Goal: Task Accomplishment & Management: Use online tool/utility

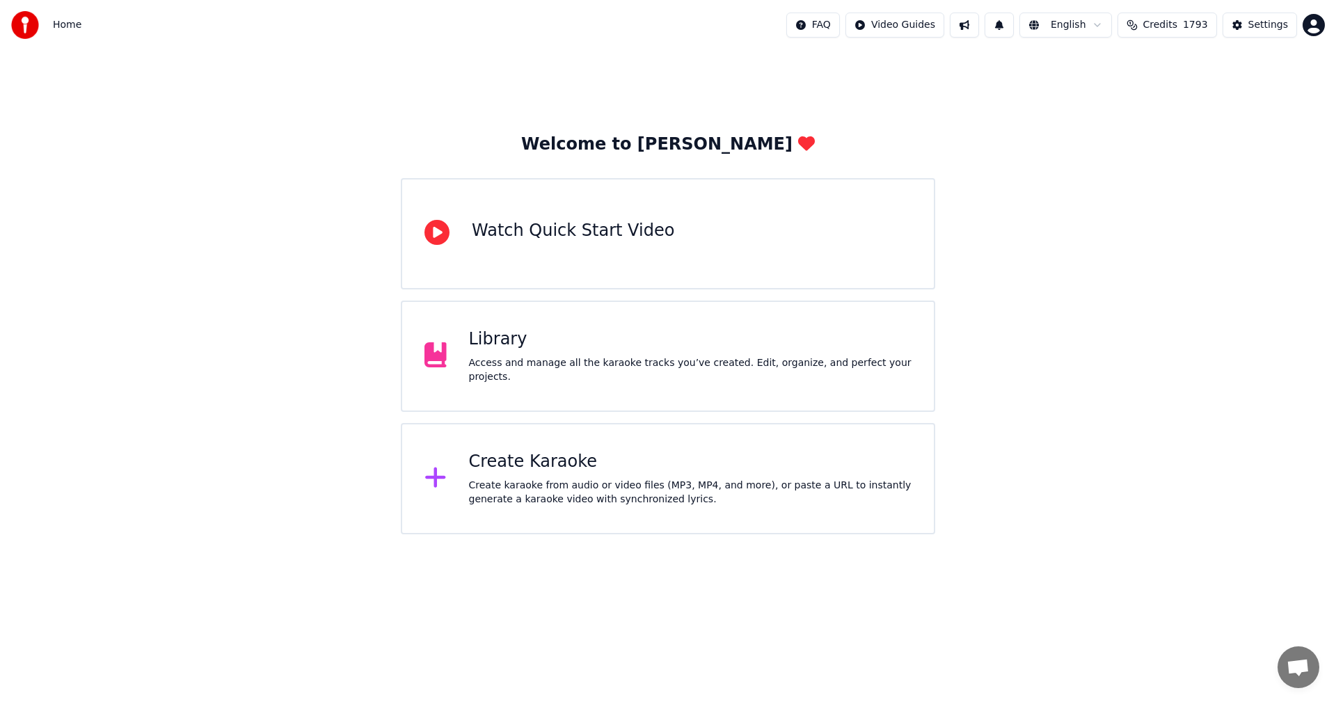
click at [551, 461] on div "Create Karaoke" at bounding box center [690, 462] width 443 height 22
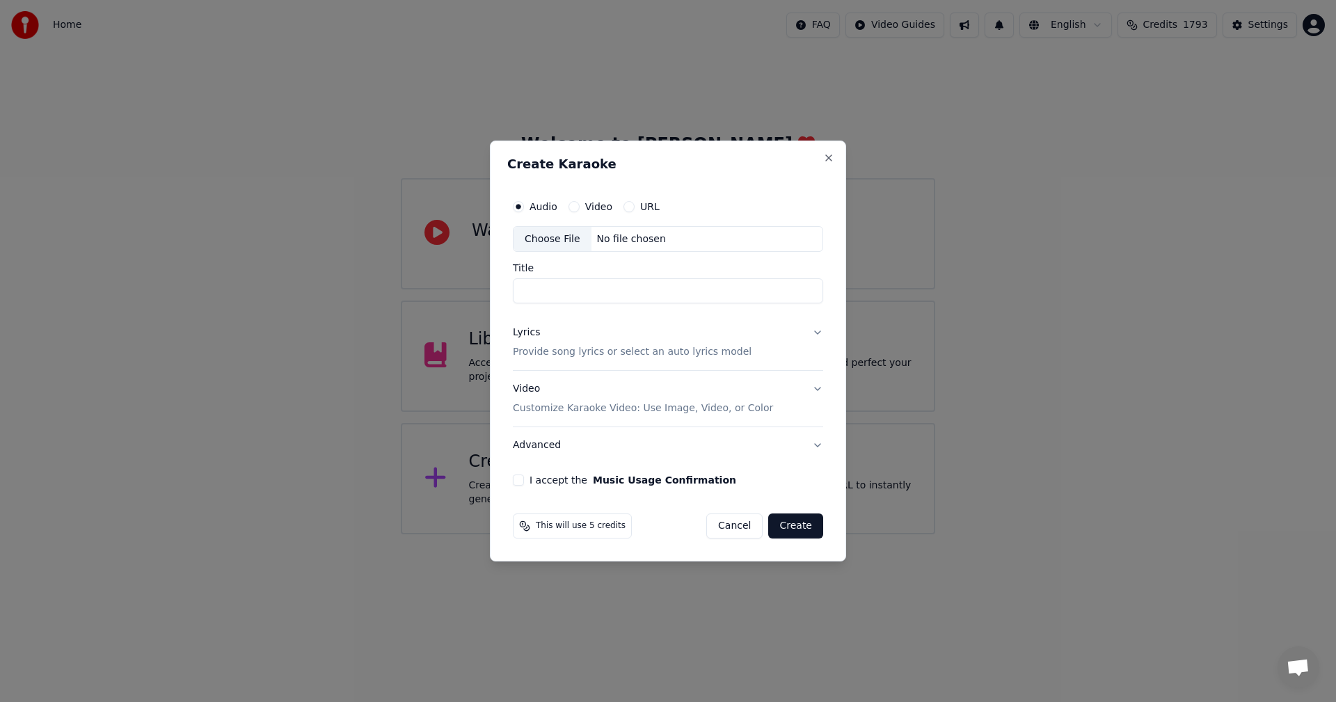
click at [548, 237] on div "Choose File" at bounding box center [552, 239] width 78 height 25
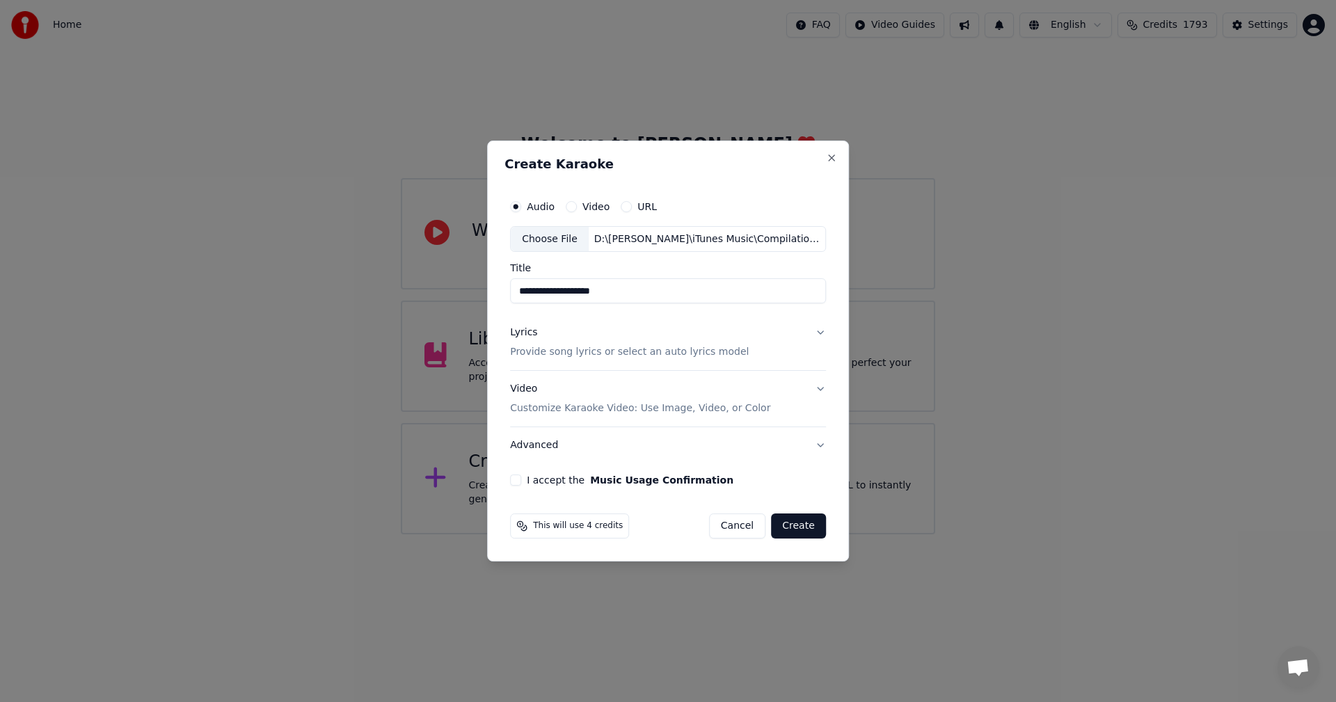
drag, startPoint x: 531, startPoint y: 290, endPoint x: 454, endPoint y: 290, distance: 77.2
click at [454, 290] on body "**********" at bounding box center [668, 267] width 1336 height 534
type input "**********"
click at [528, 349] on p "Provide song lyrics or select an auto lyrics model" at bounding box center [629, 353] width 239 height 14
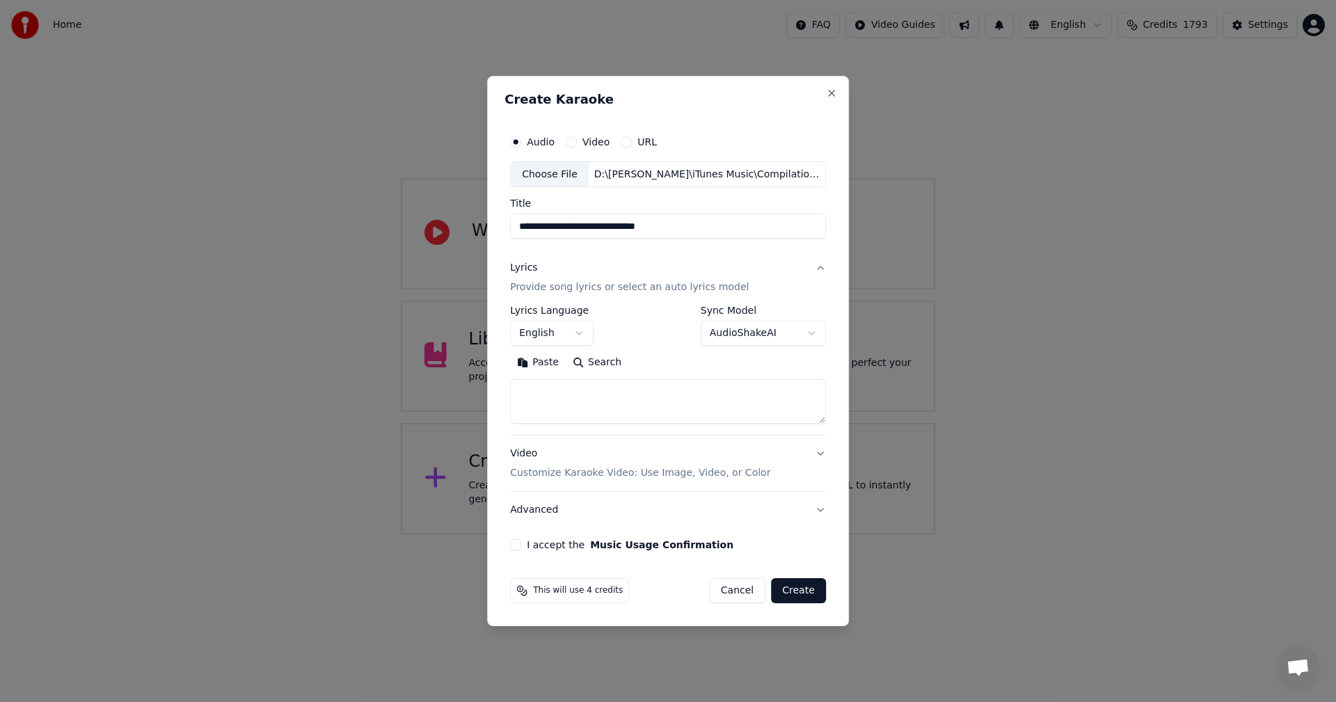
click at [530, 361] on button "Paste" at bounding box center [538, 363] width 56 height 22
click at [588, 394] on textarea "**********" at bounding box center [665, 402] width 310 height 45
click at [632, 420] on textarea "**********" at bounding box center [665, 402] width 310 height 45
click at [602, 404] on textarea "**********" at bounding box center [665, 402] width 310 height 45
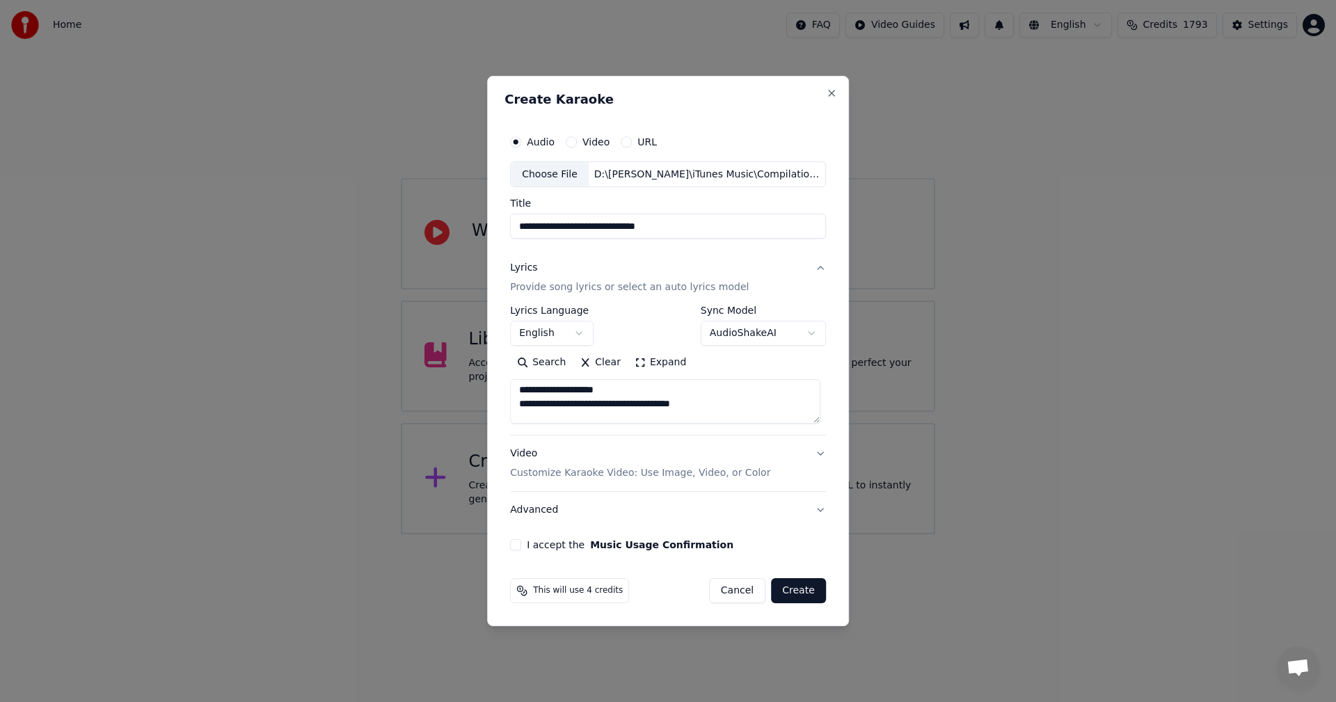
scroll to position [74, 0]
click at [612, 403] on textarea "**********" at bounding box center [665, 402] width 310 height 45
click at [596, 414] on textarea "**********" at bounding box center [665, 402] width 310 height 45
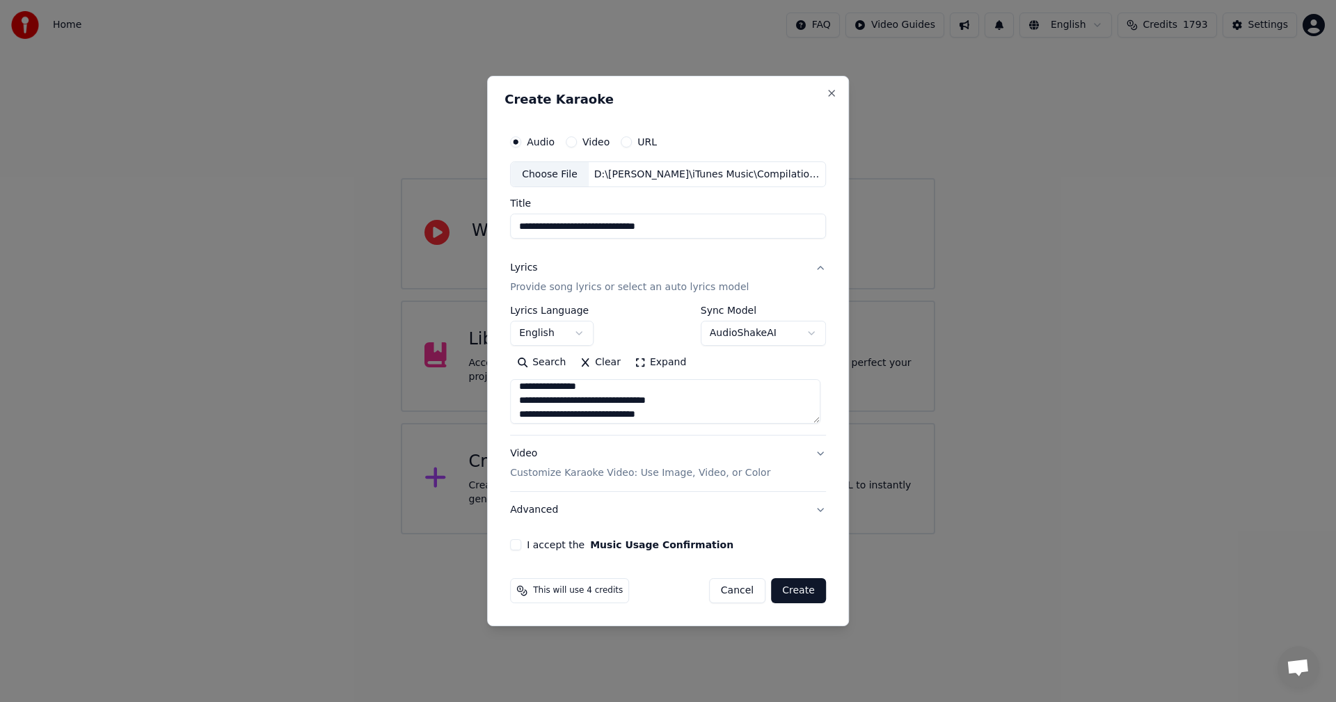
click at [618, 403] on textarea "**********" at bounding box center [665, 402] width 310 height 45
click at [622, 399] on textarea "**********" at bounding box center [665, 402] width 310 height 45
click at [594, 404] on textarea "**********" at bounding box center [665, 402] width 310 height 45
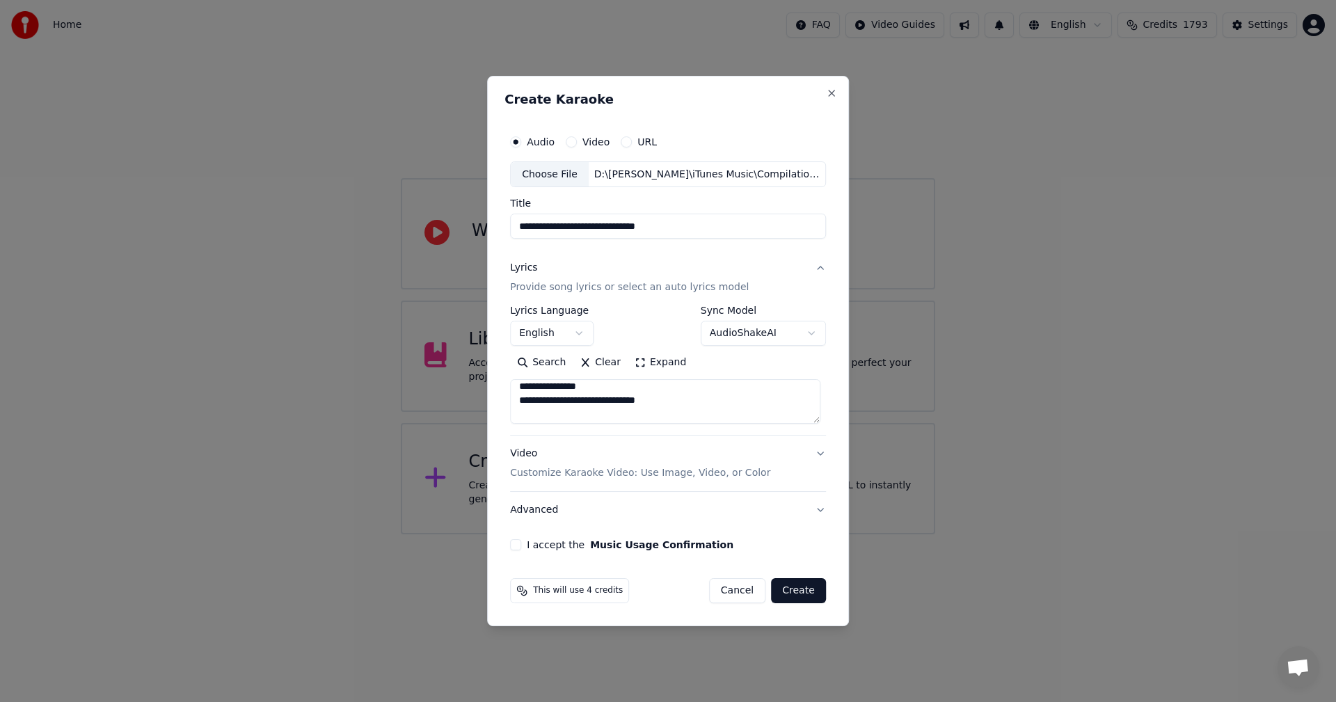
click at [600, 407] on textarea "**********" at bounding box center [665, 402] width 310 height 45
type textarea "**********"
click at [520, 543] on button "I accept the Music Usage Confirmation" at bounding box center [515, 544] width 11 height 11
click at [522, 458] on div "Video Customize Karaoke Video: Use Image, Video, or Color" at bounding box center [640, 463] width 260 height 33
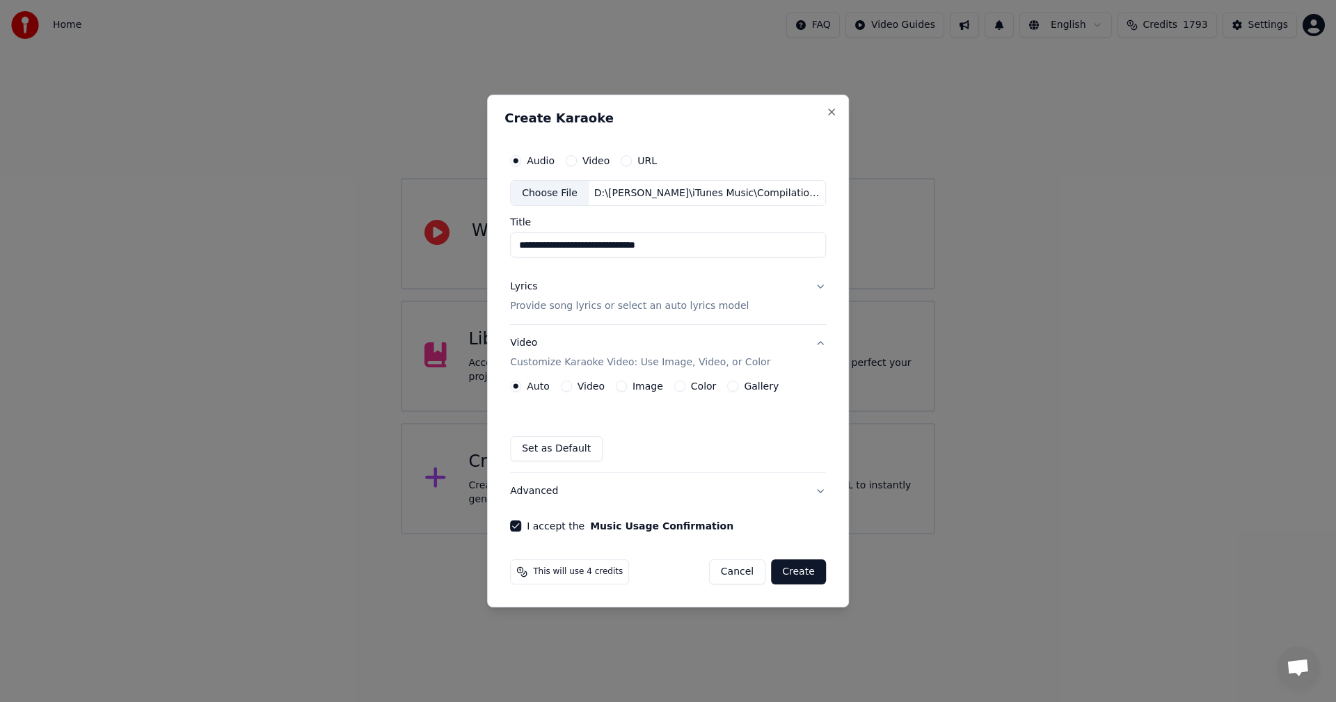
click at [646, 391] on label "Image" at bounding box center [647, 386] width 31 height 10
click at [627, 392] on button "Image" at bounding box center [621, 385] width 11 height 11
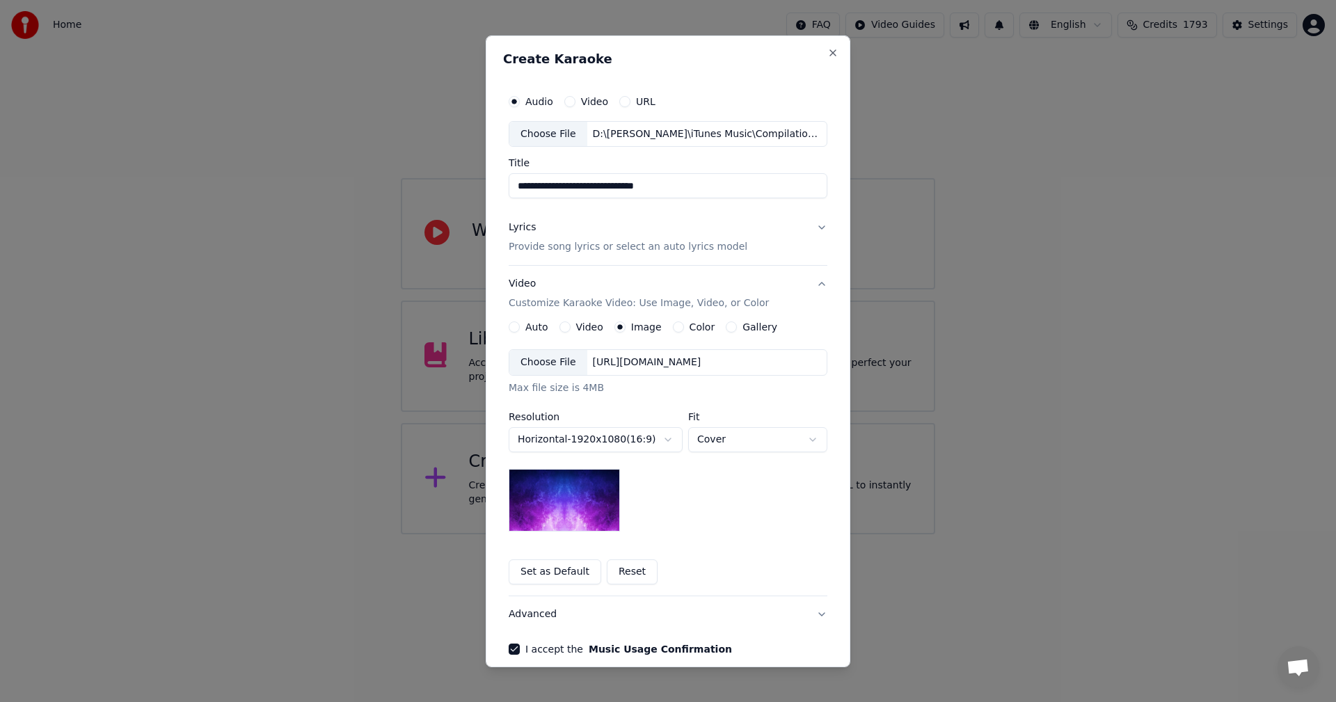
click at [536, 361] on div "Choose File" at bounding box center [548, 362] width 78 height 25
click at [740, 447] on body "**********" at bounding box center [668, 267] width 1336 height 534
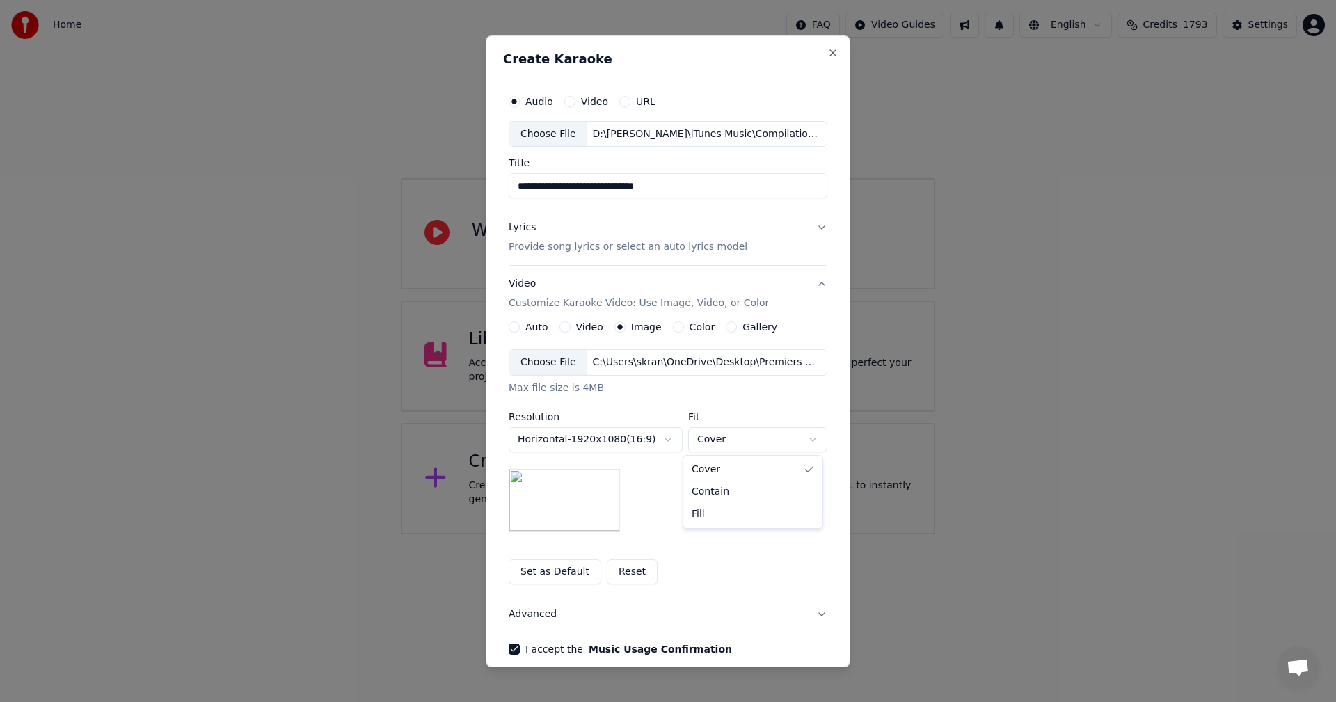
select select "*******"
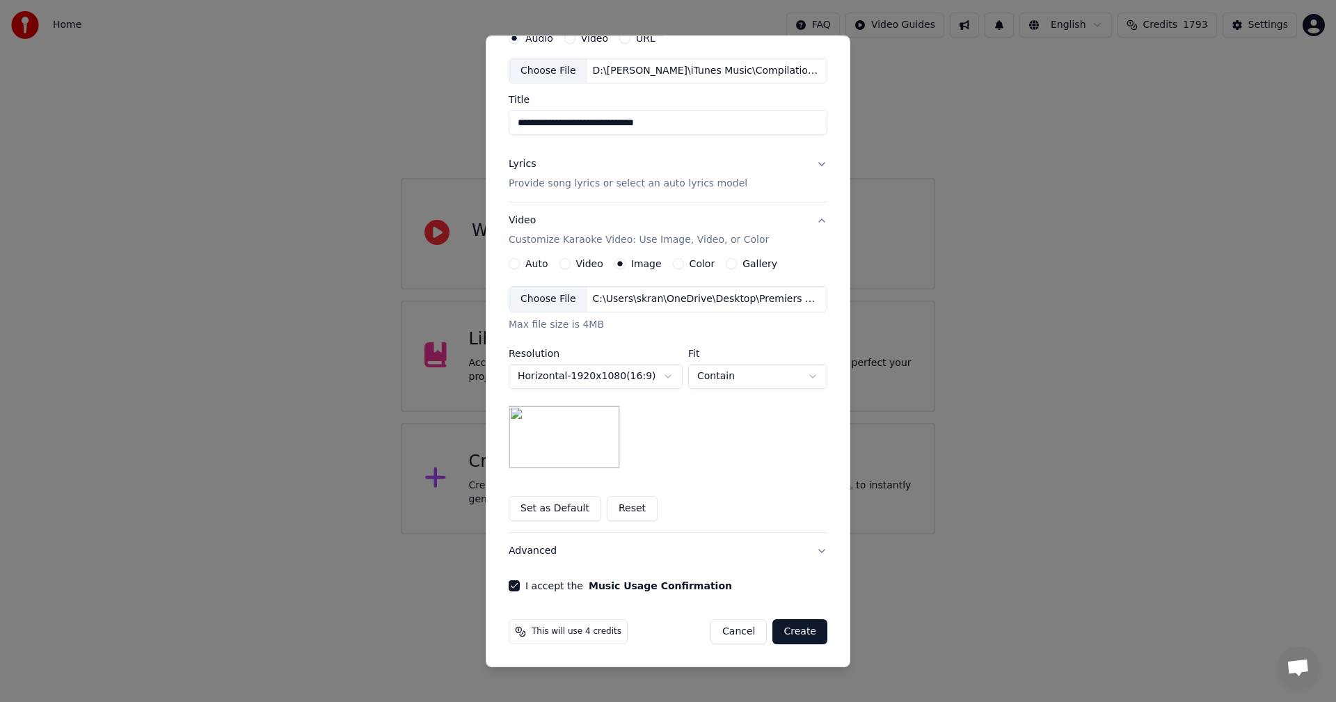
click at [799, 635] on button "Create" at bounding box center [799, 631] width 55 height 25
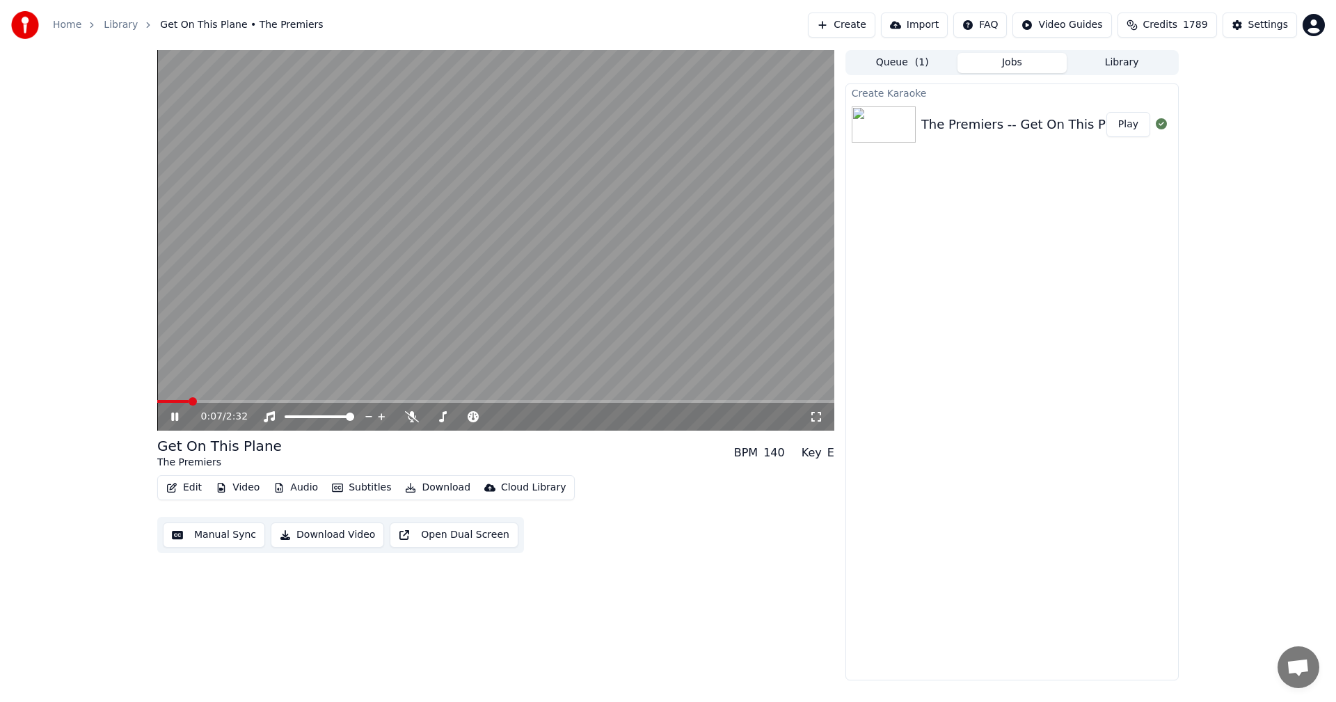
click at [173, 413] on icon at bounding box center [174, 416] width 7 height 8
click at [189, 399] on video at bounding box center [495, 240] width 677 height 380
click at [173, 417] on icon at bounding box center [174, 416] width 7 height 8
click at [157, 401] on span at bounding box center [161, 401] width 8 height 8
click at [812, 417] on icon at bounding box center [816, 416] width 14 height 11
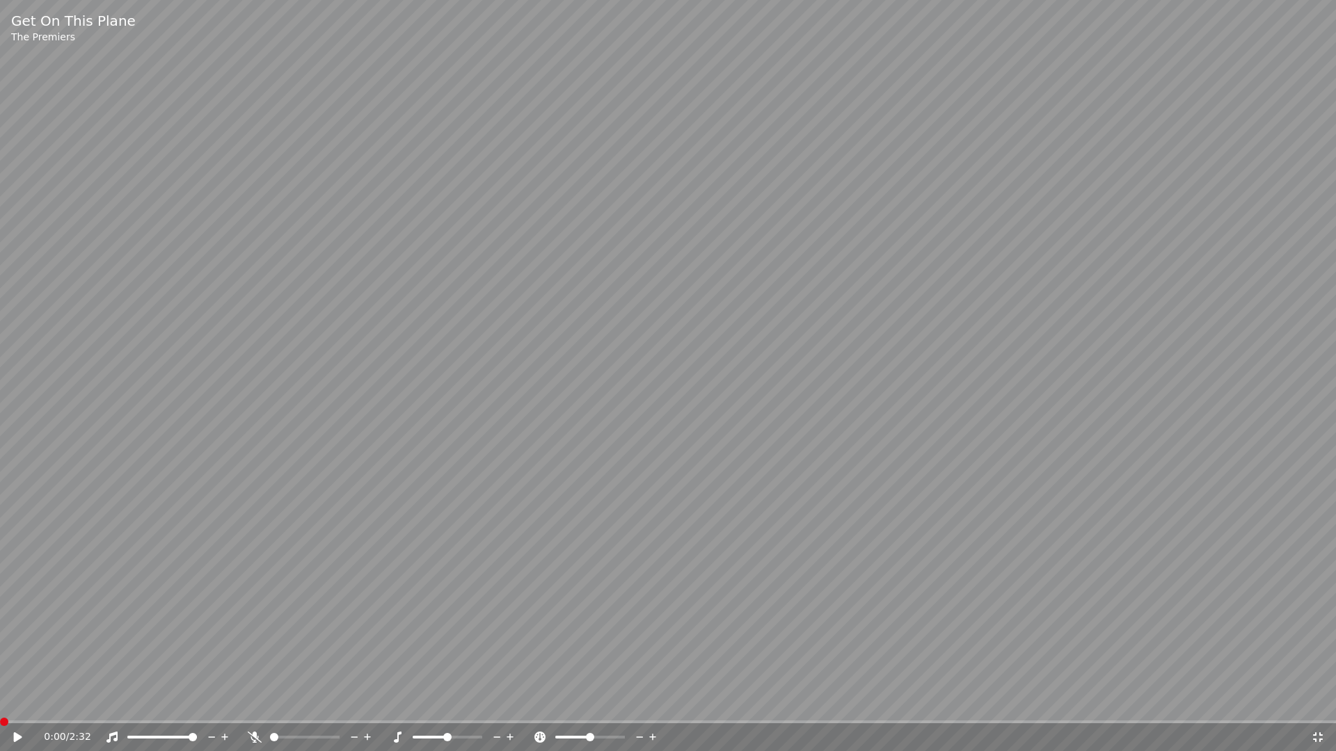
click at [614, 409] on video at bounding box center [668, 375] width 1336 height 751
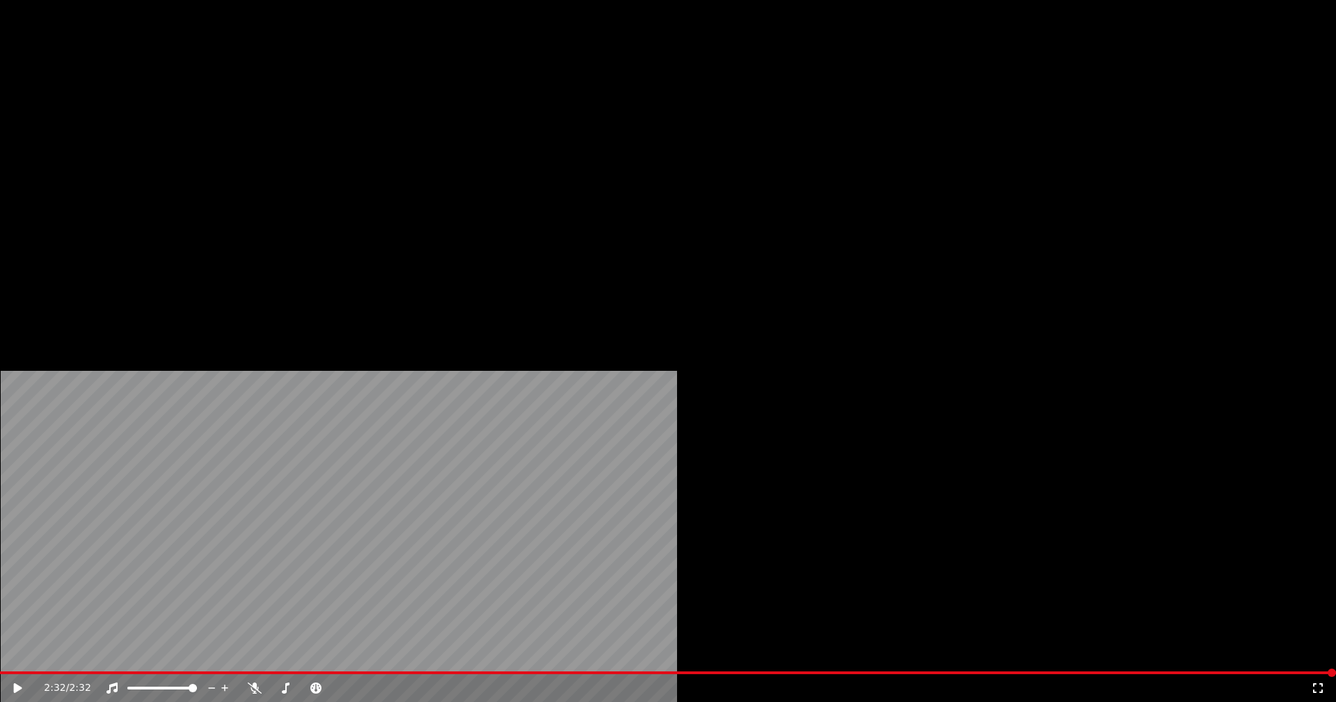
click at [181, 117] on button "Edit" at bounding box center [184, 106] width 47 height 19
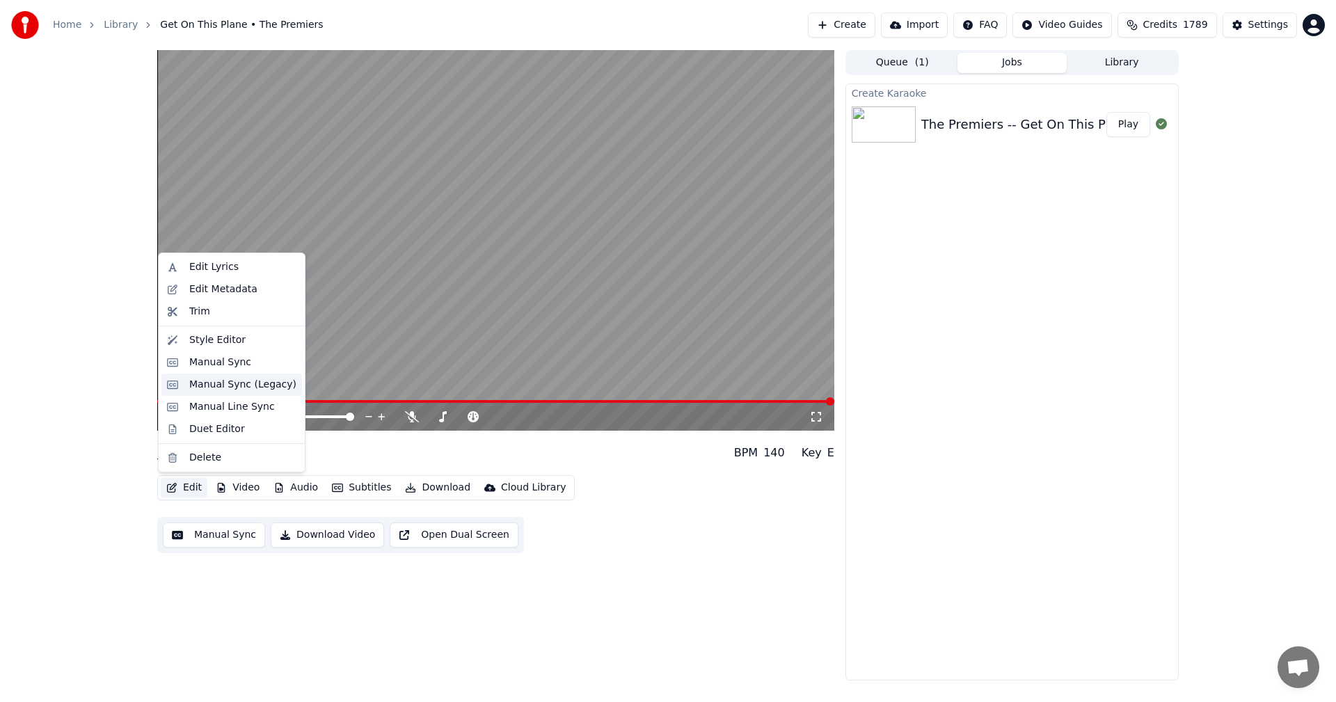
click at [189, 391] on div "Manual Sync (Legacy)" at bounding box center [231, 385] width 141 height 22
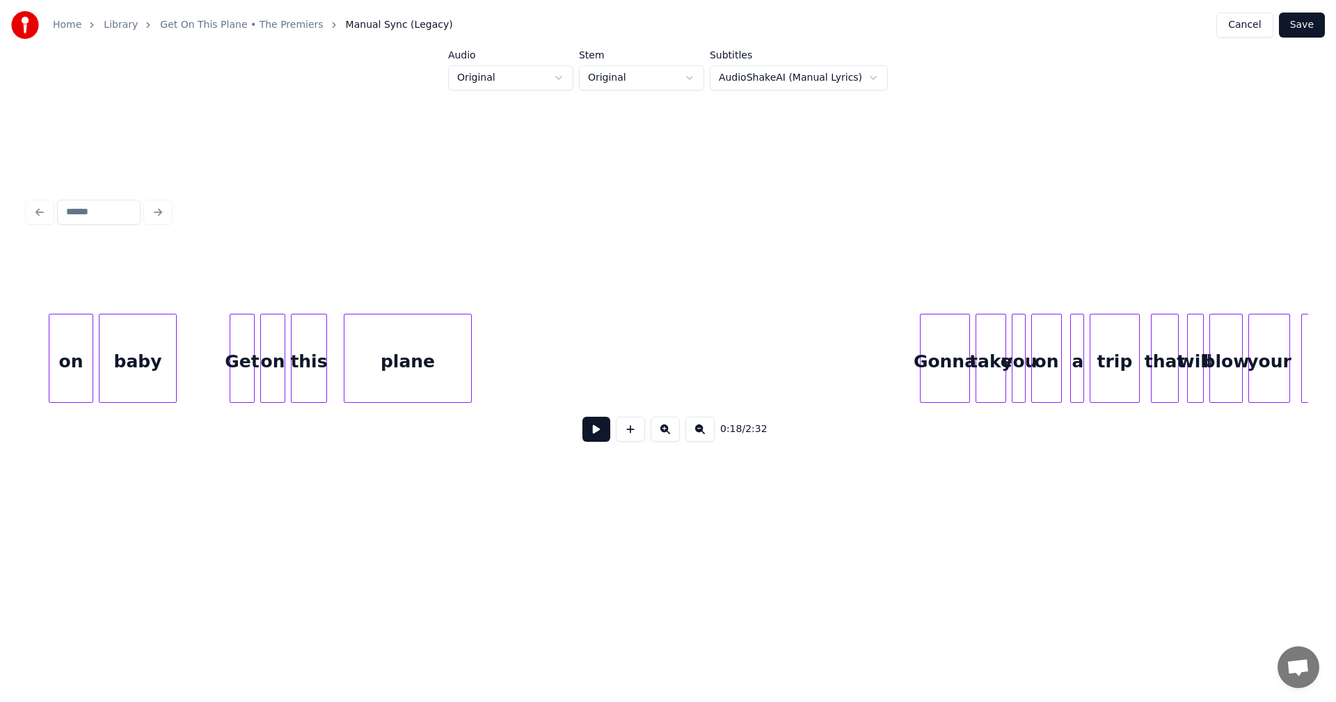
scroll to position [0, 2590]
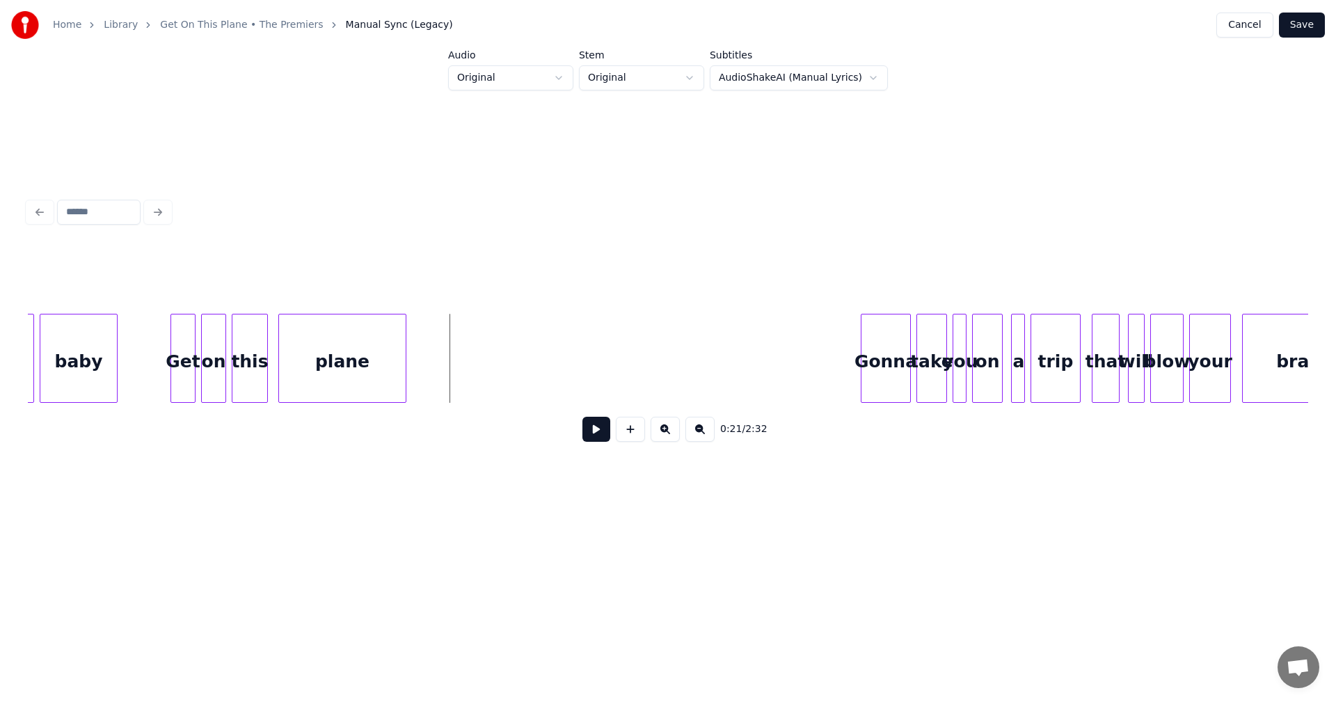
click at [406, 335] on div "plane" at bounding box center [342, 358] width 128 height 89
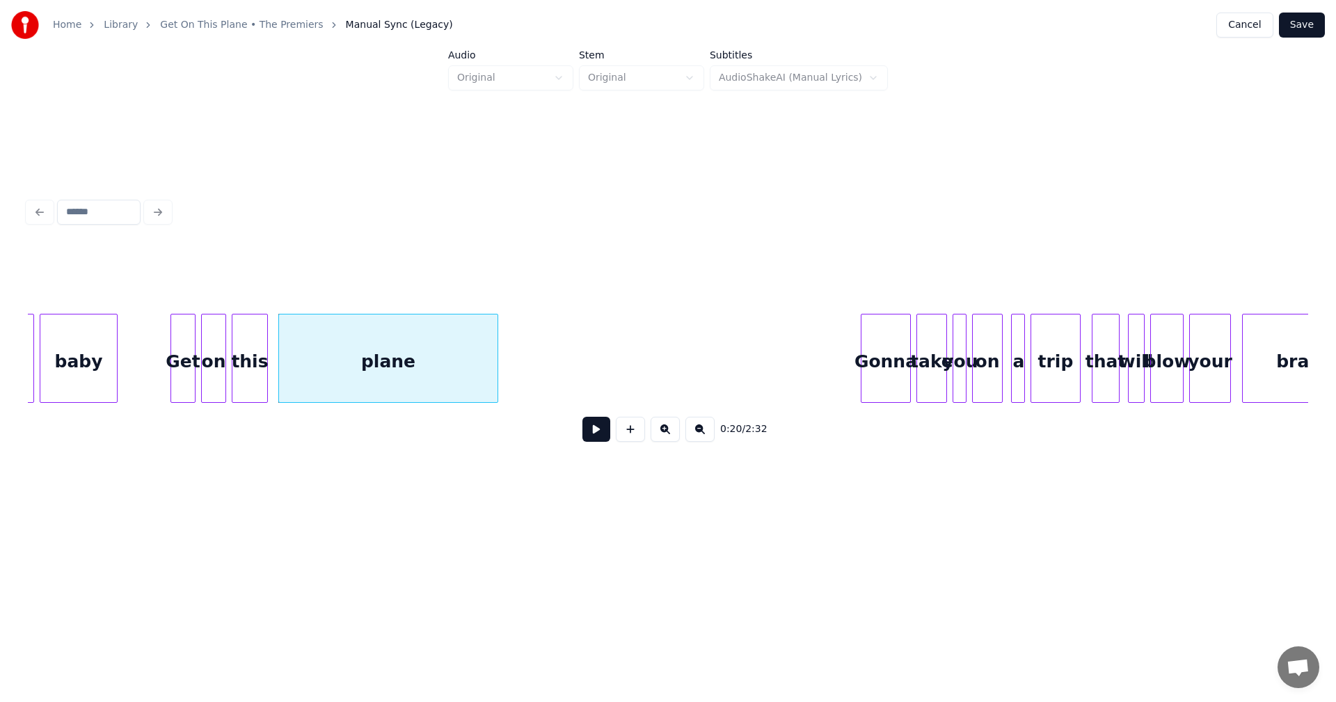
click at [495, 330] on div at bounding box center [495, 358] width 4 height 88
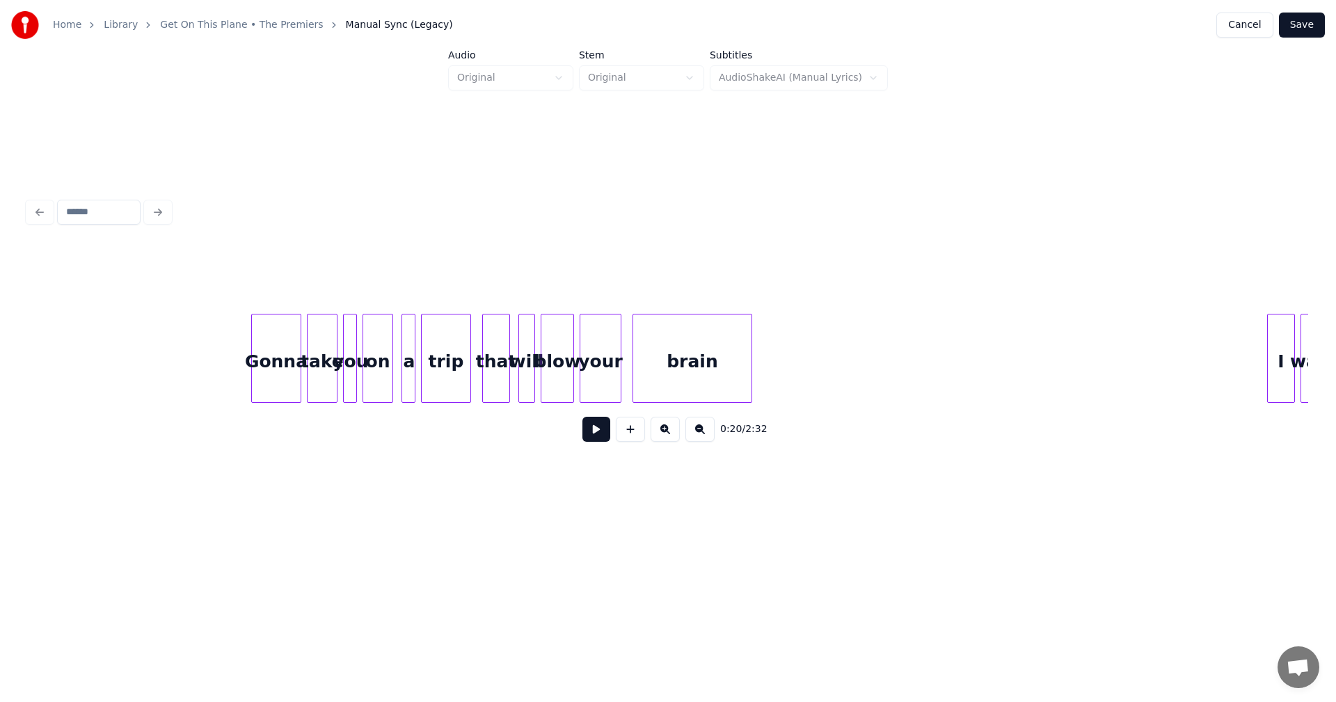
scroll to position [0, 3222]
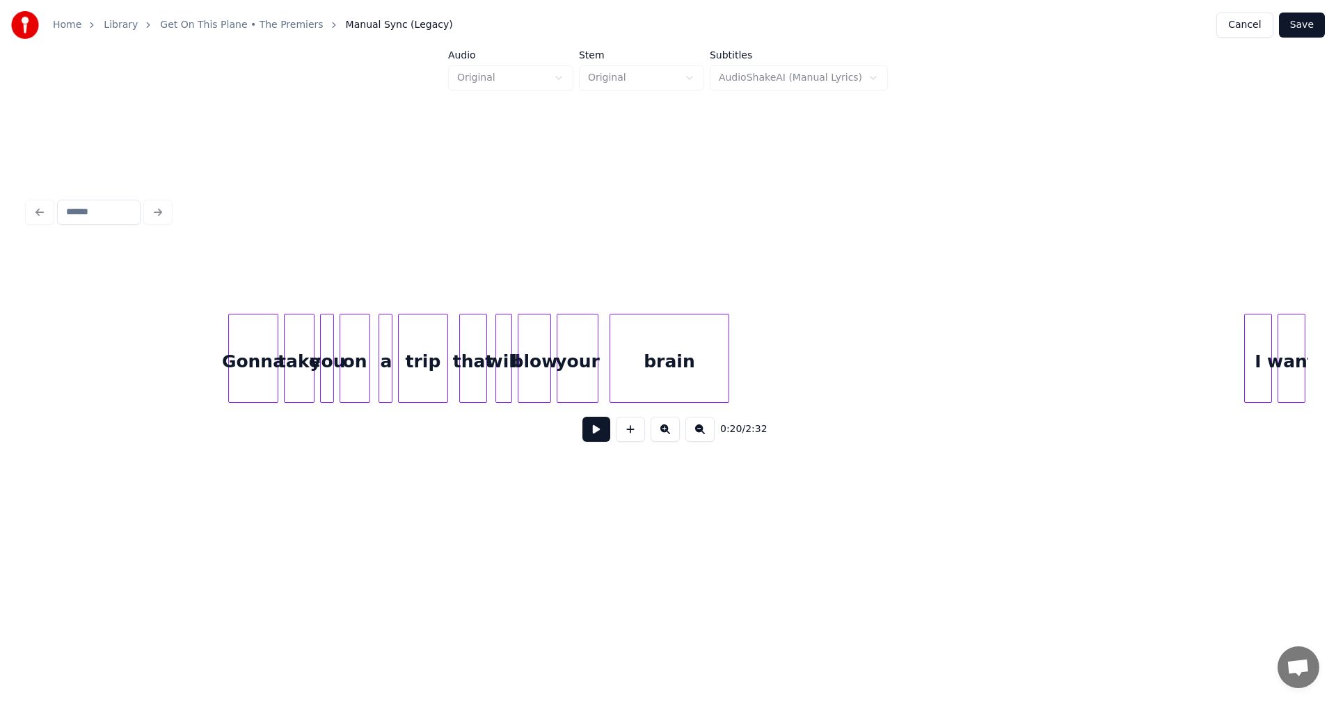
click at [728, 354] on div "brain" at bounding box center [669, 358] width 120 height 89
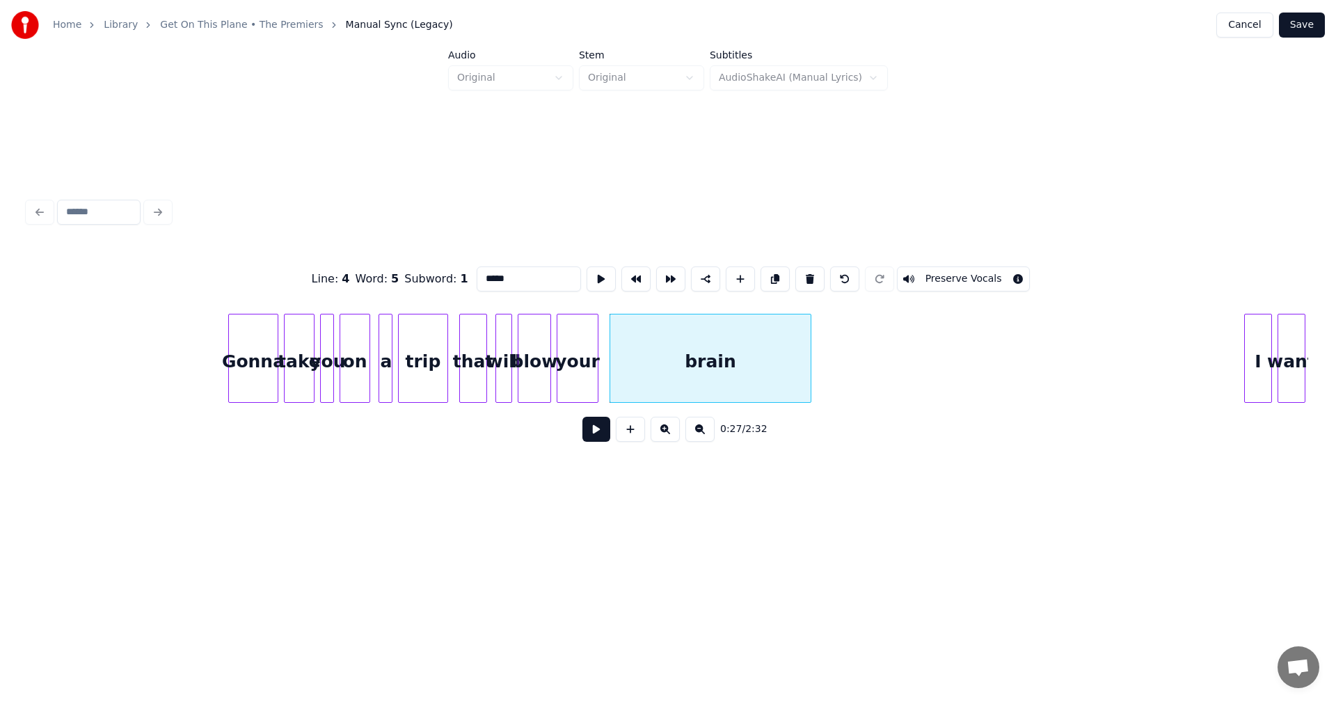
click at [808, 353] on div at bounding box center [808, 358] width 4 height 88
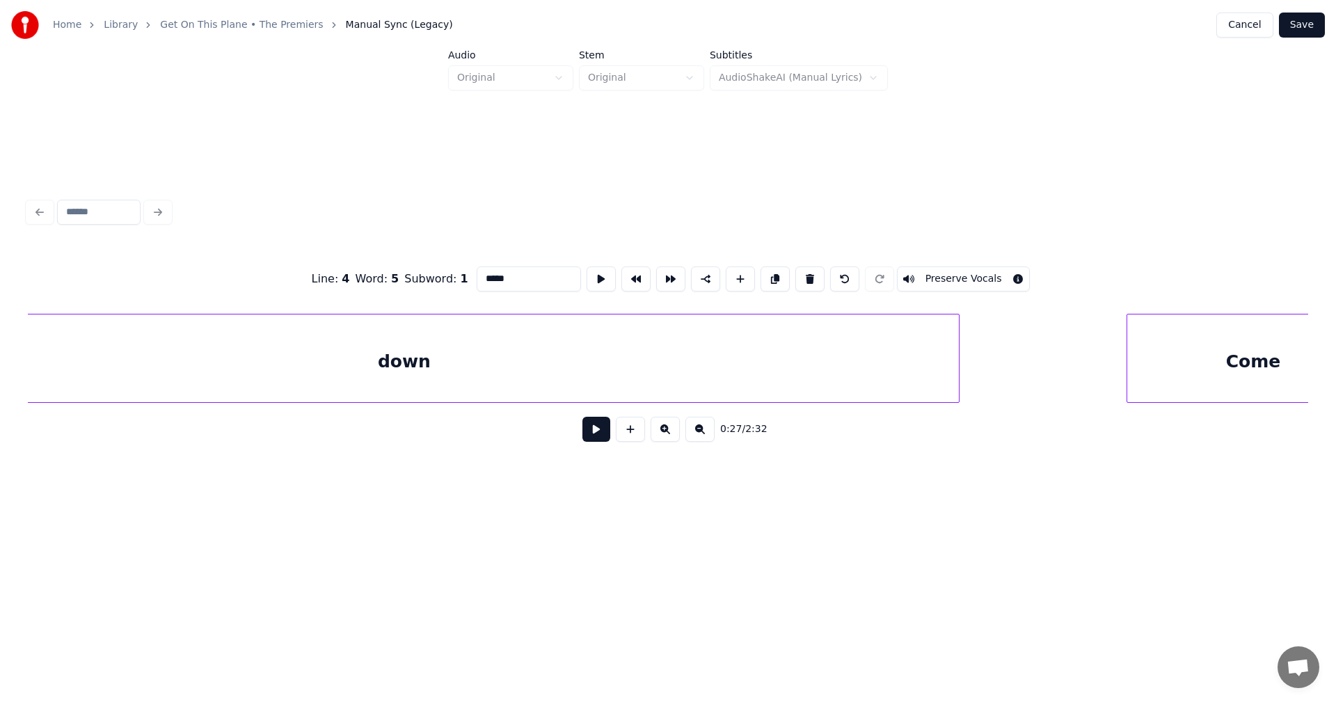
scroll to position [0, 5918]
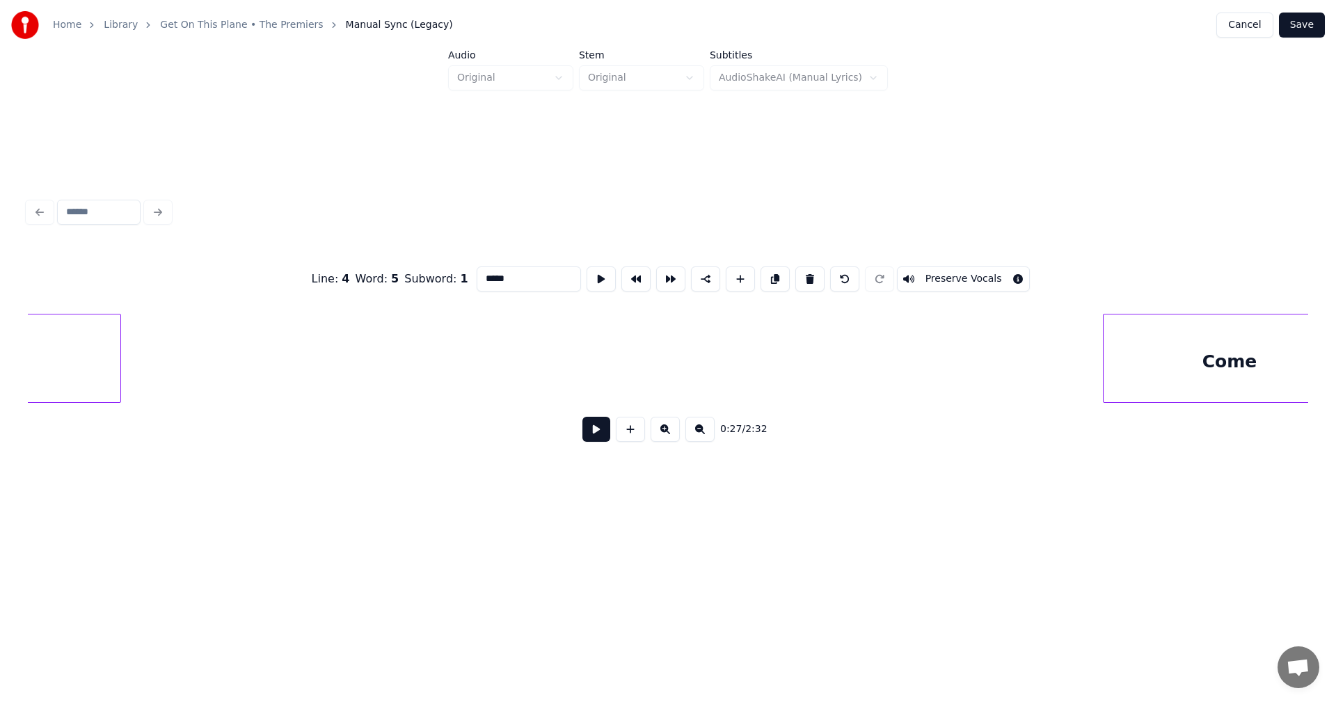
click at [118, 346] on div at bounding box center [118, 358] width 4 height 88
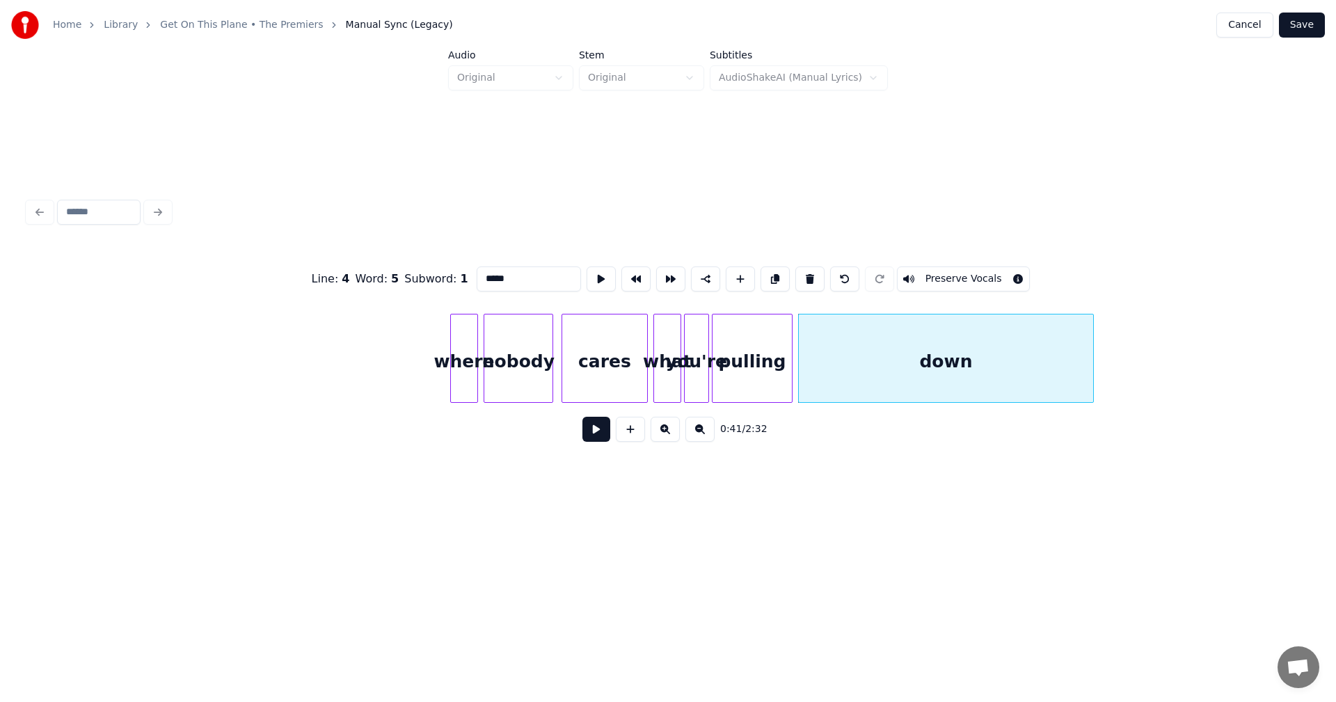
scroll to position [0, 4886]
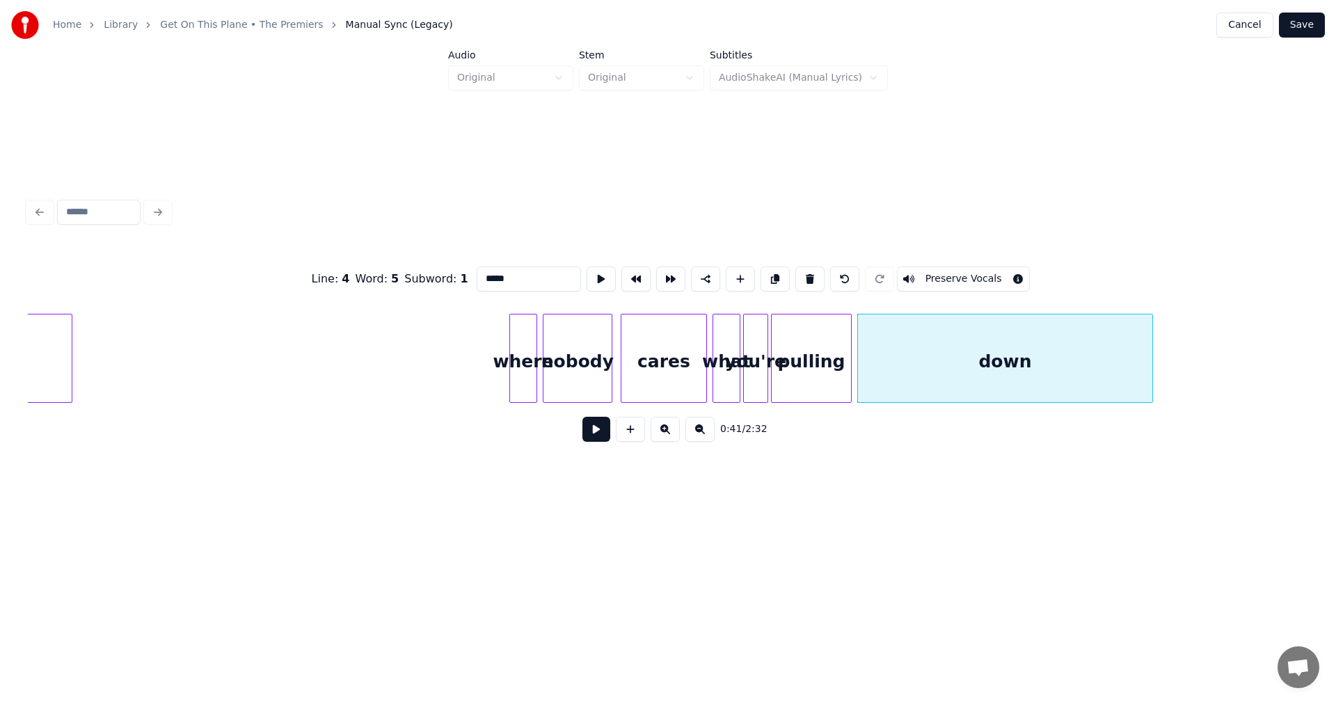
click at [1152, 351] on div "down" at bounding box center [1005, 358] width 296 height 89
click at [1063, 355] on div at bounding box center [1065, 358] width 4 height 88
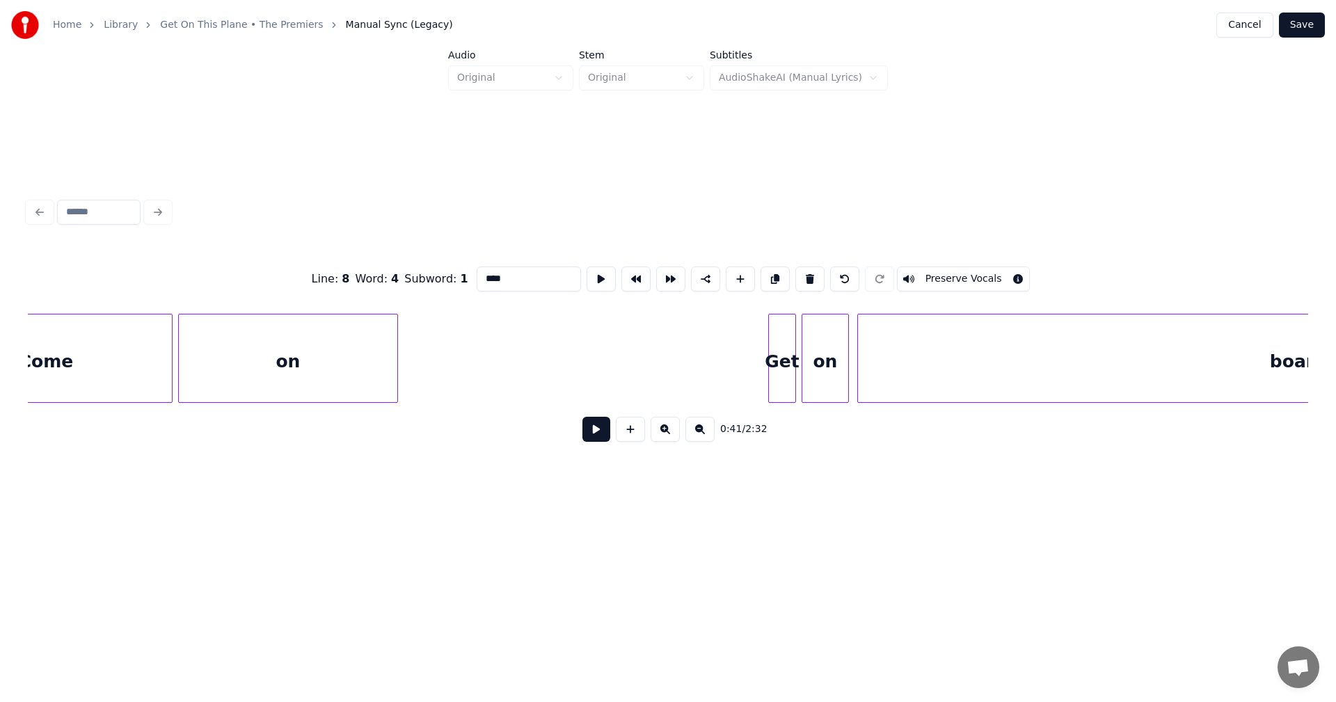
scroll to position [0, 6996]
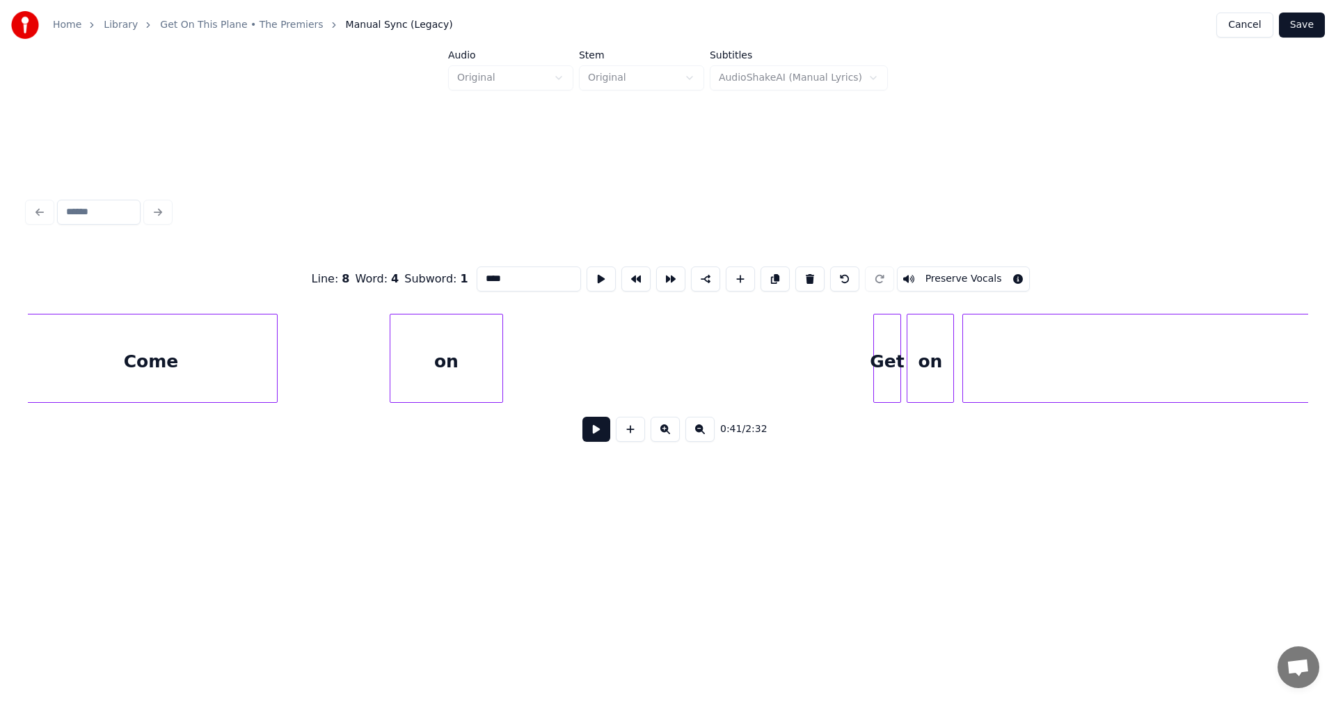
click at [390, 385] on div at bounding box center [392, 358] width 4 height 88
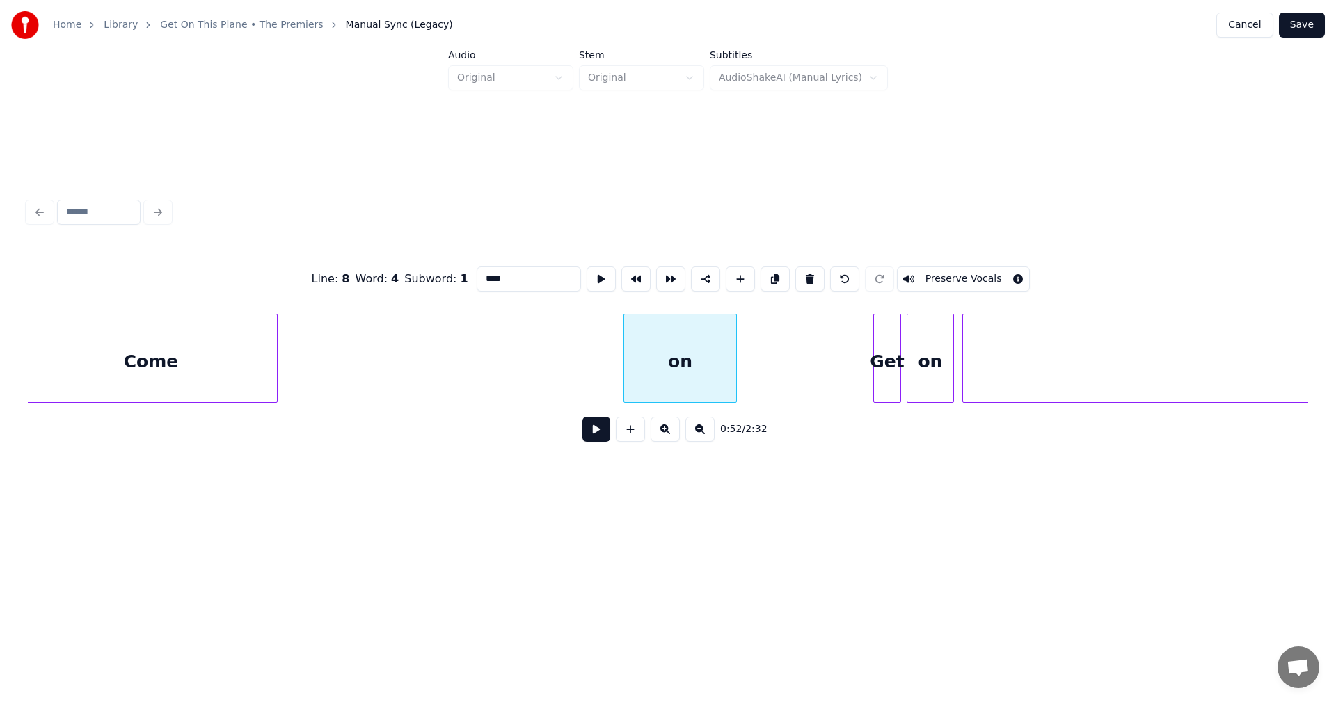
click at [698, 355] on div "on" at bounding box center [680, 361] width 112 height 95
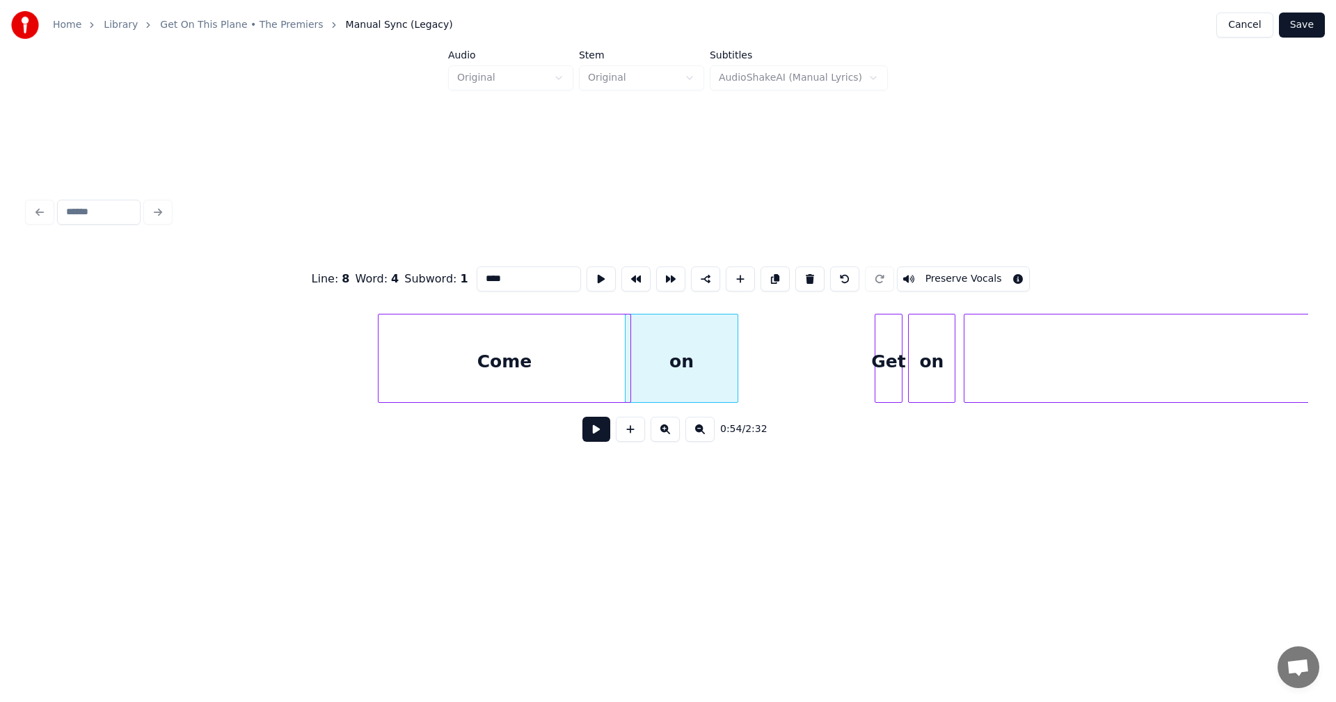
click at [531, 360] on div "Come" at bounding box center [504, 361] width 252 height 95
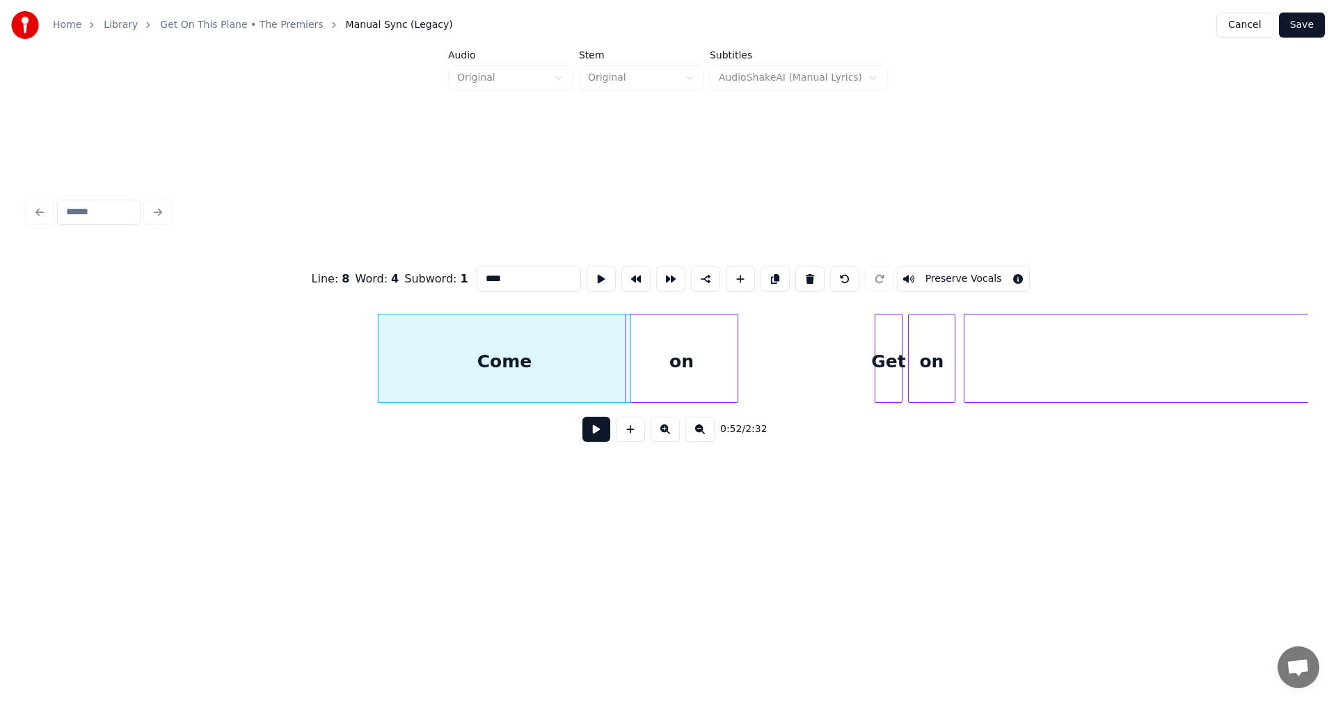
click at [530, 360] on div "Come" at bounding box center [504, 361] width 252 height 95
click at [533, 353] on div "Come" at bounding box center [498, 361] width 252 height 95
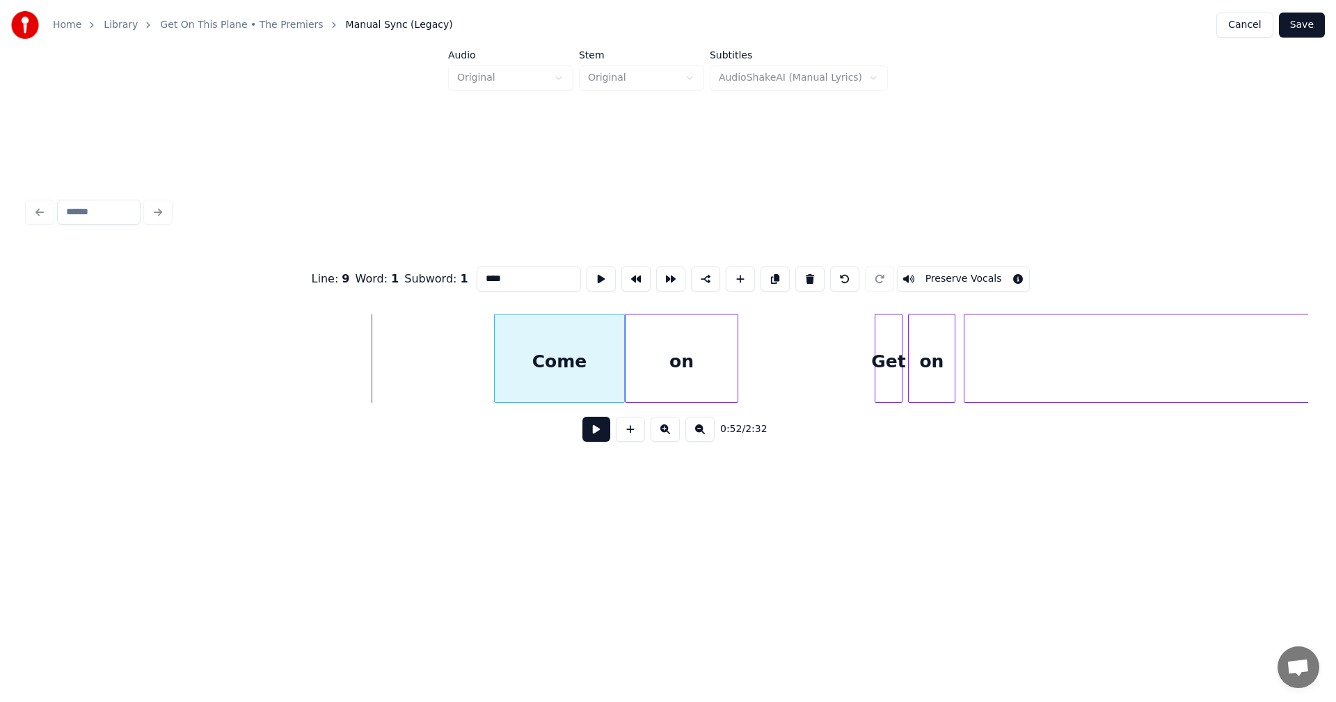
click at [495, 368] on div at bounding box center [497, 358] width 4 height 88
drag, startPoint x: 486, startPoint y: 396, endPoint x: 457, endPoint y: 400, distance: 29.5
click at [457, 400] on div "on Get on board Come" at bounding box center [668, 358] width 1280 height 89
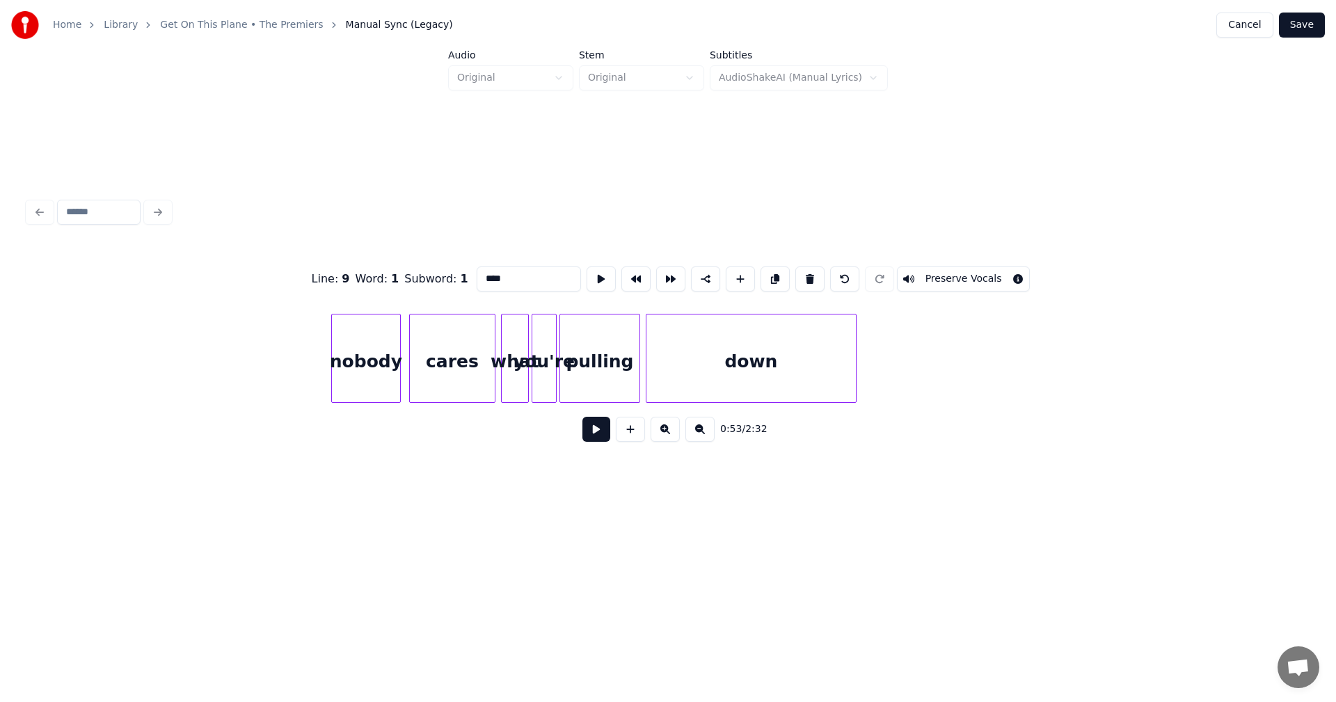
scroll to position [0, 5015]
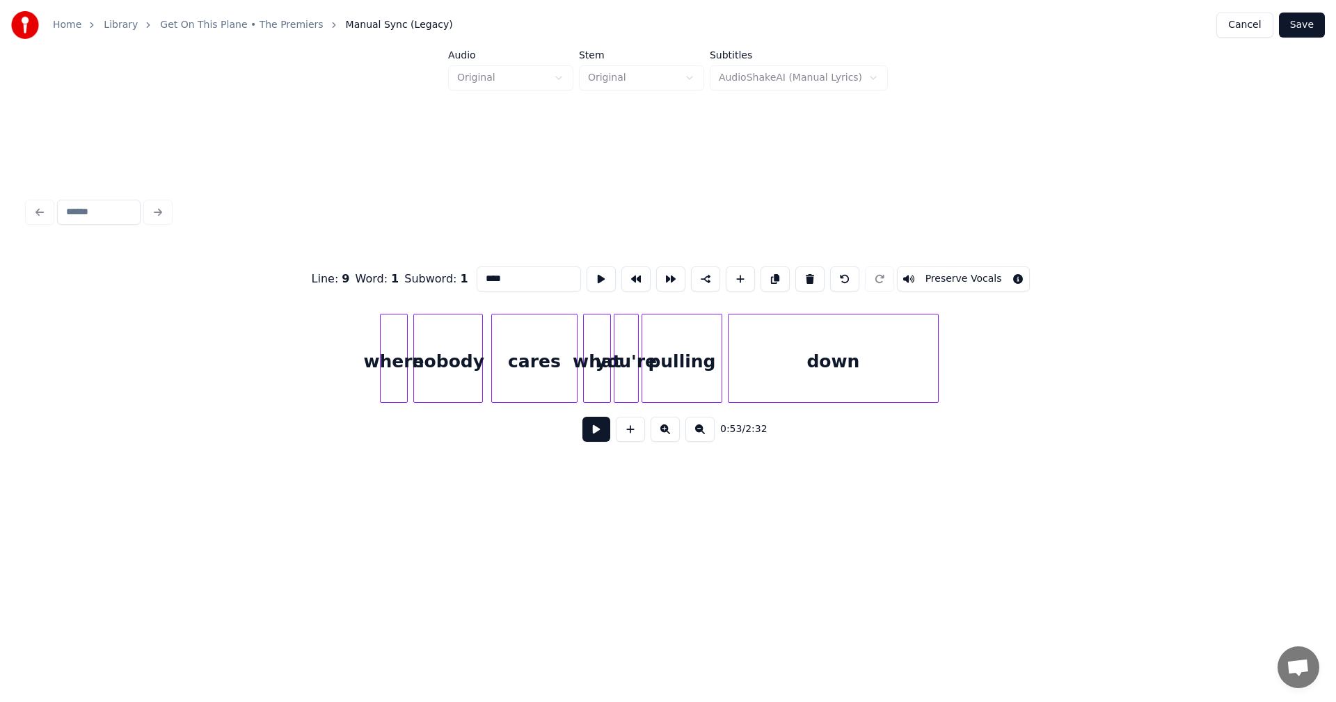
click at [429, 356] on div "nobody" at bounding box center [448, 361] width 68 height 95
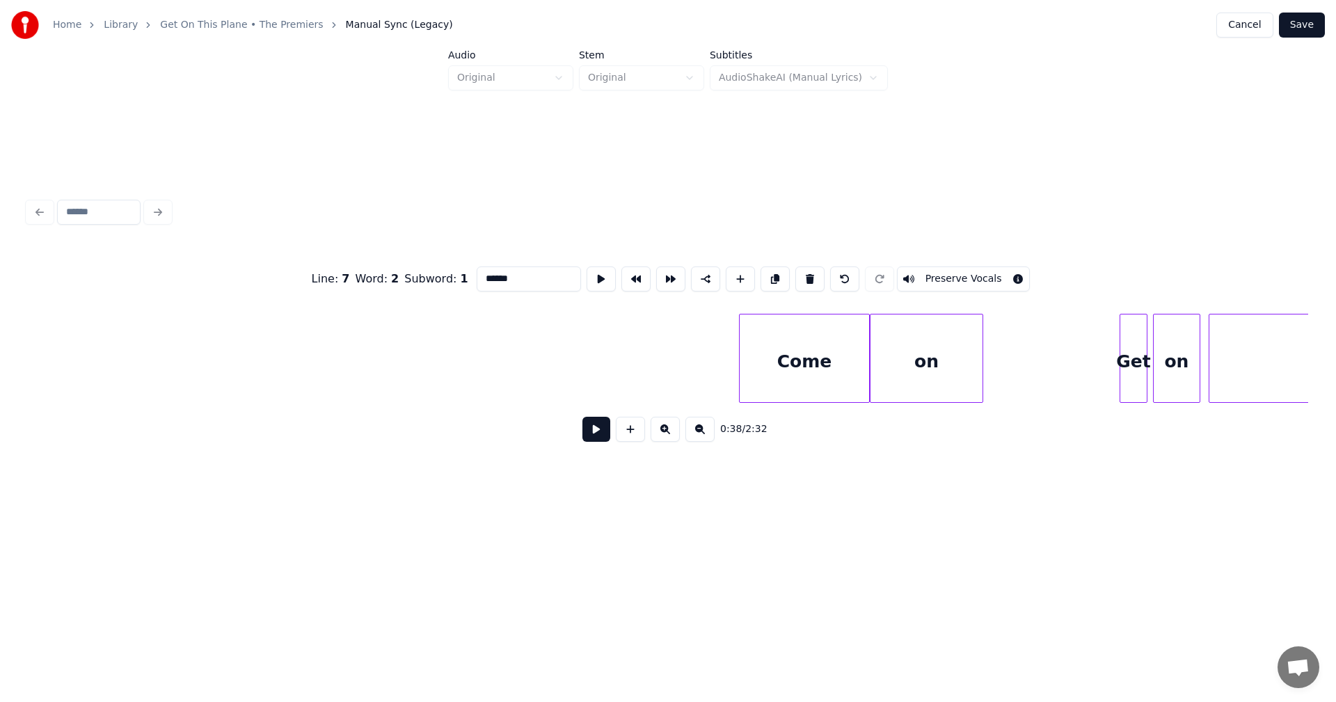
scroll to position [0, 6843]
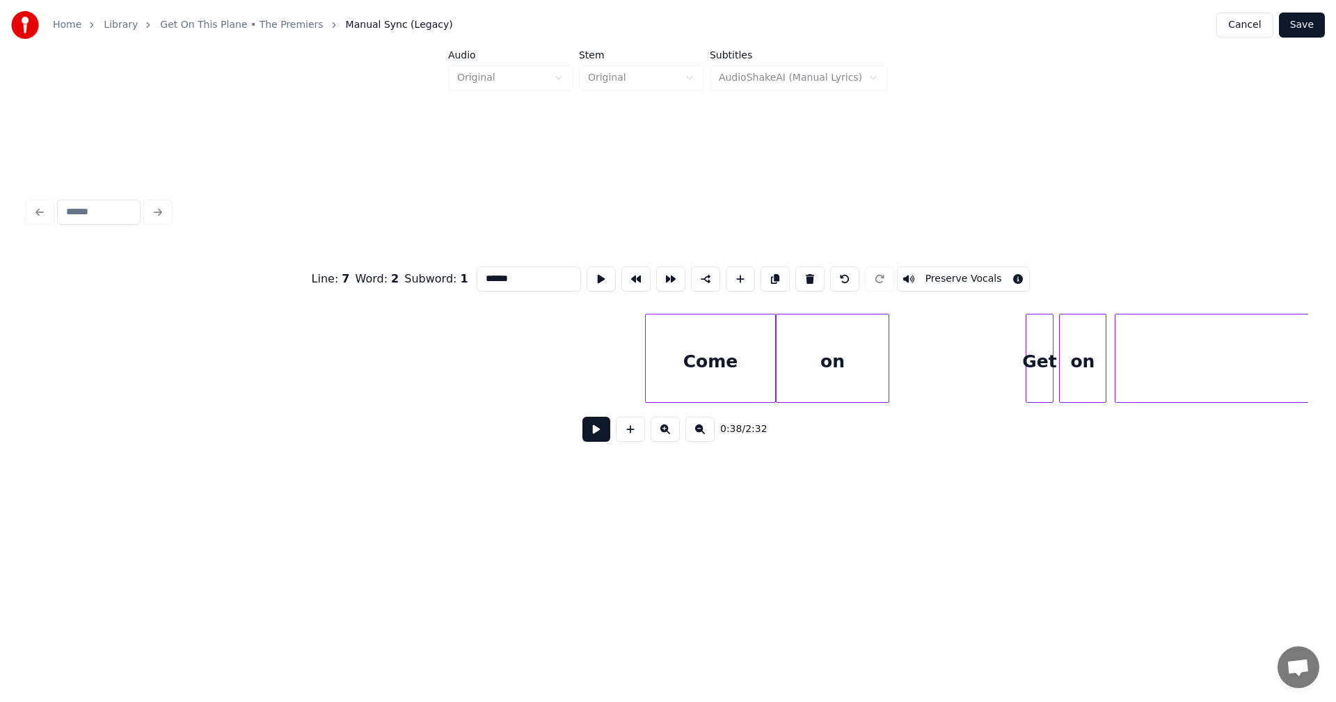
click at [706, 339] on div "Come" at bounding box center [710, 361] width 129 height 95
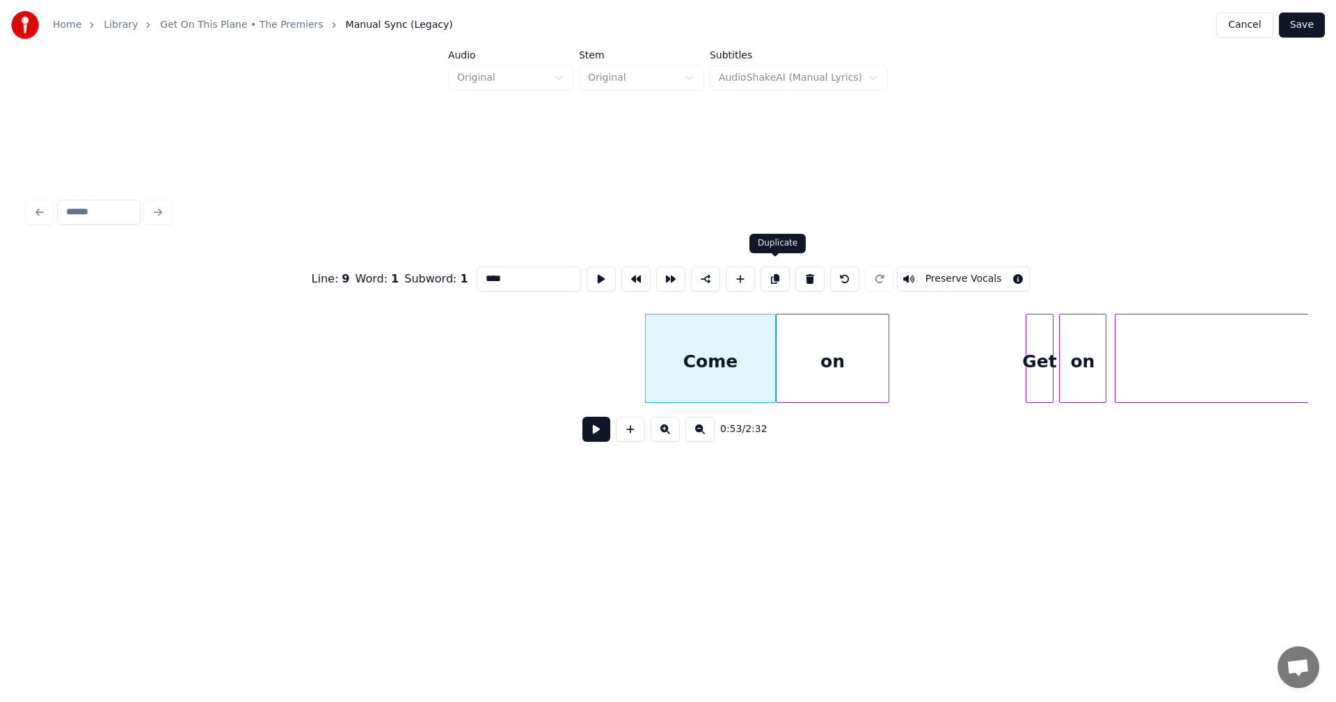
click at [776, 279] on button at bounding box center [774, 278] width 29 height 25
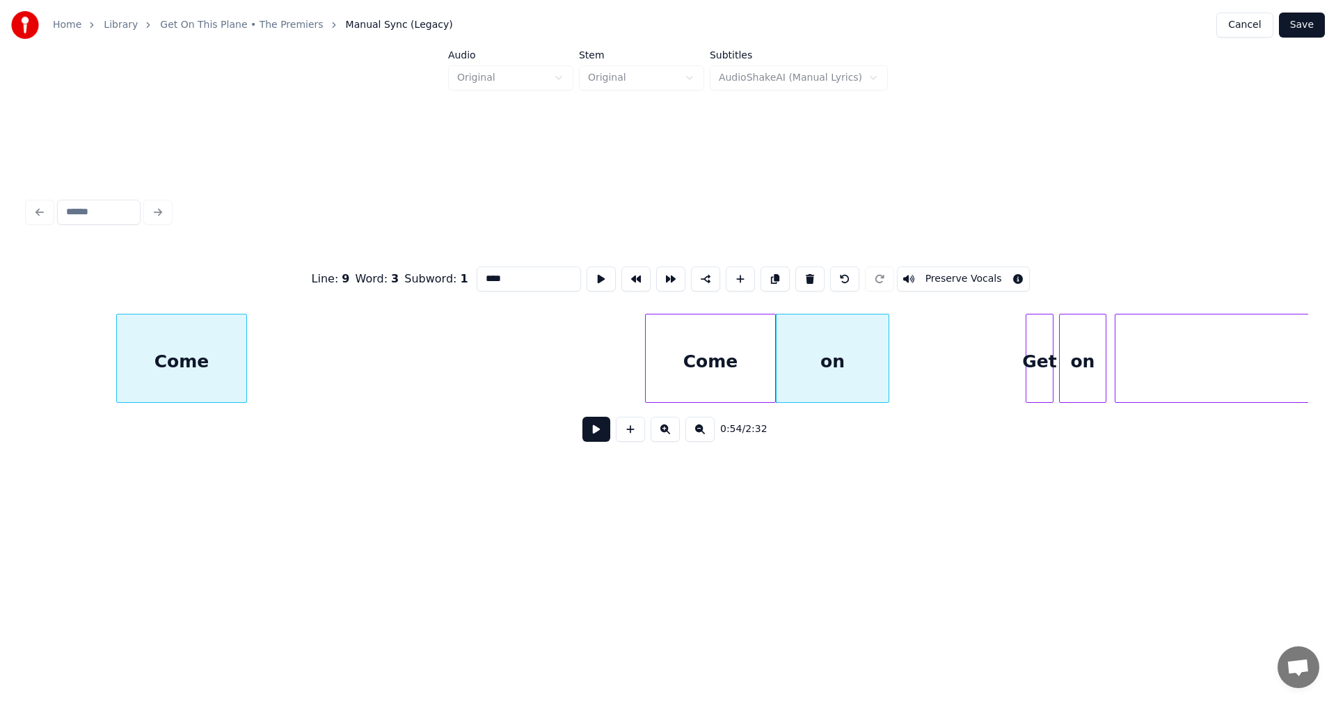
click at [189, 344] on div "Come" at bounding box center [181, 361] width 129 height 95
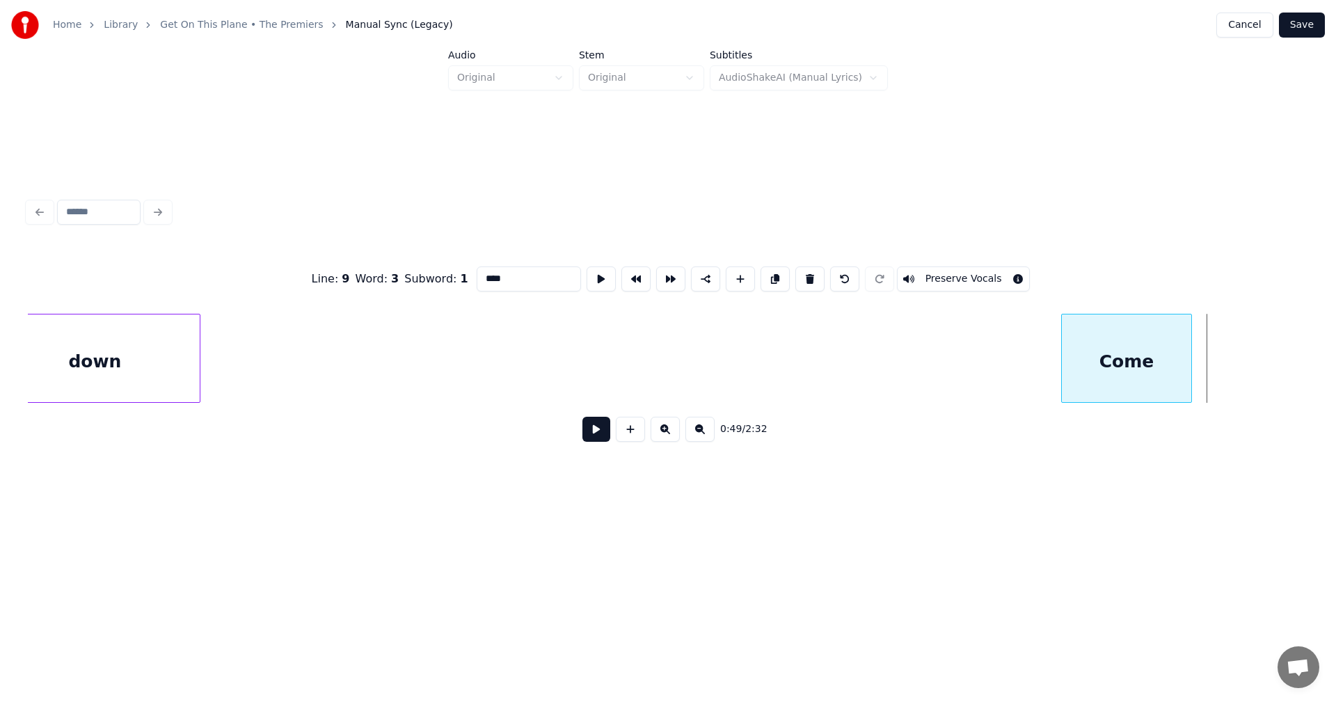
scroll to position [0, 5778]
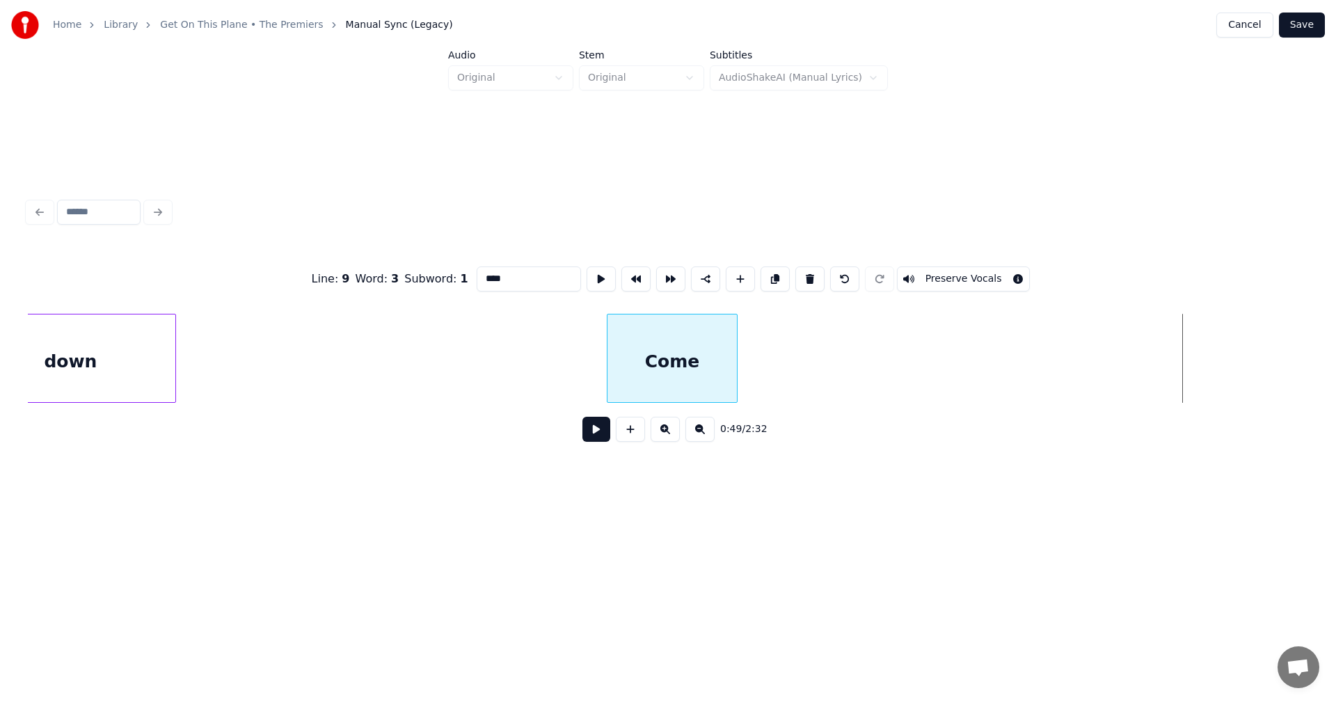
click at [653, 341] on div "Come" at bounding box center [671, 361] width 129 height 95
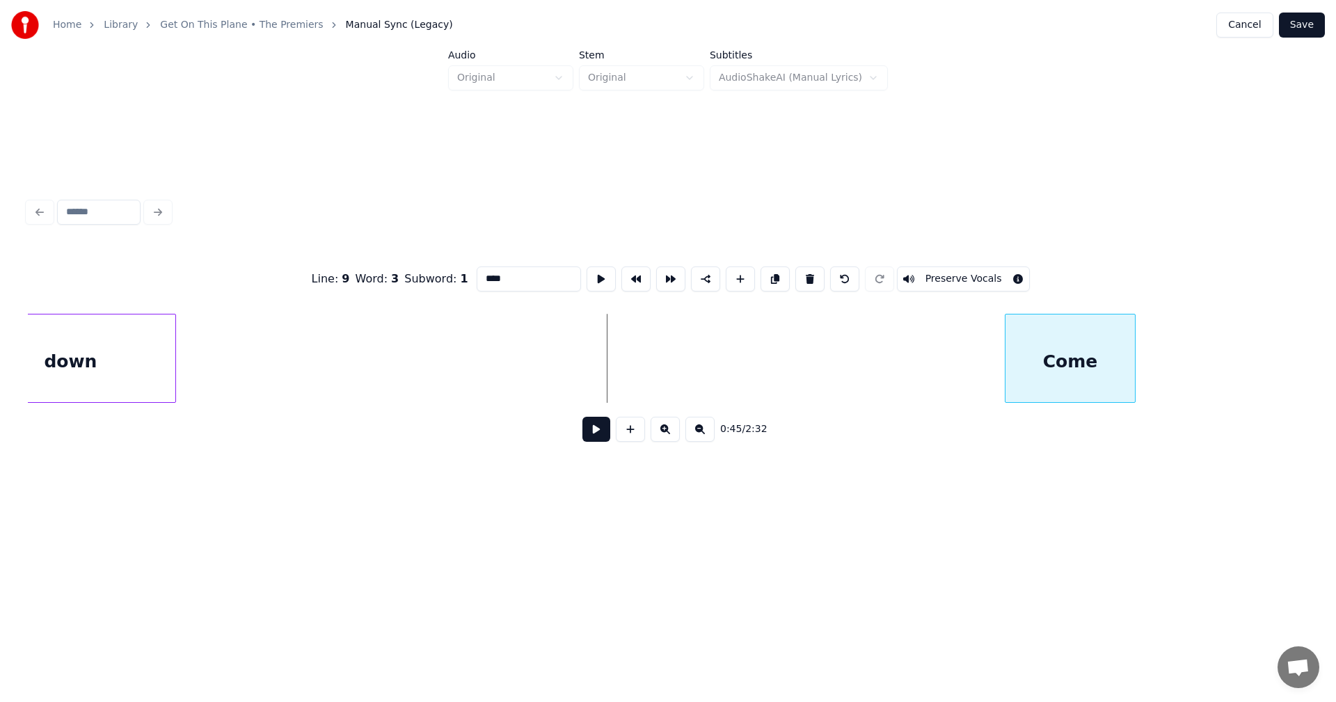
click at [1056, 361] on div "Come" at bounding box center [1069, 361] width 129 height 95
click at [1059, 345] on div at bounding box center [1059, 358] width 4 height 88
click at [1063, 336] on div at bounding box center [1064, 358] width 4 height 88
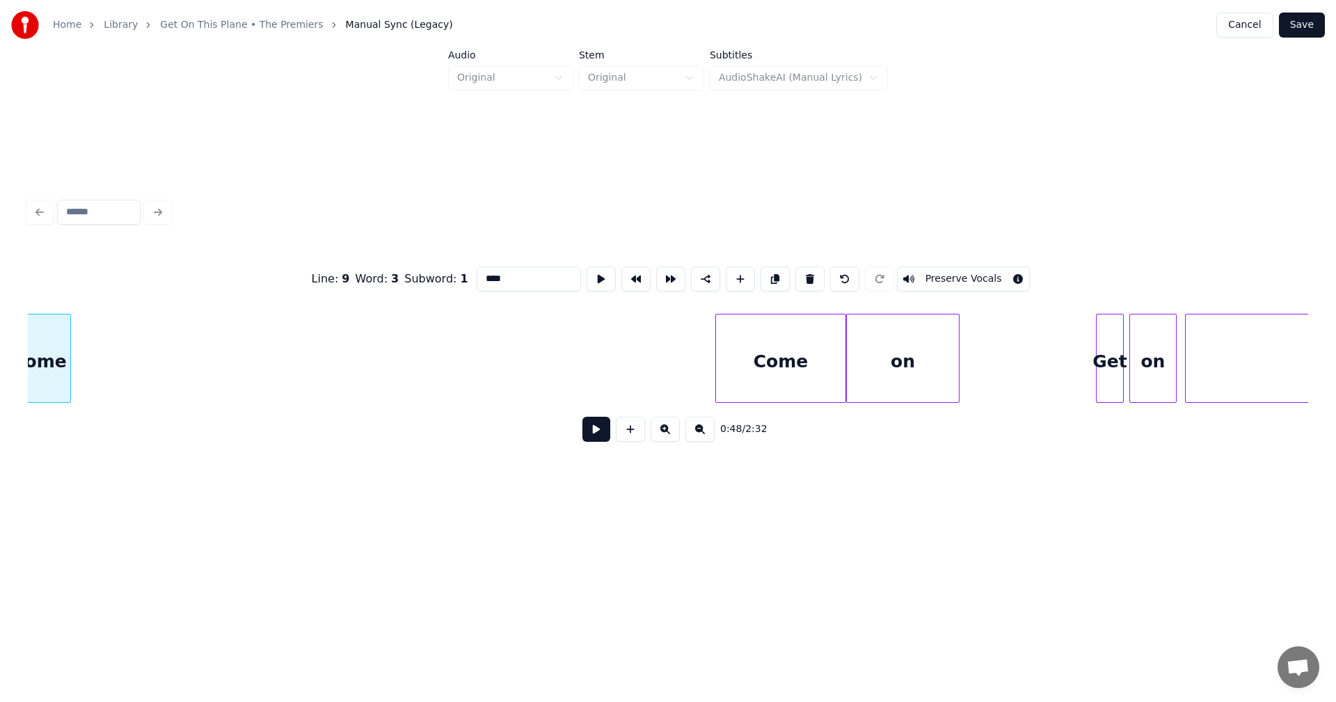
scroll to position [0, 6796]
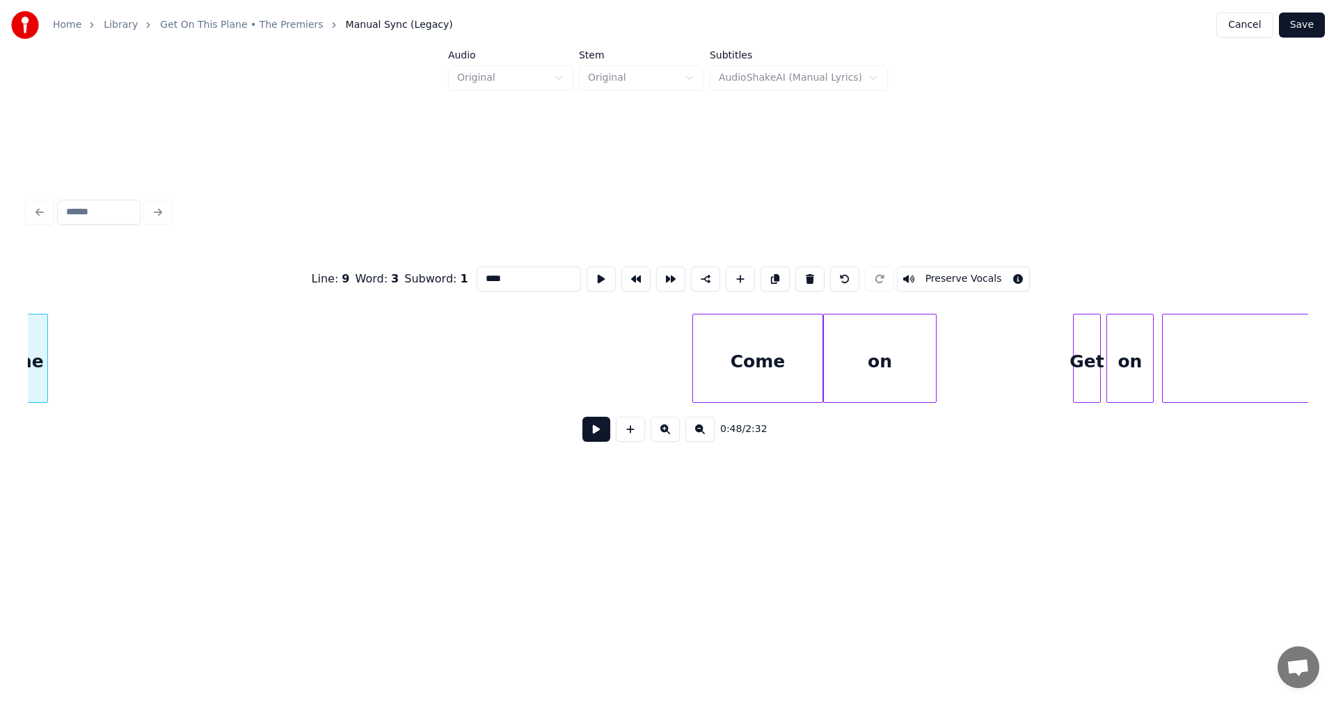
click at [889, 357] on div "on" at bounding box center [880, 361] width 112 height 95
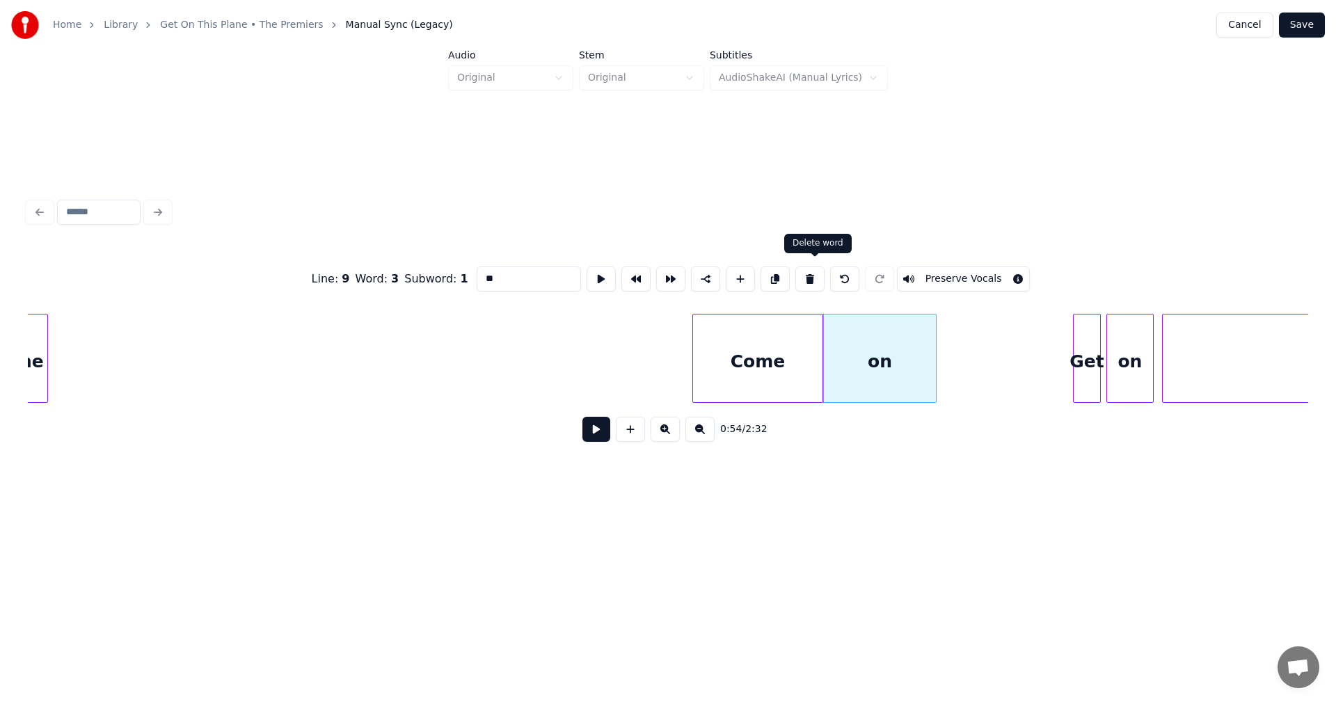
click at [822, 273] on button at bounding box center [809, 278] width 29 height 25
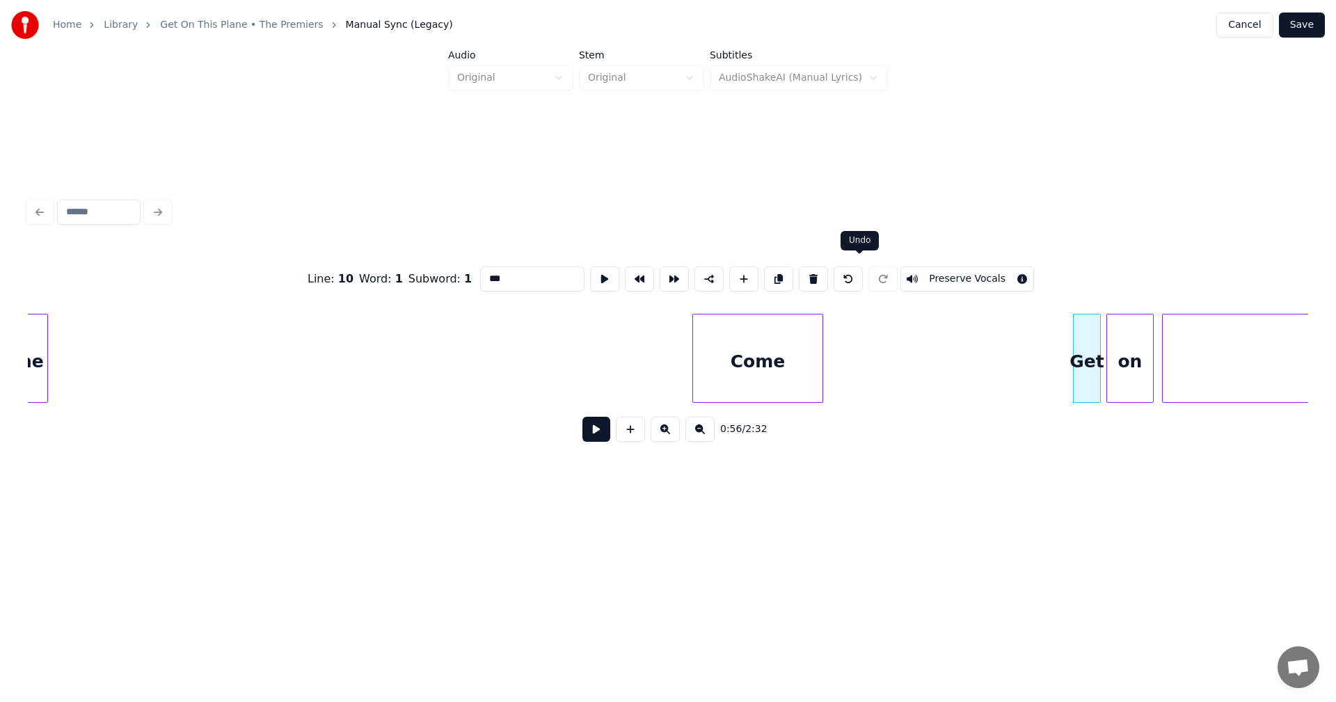
click at [863, 274] on button at bounding box center [847, 278] width 29 height 25
click at [882, 358] on div "on" at bounding box center [880, 361] width 112 height 95
type input "**"
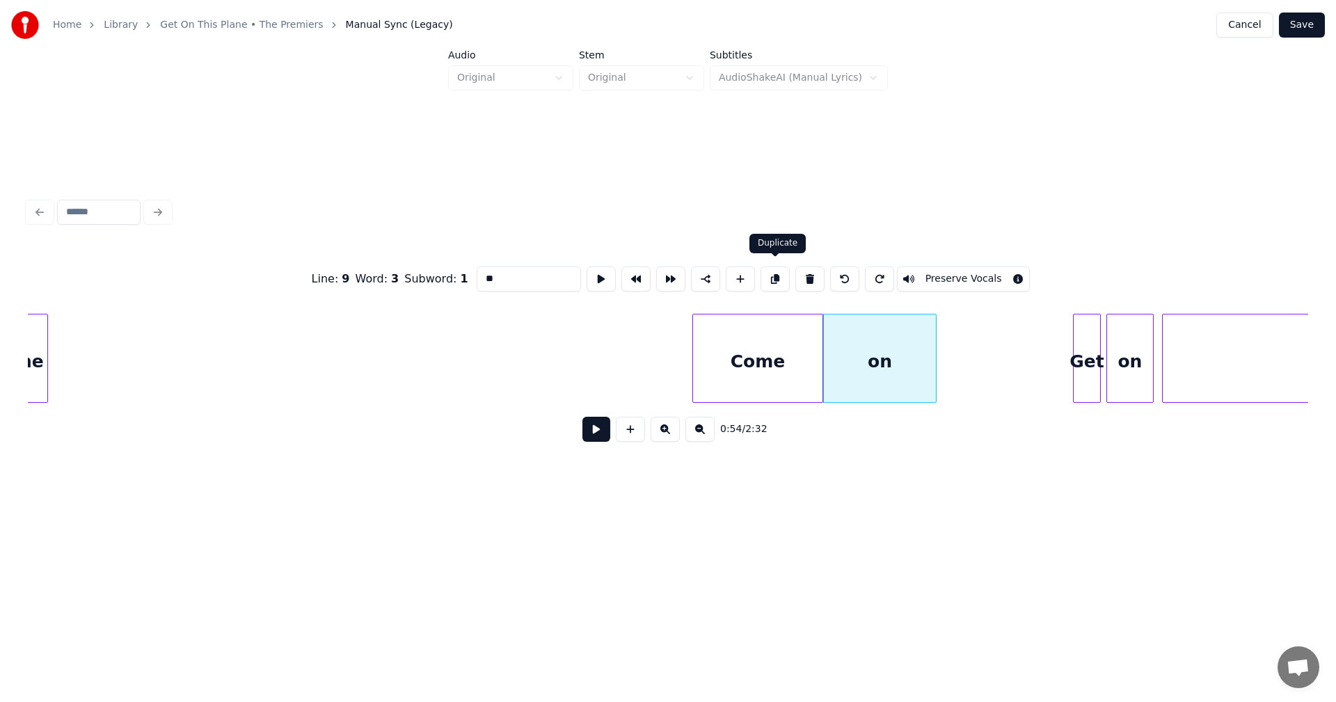
click at [778, 276] on button at bounding box center [774, 278] width 29 height 25
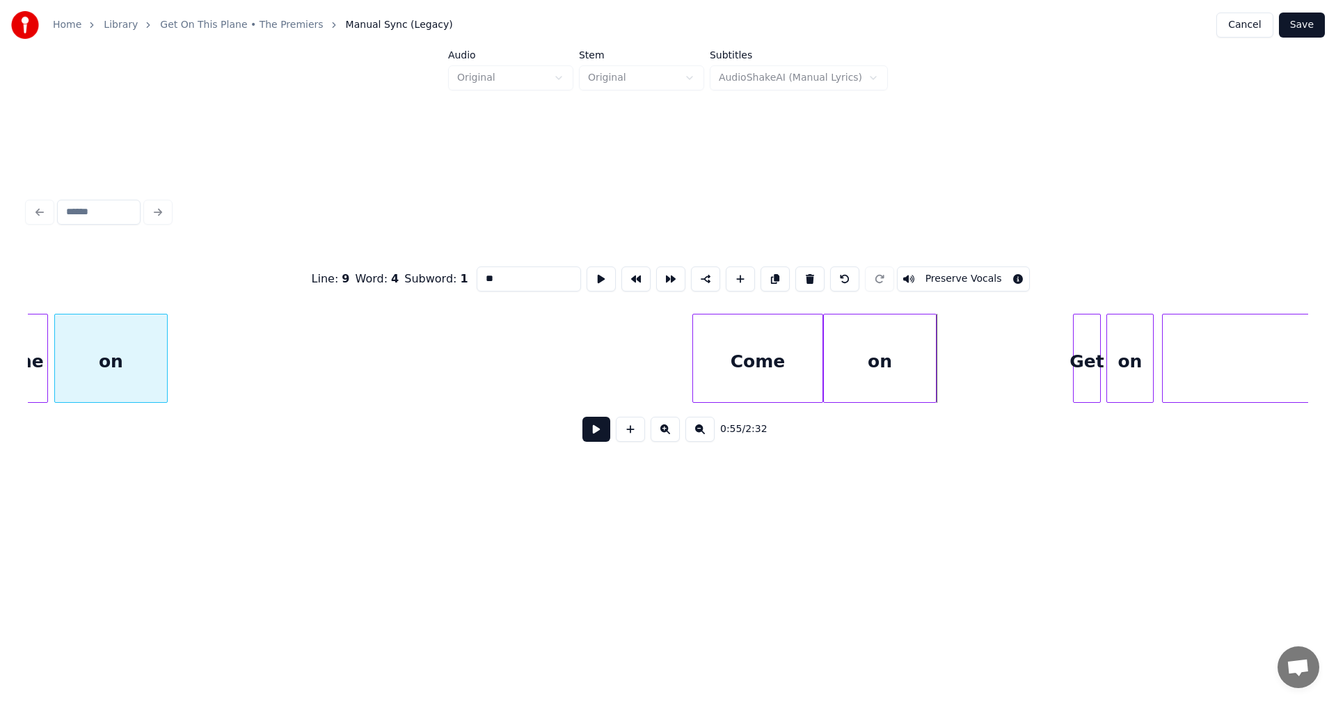
click at [145, 358] on div "on" at bounding box center [111, 361] width 112 height 95
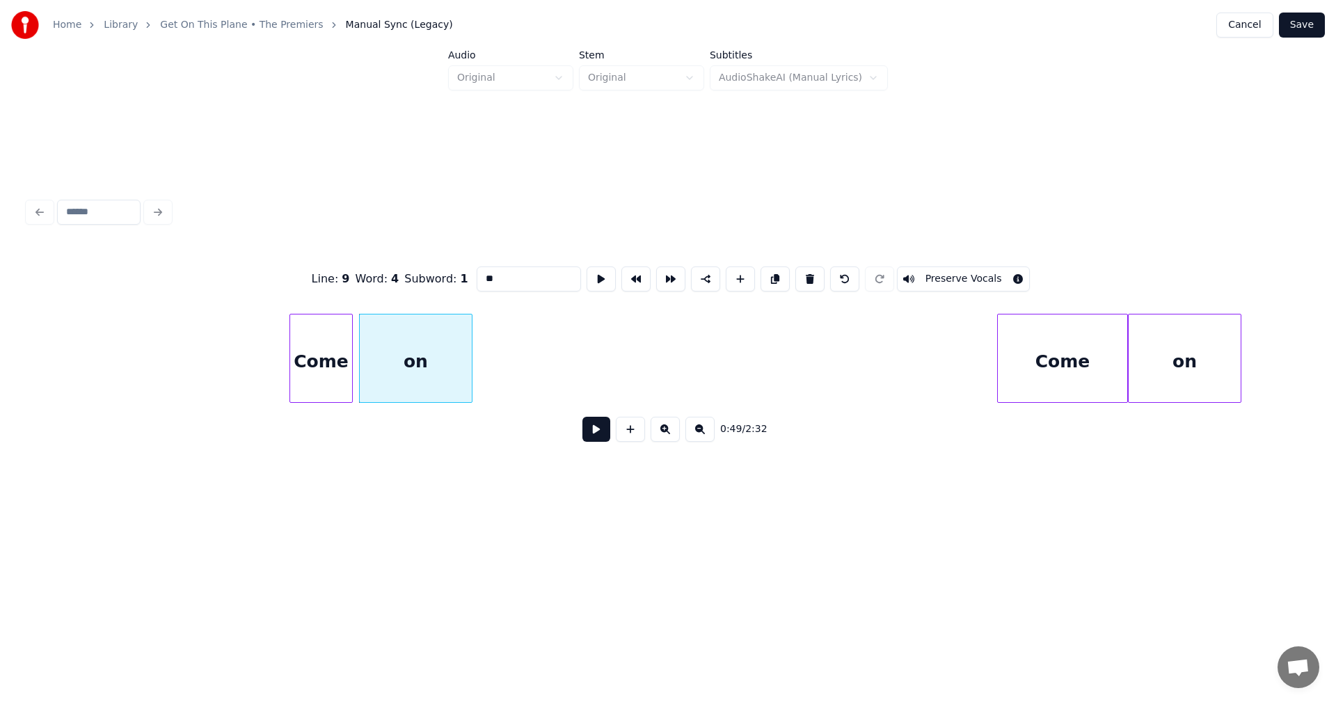
scroll to position [0, 6398]
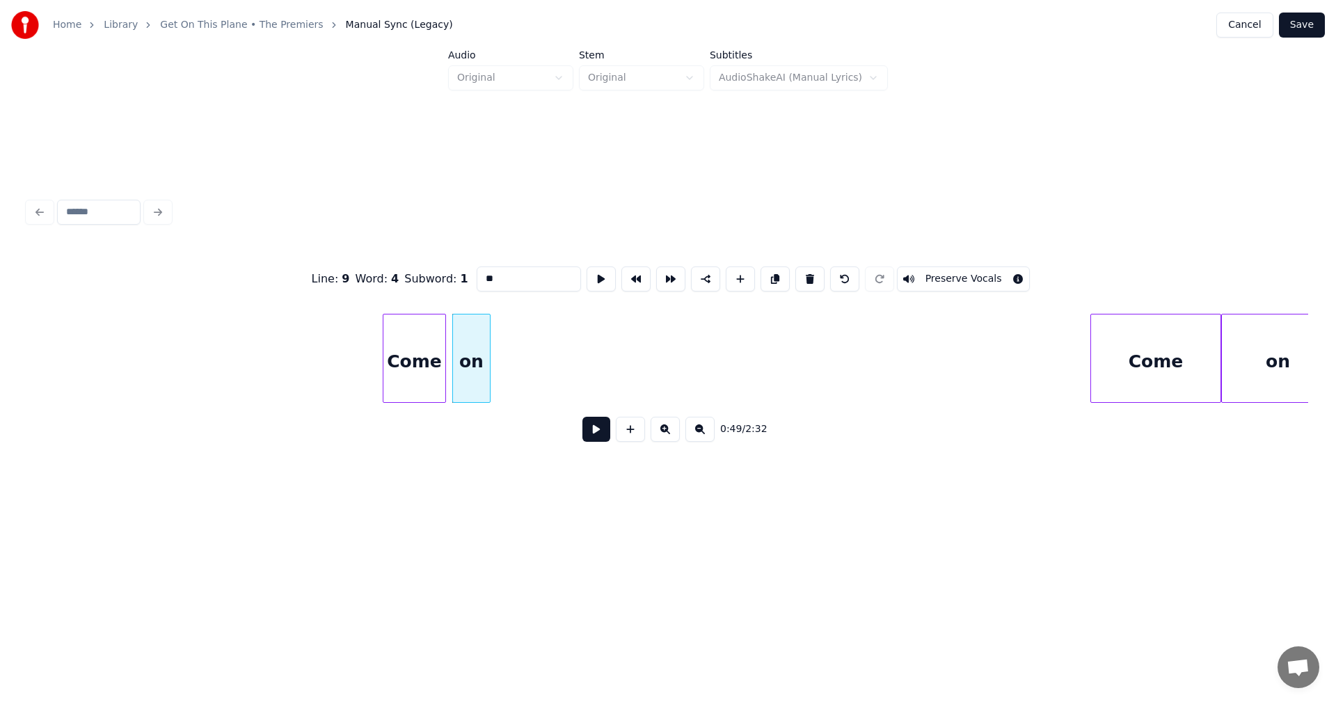
click at [487, 358] on div at bounding box center [488, 358] width 4 height 88
click at [417, 356] on div at bounding box center [417, 358] width 4 height 88
click at [433, 353] on div "on" at bounding box center [441, 361] width 37 height 95
click at [482, 345] on div at bounding box center [481, 358] width 4 height 88
click at [442, 347] on div "on" at bounding box center [453, 361] width 61 height 95
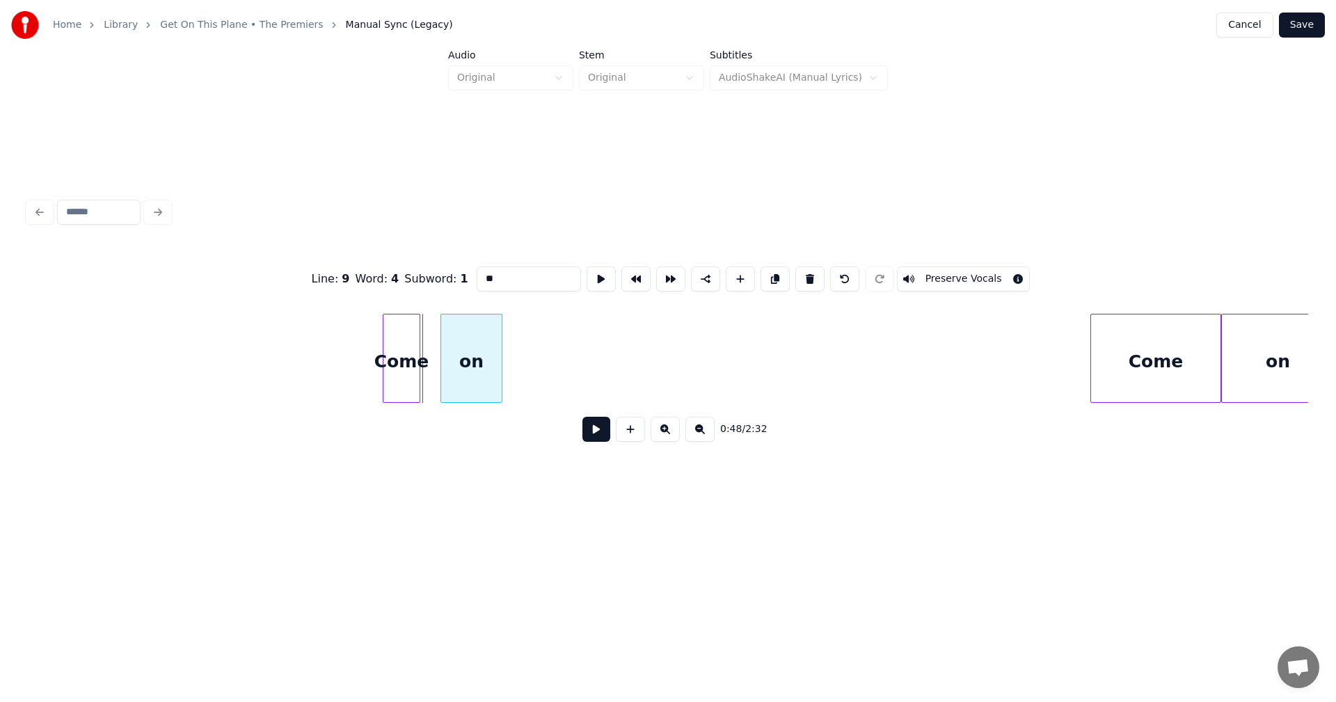
click at [469, 346] on div "on" at bounding box center [471, 361] width 61 height 95
click at [431, 354] on div "Come" at bounding box center [422, 361] width 36 height 95
click at [396, 356] on div at bounding box center [396, 358] width 4 height 88
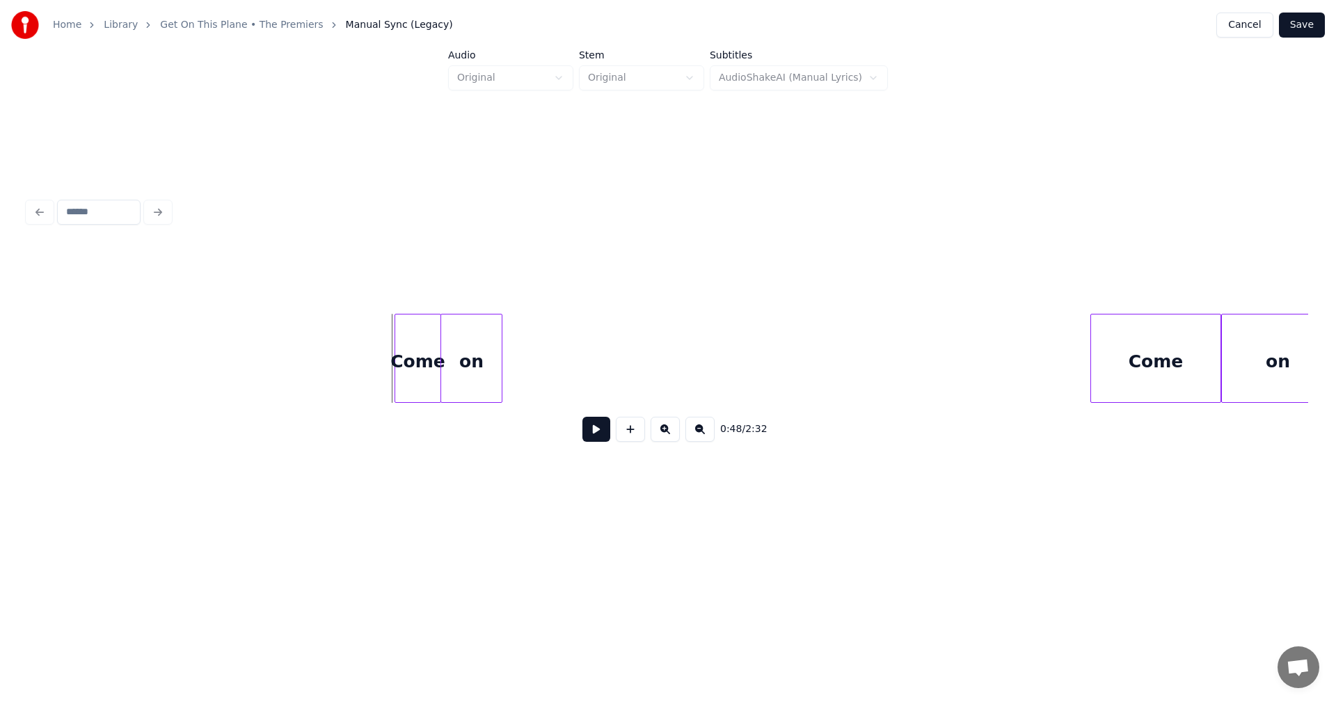
click at [417, 364] on div "Come" at bounding box center [417, 361] width 45 height 95
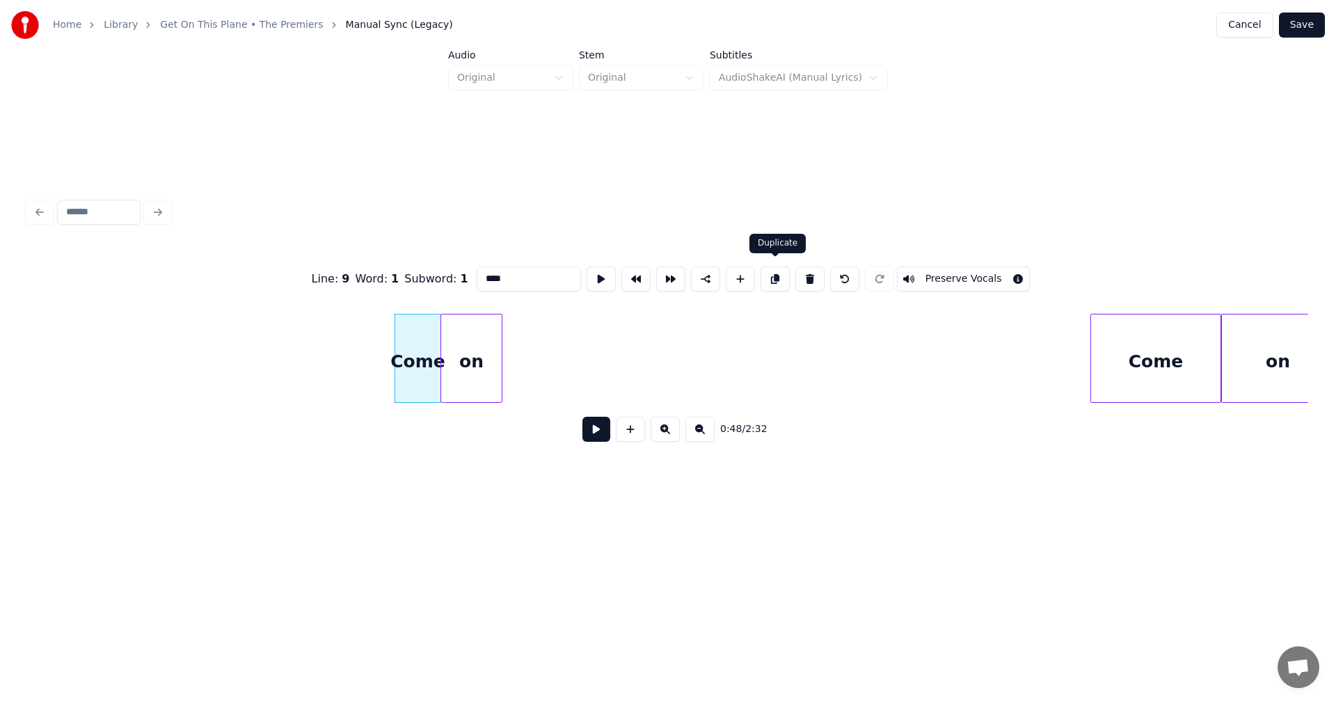
click at [767, 274] on button at bounding box center [774, 278] width 29 height 25
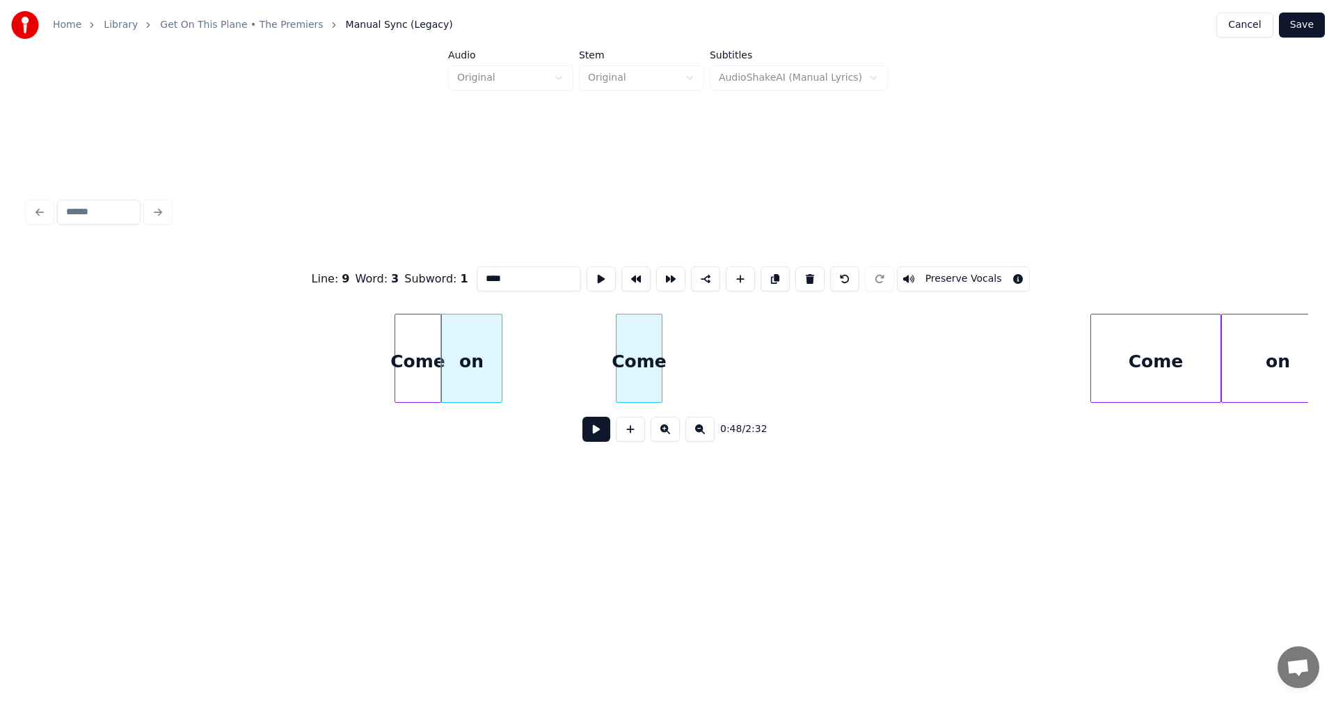
click at [625, 361] on div "Come" at bounding box center [638, 361] width 45 height 95
click at [473, 361] on div "on" at bounding box center [471, 361] width 61 height 95
click at [477, 360] on div "on" at bounding box center [471, 361] width 61 height 95
click at [468, 361] on div "on" at bounding box center [471, 361] width 61 height 95
click at [480, 355] on div "on" at bounding box center [474, 361] width 61 height 95
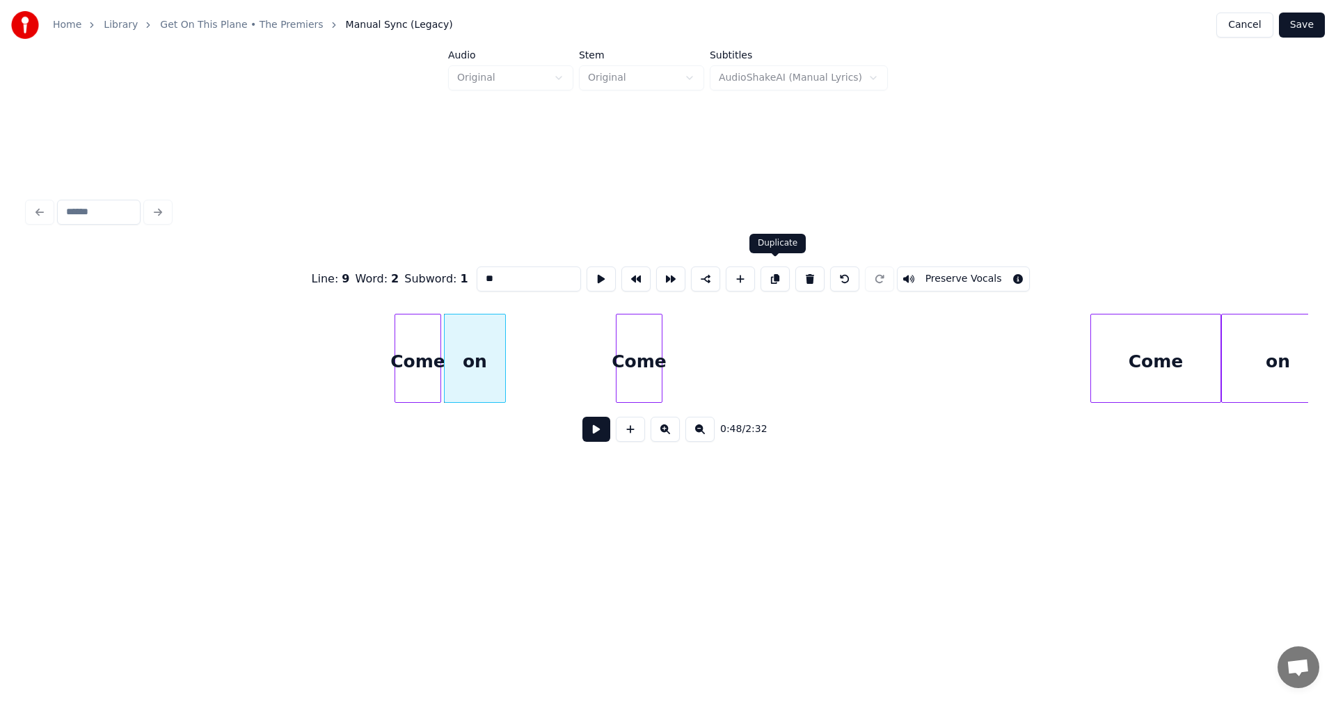
click at [776, 277] on button at bounding box center [774, 278] width 29 height 25
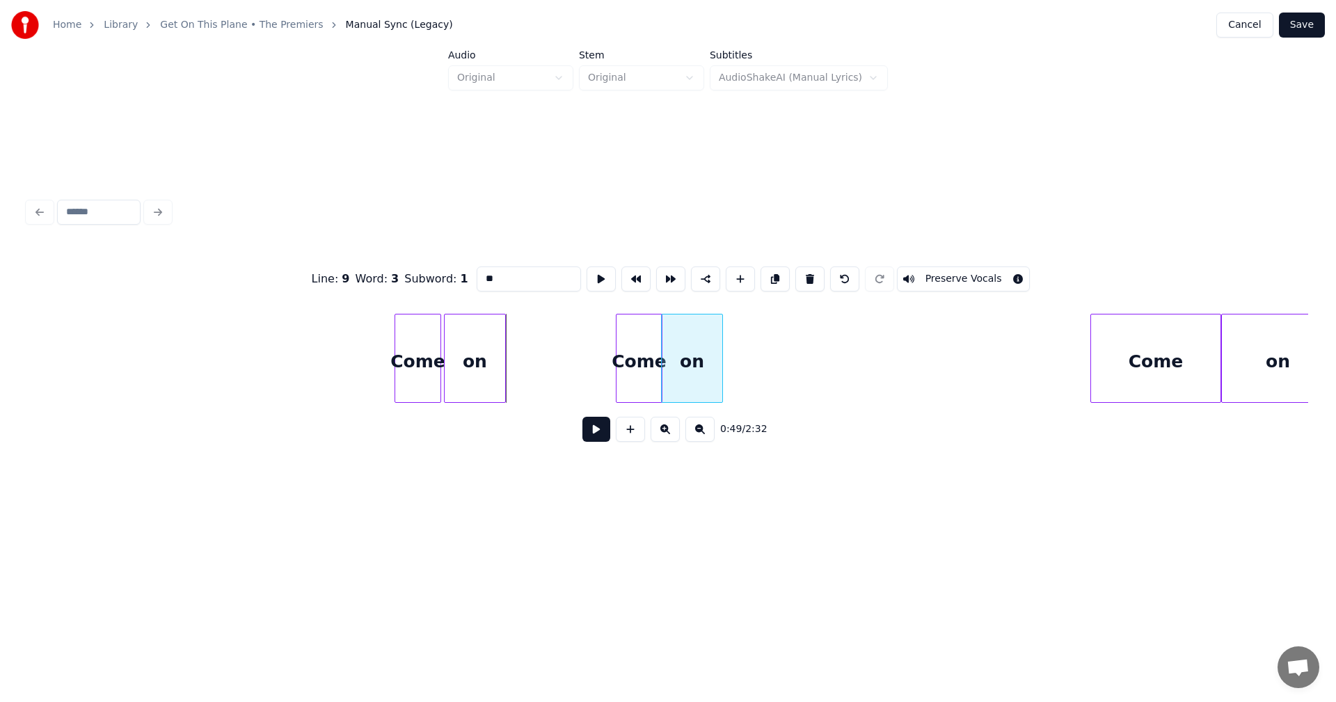
click at [682, 357] on div "on" at bounding box center [692, 361] width 61 height 95
click at [636, 361] on div "Come" at bounding box center [638, 361] width 45 height 95
click at [769, 278] on button at bounding box center [774, 278] width 29 height 25
click at [875, 367] on div "Come" at bounding box center [862, 361] width 45 height 95
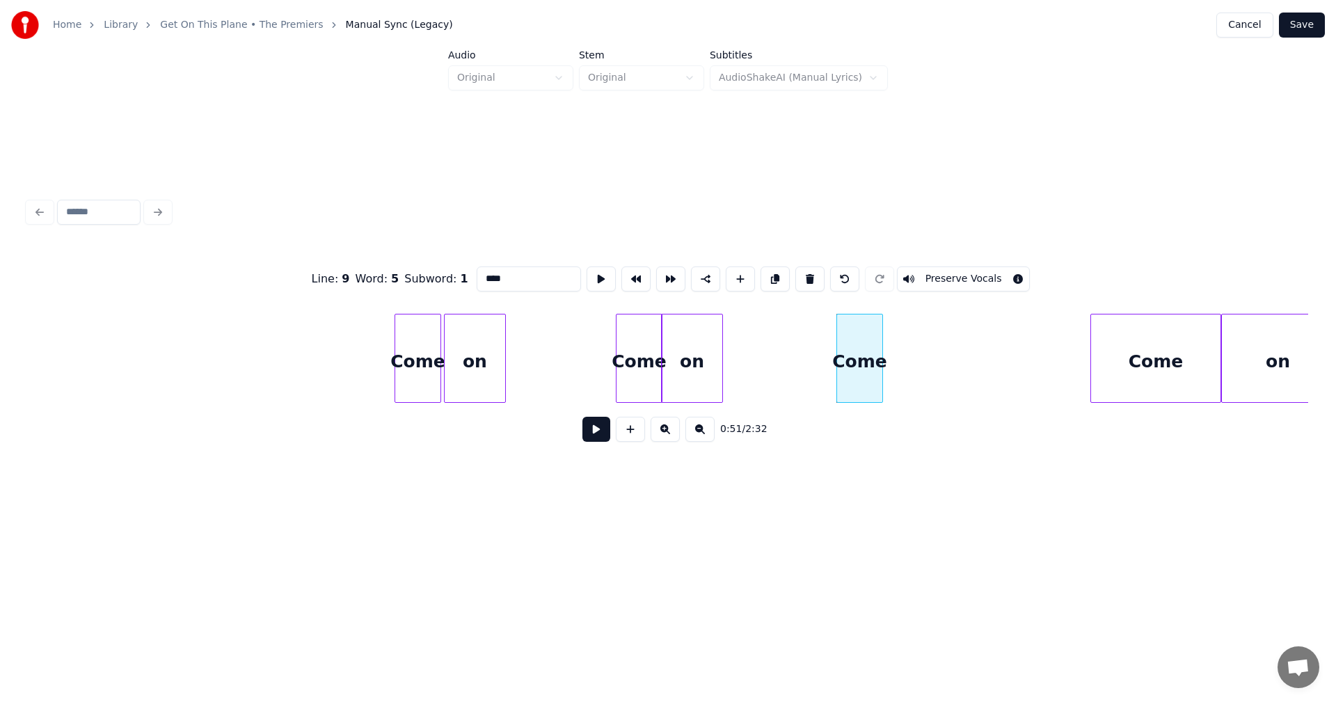
click at [694, 351] on div "on" at bounding box center [692, 361] width 61 height 95
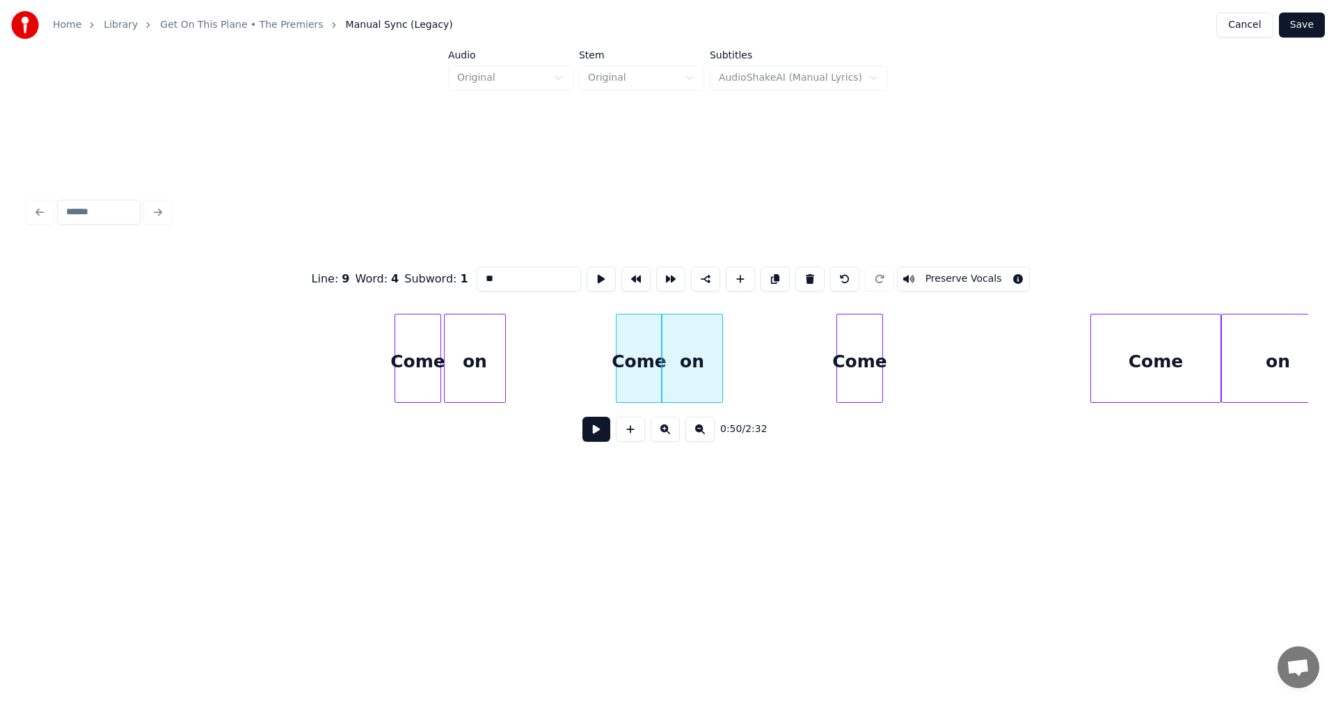
click at [696, 345] on div "on" at bounding box center [692, 361] width 61 height 95
click at [699, 345] on div "on" at bounding box center [695, 361] width 61 height 95
click at [774, 280] on button at bounding box center [774, 278] width 29 height 25
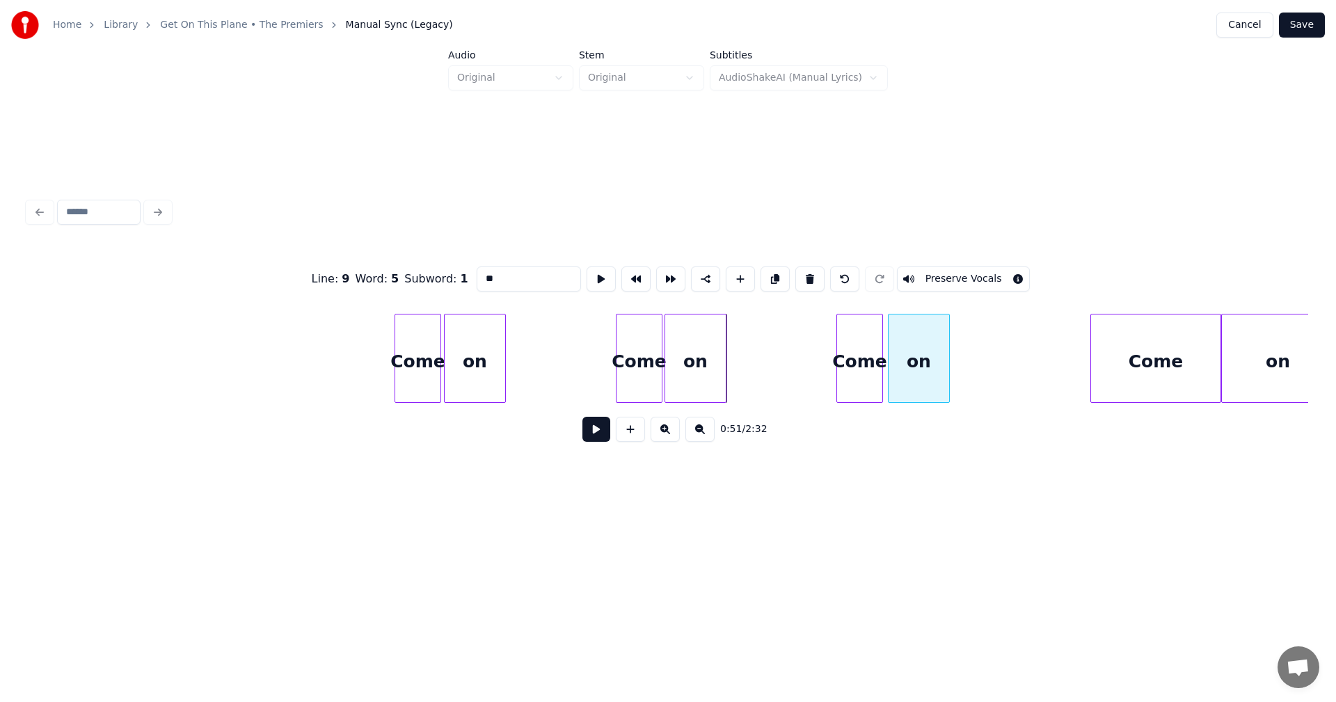
click at [918, 380] on div "on" at bounding box center [918, 361] width 61 height 95
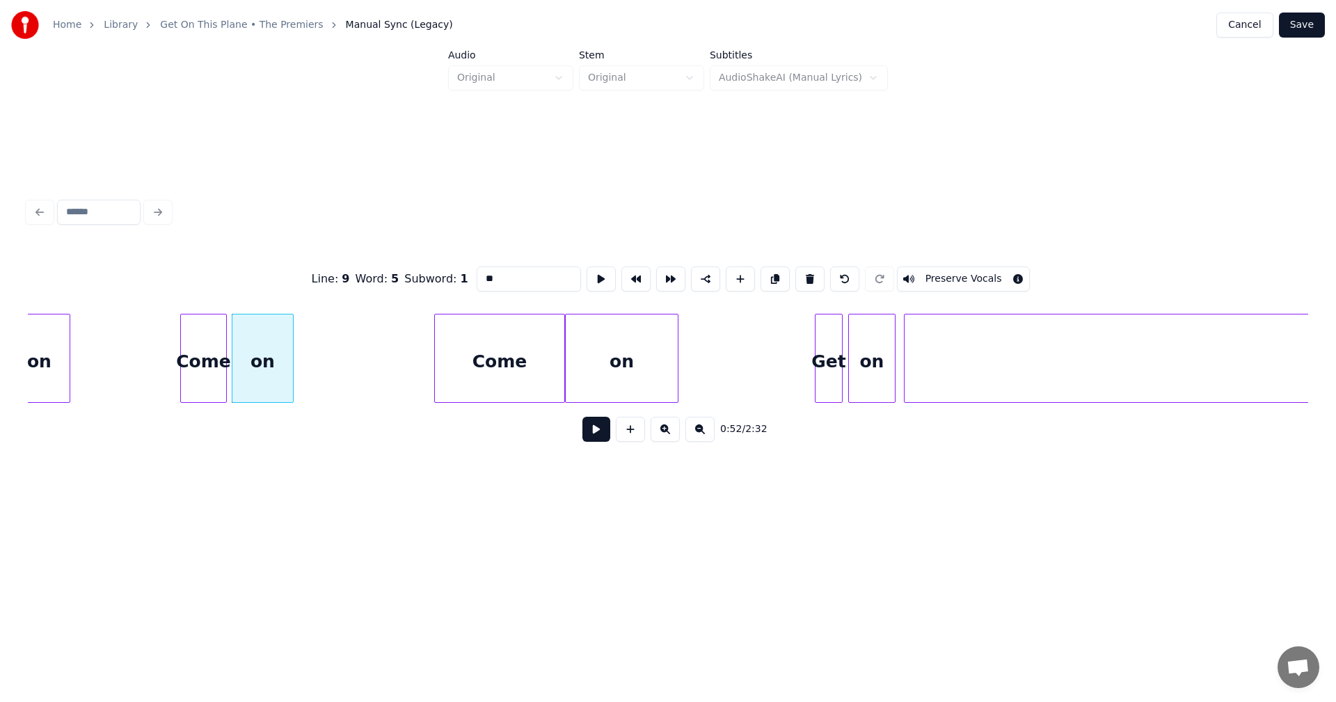
scroll to position [0, 7148]
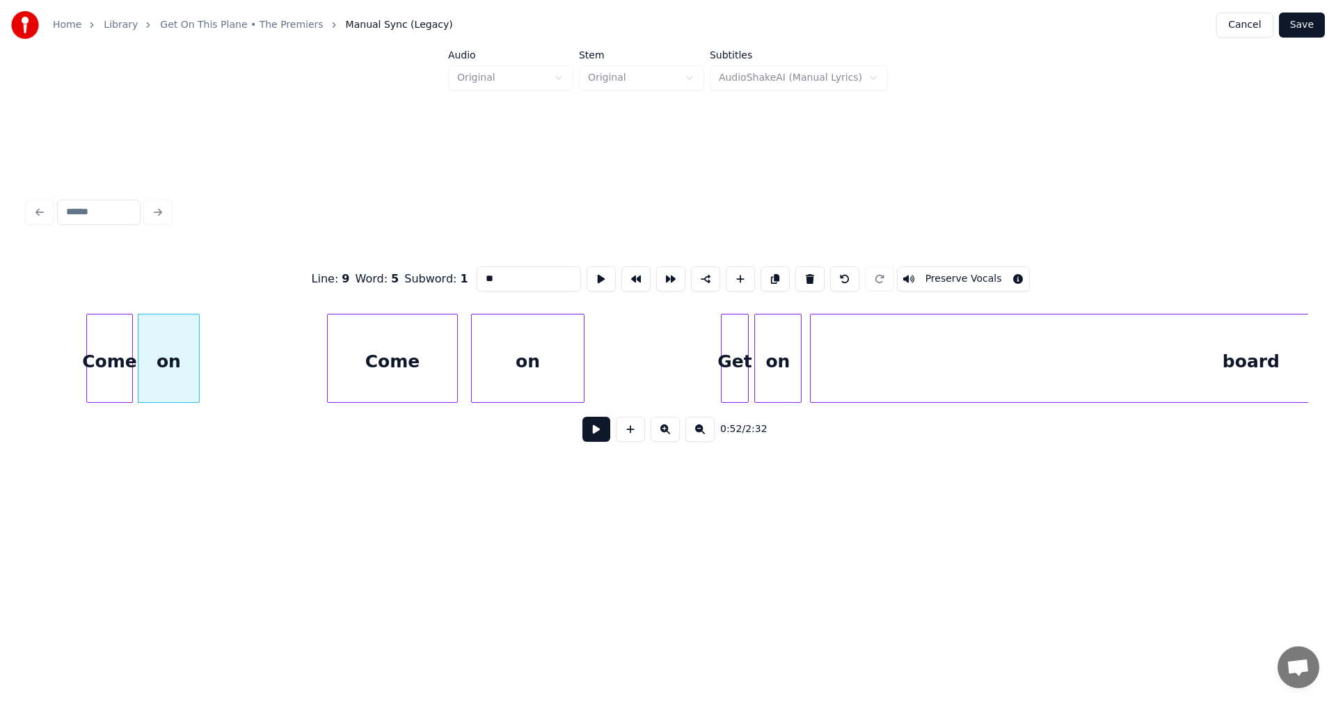
click at [363, 360] on div "Come" at bounding box center [392, 361] width 129 height 95
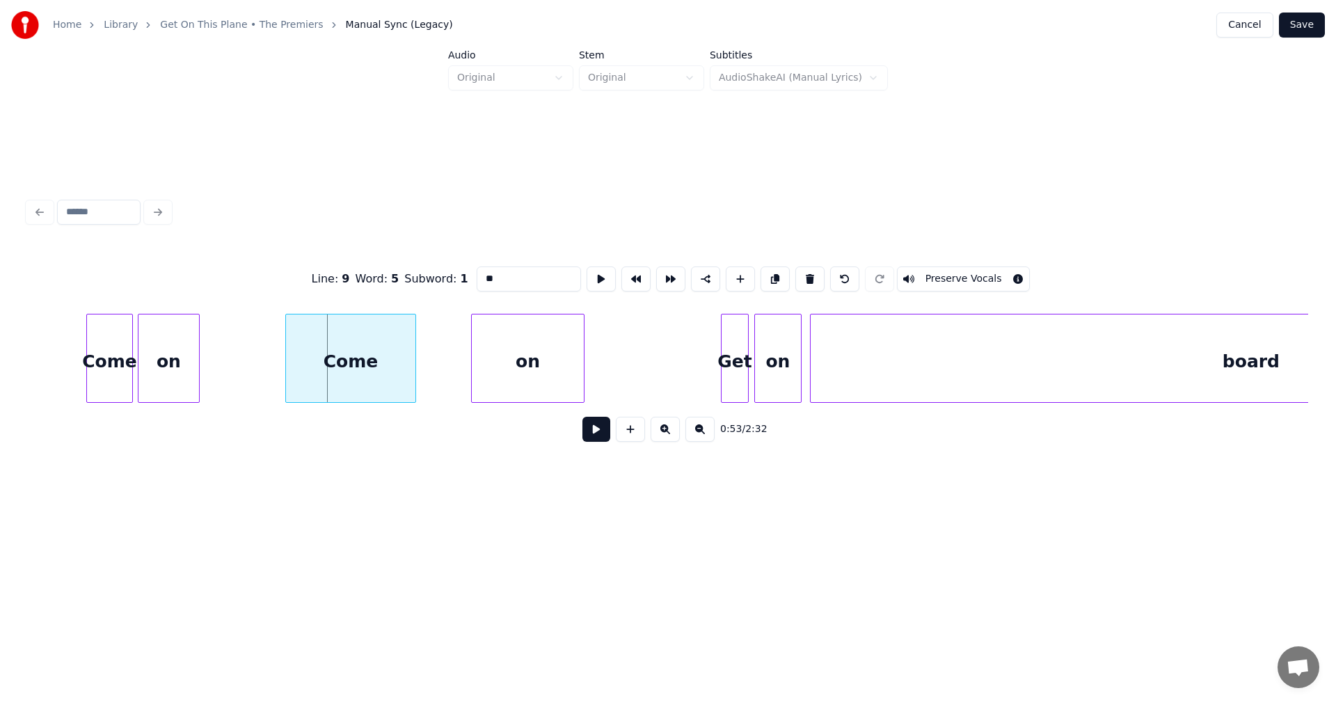
click at [371, 363] on div "Come" at bounding box center [350, 361] width 129 height 95
click at [378, 358] on div at bounding box center [378, 358] width 4 height 88
click at [380, 355] on div "Come" at bounding box center [333, 358] width 96 height 89
drag, startPoint x: 490, startPoint y: 411, endPoint x: 488, endPoint y: 404, distance: 7.5
click at [479, 410] on div "Line : 9 Word : 5 Subword : 1 ** Preserve Vocals 0:53 / 2:32" at bounding box center [668, 349] width 1280 height 211
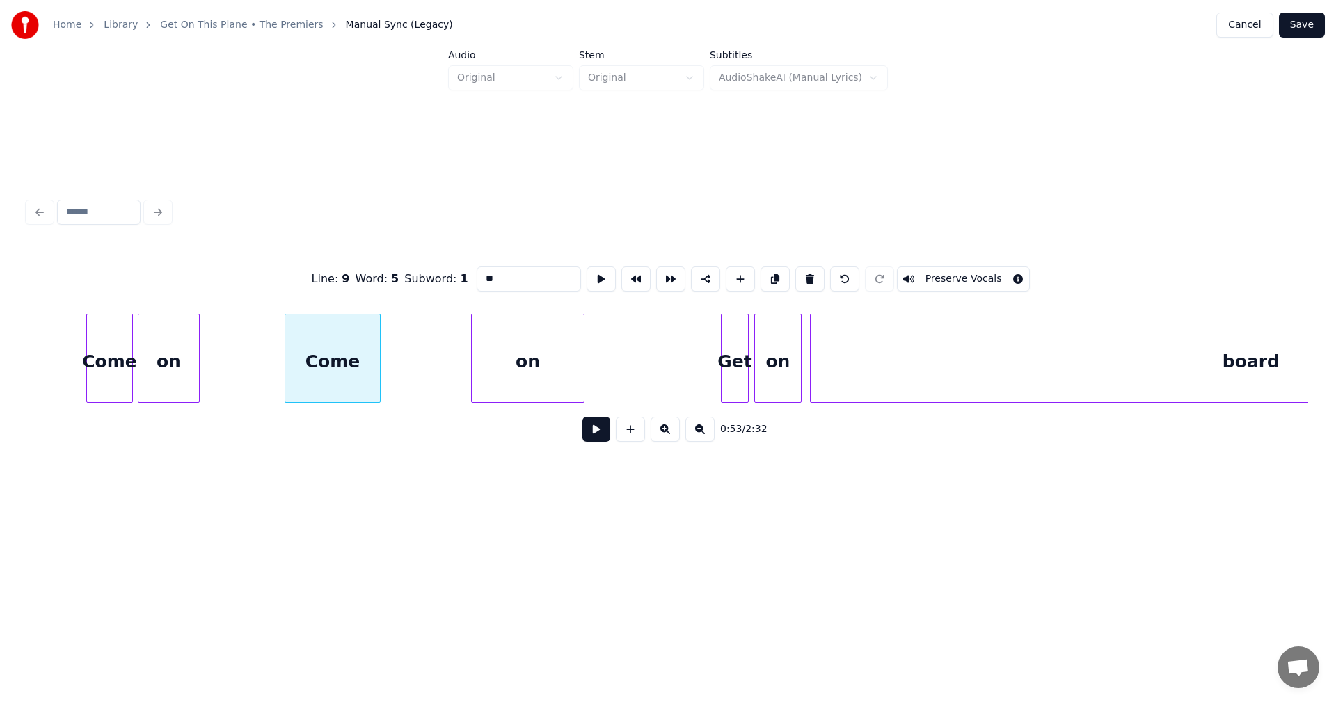
scroll to position [0, 6691]
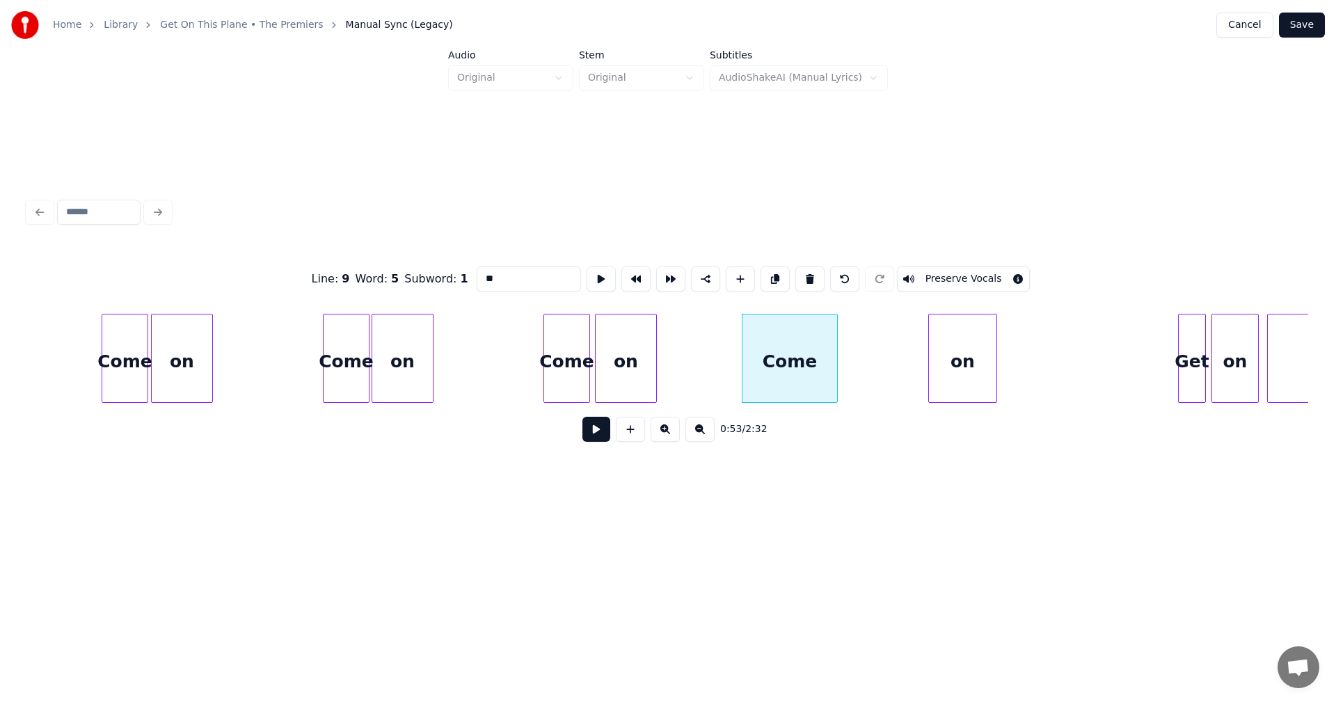
click at [993, 349] on div at bounding box center [994, 358] width 4 height 88
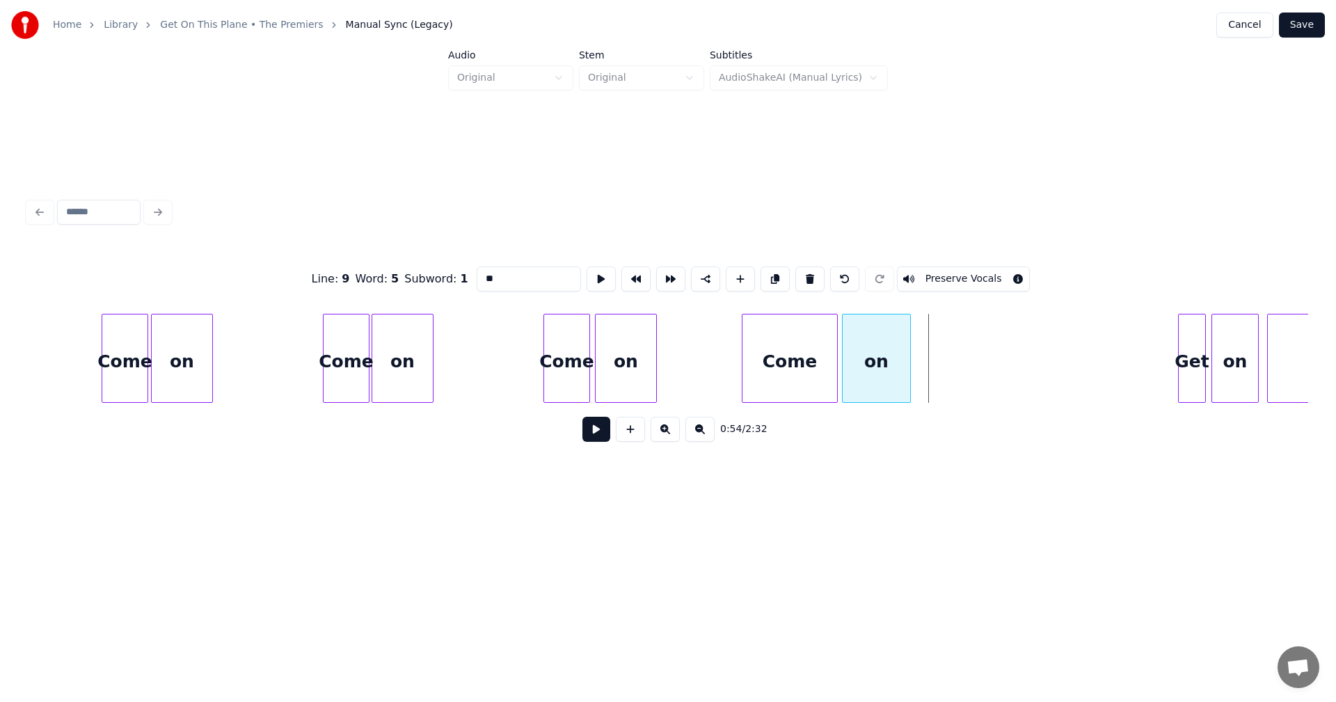
click at [883, 353] on div "on" at bounding box center [875, 361] width 67 height 95
click at [812, 356] on div at bounding box center [812, 358] width 4 height 88
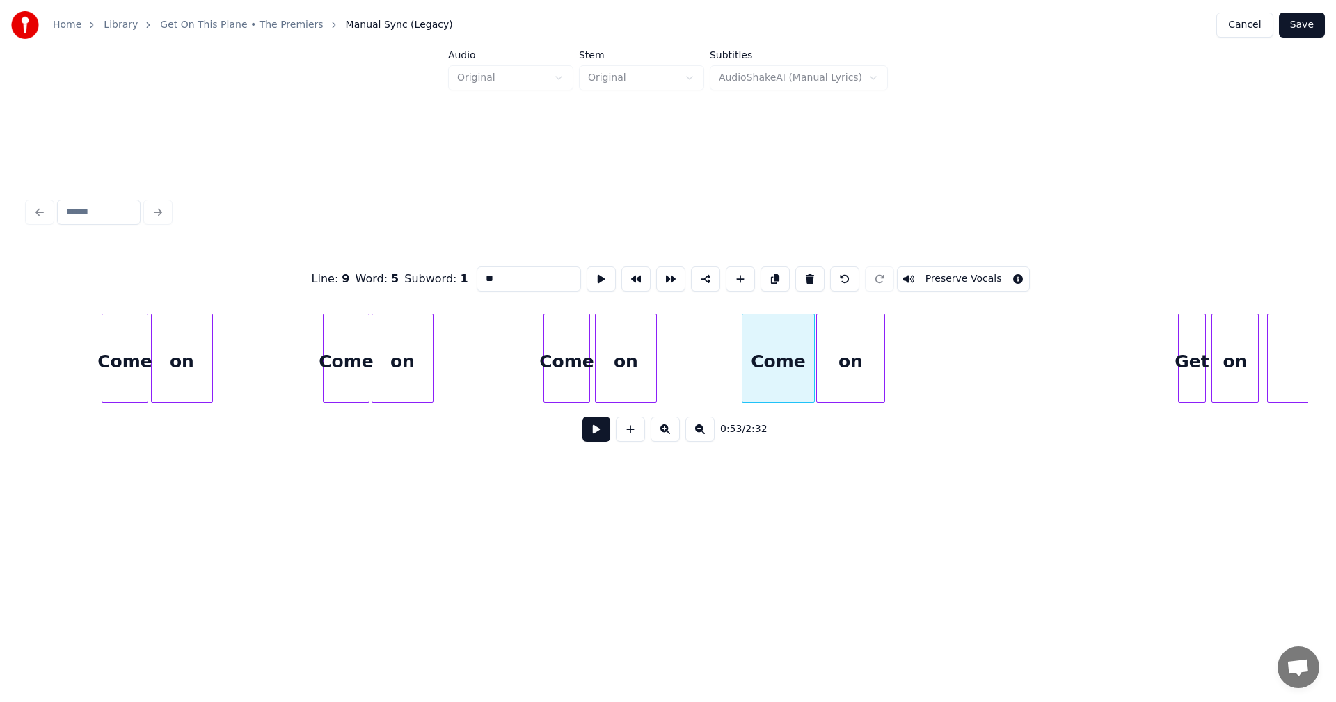
click at [831, 364] on div "on" at bounding box center [850, 361] width 67 height 95
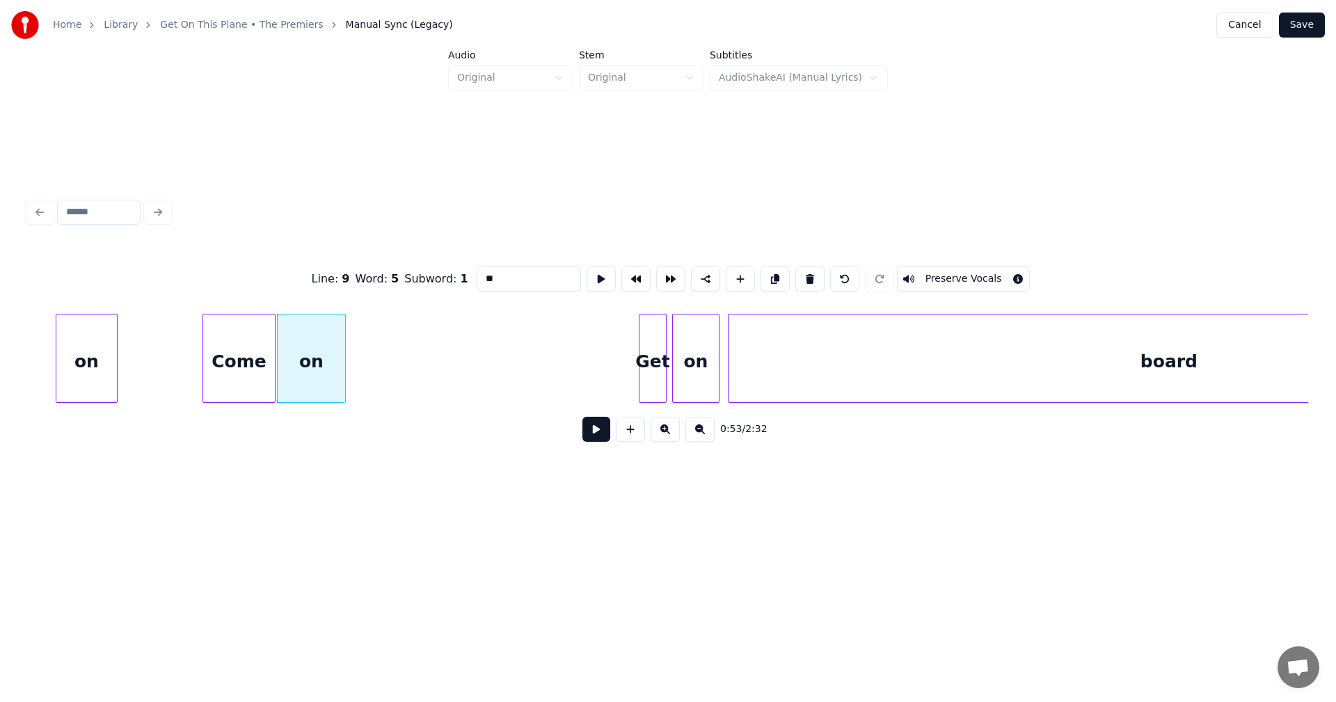
scroll to position [0, 7417]
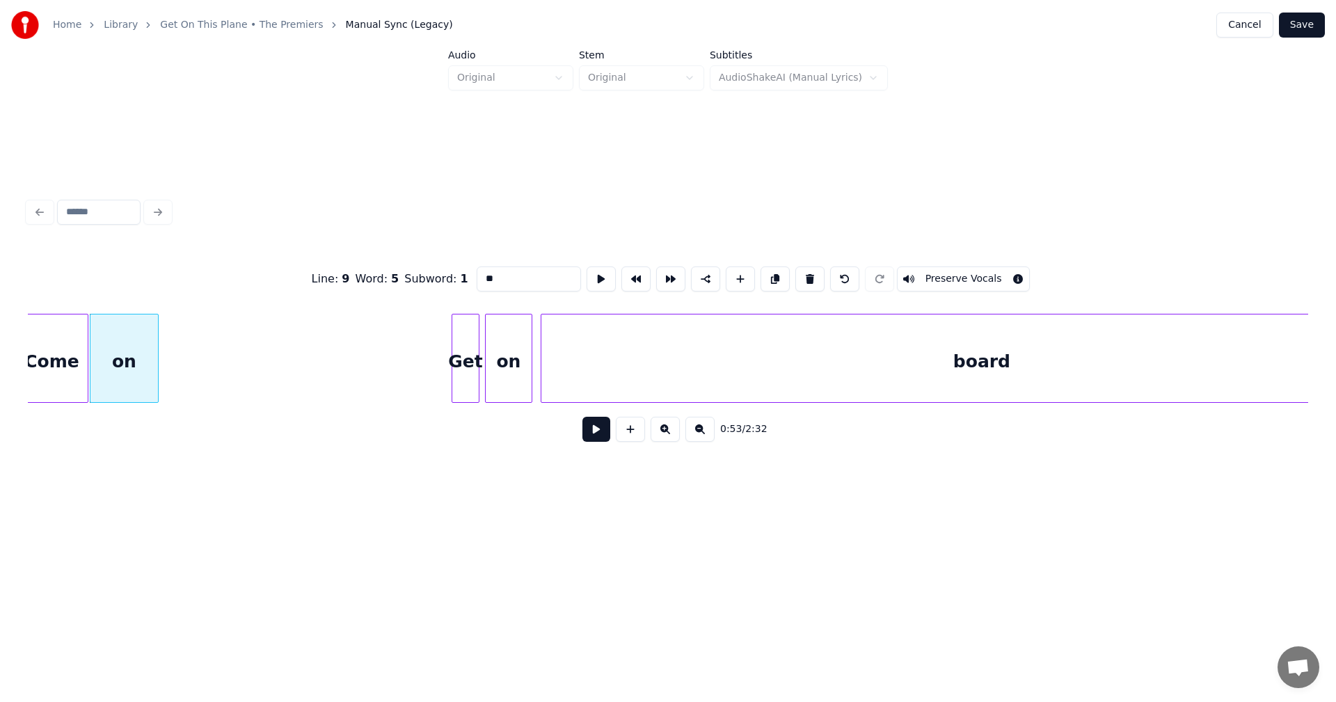
click at [460, 357] on div "Get" at bounding box center [465, 361] width 26 height 95
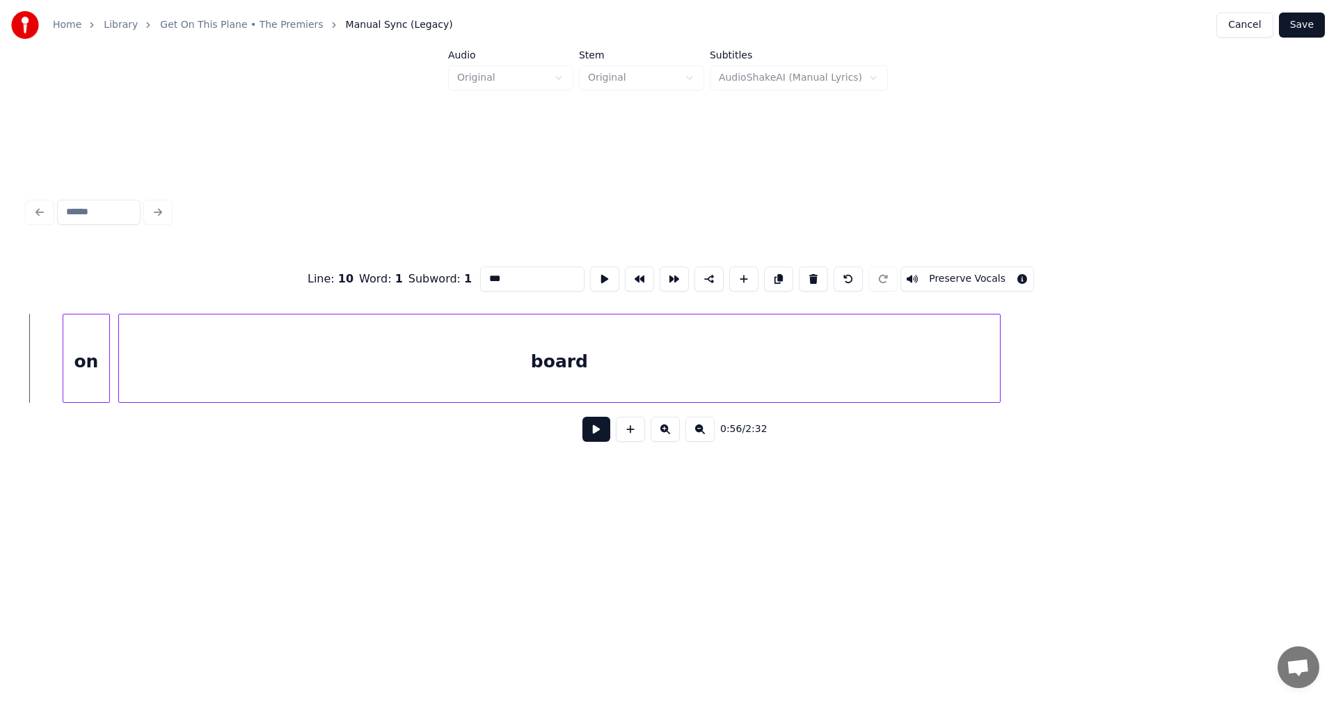
scroll to position [0, 7886]
click at [953, 344] on div "board" at bounding box center [513, 358] width 882 height 89
type input "*****"
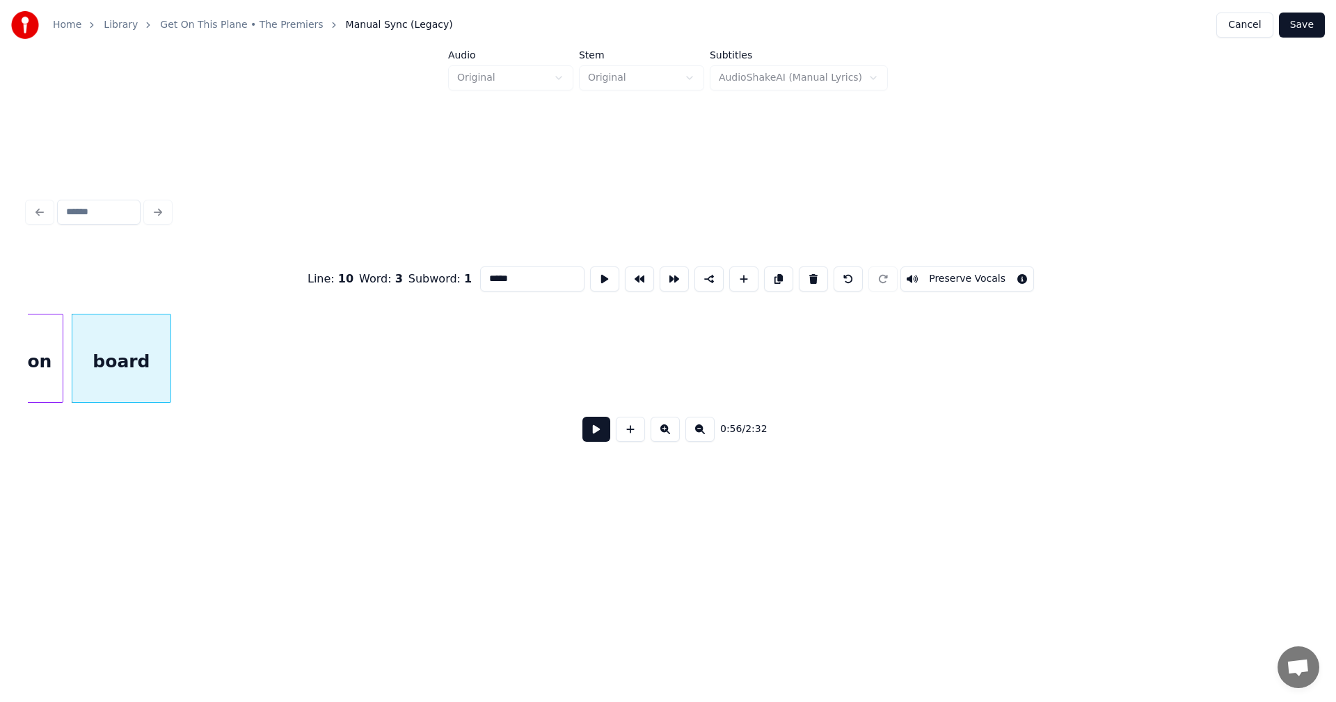
click at [168, 355] on div at bounding box center [168, 358] width 4 height 88
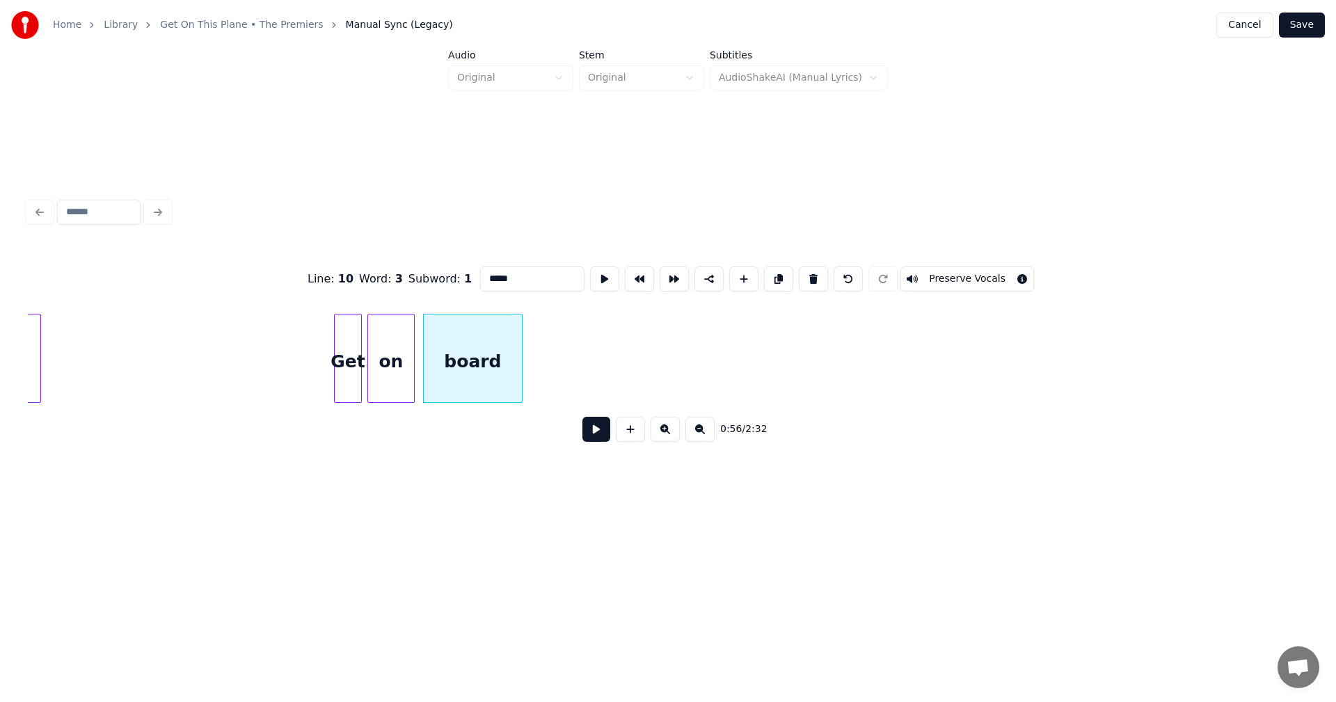
scroll to position [0, 7511]
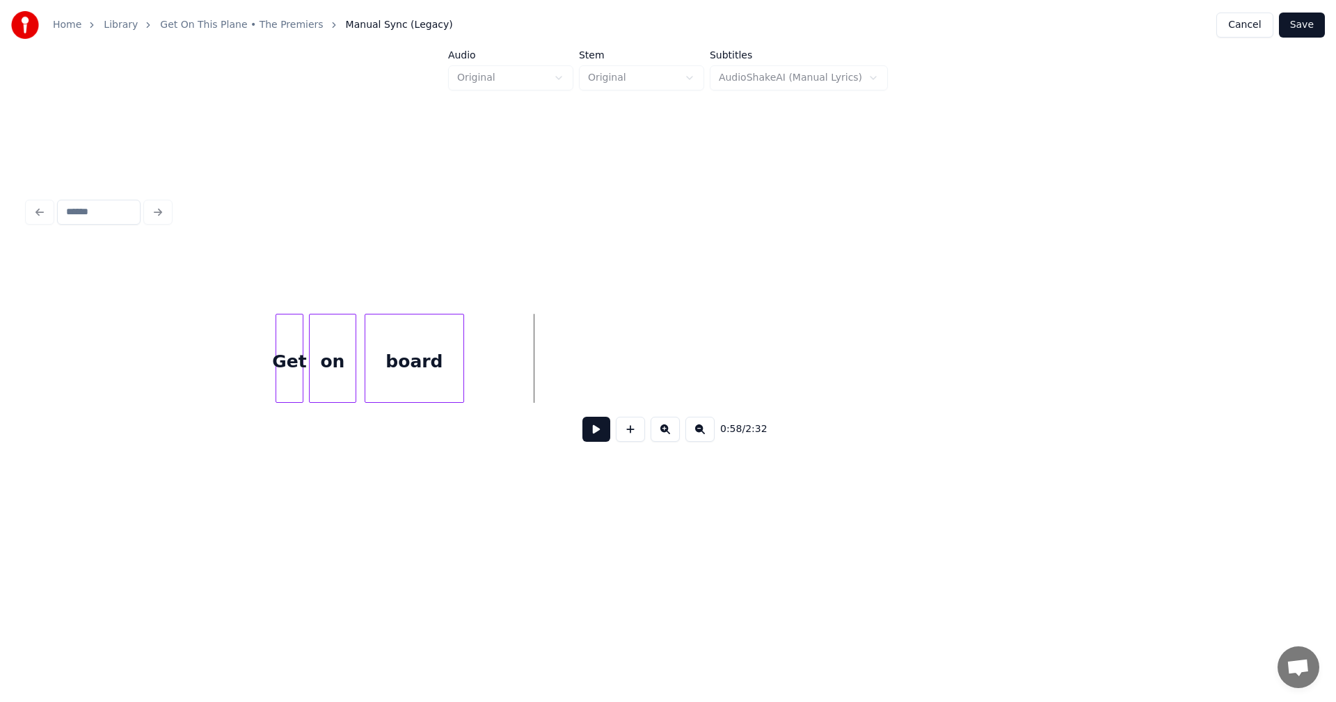
click at [627, 438] on button at bounding box center [630, 429] width 29 height 25
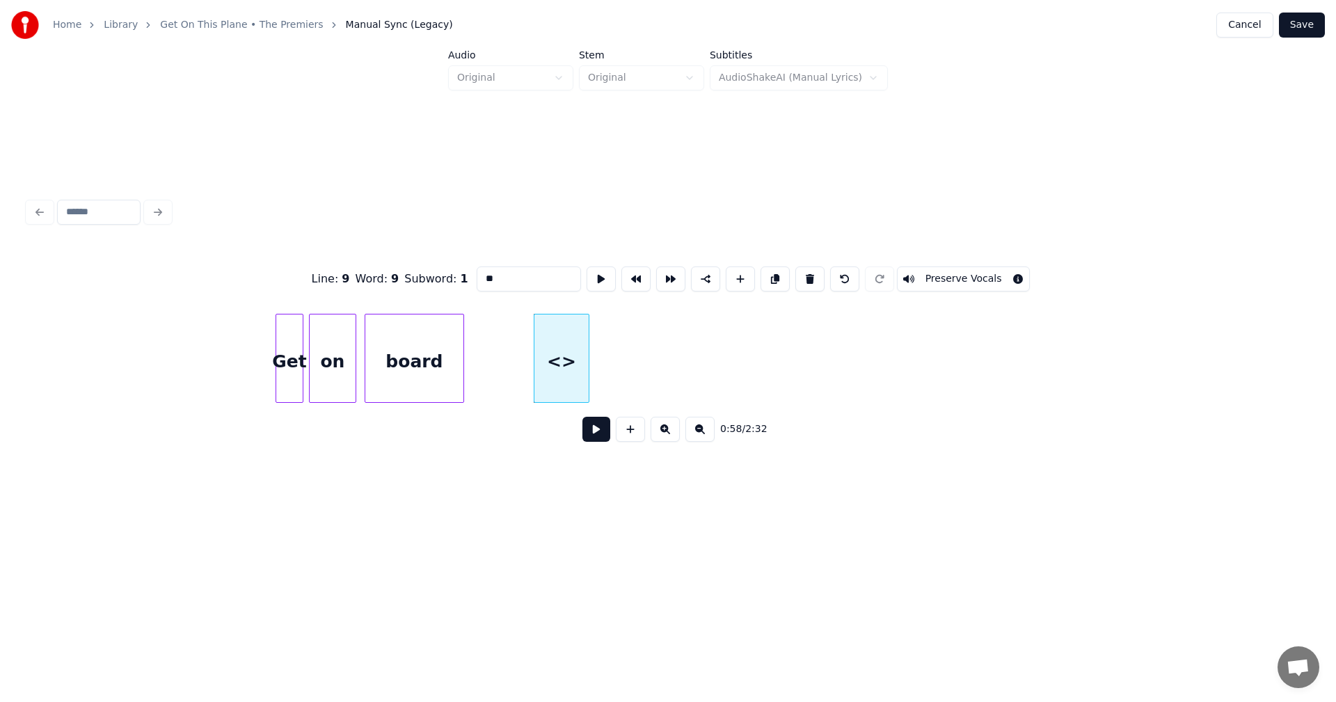
click at [476, 271] on input "**" at bounding box center [528, 278] width 104 height 25
drag, startPoint x: 478, startPoint y: 271, endPoint x: 407, endPoint y: 275, distance: 71.1
click at [407, 275] on div "Line : 9 Word : 9 Subword : 1 ** Preserve Vocals" at bounding box center [668, 279] width 1280 height 70
click at [554, 344] on div "Yeah" at bounding box center [559, 361] width 54 height 95
click at [777, 274] on button at bounding box center [774, 278] width 29 height 25
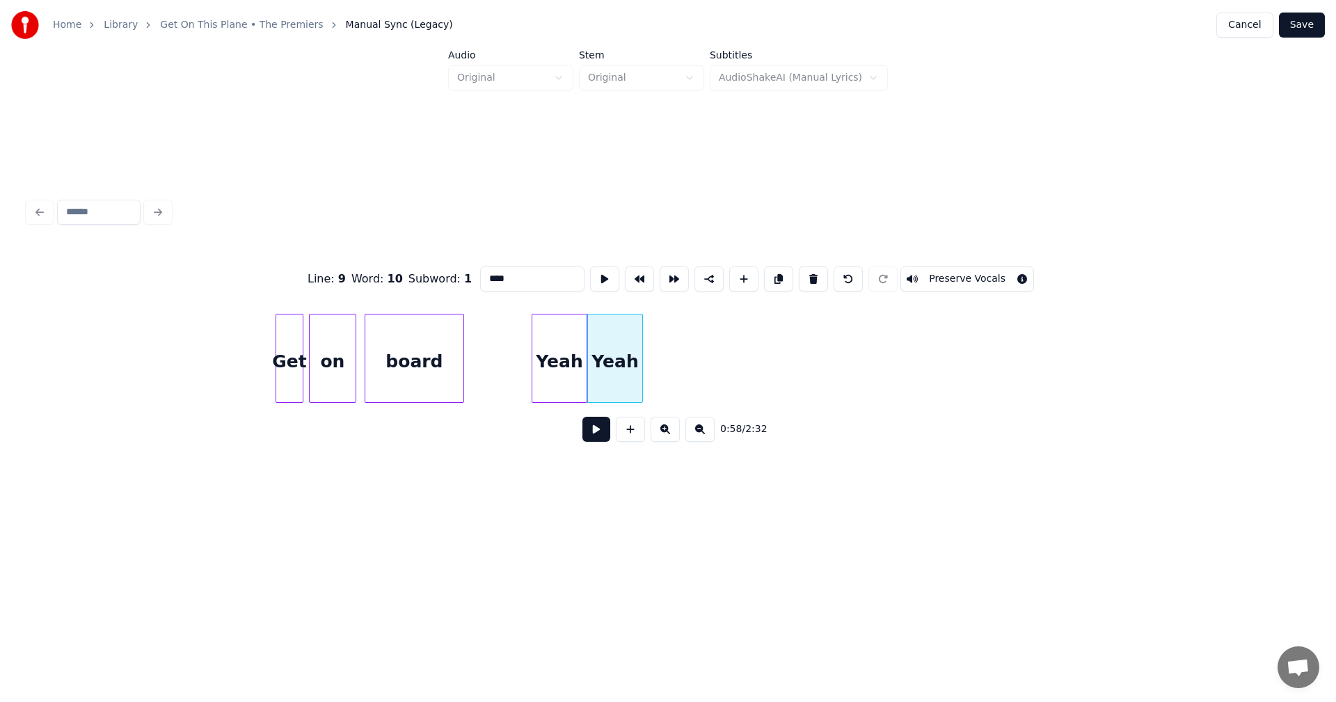
drag, startPoint x: 462, startPoint y: 273, endPoint x: 436, endPoint y: 273, distance: 25.7
click at [436, 273] on div "Line : 9 Word : 10 Subword : 1 **** Preserve Vocals" at bounding box center [668, 279] width 1280 height 70
type input "****"
click at [616, 353] on div "yeah" at bounding box center [615, 361] width 54 height 95
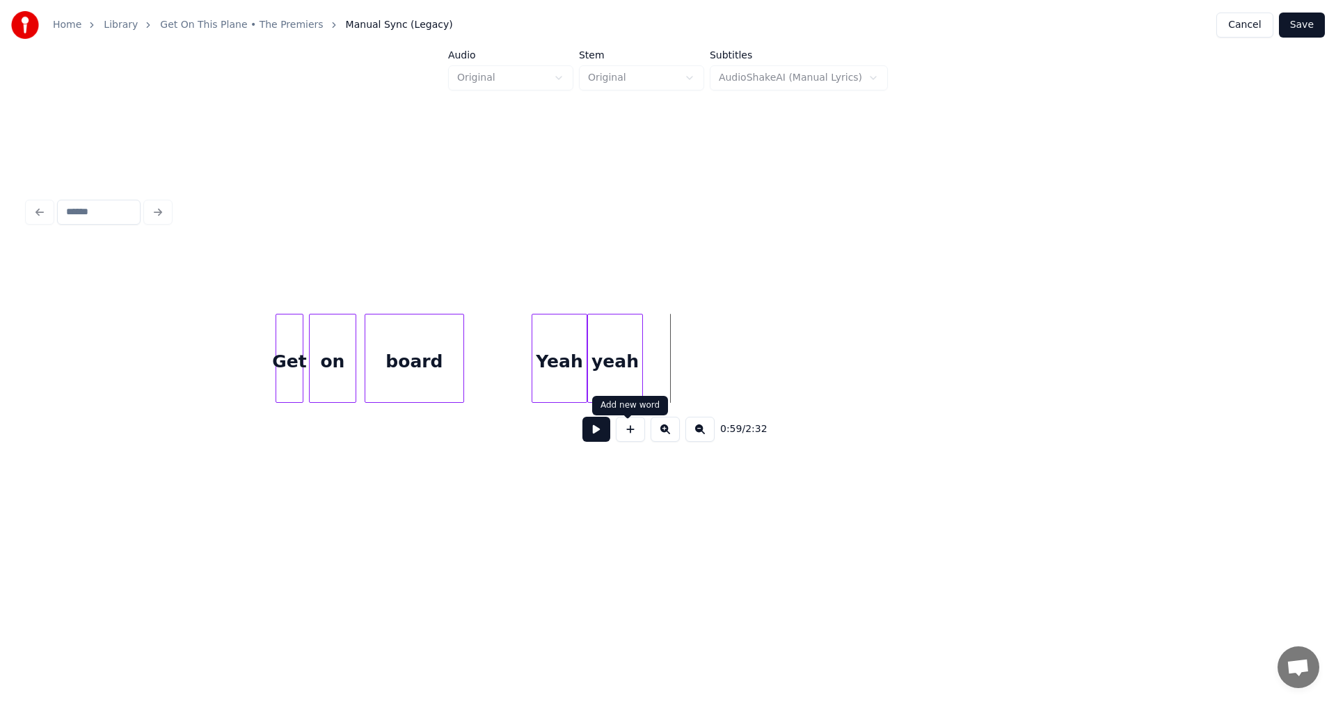
click at [622, 435] on button at bounding box center [630, 429] width 29 height 25
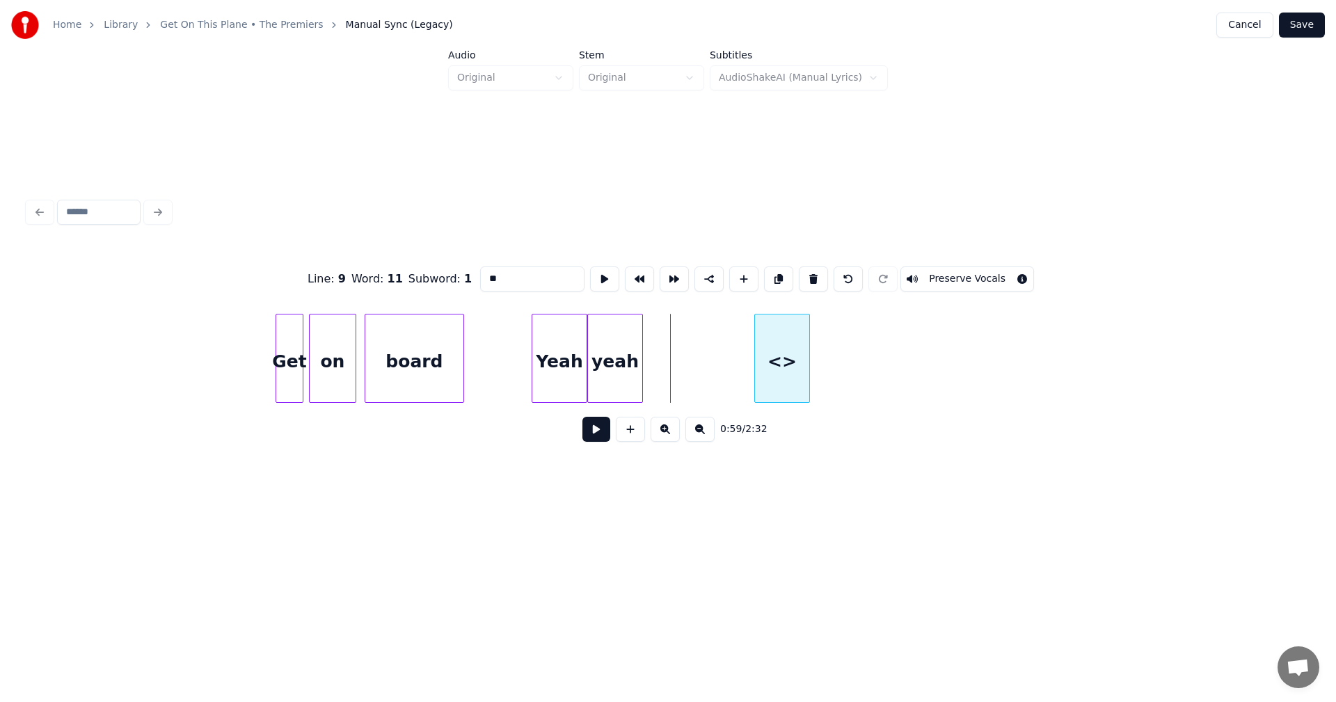
click at [779, 374] on div "<>" at bounding box center [782, 361] width 54 height 95
click at [876, 389] on div "<>" at bounding box center [878, 361] width 54 height 95
click at [1060, 378] on div "<>" at bounding box center [1053, 361] width 54 height 95
click at [1066, 377] on div "<>" at bounding box center [1068, 361] width 54 height 95
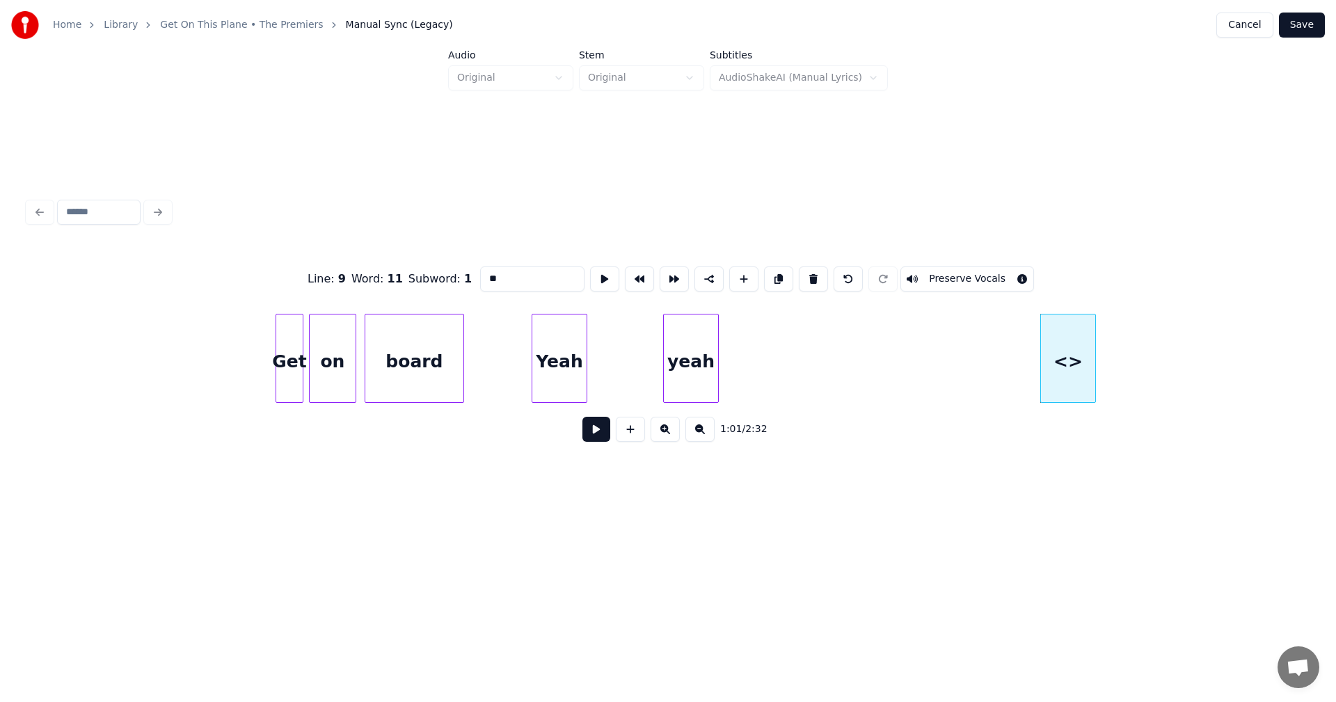
click at [695, 356] on div "yeah" at bounding box center [691, 361] width 54 height 95
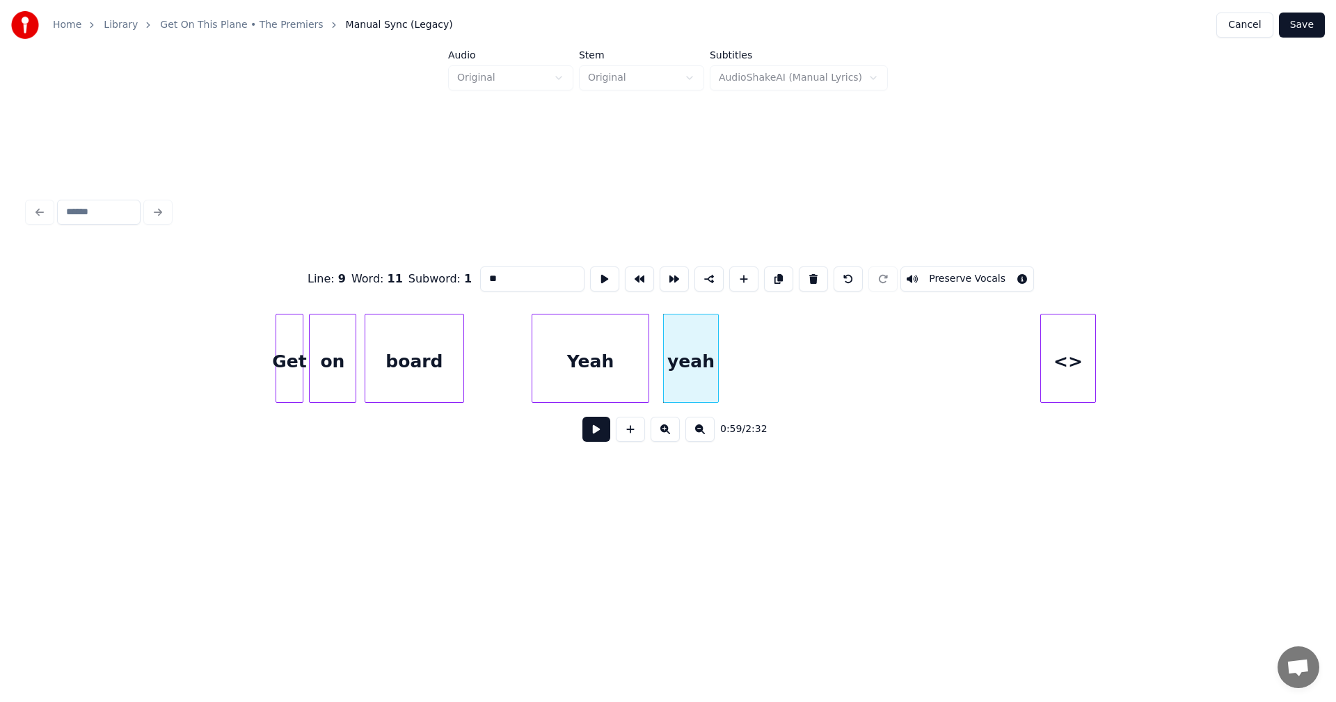
click at [648, 349] on div at bounding box center [646, 358] width 4 height 88
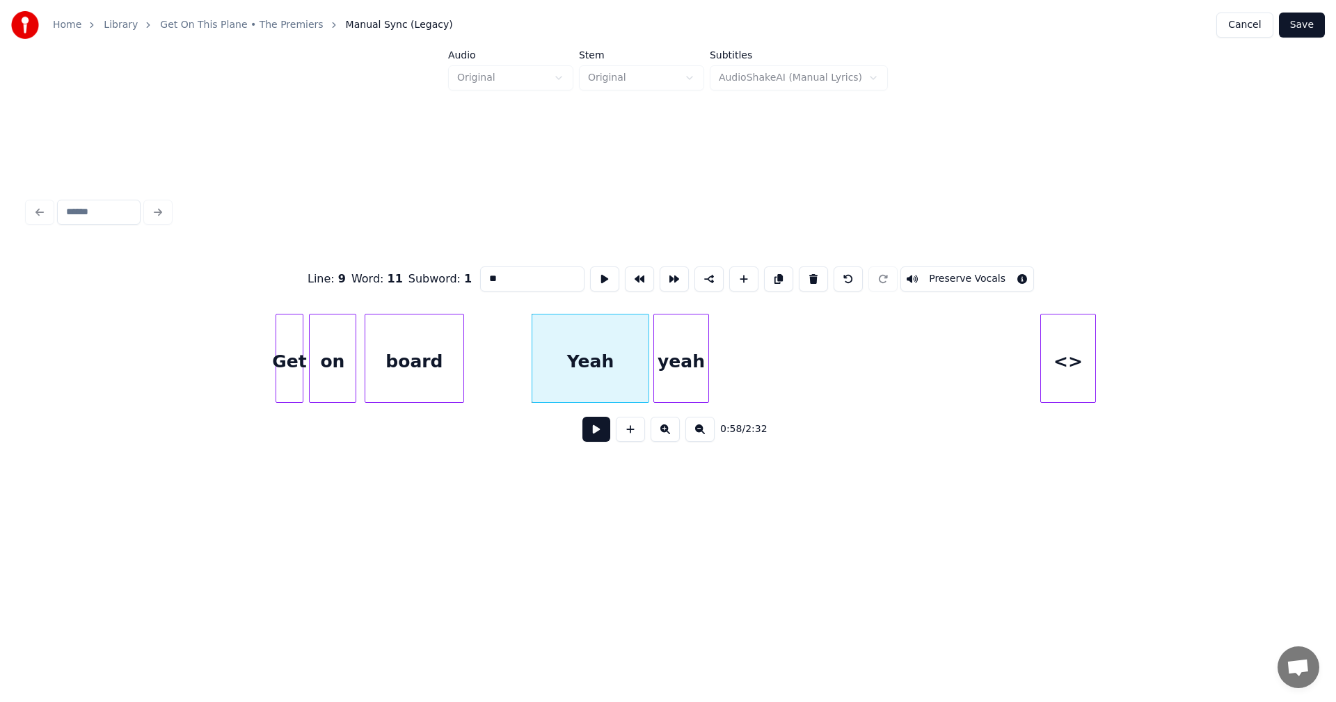
click at [661, 355] on div "yeah" at bounding box center [681, 361] width 54 height 95
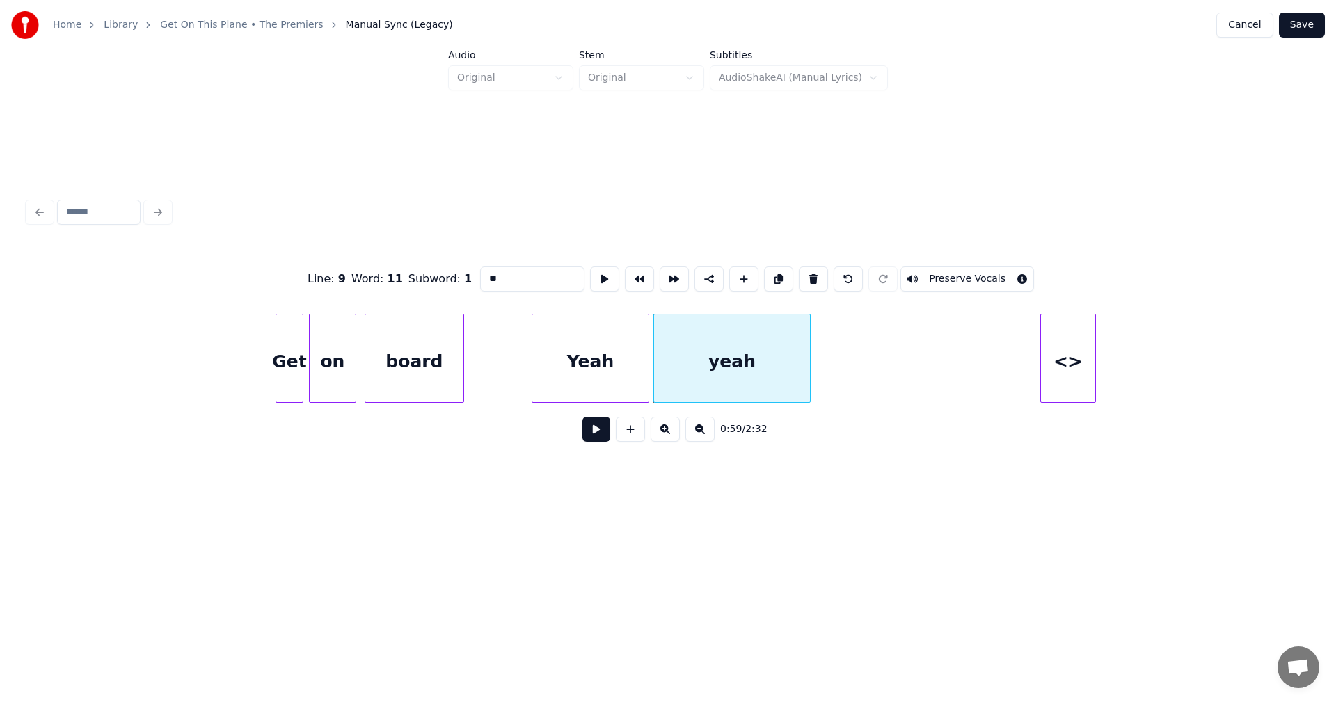
click at [808, 356] on div at bounding box center [808, 358] width 4 height 88
click at [708, 382] on div "yeah" at bounding box center [732, 361] width 156 height 95
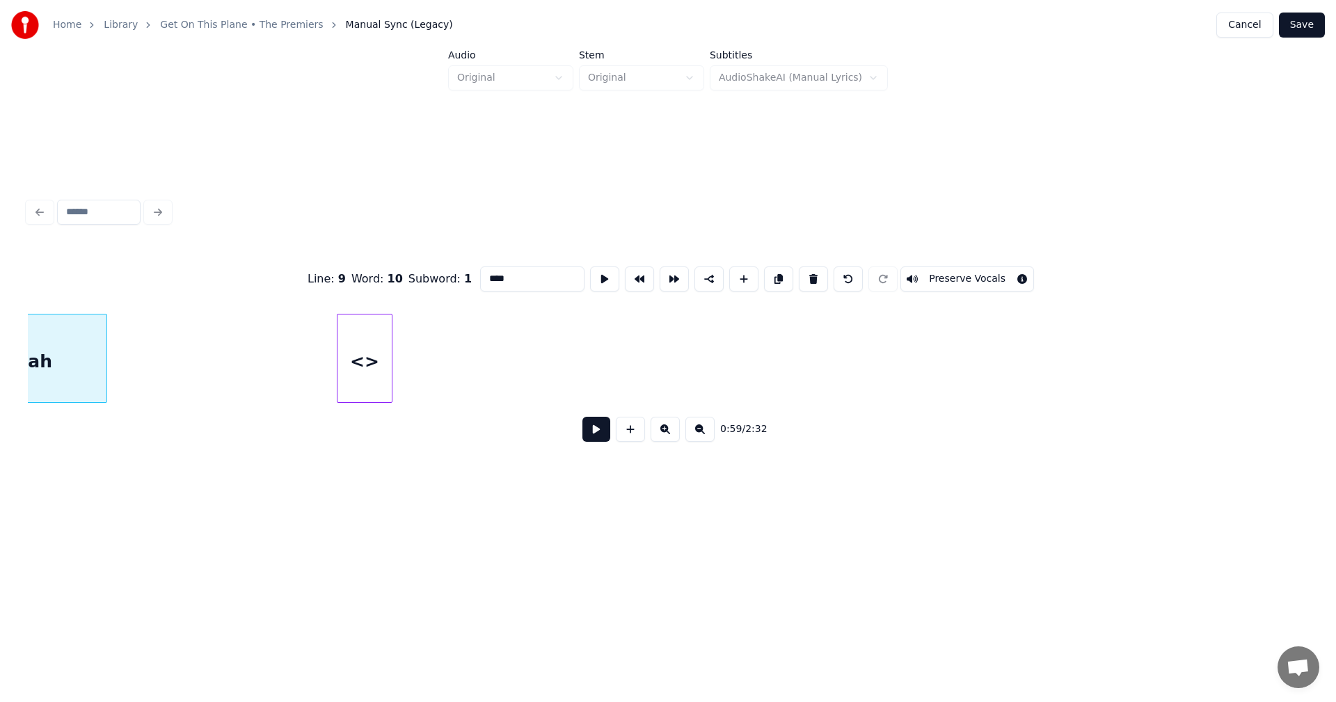
scroll to position [0, 8261]
click at [394, 359] on div "<>" at bounding box center [400, 361] width 54 height 95
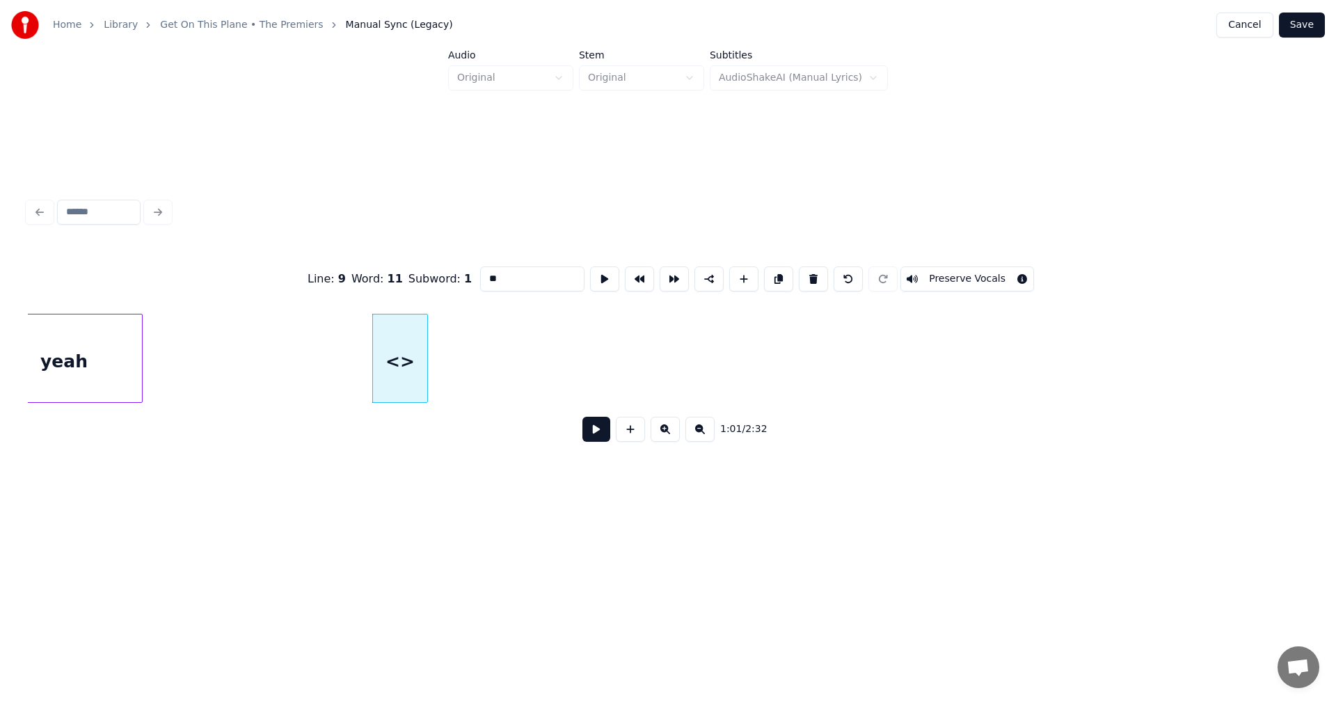
drag, startPoint x: 479, startPoint y: 271, endPoint x: 401, endPoint y: 264, distance: 79.0
click at [401, 264] on div "Line : 9 Word : 11 Subword : 1 ** Preserve Vocals" at bounding box center [668, 279] width 1280 height 70
type input "*"
type input "***"
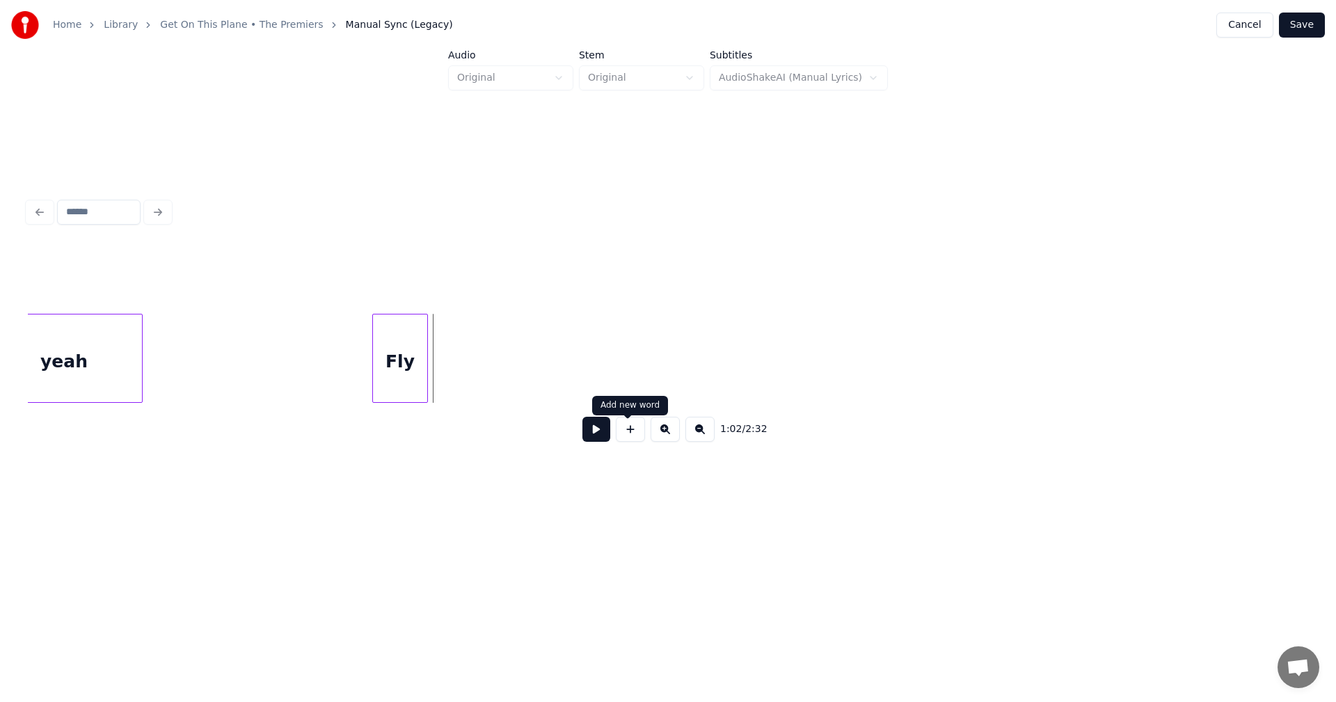
click at [627, 433] on button at bounding box center [630, 429] width 29 height 25
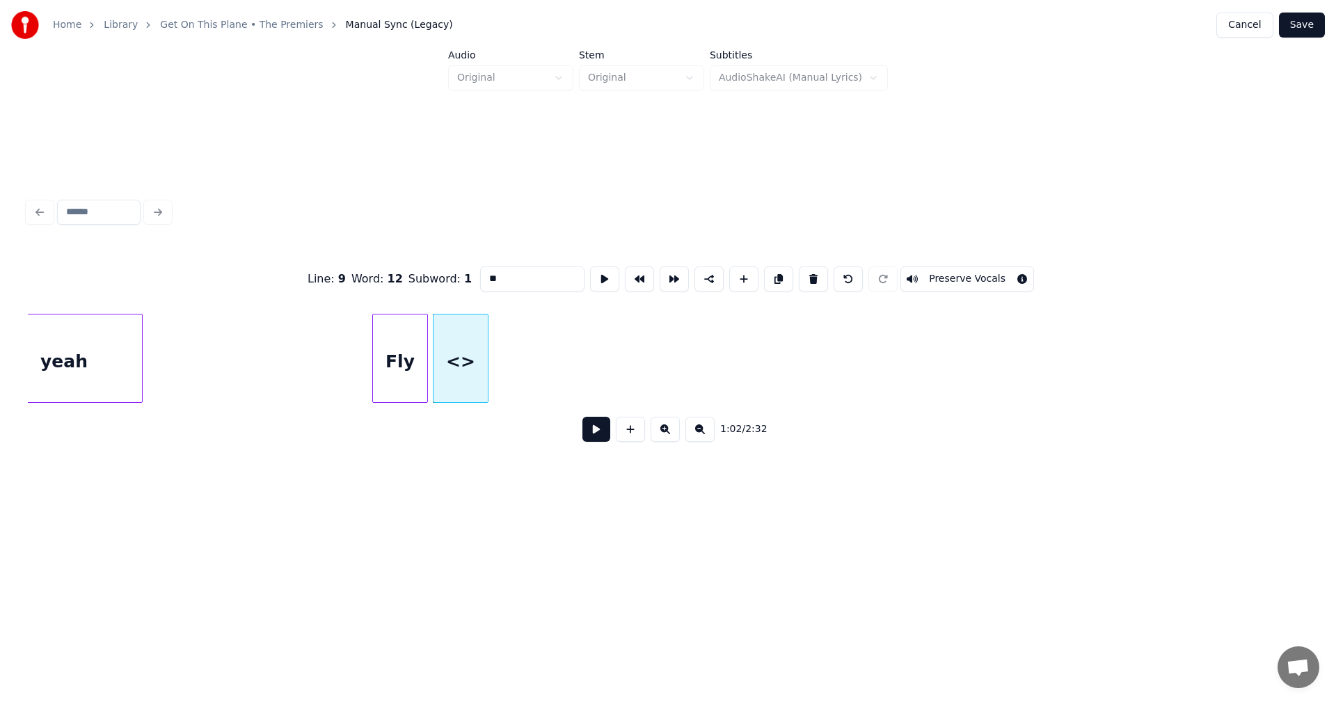
drag, startPoint x: 486, startPoint y: 271, endPoint x: 373, endPoint y: 273, distance: 112.7
click at [373, 273] on div "Line : 9 Word : 12 Subword : 1 ** Preserve Vocals" at bounding box center [668, 279] width 1280 height 70
click at [445, 333] on div "me" at bounding box center [458, 361] width 54 height 95
click at [466, 348] on div at bounding box center [466, 358] width 4 height 88
type input "**"
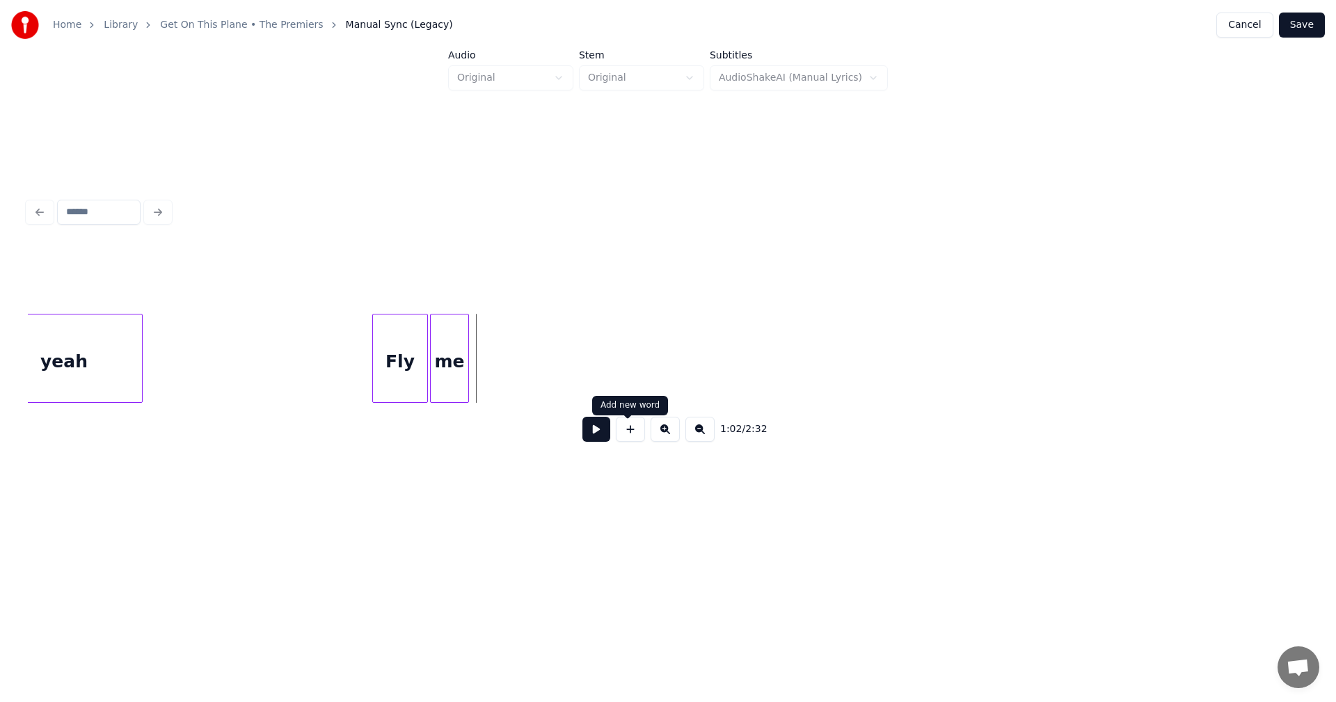
drag, startPoint x: 625, startPoint y: 437, endPoint x: 609, endPoint y: 399, distance: 40.8
click at [623, 435] on button at bounding box center [630, 429] width 29 height 25
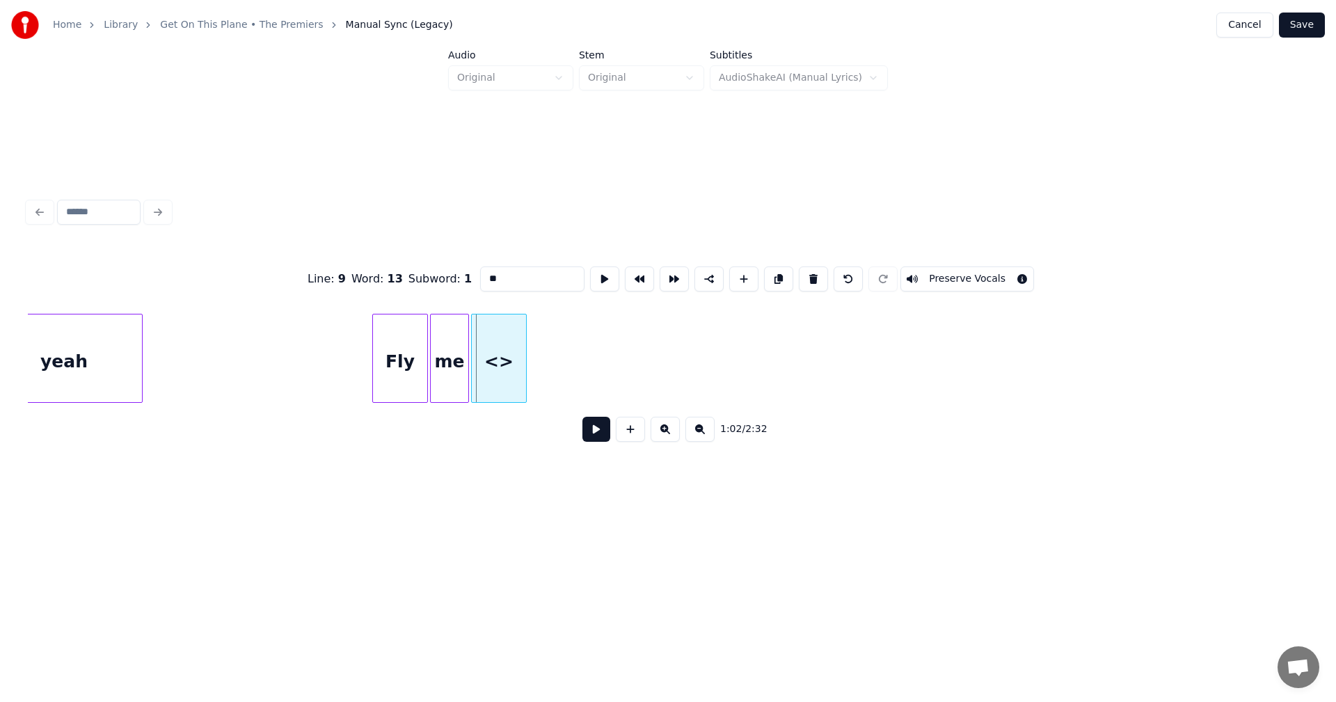
click at [505, 346] on div "<>" at bounding box center [499, 361] width 54 height 95
click at [582, 357] on div at bounding box center [580, 358] width 4 height 88
drag, startPoint x: 486, startPoint y: 276, endPoint x: 433, endPoint y: 275, distance: 53.6
click at [433, 275] on div "Line : 9 Word : 13 Subword : 1 ** Preserve Vocals" at bounding box center [668, 279] width 1280 height 70
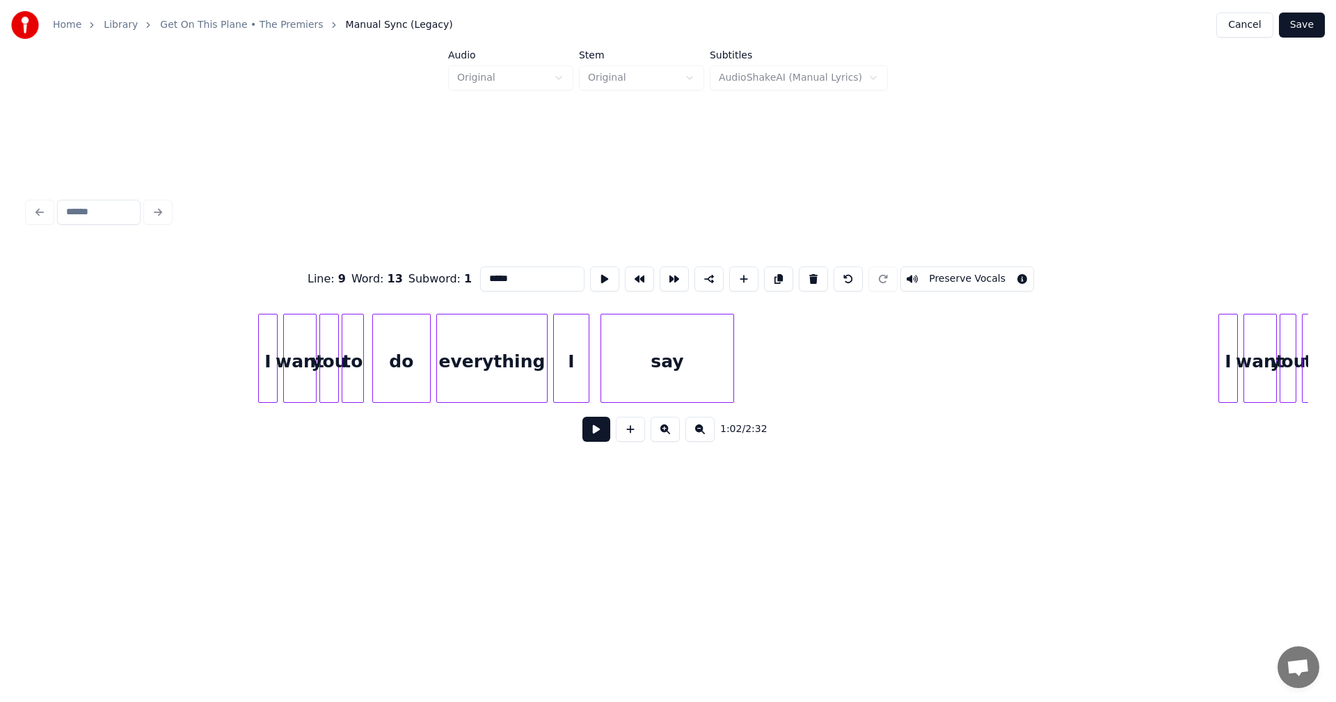
scroll to position [0, 9585]
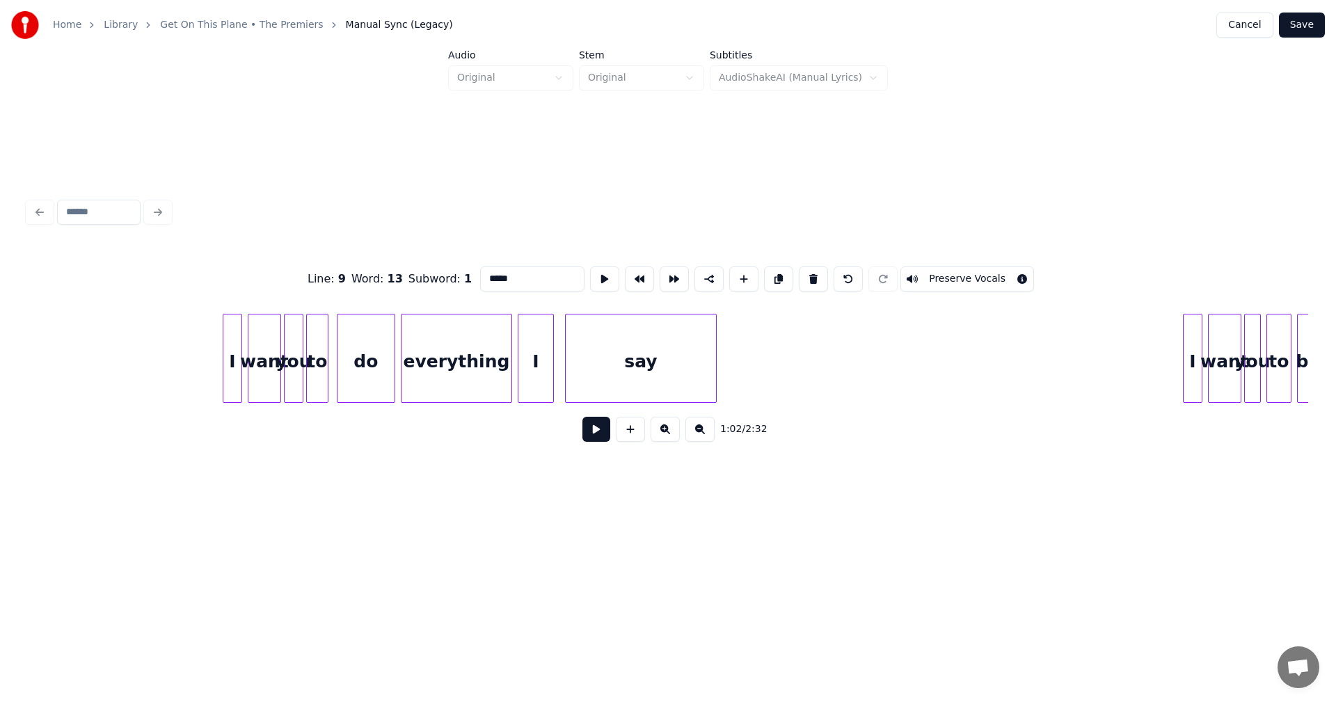
click at [714, 339] on div at bounding box center [714, 358] width 4 height 88
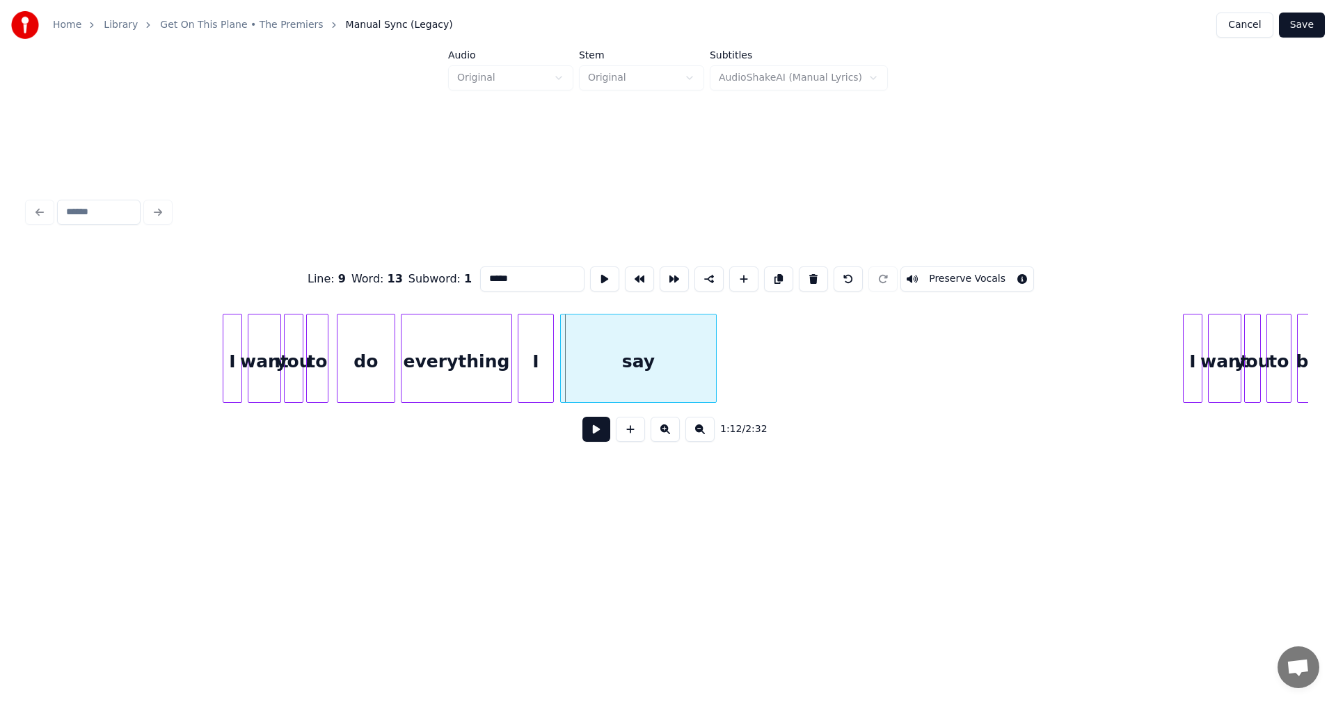
click at [561, 337] on div at bounding box center [563, 358] width 4 height 88
click at [598, 354] on div "say" at bounding box center [638, 361] width 155 height 95
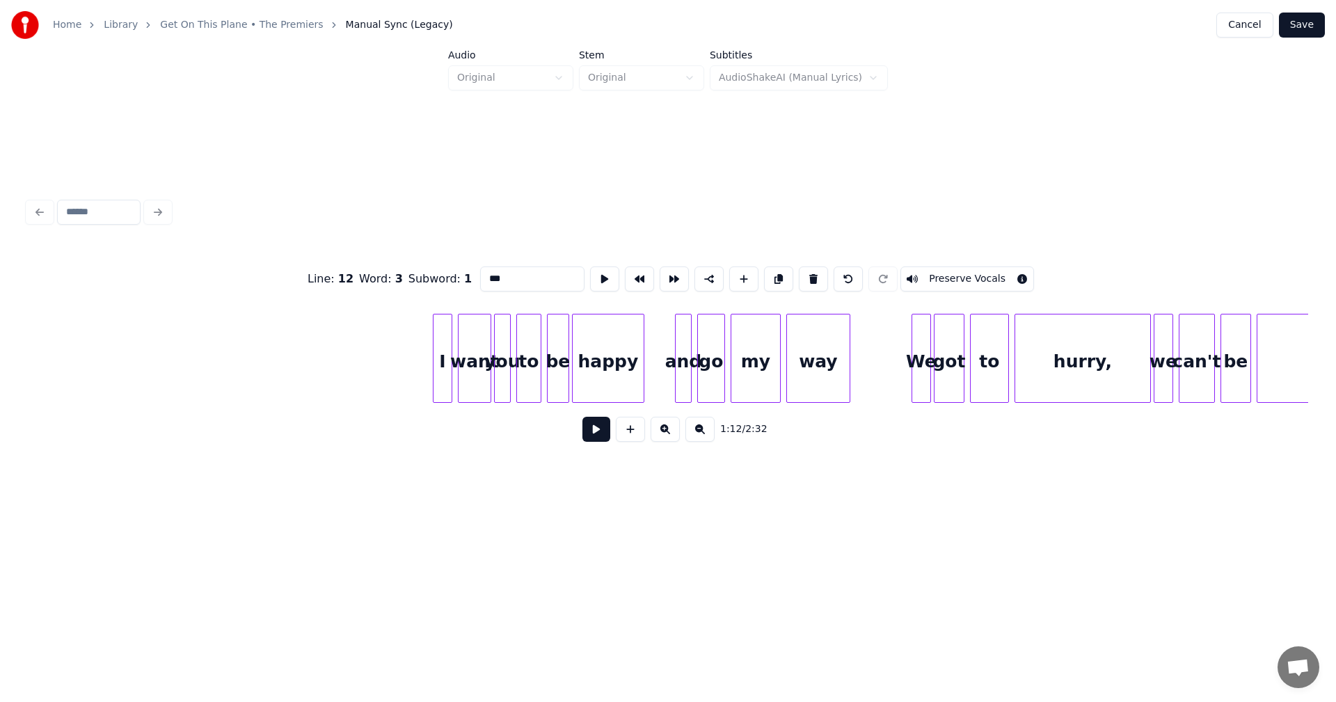
scroll to position [0, 10359]
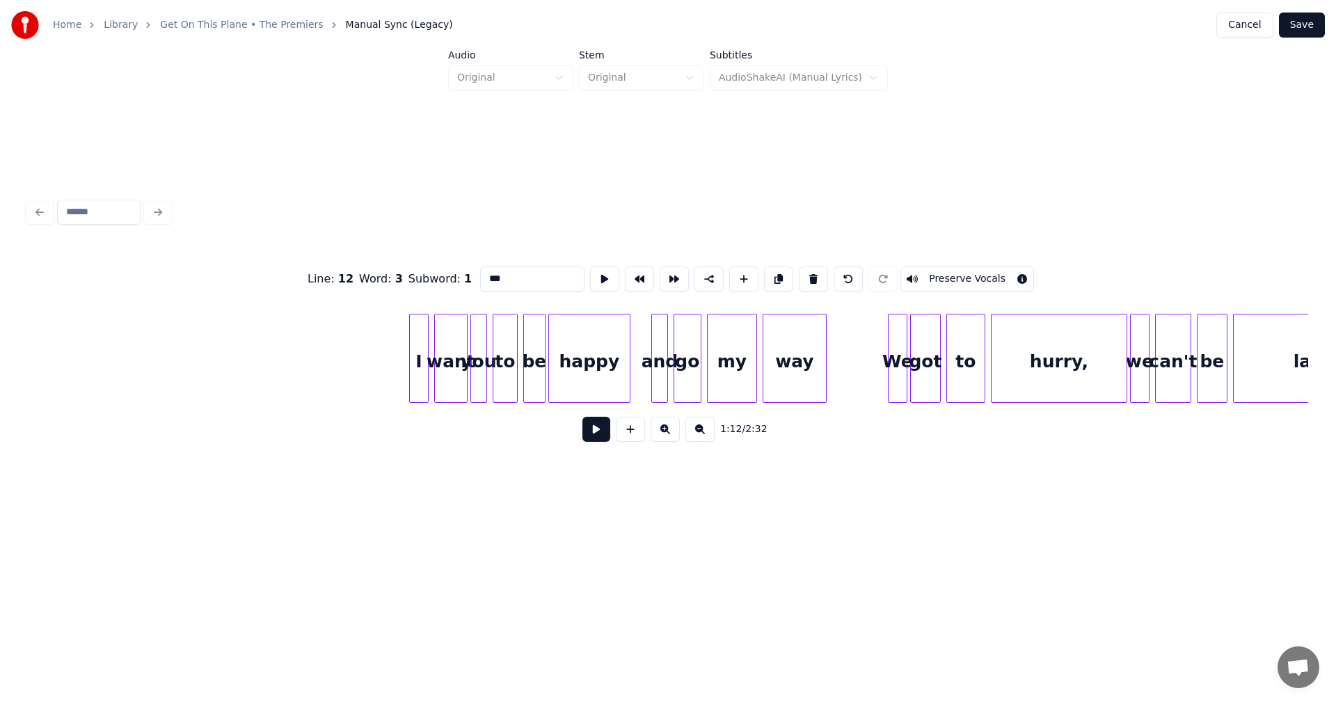
click at [627, 348] on div at bounding box center [627, 358] width 4 height 88
click at [638, 351] on div at bounding box center [640, 358] width 4 height 88
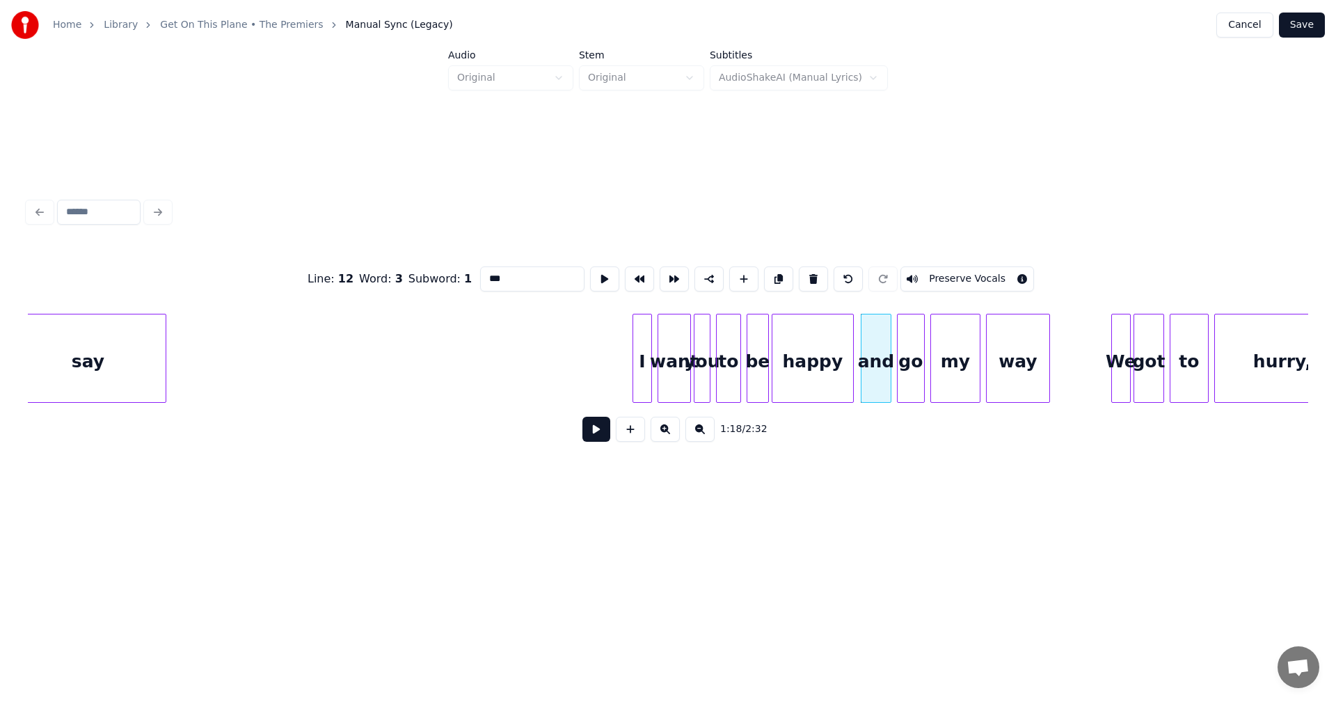
scroll to position [0, 10043]
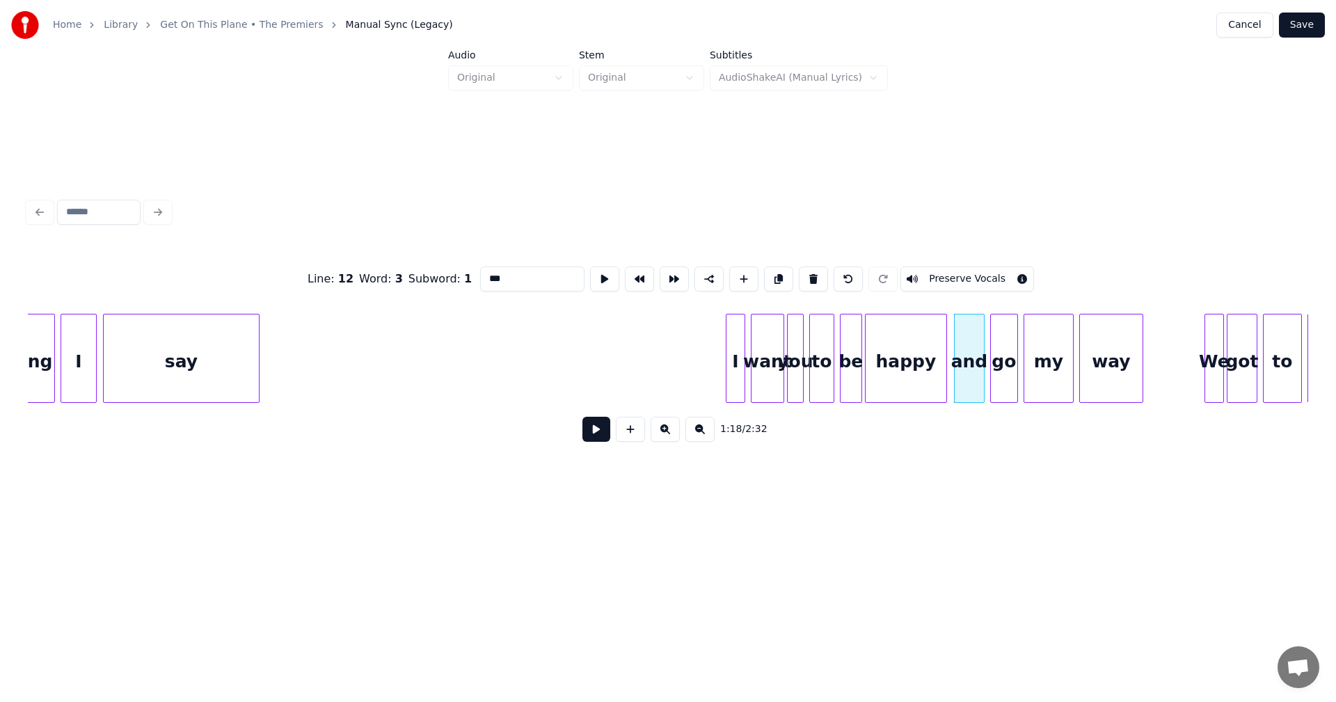
click at [213, 367] on div "say" at bounding box center [181, 361] width 155 height 95
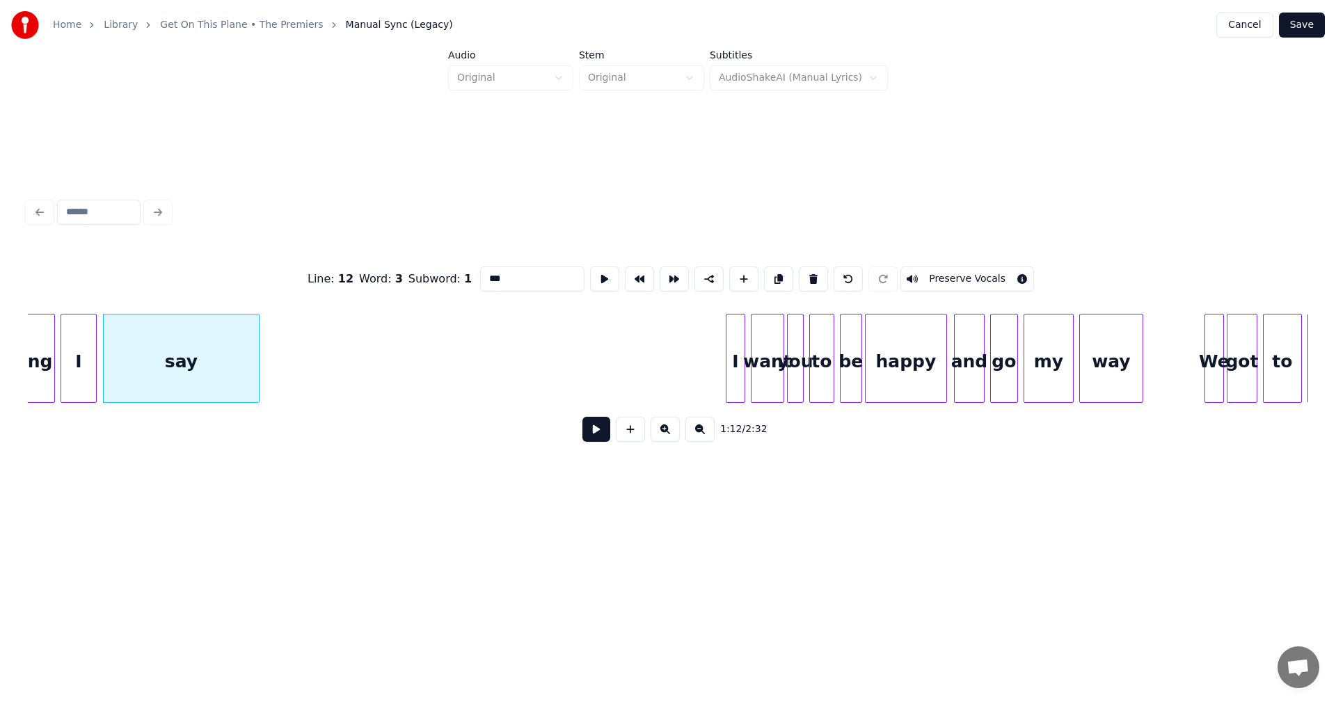
click at [740, 374] on div at bounding box center [742, 358] width 4 height 88
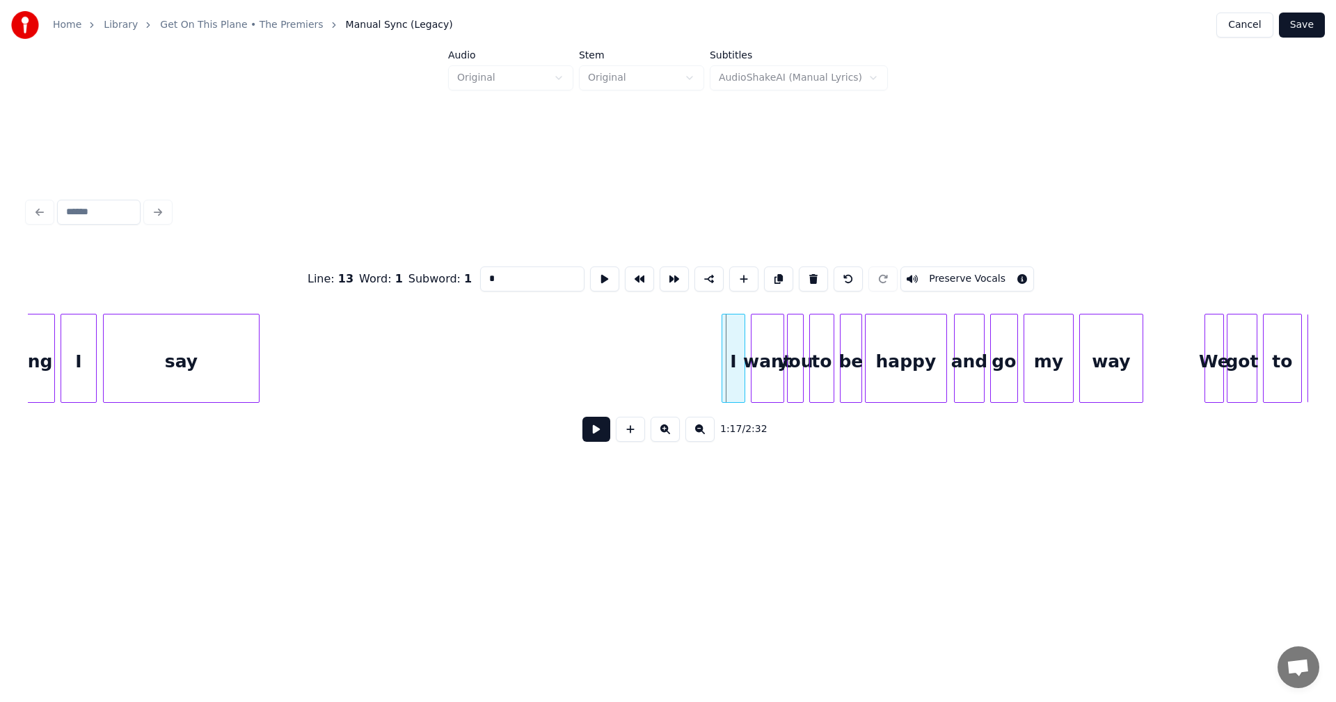
click at [726, 354] on div at bounding box center [724, 358] width 4 height 88
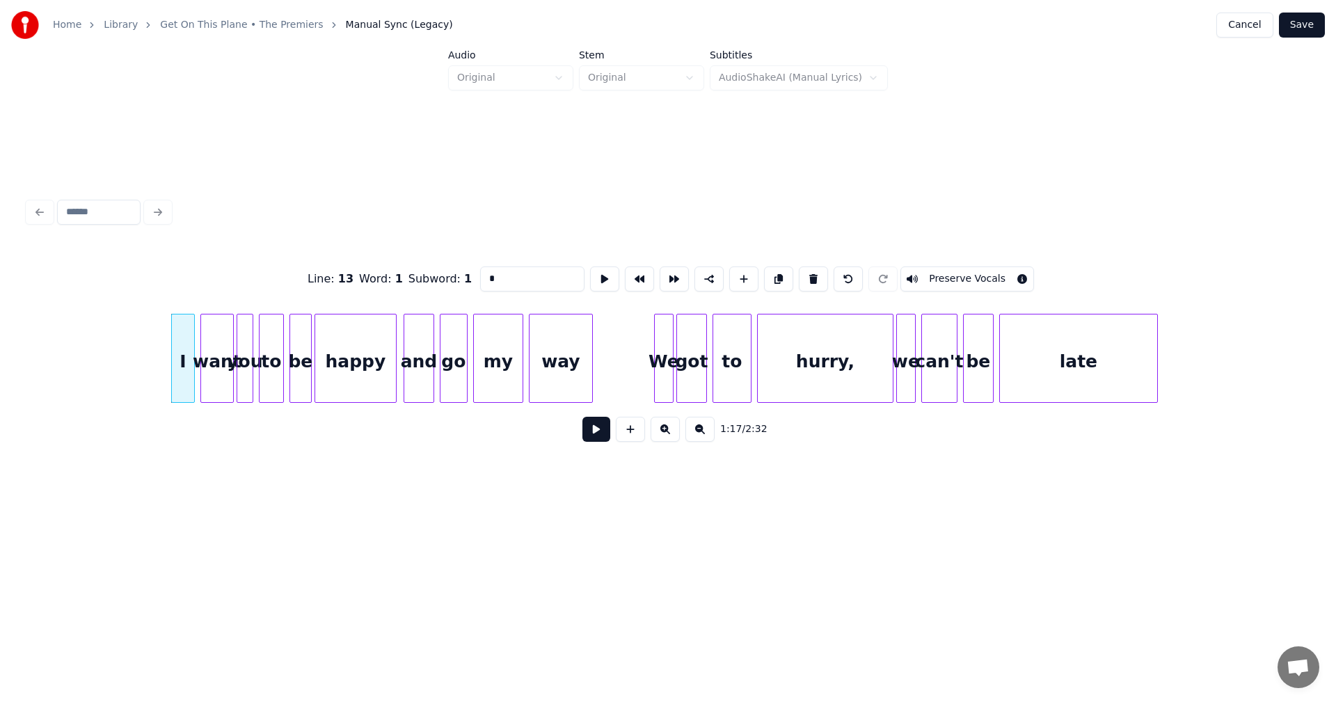
scroll to position [0, 10722]
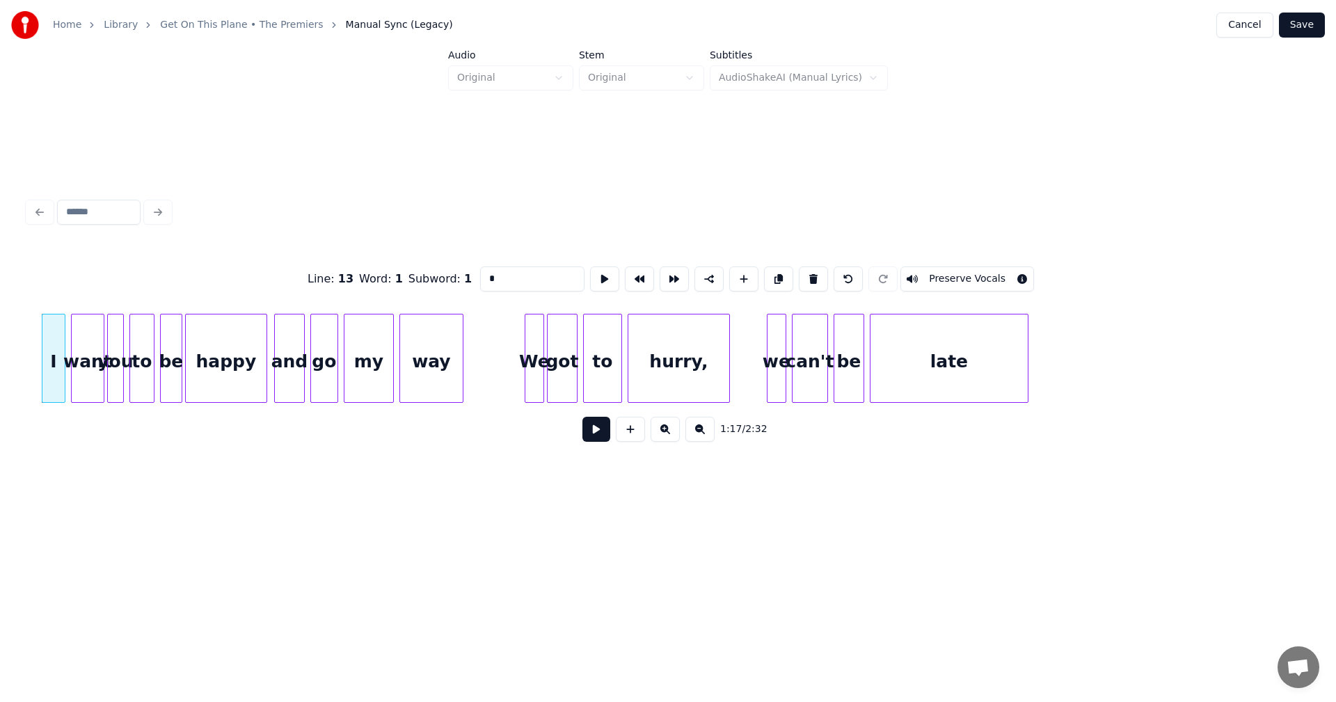
click at [728, 344] on div at bounding box center [727, 358] width 4 height 88
click at [711, 348] on div at bounding box center [709, 358] width 4 height 88
click at [689, 328] on div "hurry," at bounding box center [666, 361] width 83 height 95
click at [759, 344] on div at bounding box center [760, 358] width 4 height 88
click at [767, 351] on div "we" at bounding box center [763, 361] width 28 height 95
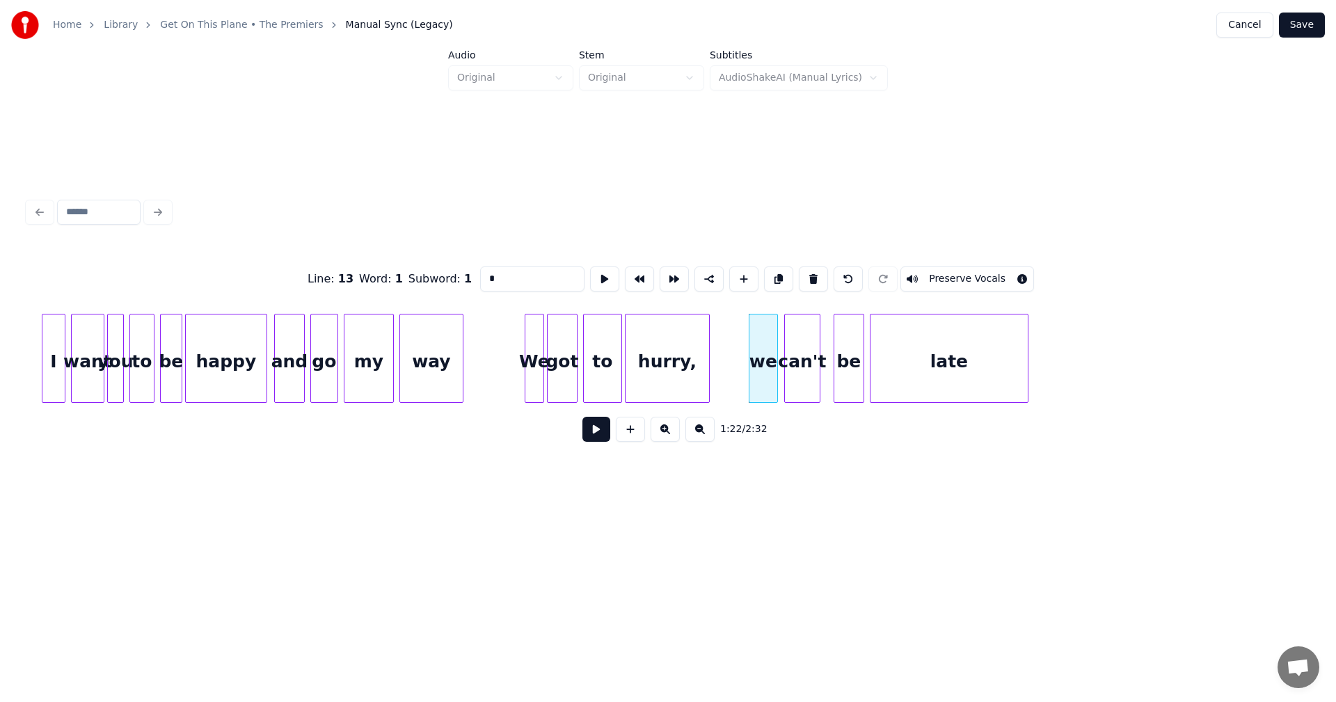
click at [801, 355] on div "can't" at bounding box center [802, 361] width 35 height 95
click at [835, 361] on div "be" at bounding box center [840, 361] width 29 height 95
click at [863, 359] on div at bounding box center [862, 358] width 4 height 88
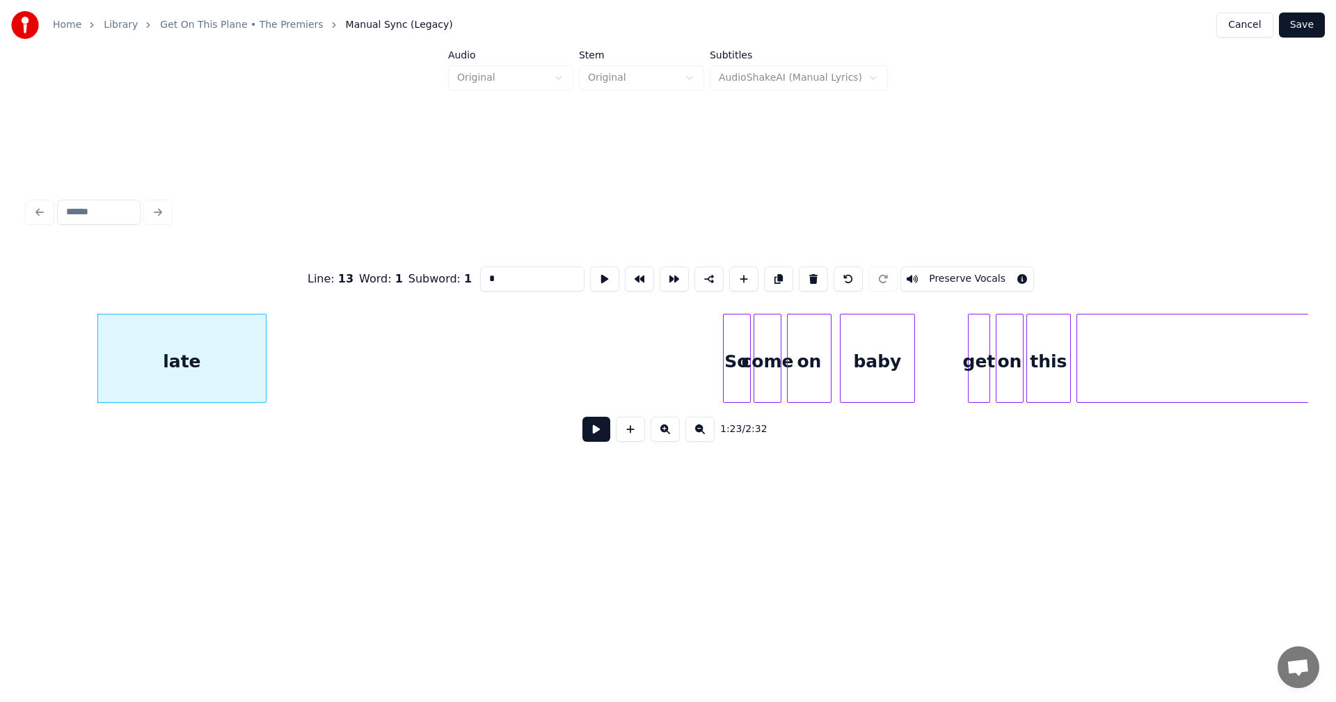
scroll to position [0, 11589]
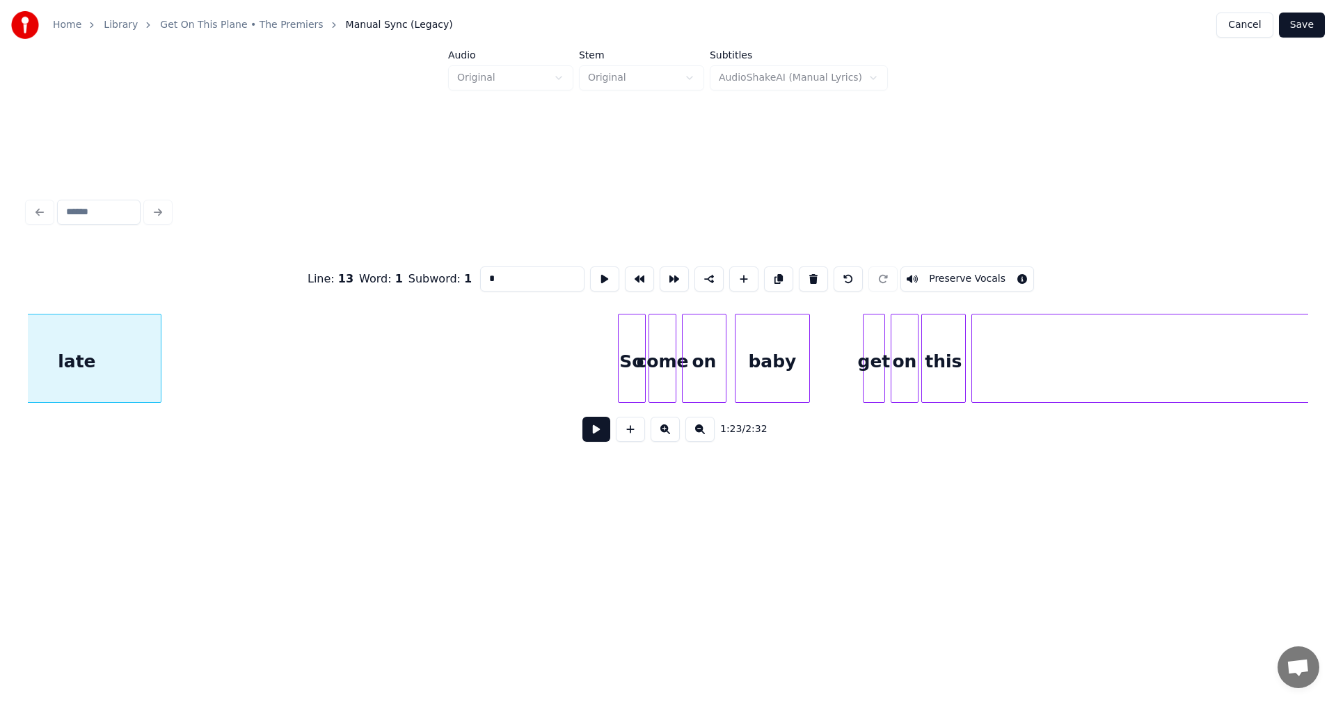
click at [638, 355] on div "So" at bounding box center [631, 361] width 26 height 95
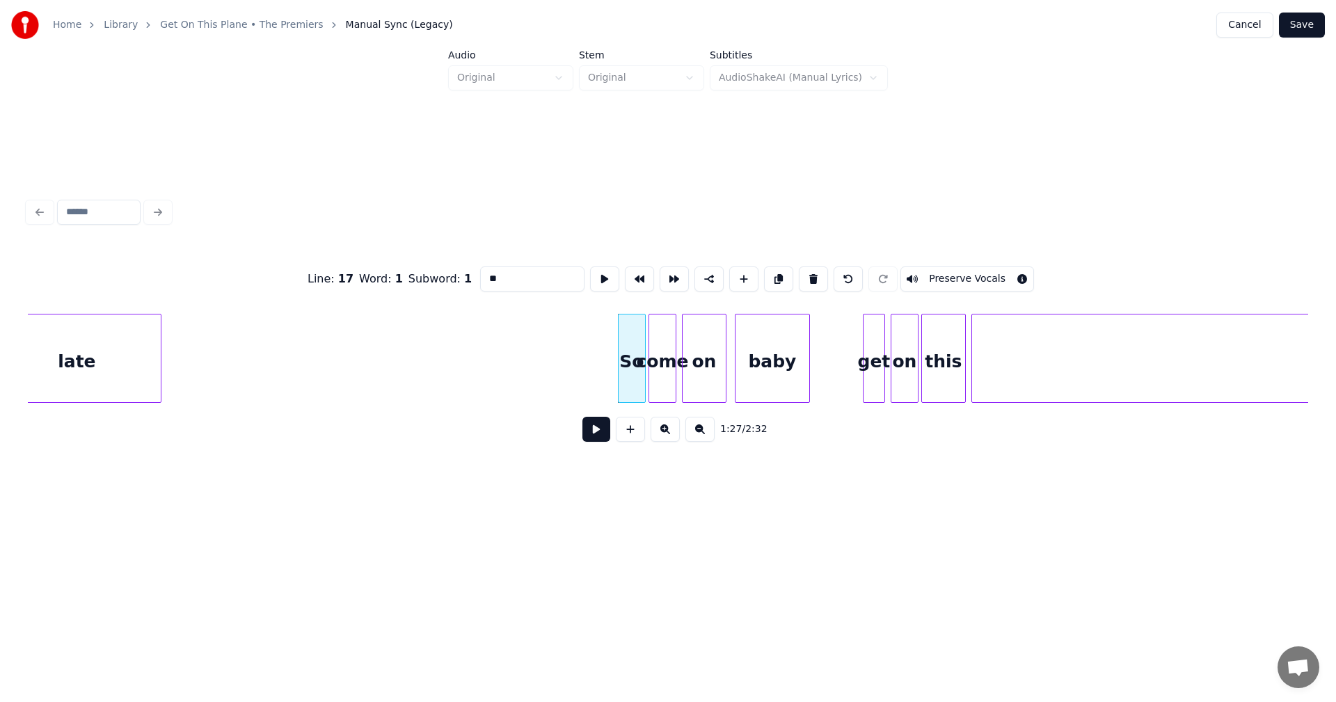
click at [667, 364] on div "come" at bounding box center [662, 361] width 26 height 95
click at [705, 360] on div "on" at bounding box center [703, 361] width 43 height 95
click at [769, 359] on div "baby" at bounding box center [772, 361] width 74 height 95
click at [755, 349] on div "baby" at bounding box center [766, 361] width 74 height 95
click at [710, 346] on div "on" at bounding box center [701, 361] width 43 height 95
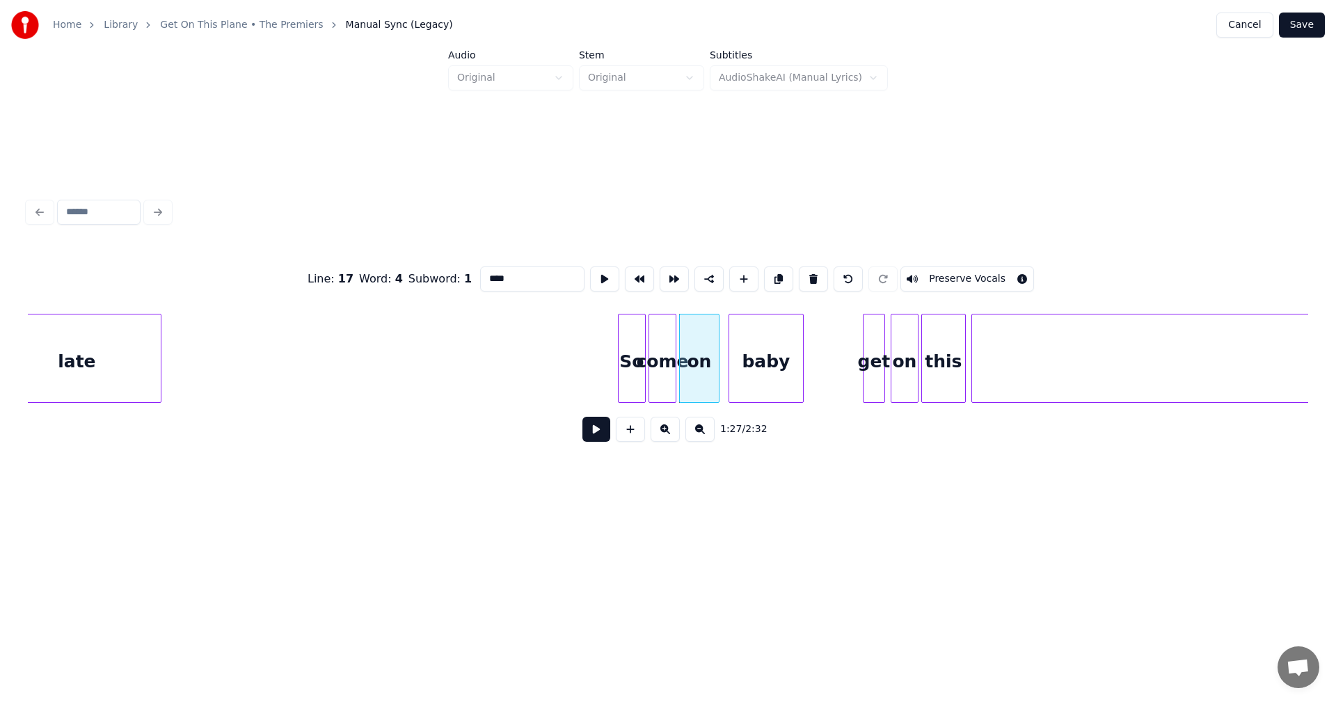
click at [714, 348] on div at bounding box center [716, 358] width 4 height 88
click at [763, 353] on div "baby" at bounding box center [760, 361] width 74 height 95
click at [762, 353] on div "baby" at bounding box center [760, 361] width 74 height 95
click at [877, 369] on div "get" at bounding box center [873, 361] width 21 height 95
click at [864, 356] on div "get" at bounding box center [868, 361] width 21 height 95
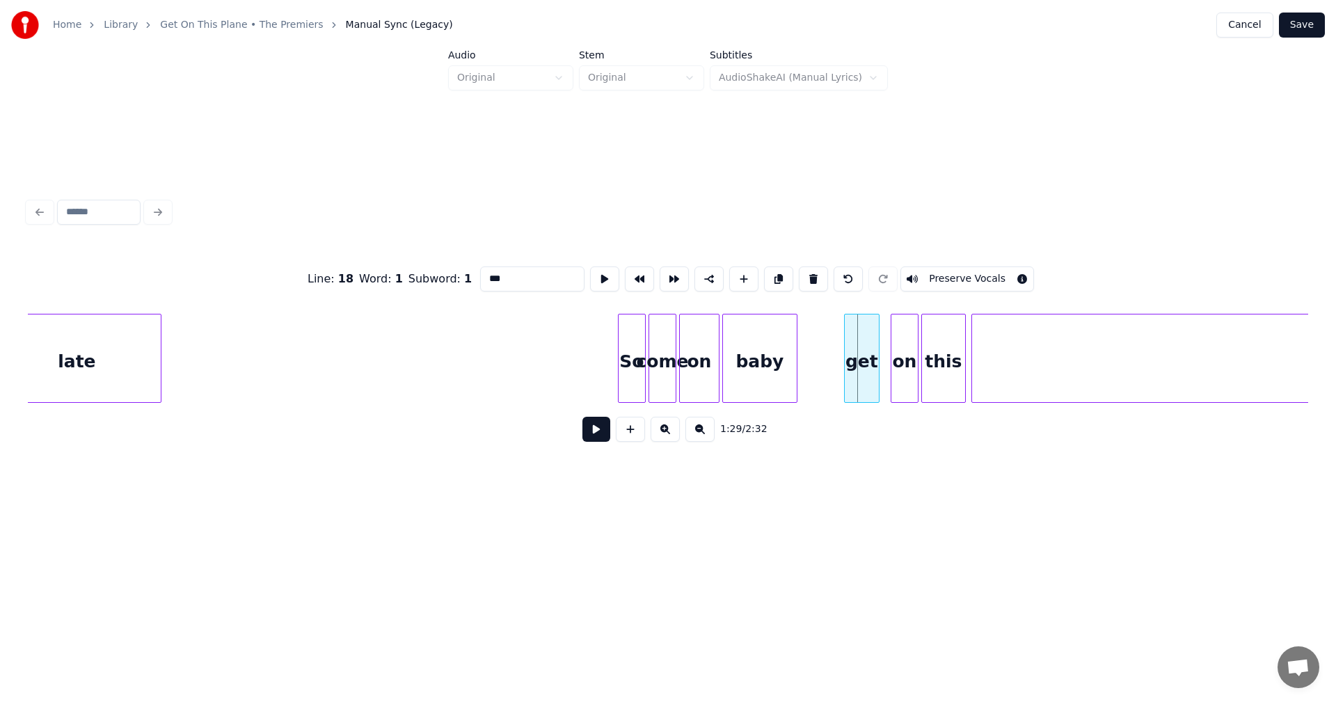
click at [846, 349] on div at bounding box center [846, 358] width 4 height 88
click at [862, 355] on div "get" at bounding box center [861, 361] width 34 height 95
click at [806, 362] on div at bounding box center [805, 358] width 4 height 88
click at [788, 367] on div at bounding box center [787, 358] width 4 height 88
click at [854, 350] on div "get" at bounding box center [861, 361] width 34 height 95
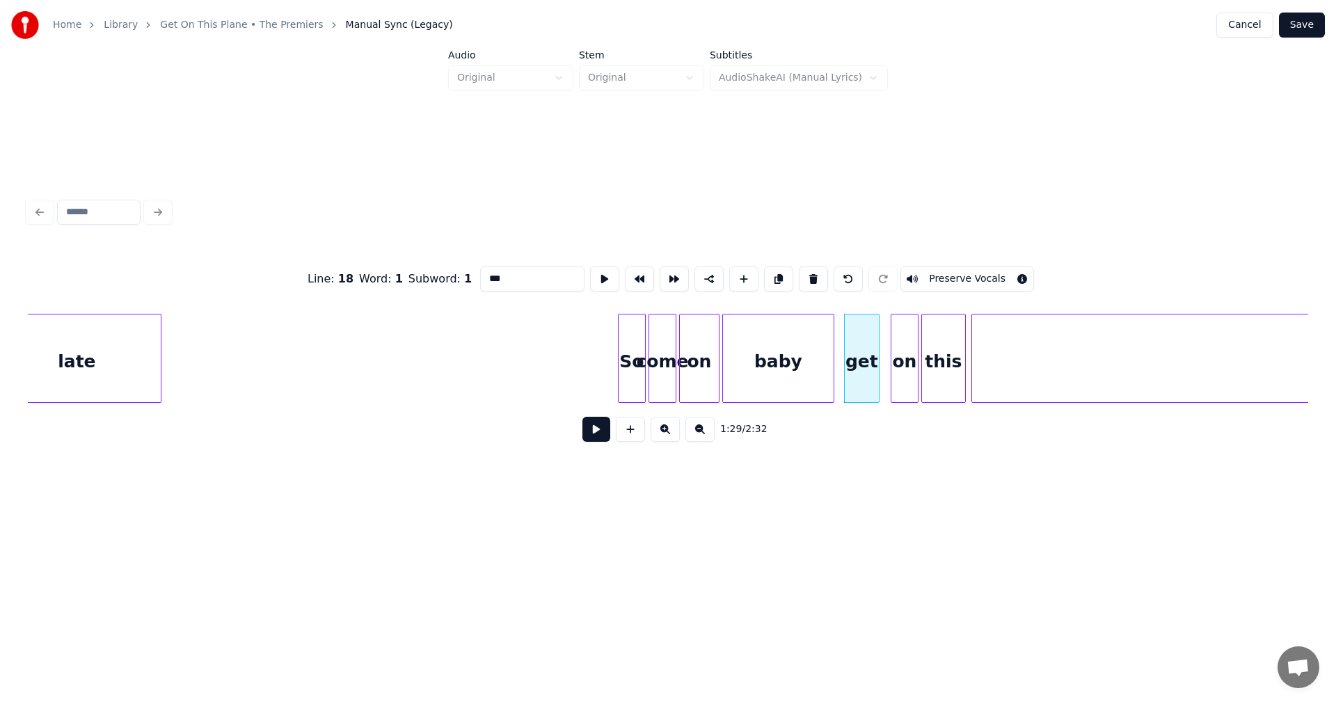
click at [829, 360] on div at bounding box center [831, 358] width 4 height 88
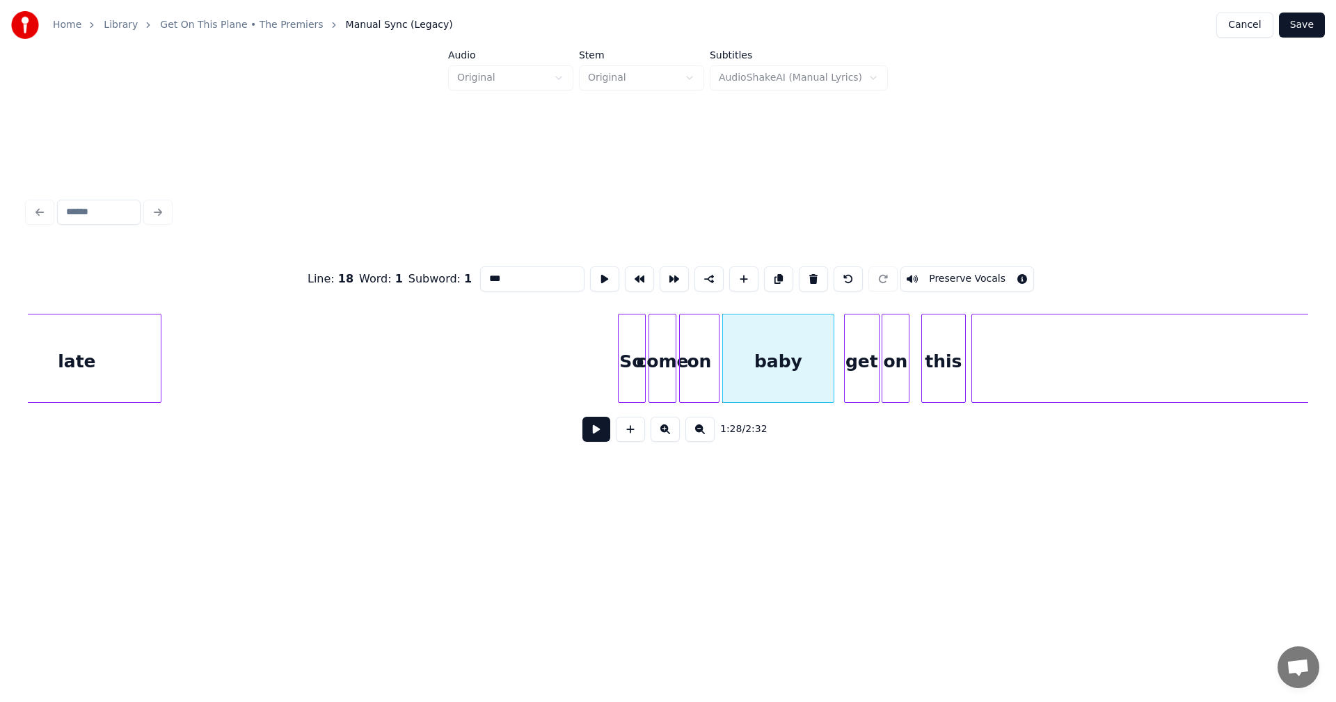
click at [890, 360] on div "on" at bounding box center [895, 361] width 26 height 95
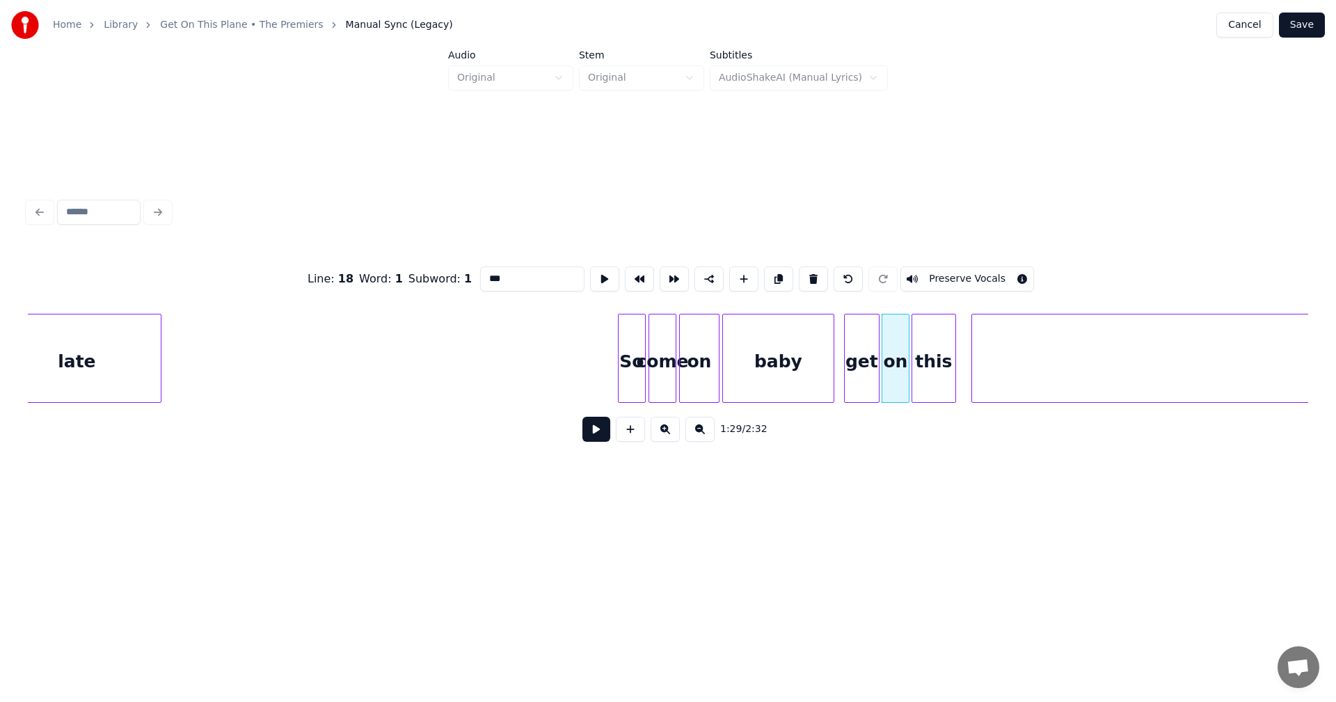
click at [929, 364] on div "this" at bounding box center [933, 361] width 43 height 95
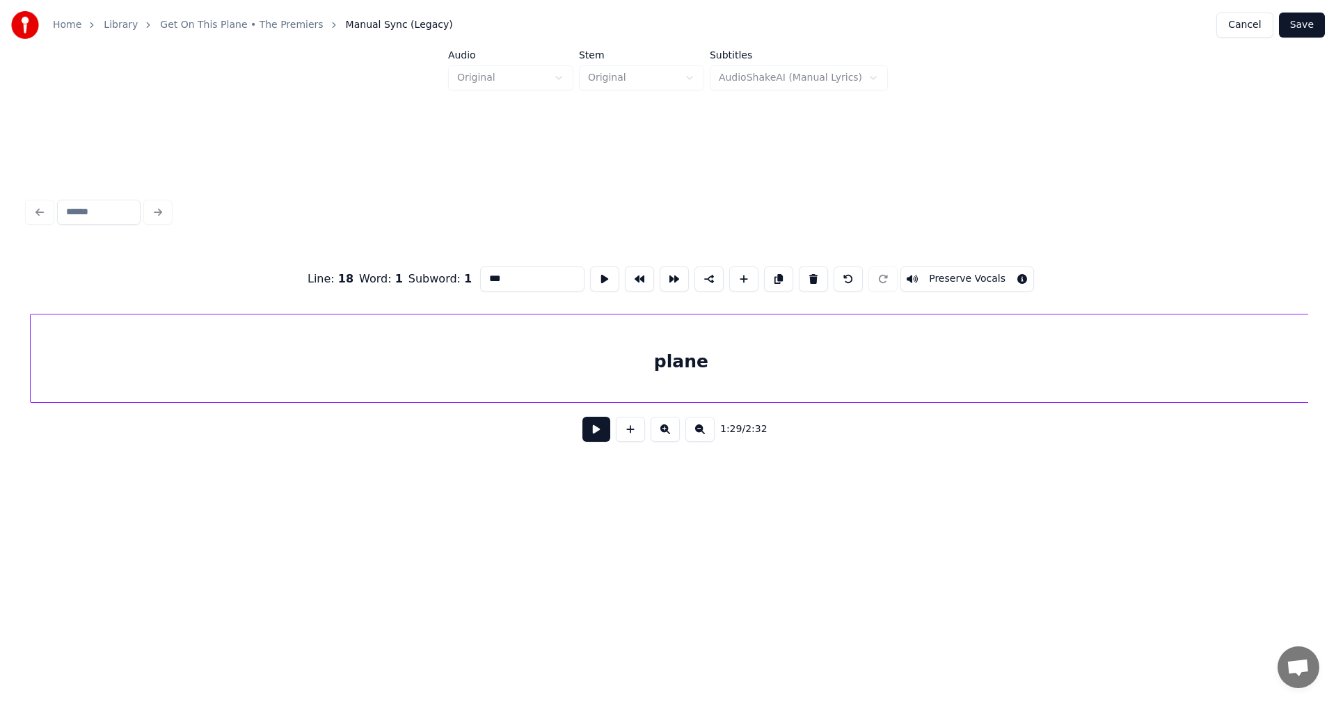
scroll to position [0, 12517]
click at [1038, 362] on div "plane" at bounding box center [679, 361] width 1301 height 95
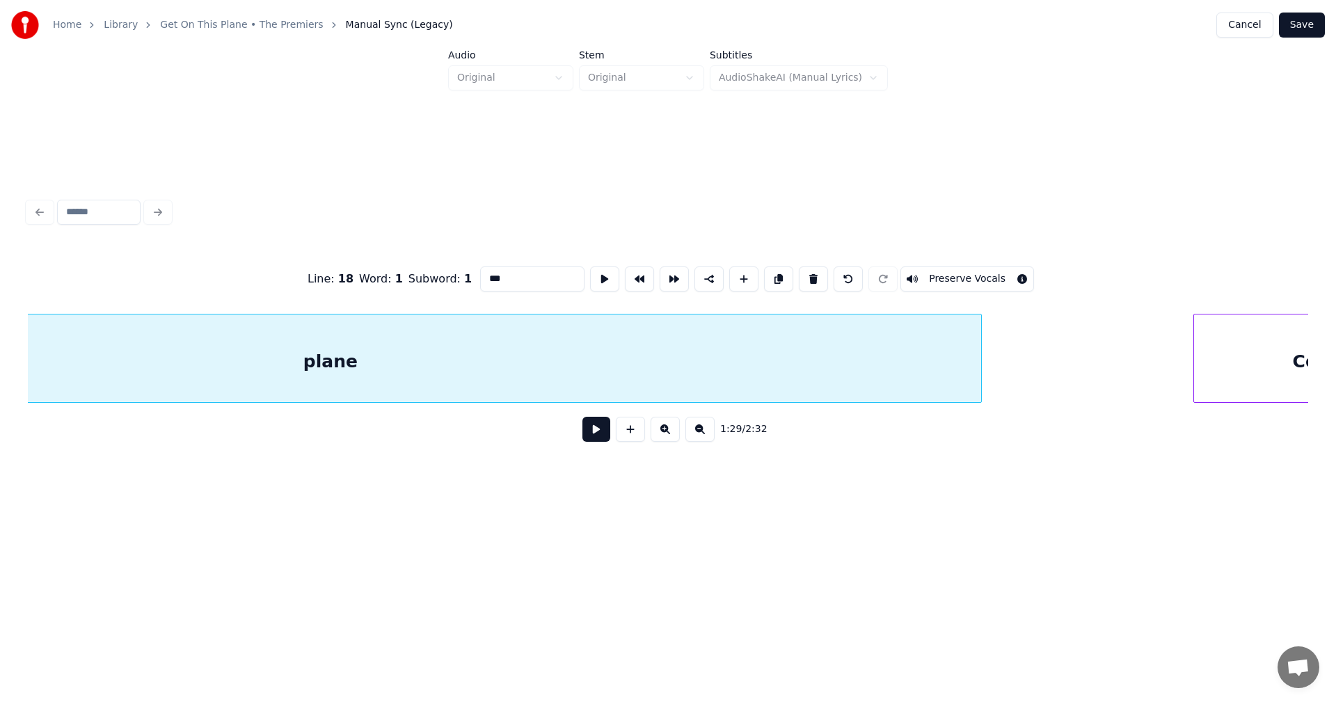
scroll to position [0, 12925]
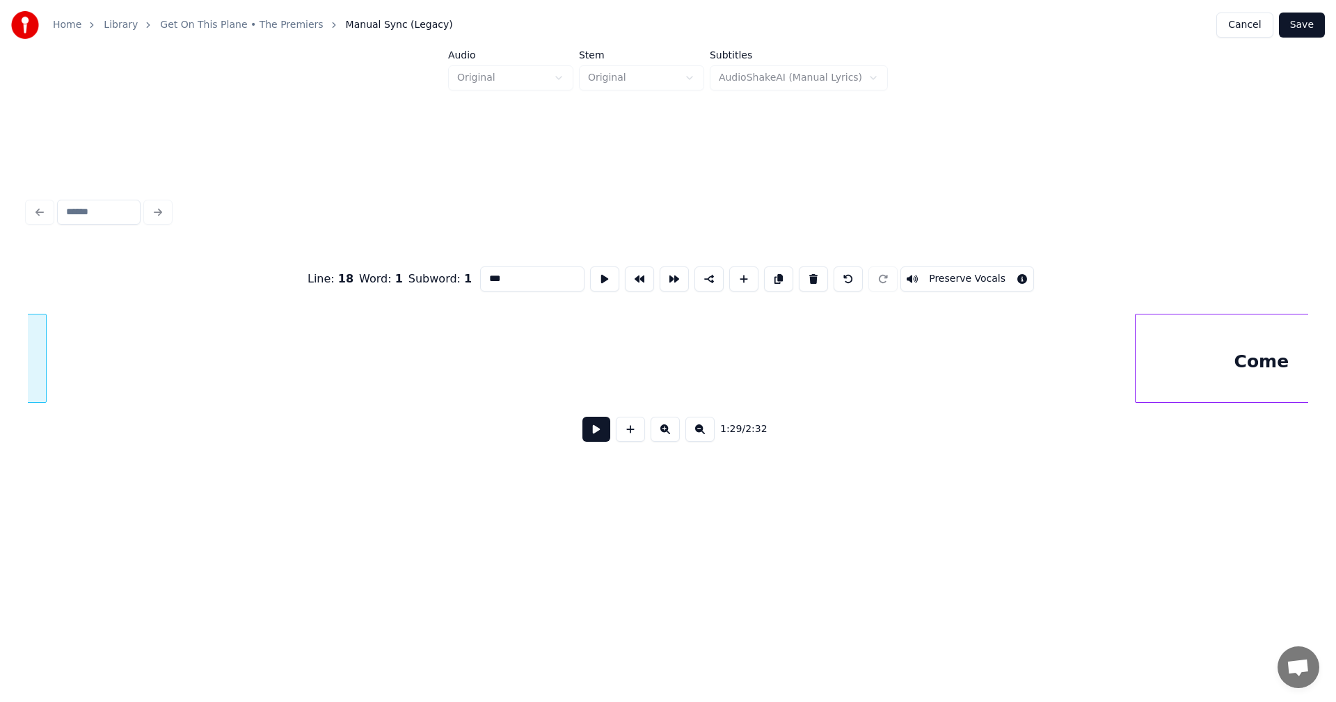
click at [42, 345] on div at bounding box center [44, 358] width 4 height 88
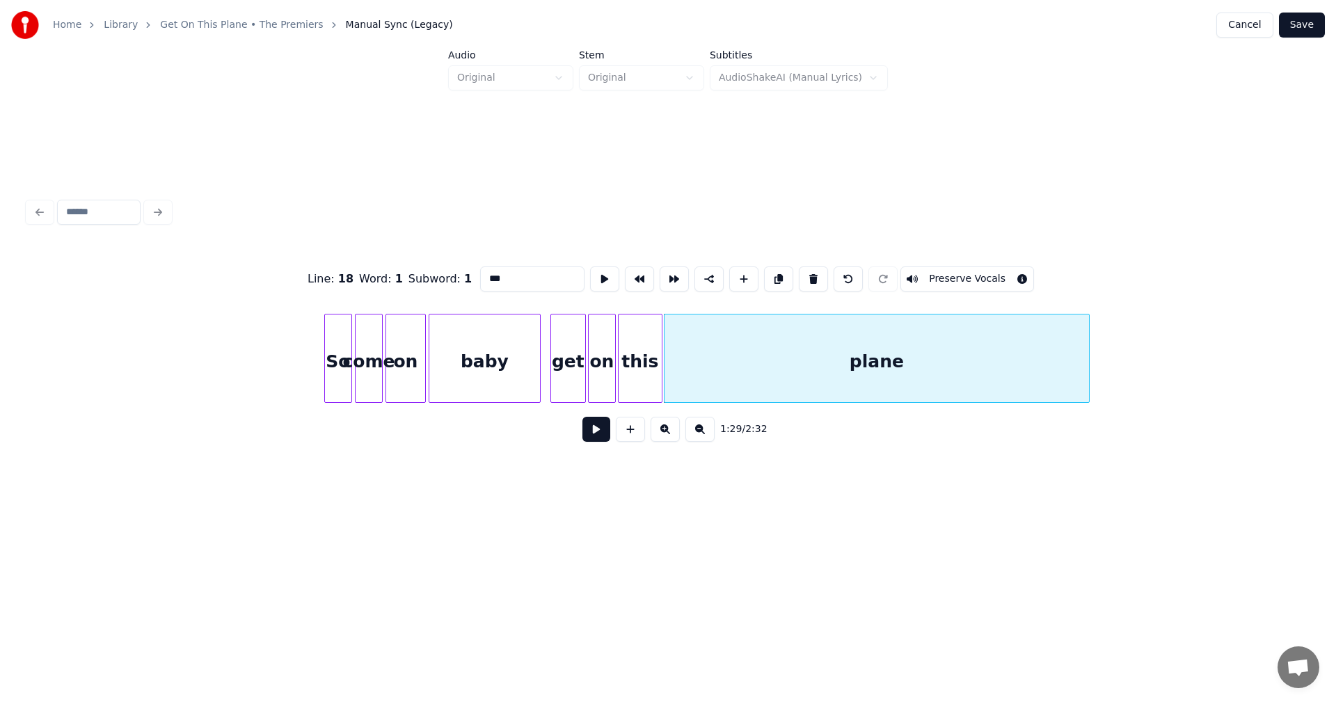
scroll to position [0, 11894]
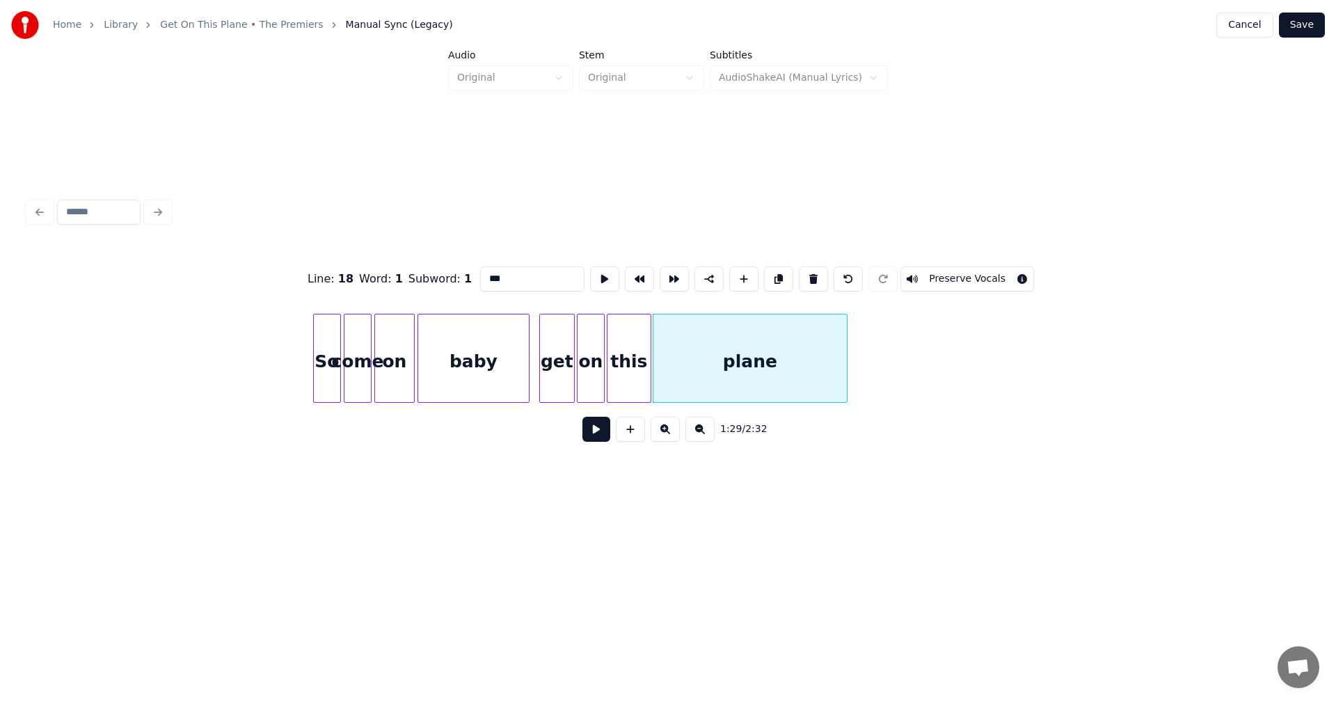
click at [846, 371] on div at bounding box center [844, 358] width 4 height 88
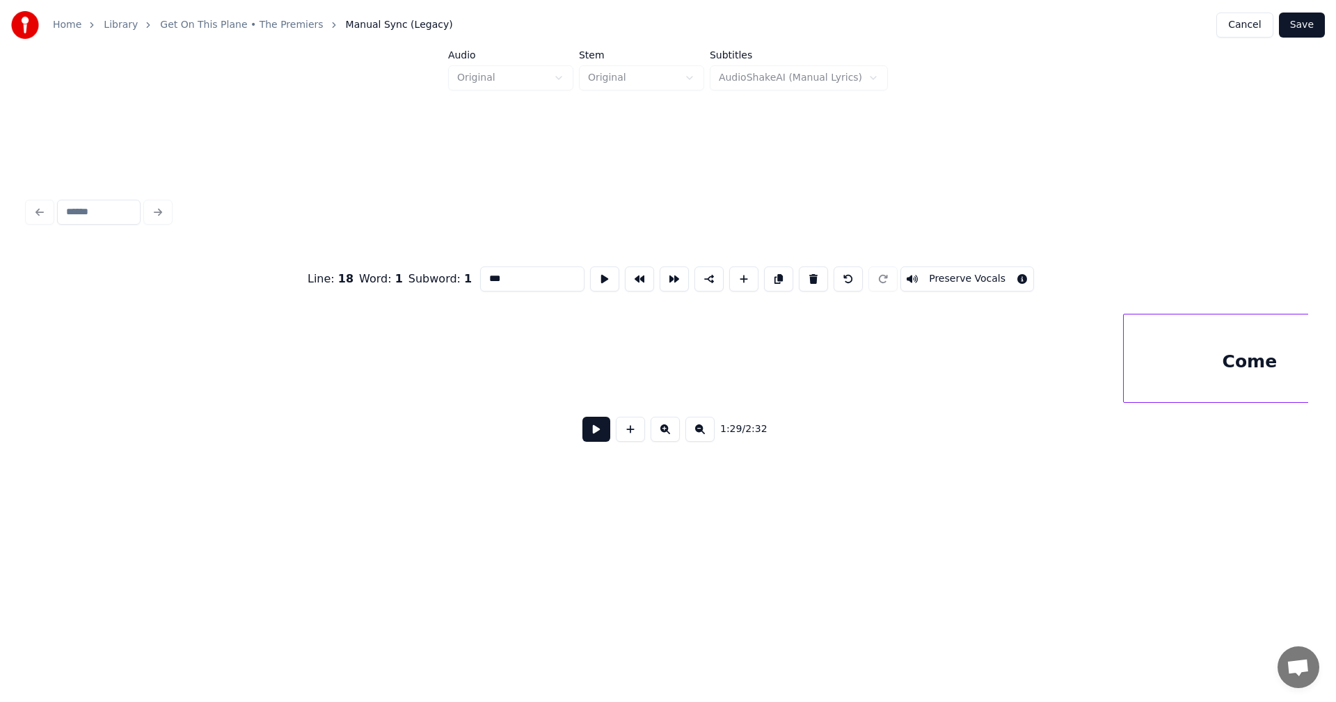
scroll to position [0, 13042]
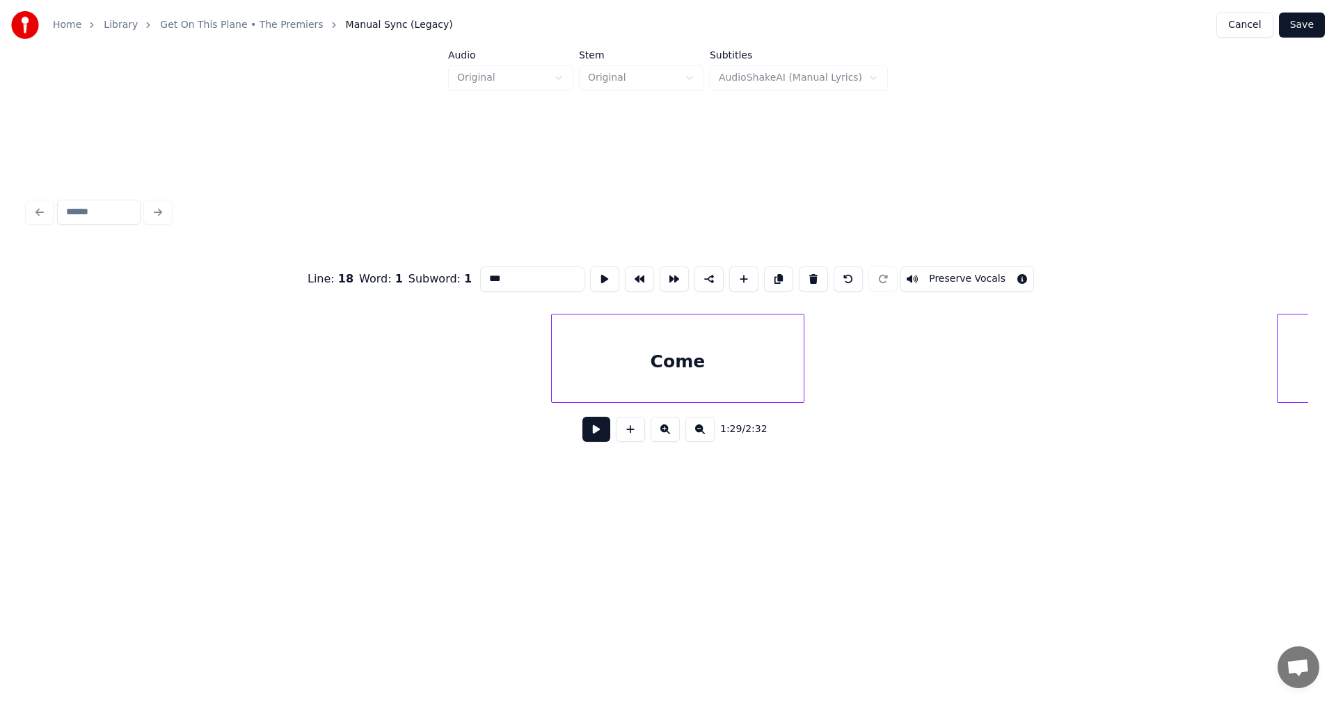
click at [694, 344] on div "Come" at bounding box center [678, 361] width 252 height 95
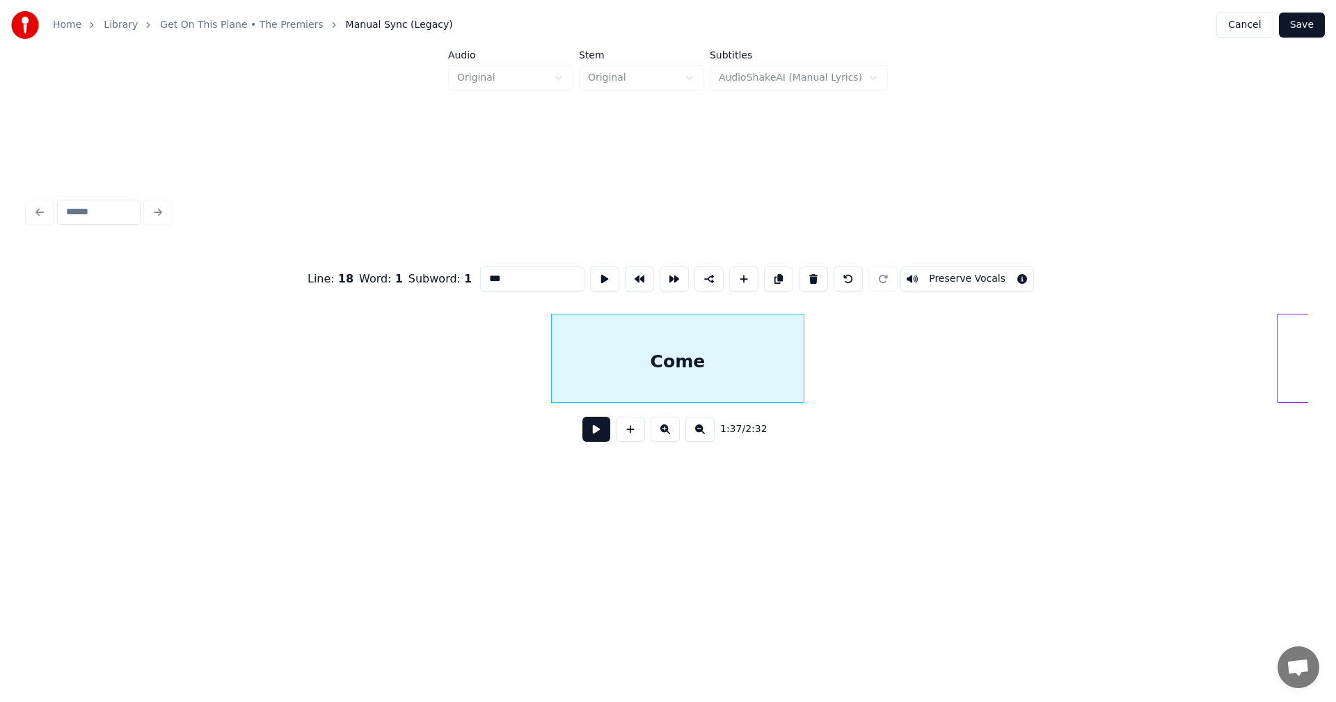
click at [693, 344] on div "Come" at bounding box center [678, 361] width 252 height 95
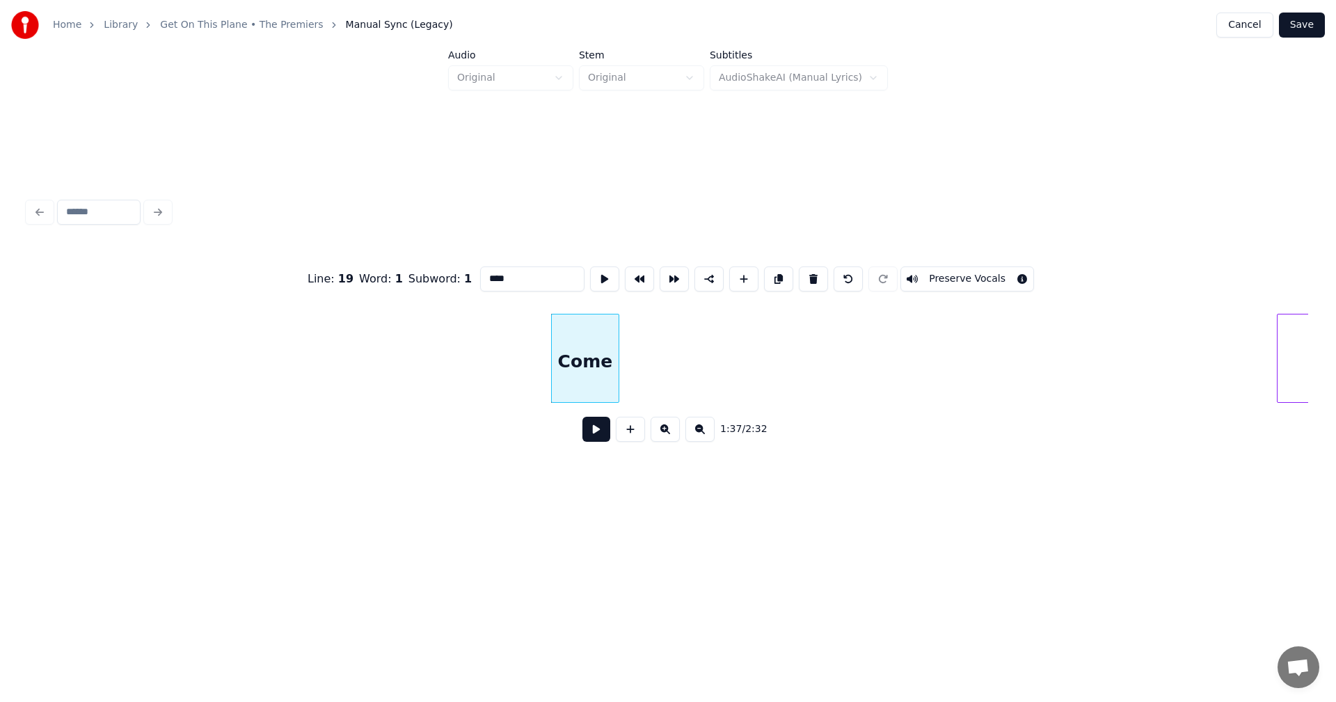
click at [617, 356] on div at bounding box center [616, 358] width 4 height 88
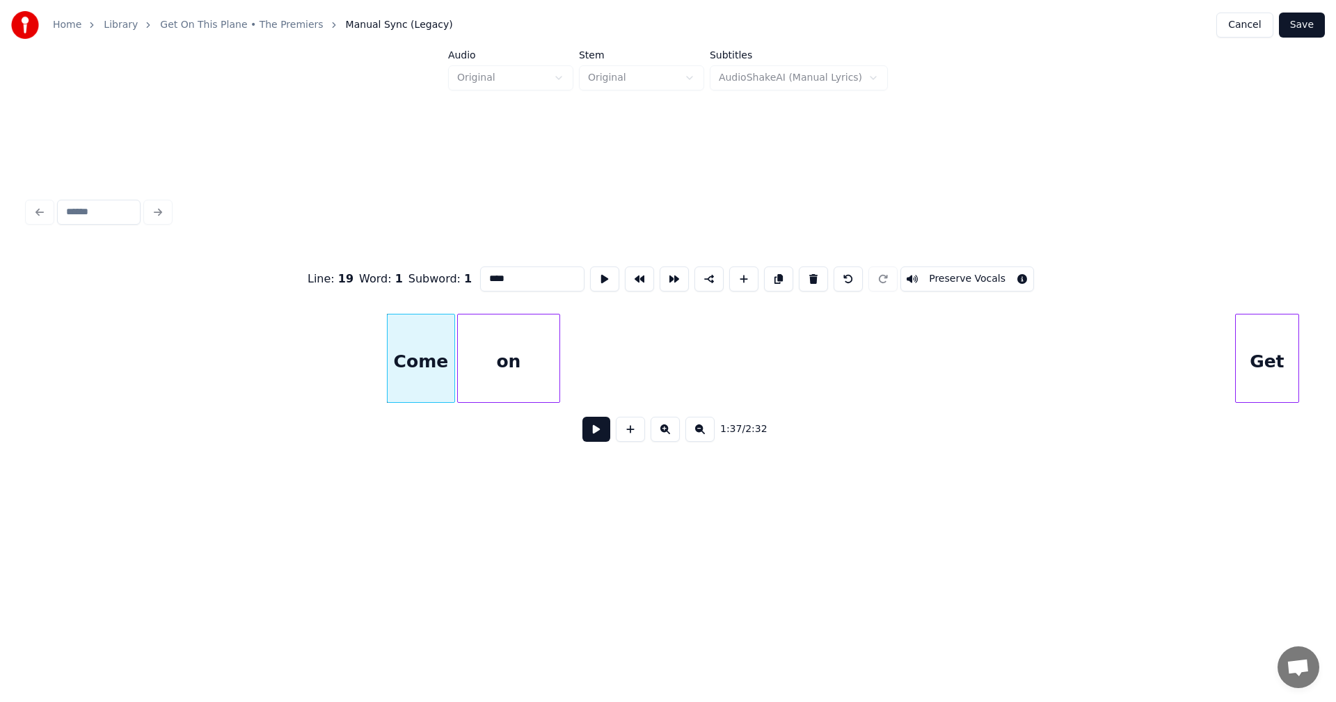
click at [491, 351] on div "on" at bounding box center [509, 361] width 102 height 95
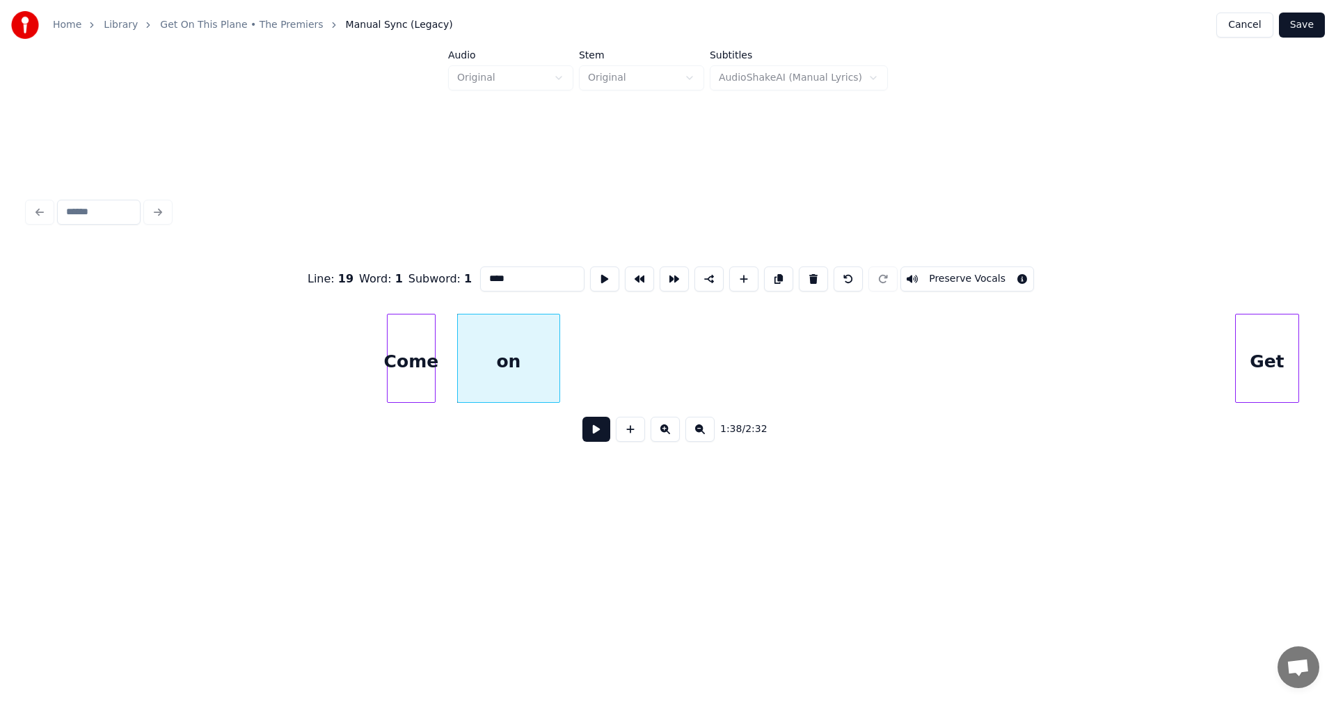
click at [433, 348] on div at bounding box center [433, 358] width 4 height 88
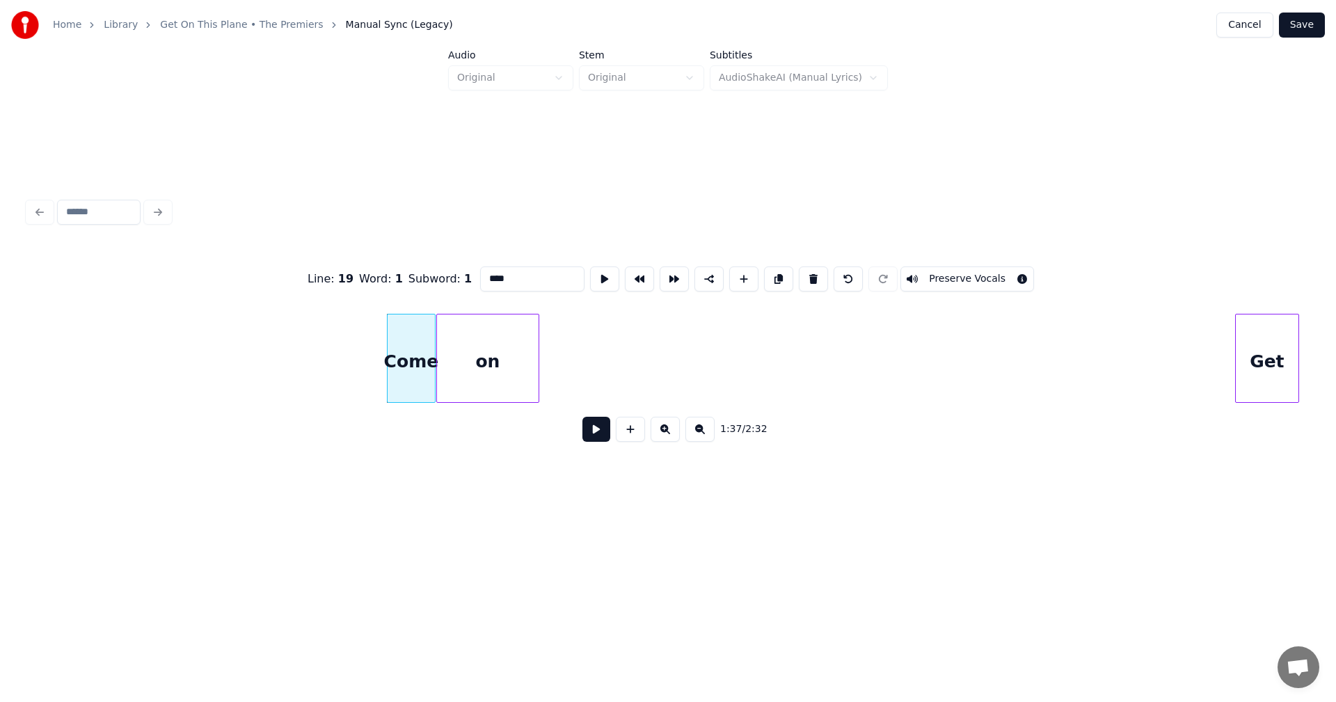
click at [464, 352] on div "on" at bounding box center [488, 361] width 102 height 95
click at [497, 356] on div at bounding box center [499, 358] width 4 height 88
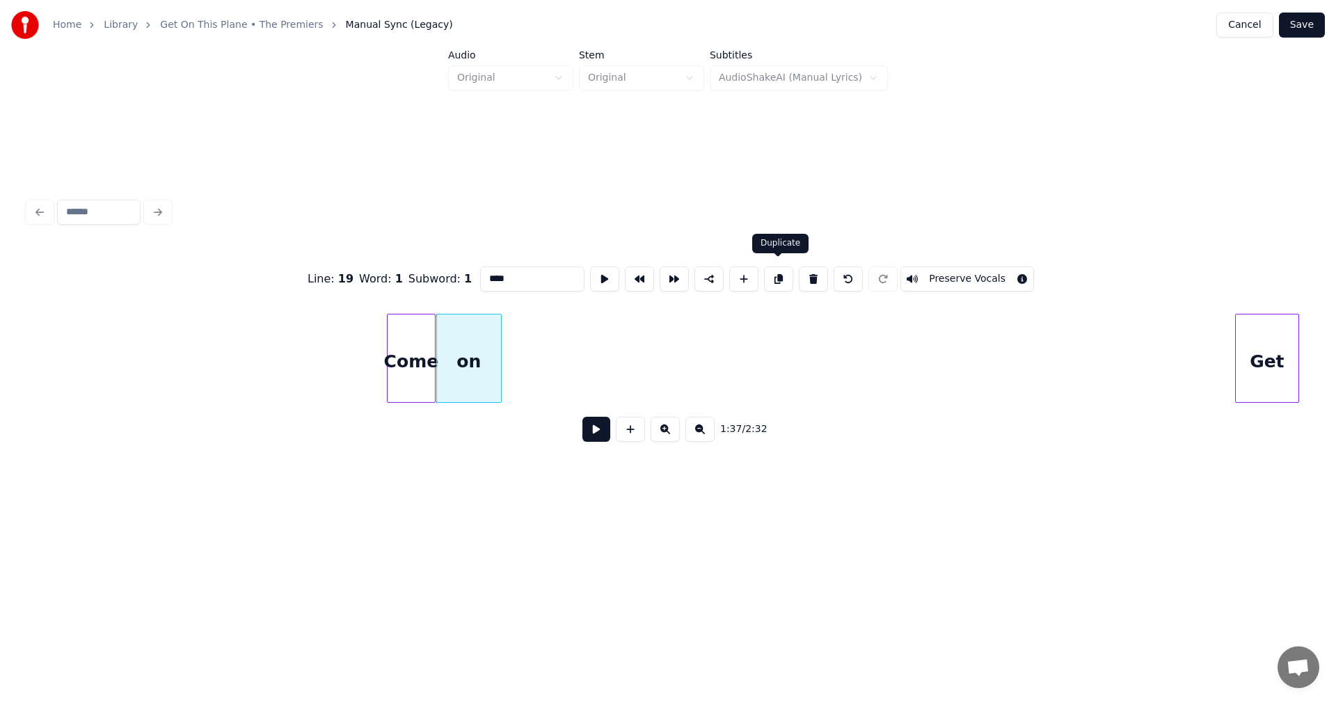
click at [783, 273] on button at bounding box center [778, 278] width 29 height 25
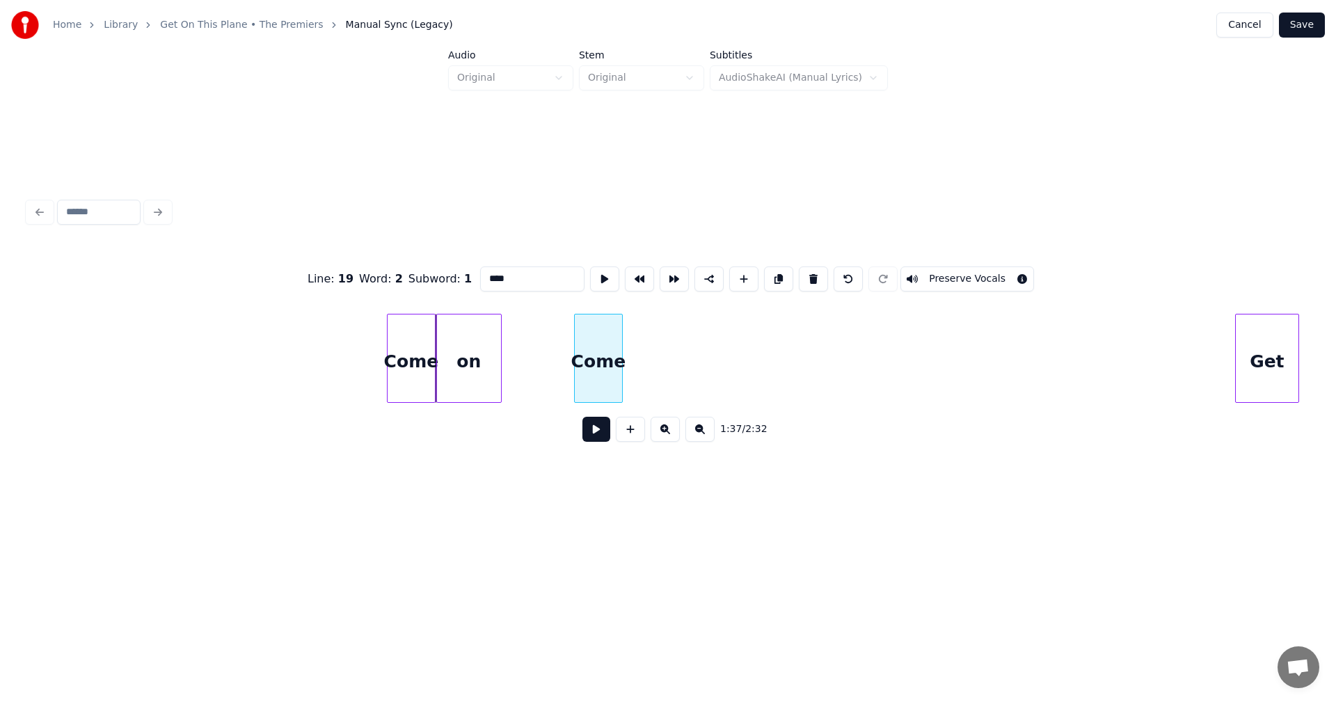
click at [611, 353] on div "Come" at bounding box center [598, 361] width 47 height 95
click at [629, 349] on div at bounding box center [629, 358] width 4 height 88
click at [472, 341] on div "on" at bounding box center [469, 361] width 64 height 95
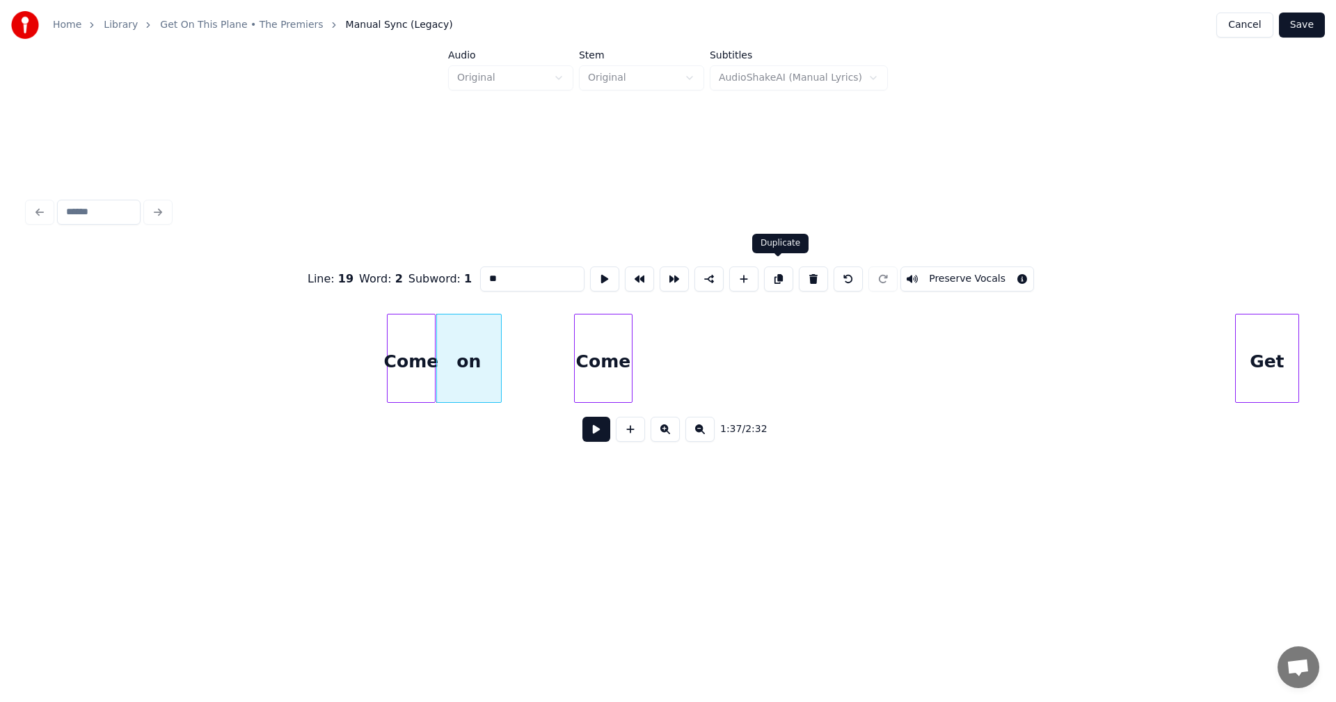
click at [783, 278] on button at bounding box center [778, 278] width 29 height 25
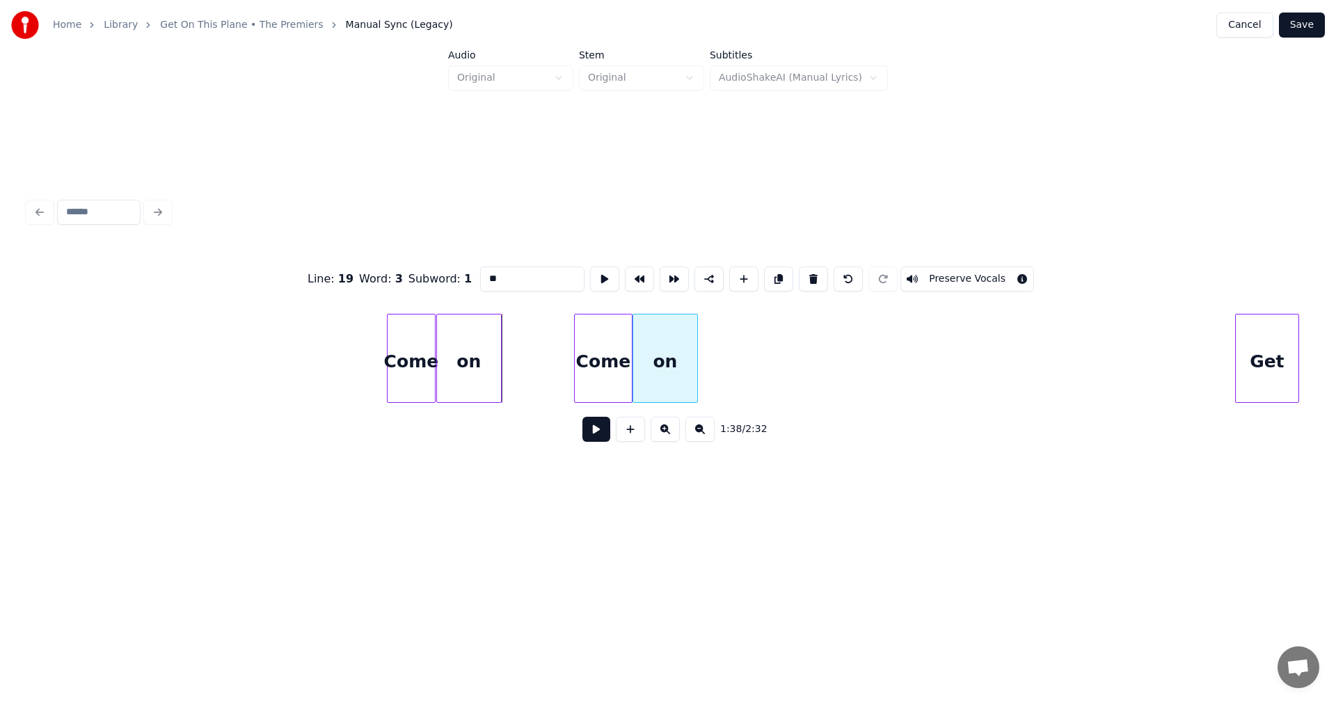
click at [672, 360] on div "on" at bounding box center [665, 361] width 64 height 95
click at [724, 364] on div at bounding box center [723, 358] width 4 height 88
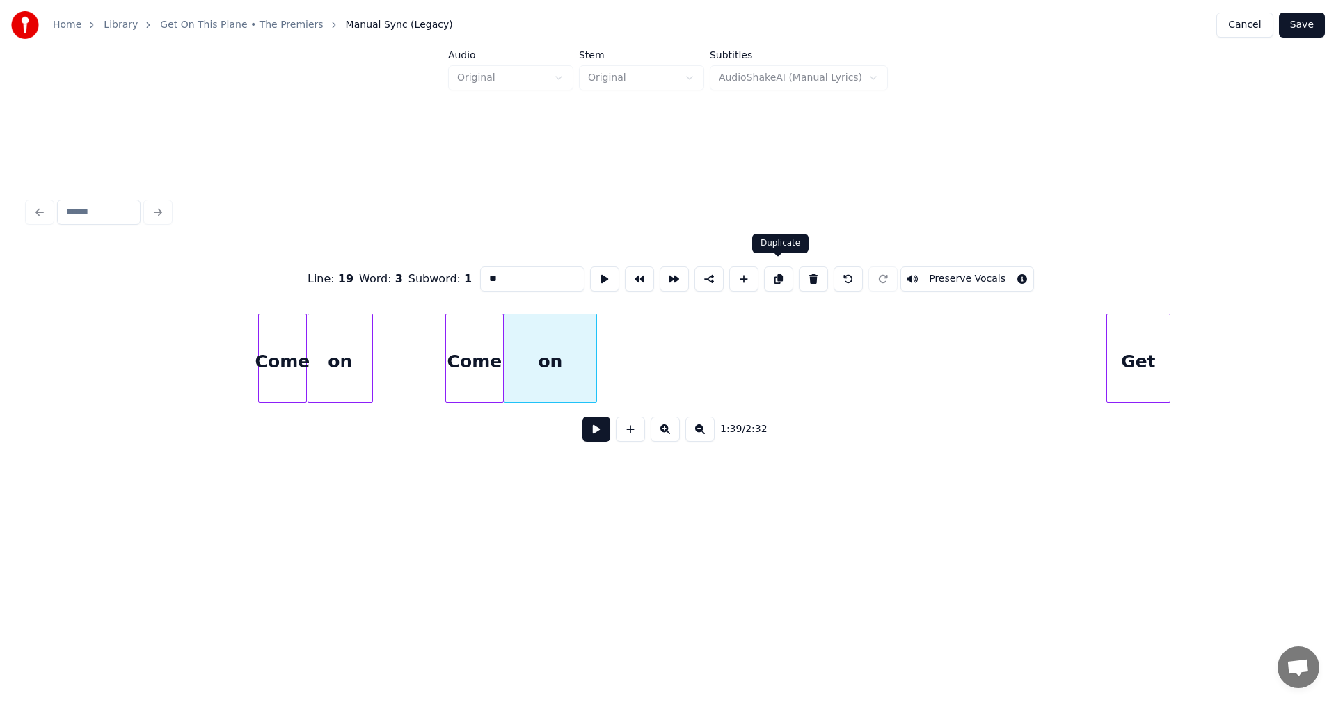
scroll to position [0, 13464]
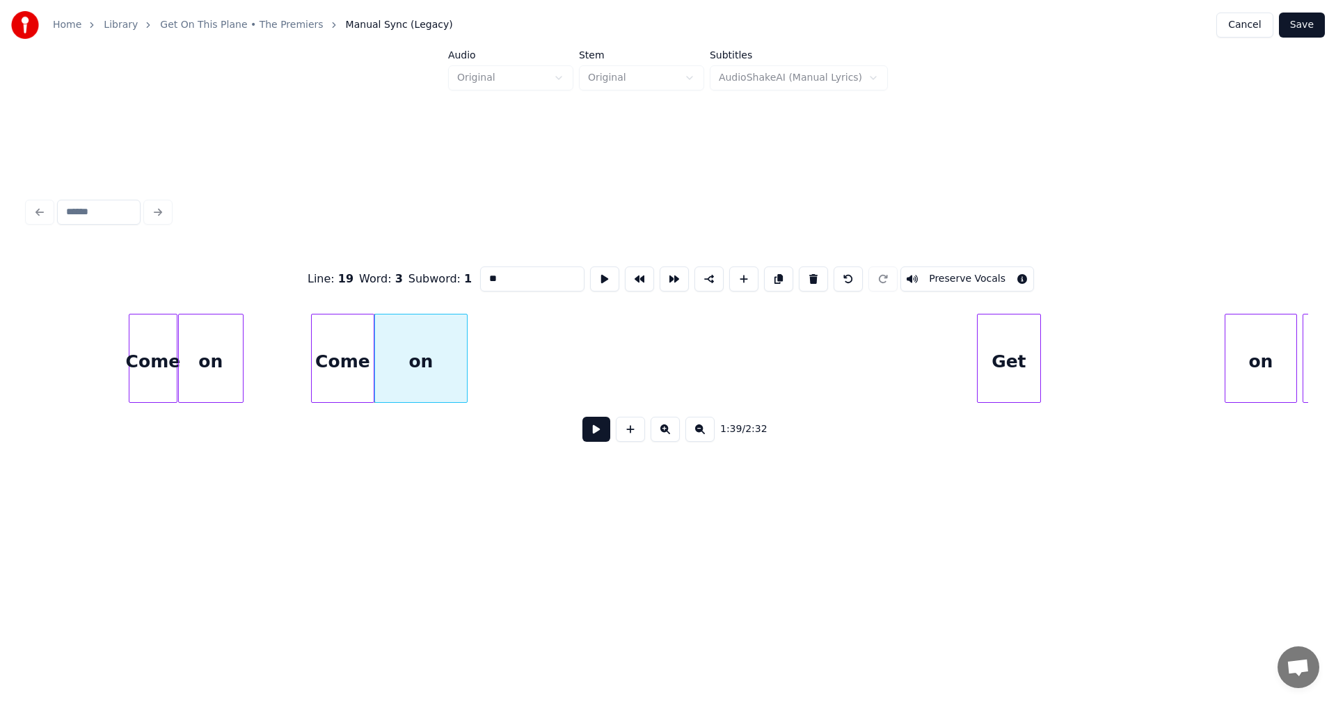
click at [313, 350] on div at bounding box center [314, 358] width 4 height 88
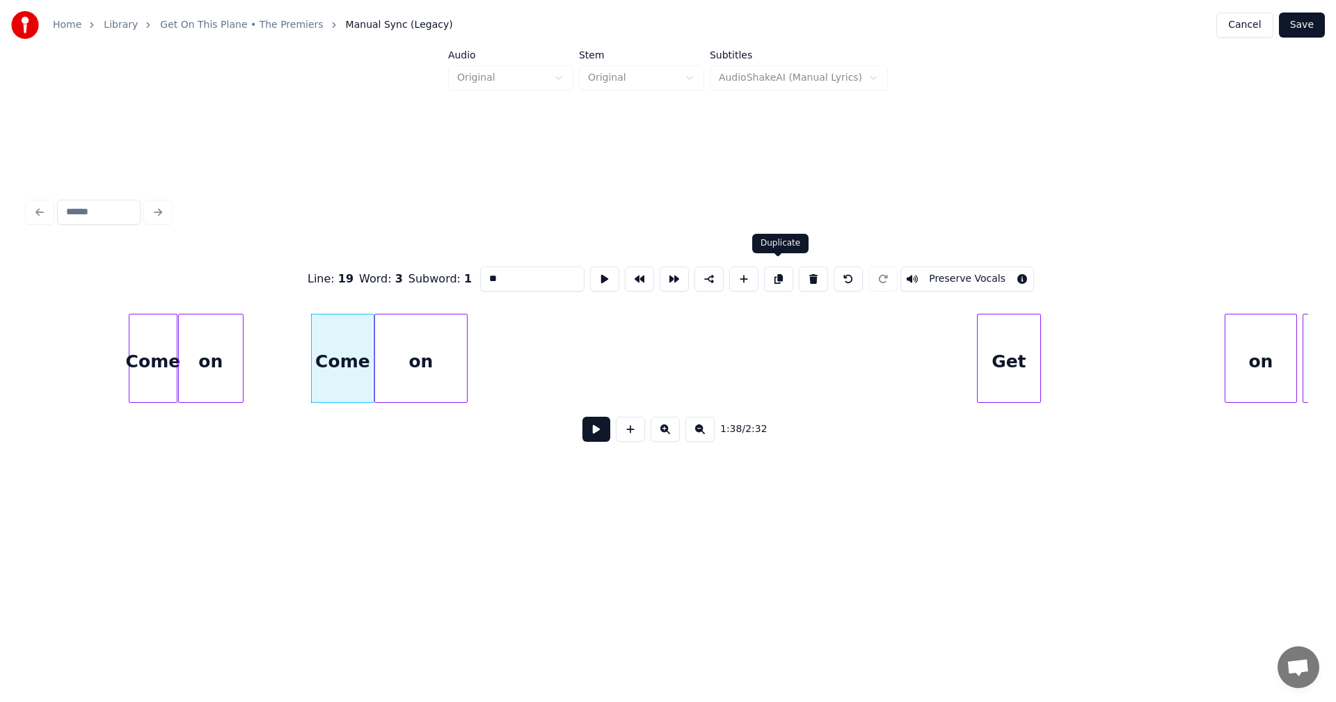
click at [771, 274] on button at bounding box center [778, 278] width 29 height 25
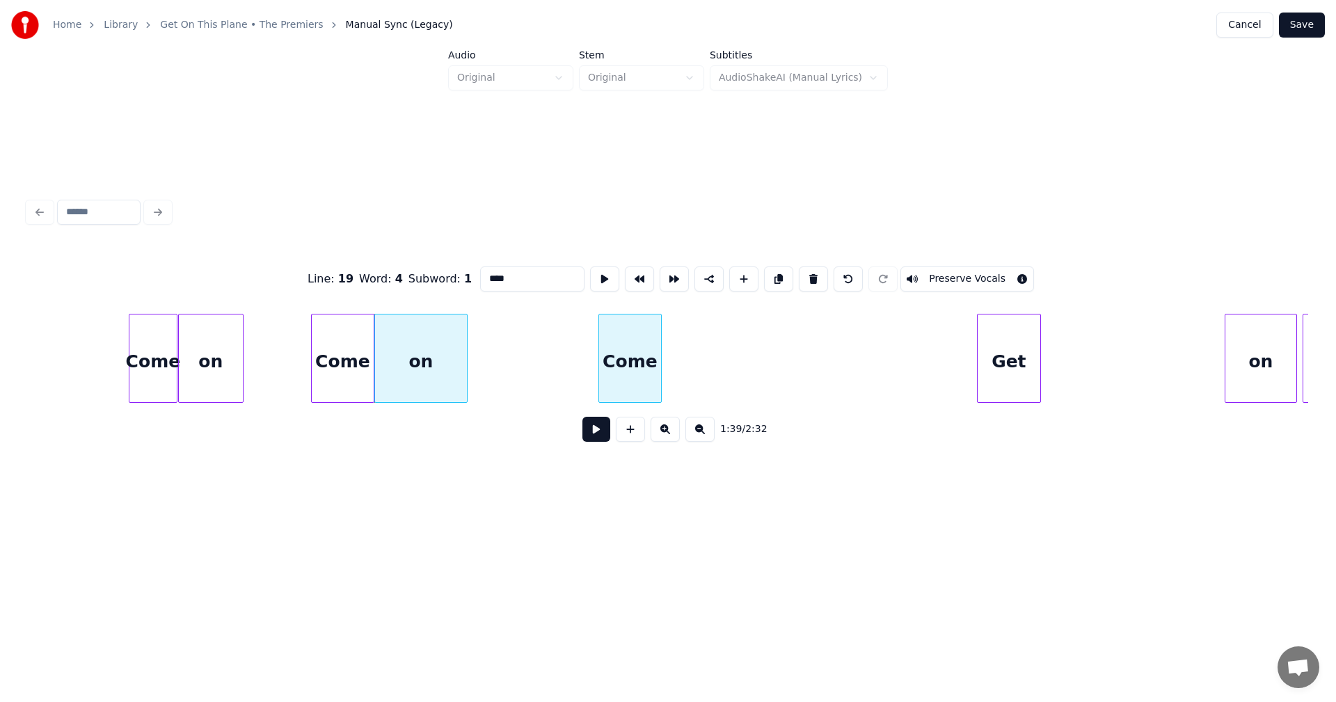
click at [633, 355] on div "Come" at bounding box center [630, 361] width 62 height 95
click at [648, 348] on div at bounding box center [649, 358] width 4 height 88
click at [410, 330] on div "on" at bounding box center [421, 361] width 92 height 95
click at [778, 278] on button at bounding box center [778, 278] width 29 height 25
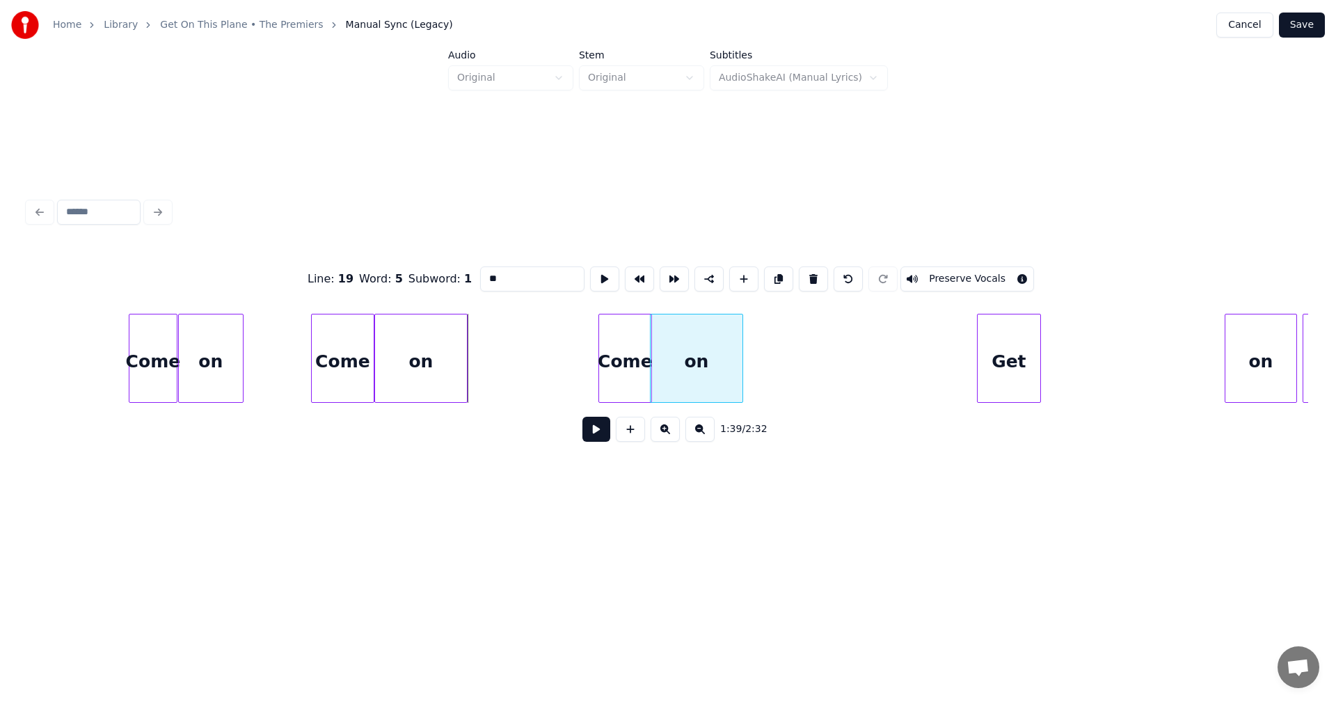
click at [726, 366] on div "on" at bounding box center [696, 361] width 92 height 95
click at [636, 362] on div "Come" at bounding box center [625, 361] width 52 height 95
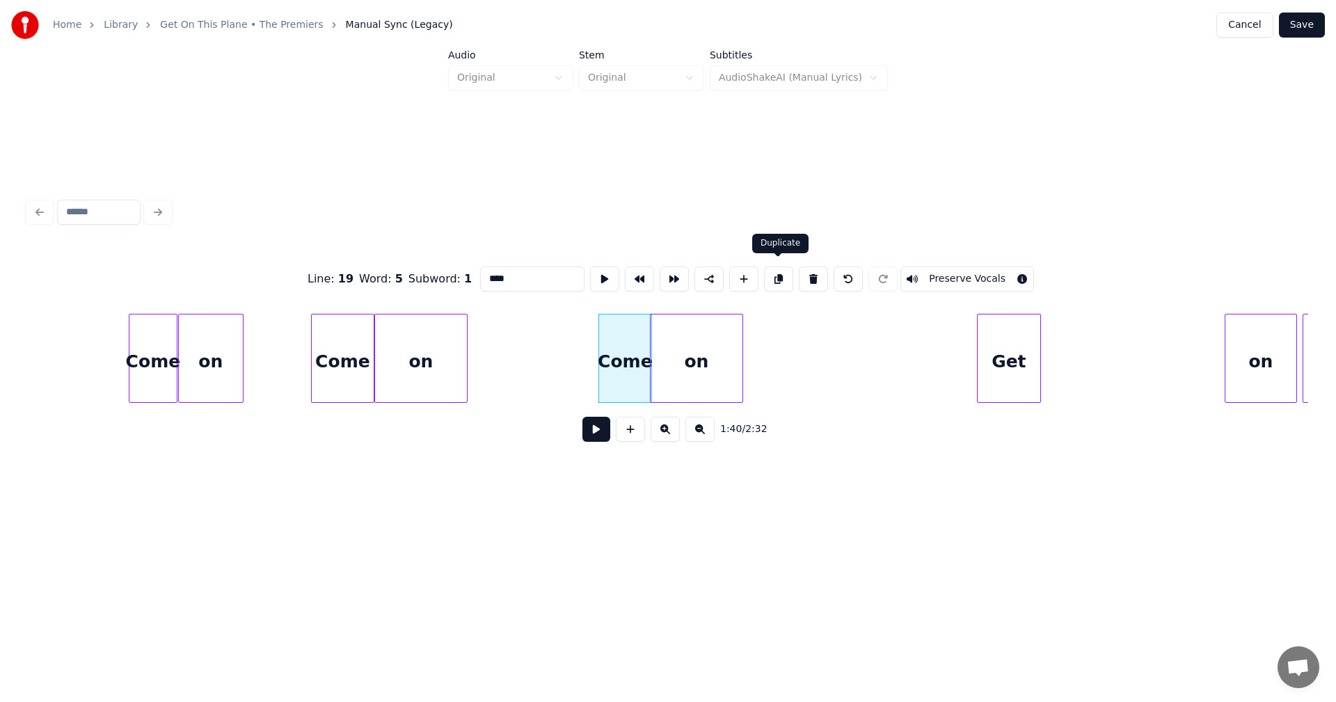
click at [788, 267] on button at bounding box center [778, 278] width 29 height 25
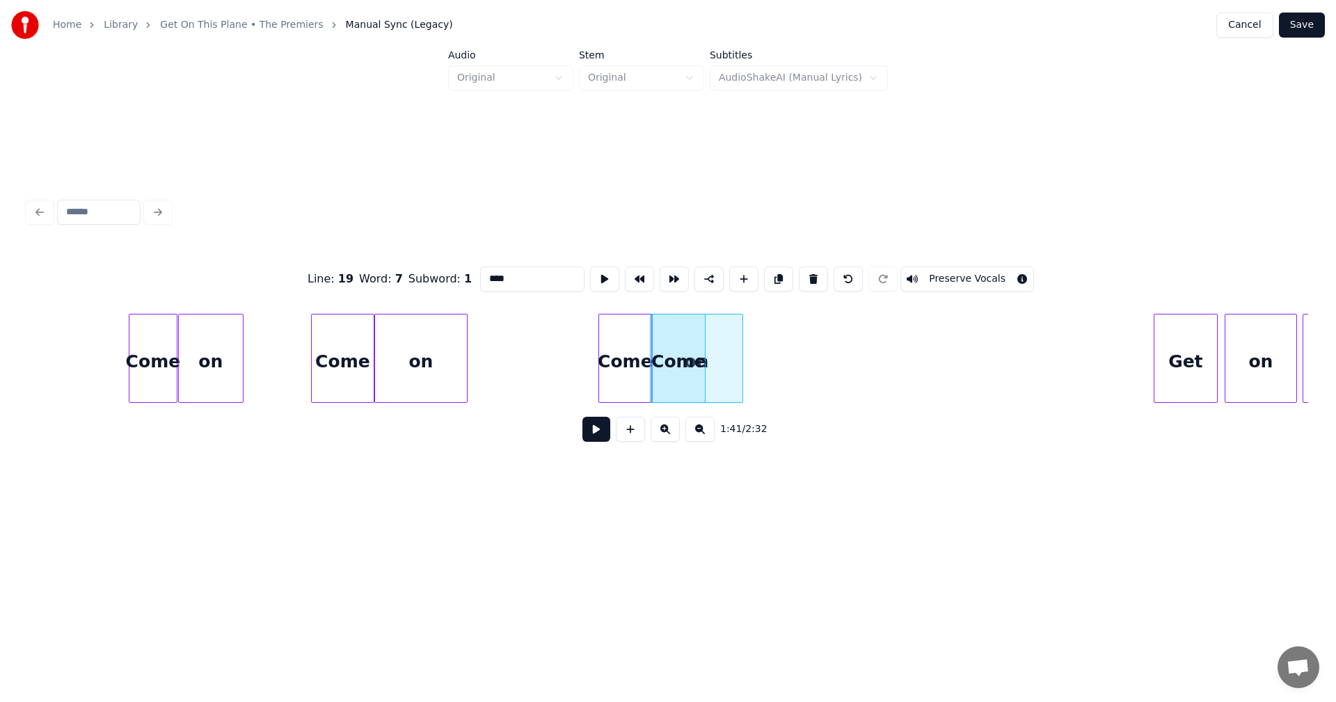
click at [1181, 378] on div "Get" at bounding box center [1185, 361] width 63 height 95
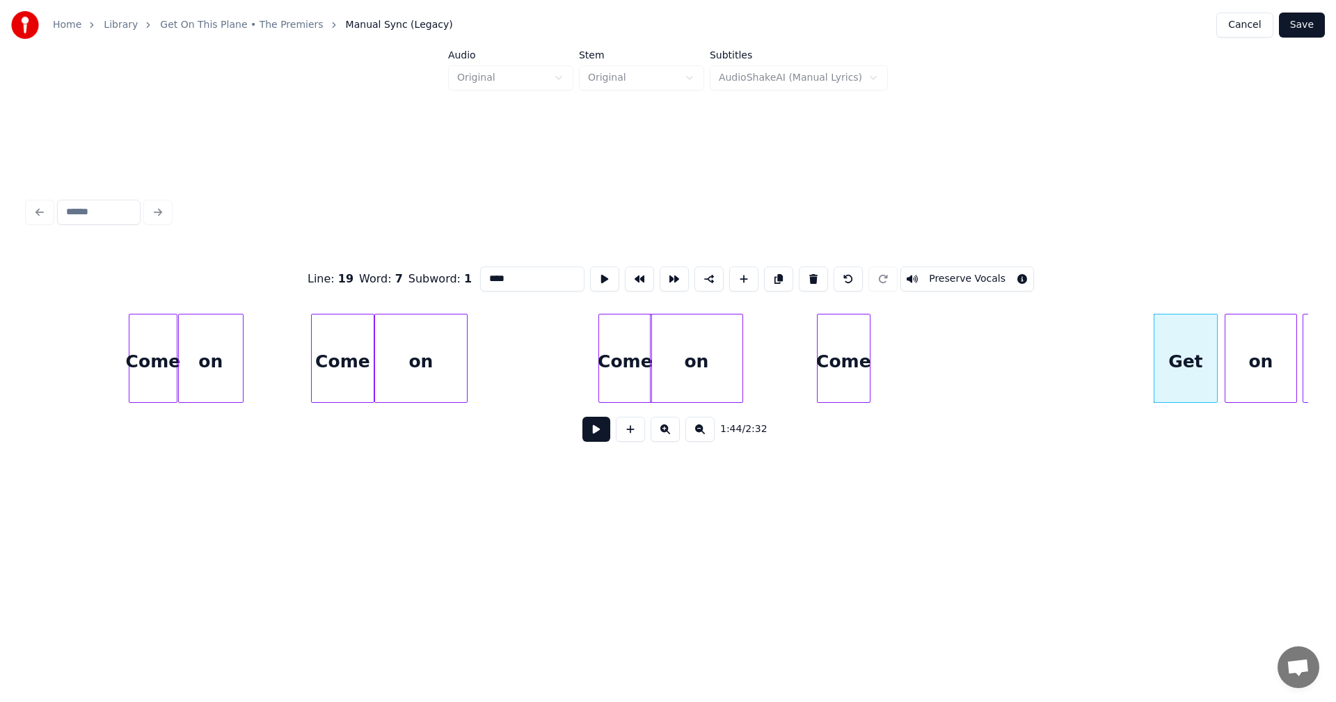
click at [857, 382] on div "Come" at bounding box center [843, 361] width 52 height 95
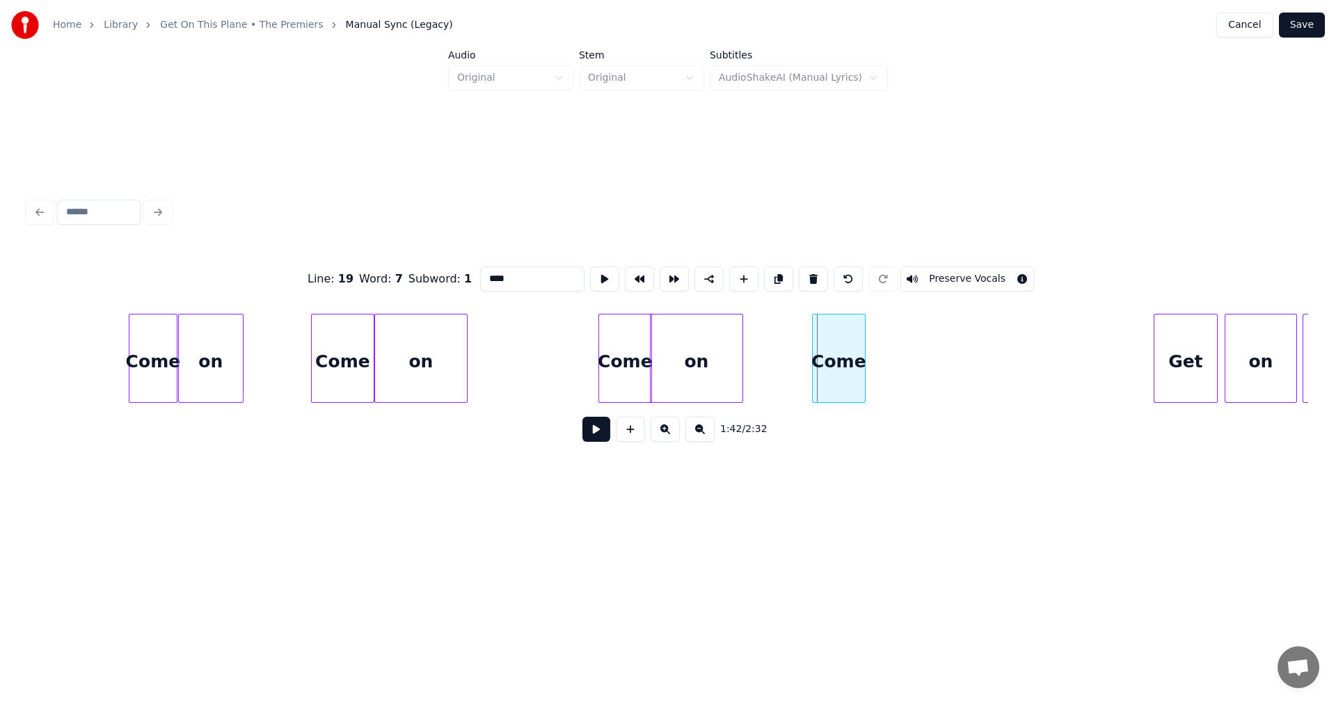
click at [849, 369] on div "Come" at bounding box center [838, 361] width 52 height 95
click at [842, 369] on div "Come" at bounding box center [832, 361] width 52 height 95
click at [716, 349] on div "on" at bounding box center [696, 361] width 92 height 95
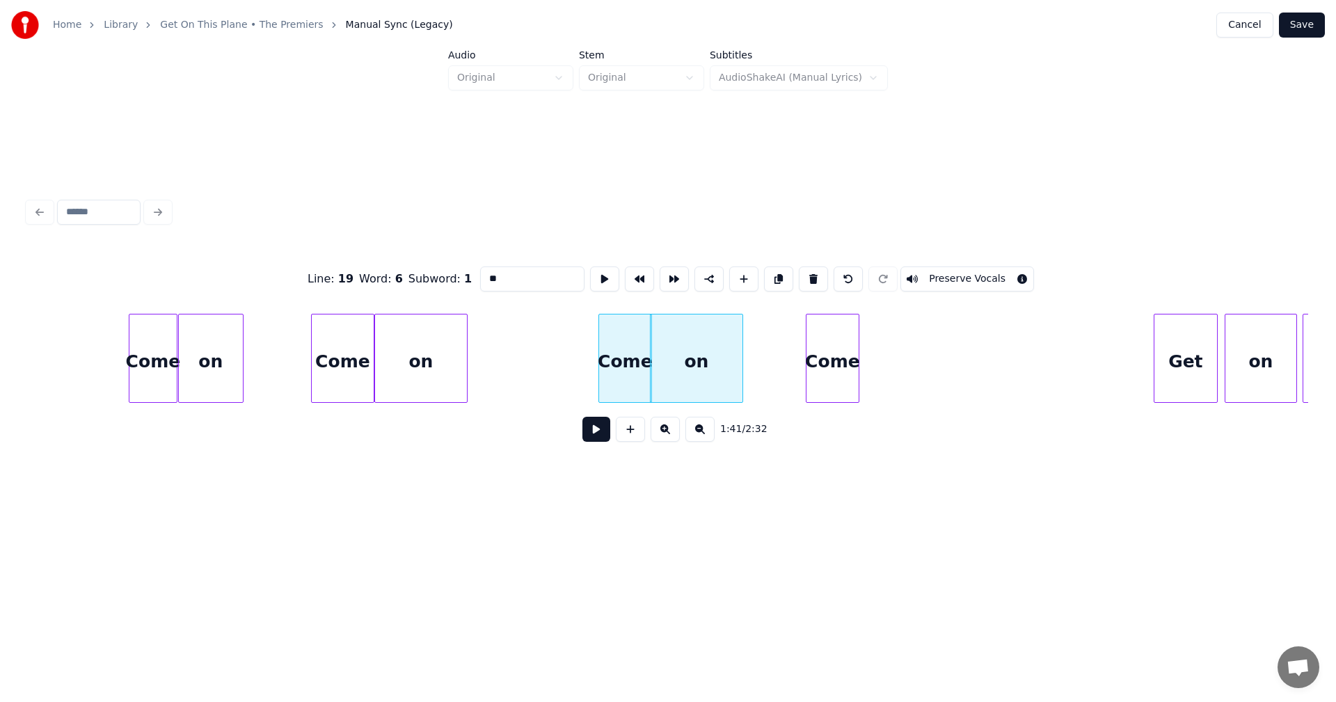
click at [716, 349] on div "on" at bounding box center [696, 361] width 92 height 95
click at [738, 369] on div at bounding box center [740, 358] width 4 height 88
click at [714, 366] on div "on" at bounding box center [701, 361] width 92 height 95
click at [788, 281] on button at bounding box center [778, 278] width 29 height 25
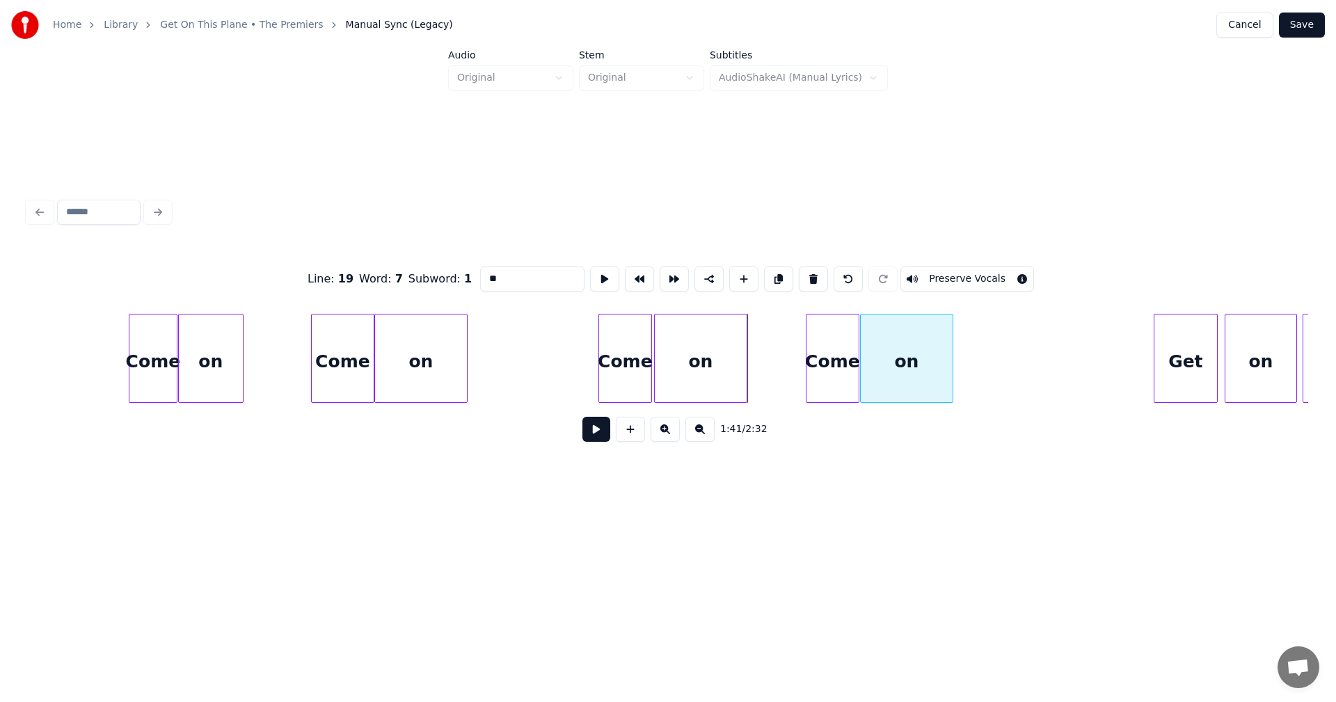
click at [895, 362] on div "on" at bounding box center [906, 361] width 92 height 95
click at [965, 364] on div at bounding box center [965, 358] width 4 height 88
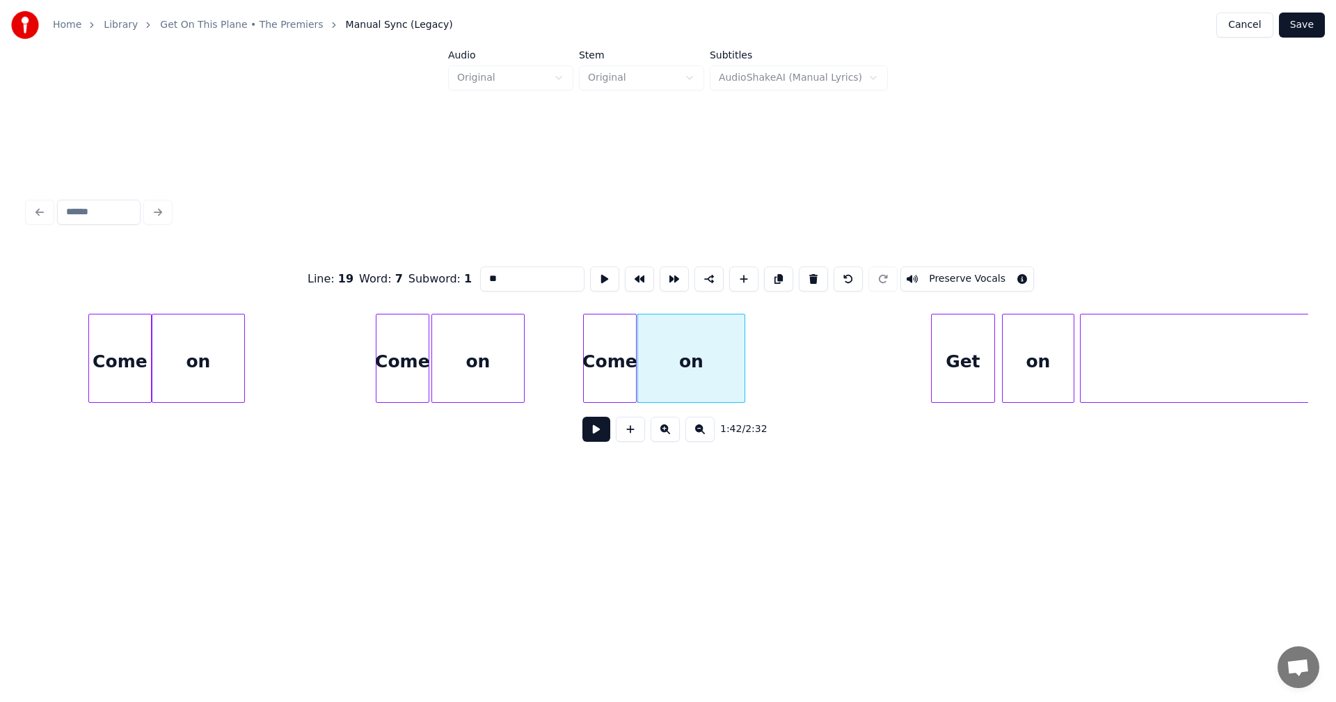
scroll to position [0, 13815]
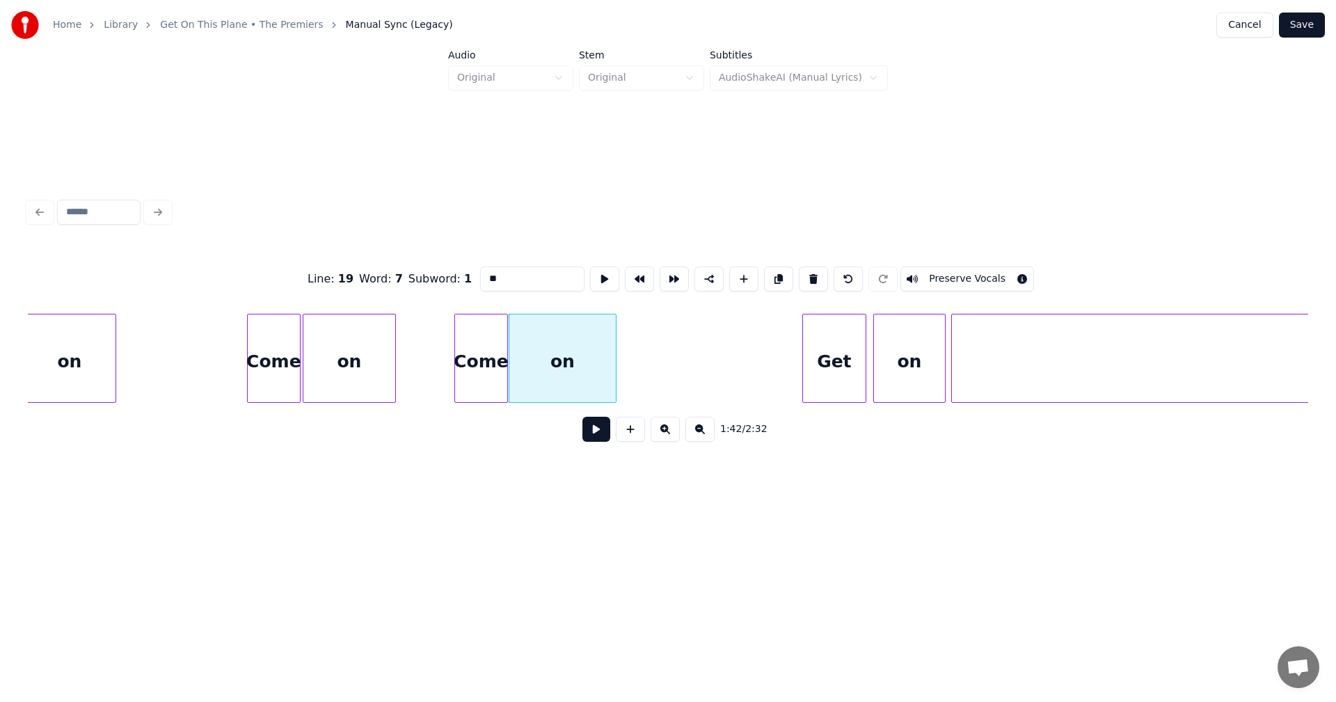
drag, startPoint x: 922, startPoint y: 411, endPoint x: 961, endPoint y: 421, distance: 40.2
click at [968, 427] on div "1:42 / 2:32" at bounding box center [668, 429] width 1280 height 53
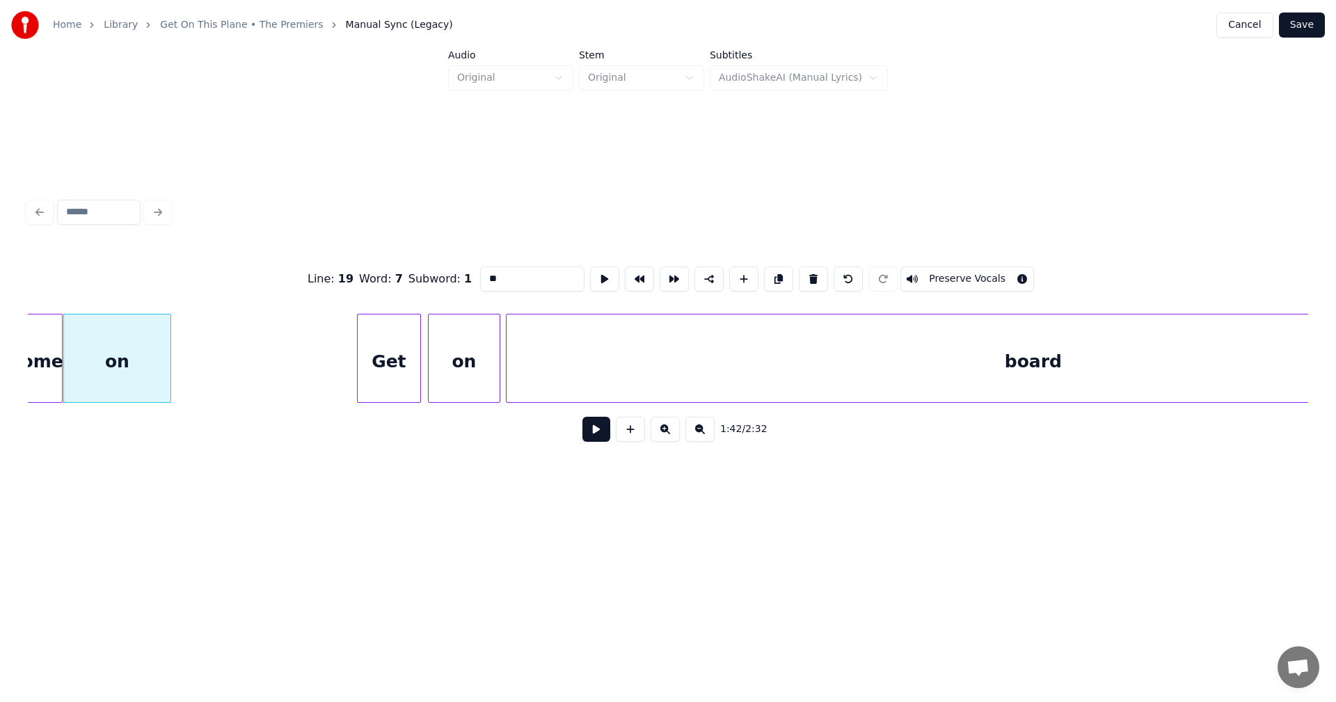
scroll to position [0, 14156]
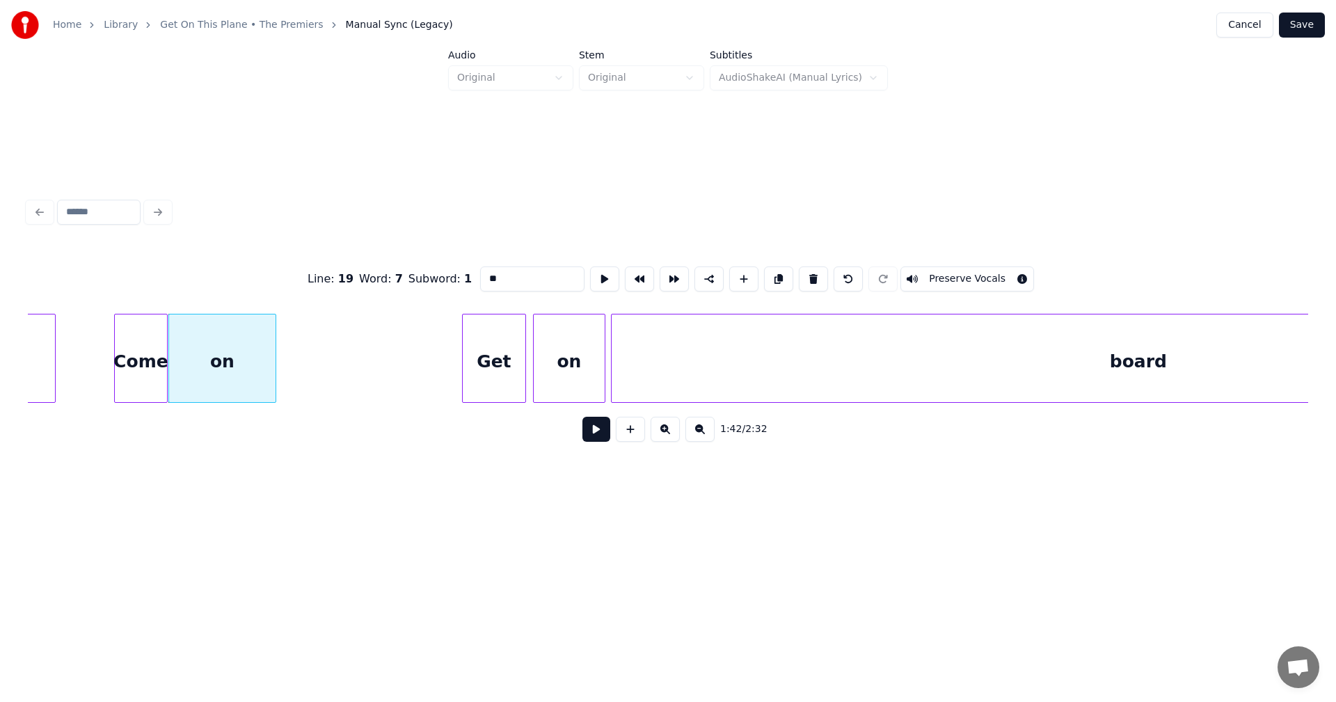
click at [501, 367] on div "Get" at bounding box center [494, 361] width 63 height 95
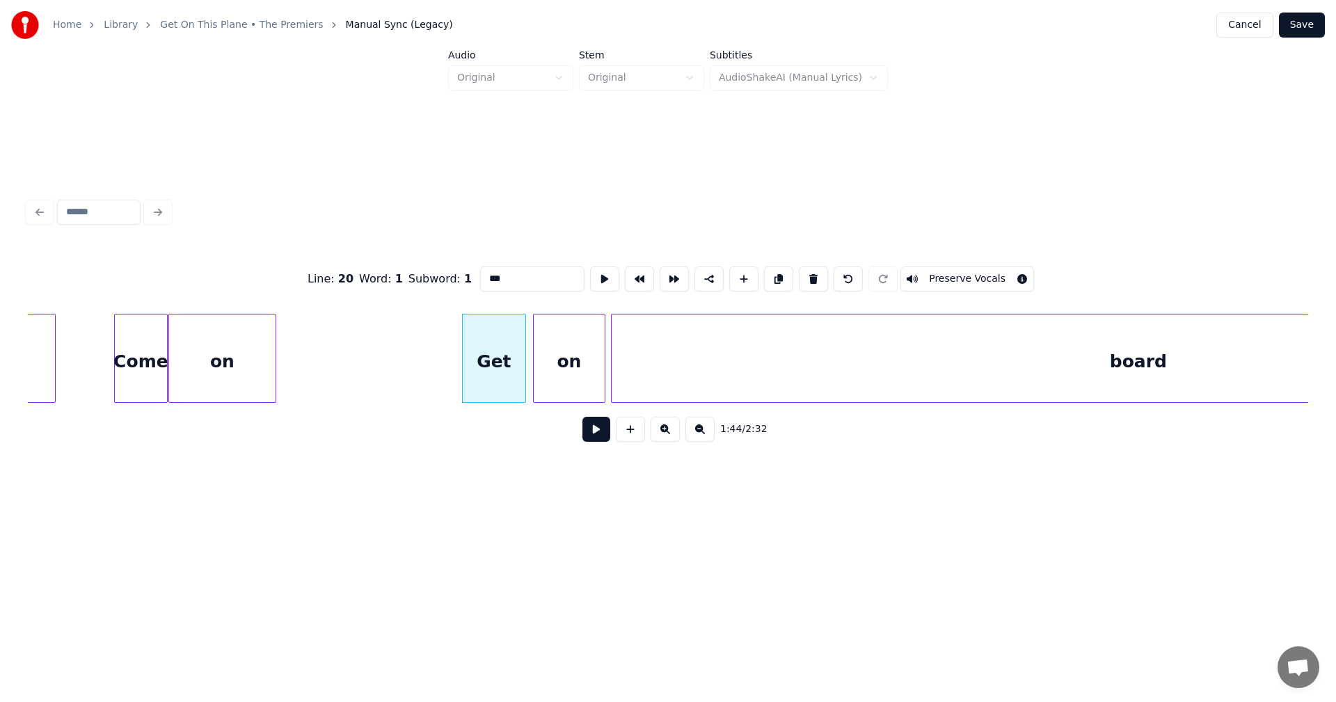
click at [563, 344] on div "on" at bounding box center [569, 361] width 71 height 95
type input "**"
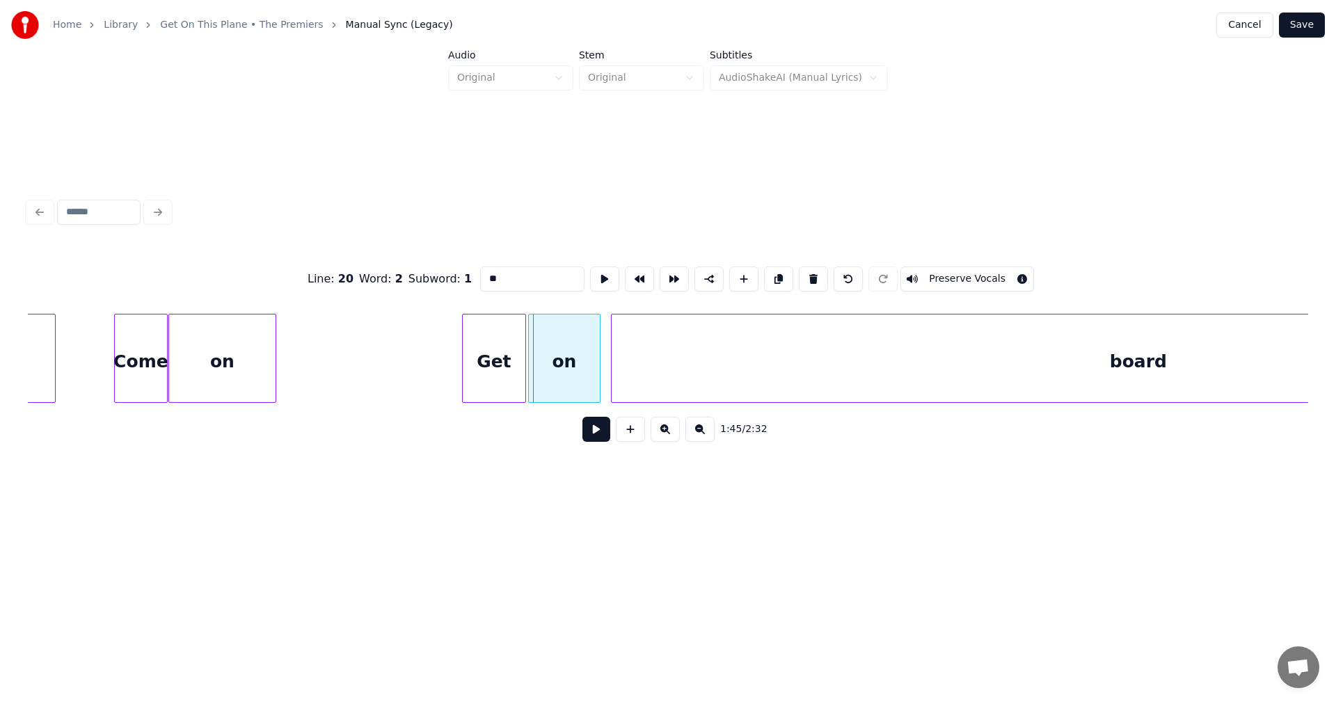
click at [571, 355] on div "on" at bounding box center [564, 361] width 71 height 95
click at [590, 362] on div at bounding box center [591, 358] width 4 height 88
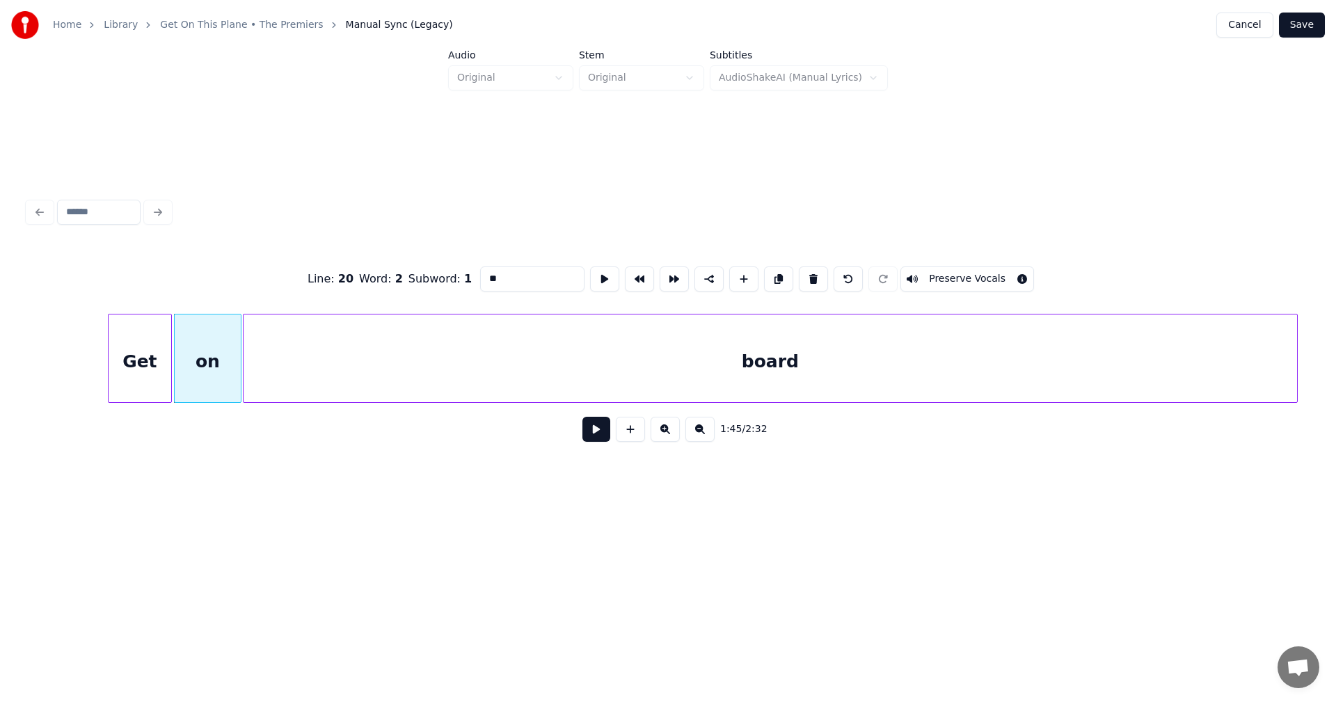
click at [652, 359] on div "board" at bounding box center [769, 361] width 1053 height 95
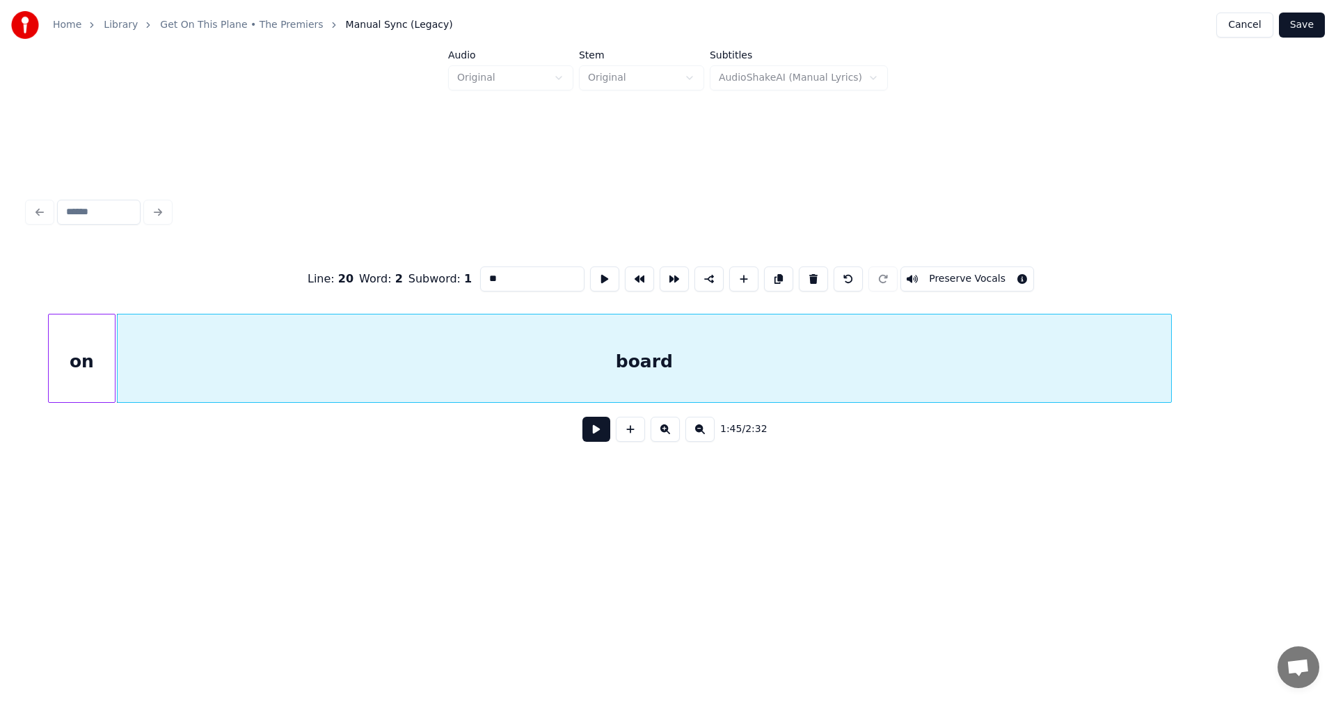
scroll to position [0, 14765]
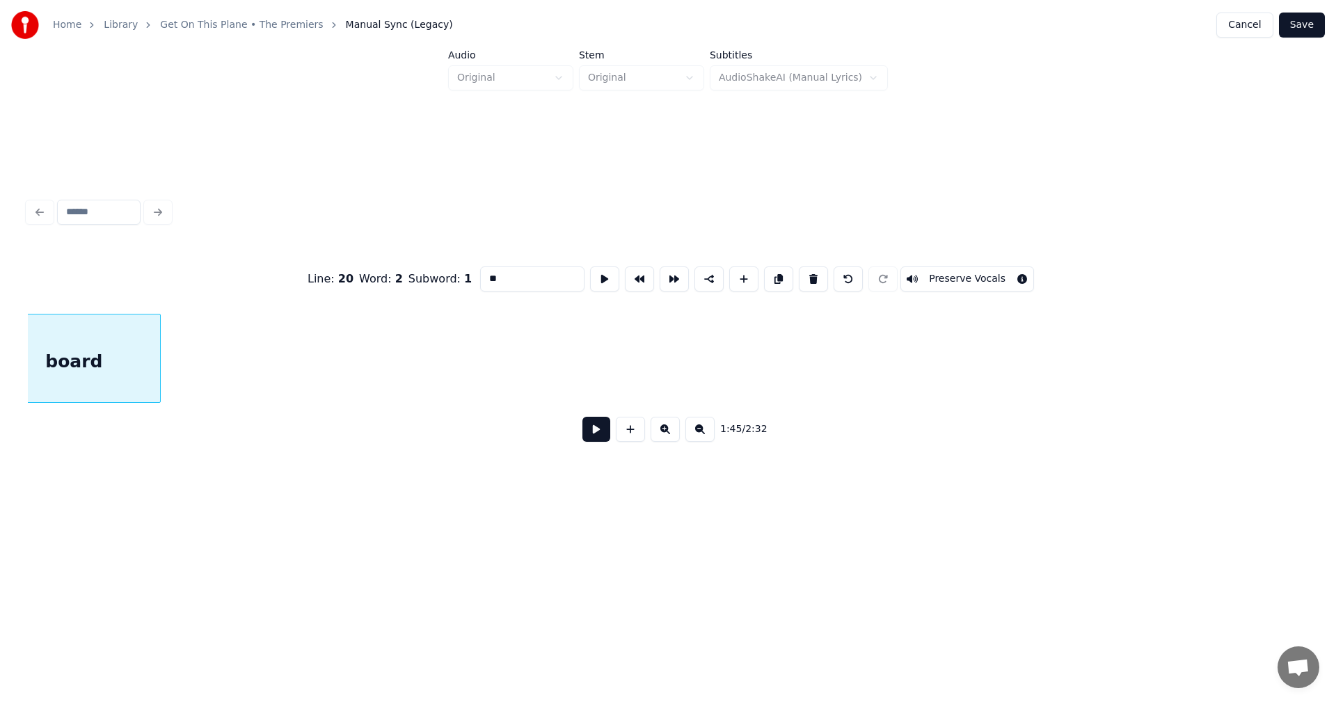
click at [159, 356] on div at bounding box center [158, 358] width 4 height 88
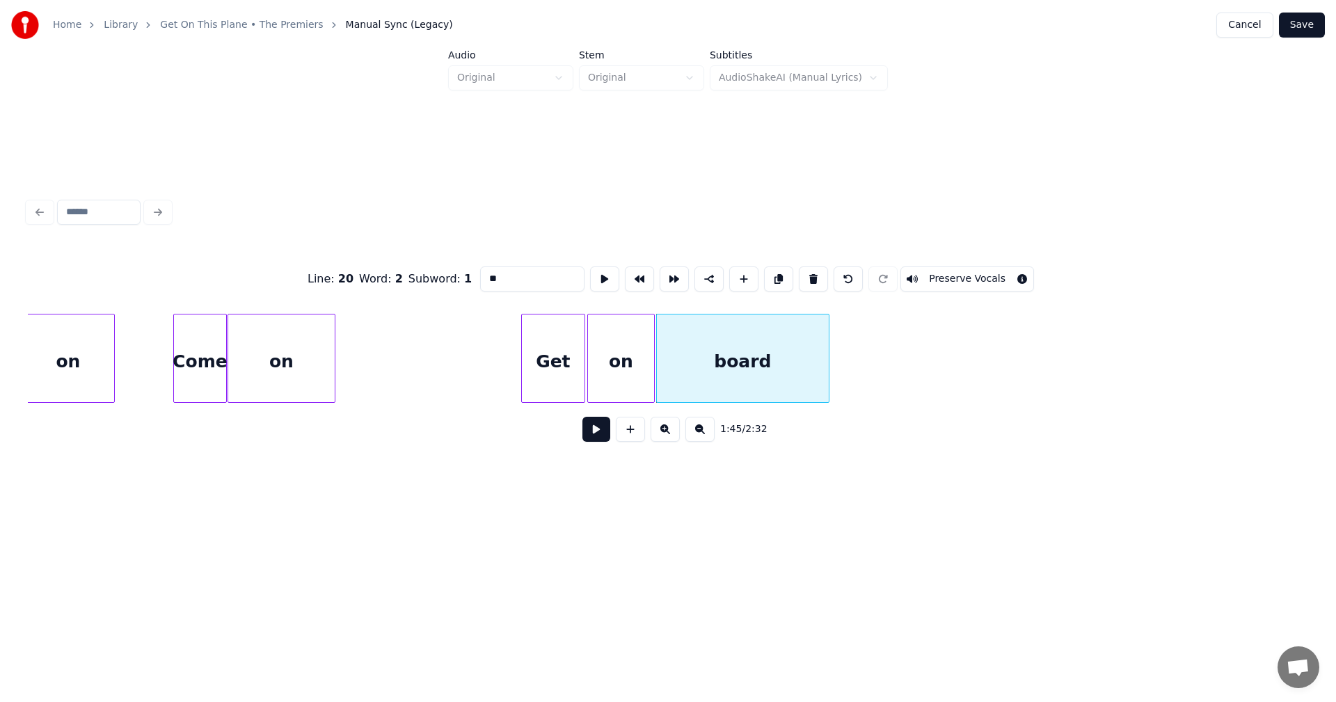
scroll to position [0, 14190]
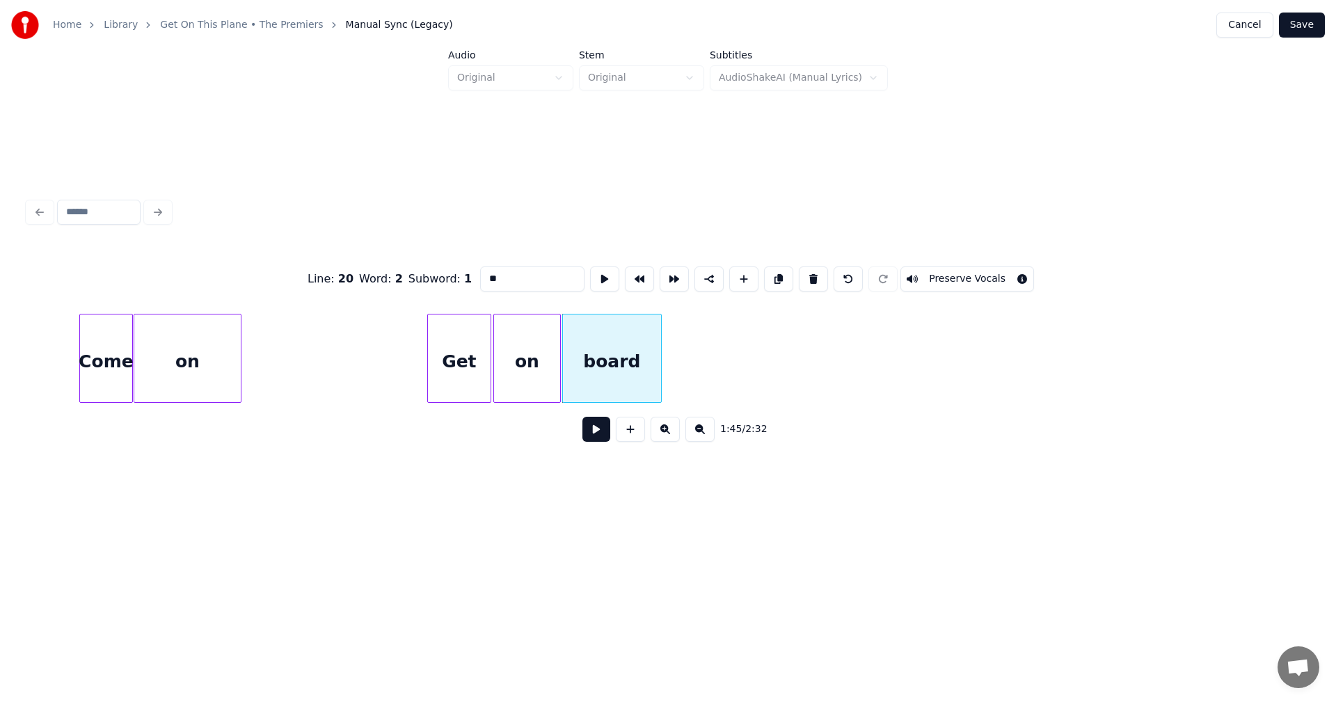
click at [659, 356] on div at bounding box center [659, 358] width 4 height 88
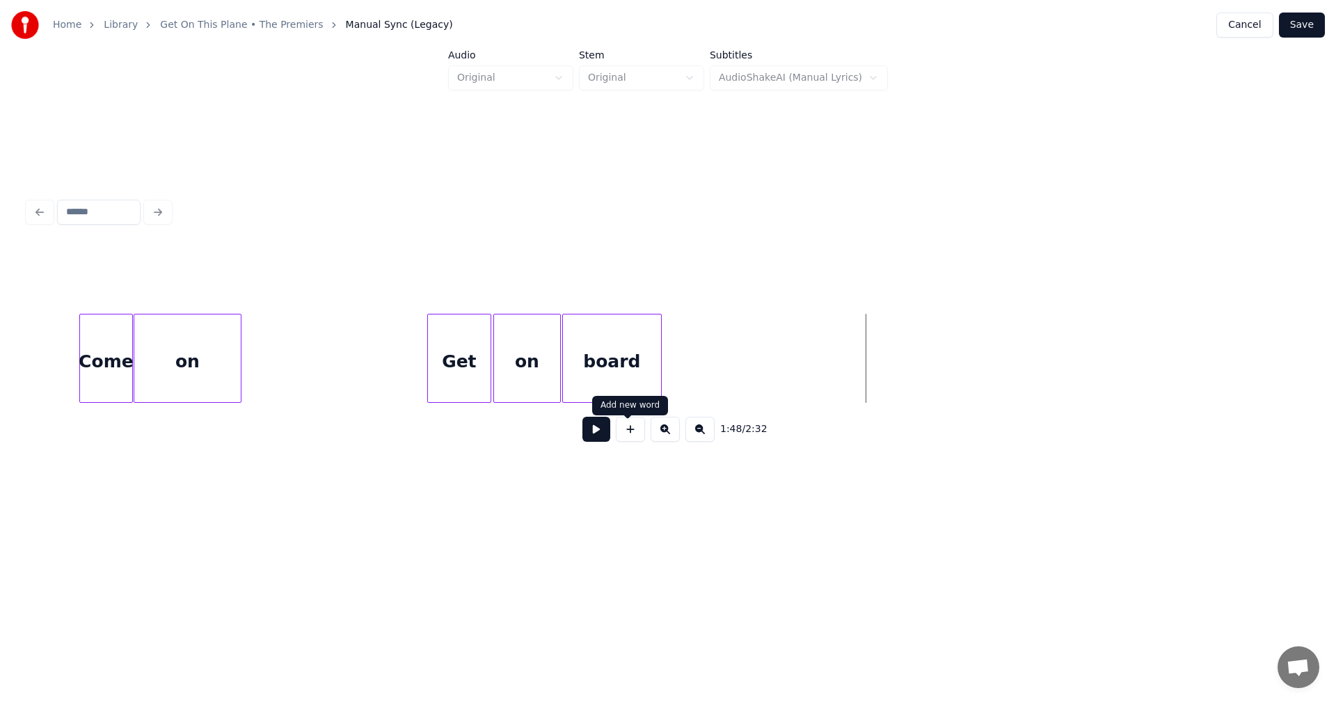
click at [636, 437] on button at bounding box center [630, 429] width 29 height 25
click at [958, 352] on div at bounding box center [958, 358] width 4 height 88
click at [970, 357] on div at bounding box center [970, 358] width 4 height 88
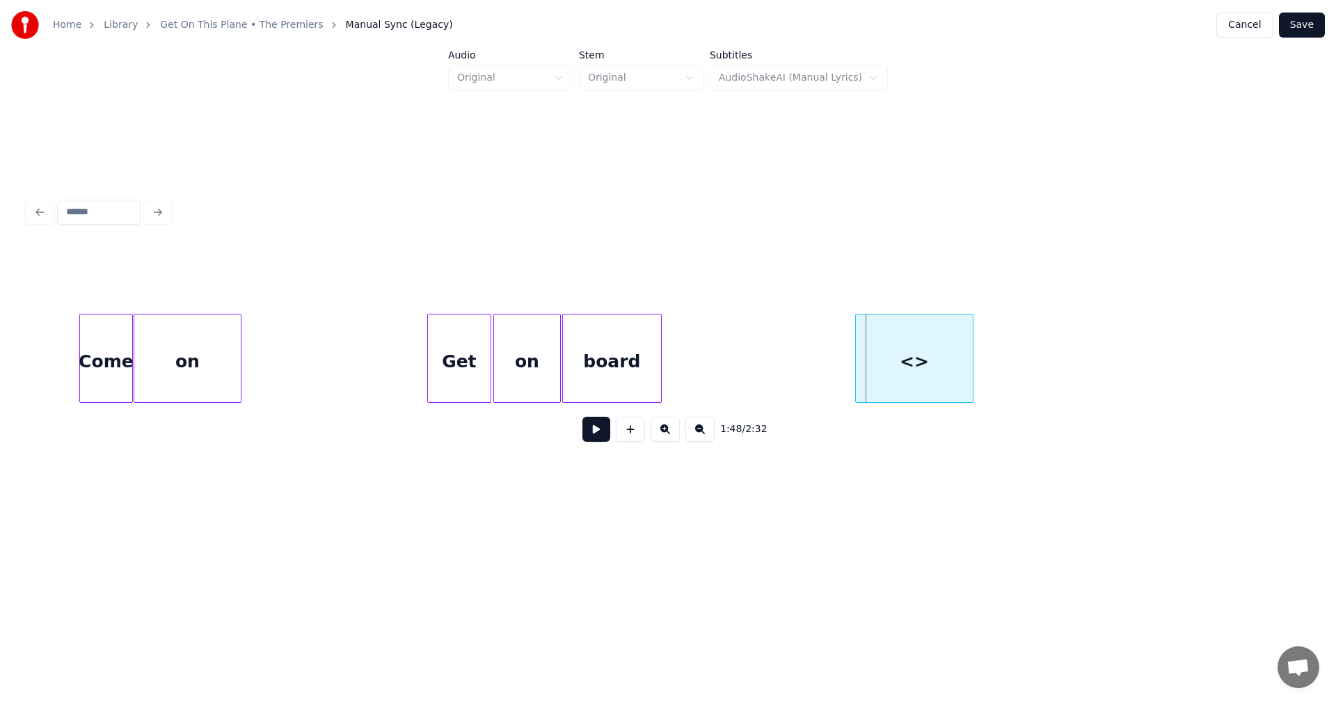
click at [858, 352] on div at bounding box center [858, 358] width 4 height 88
click at [885, 335] on div "<>" at bounding box center [914, 361] width 117 height 95
drag, startPoint x: 506, startPoint y: 280, endPoint x: 409, endPoint y: 261, distance: 99.2
click at [409, 261] on div "Line : 19 Word : 9 Subword : 1 ** Preserve Vocals" at bounding box center [668, 279] width 1280 height 70
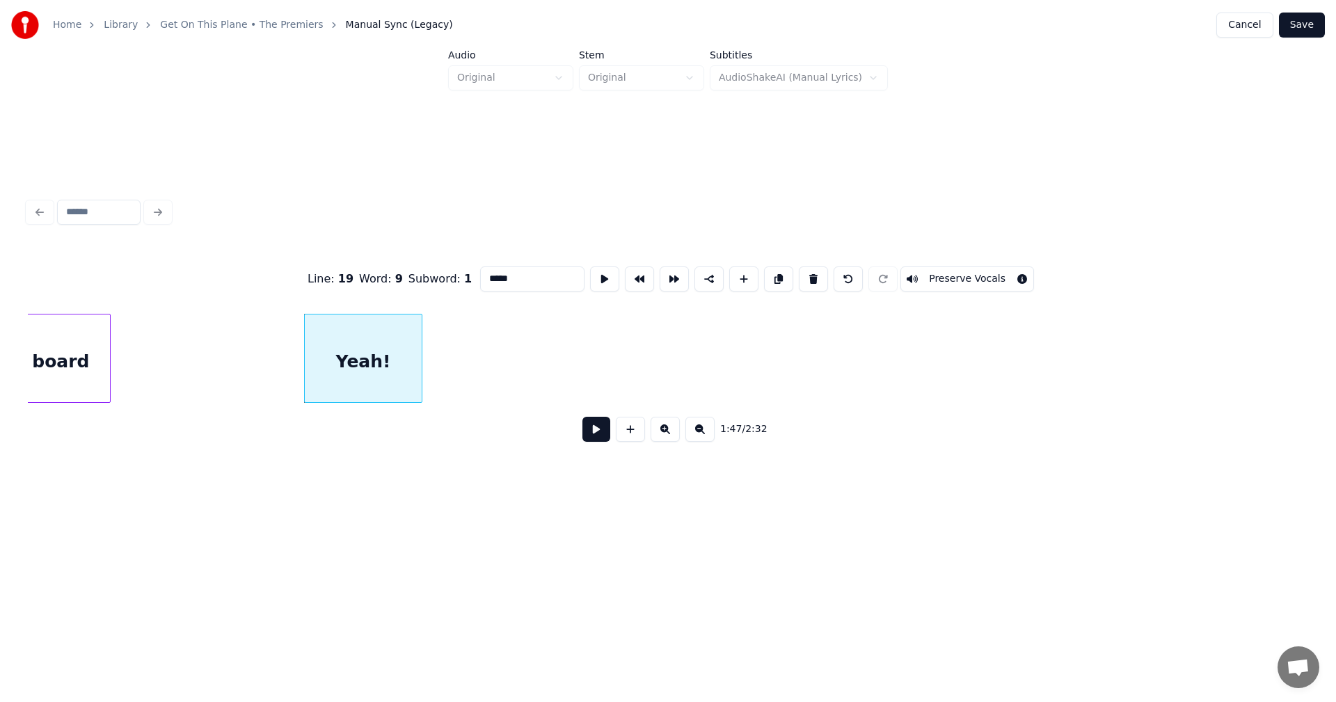
scroll to position [0, 14765]
type input "*****"
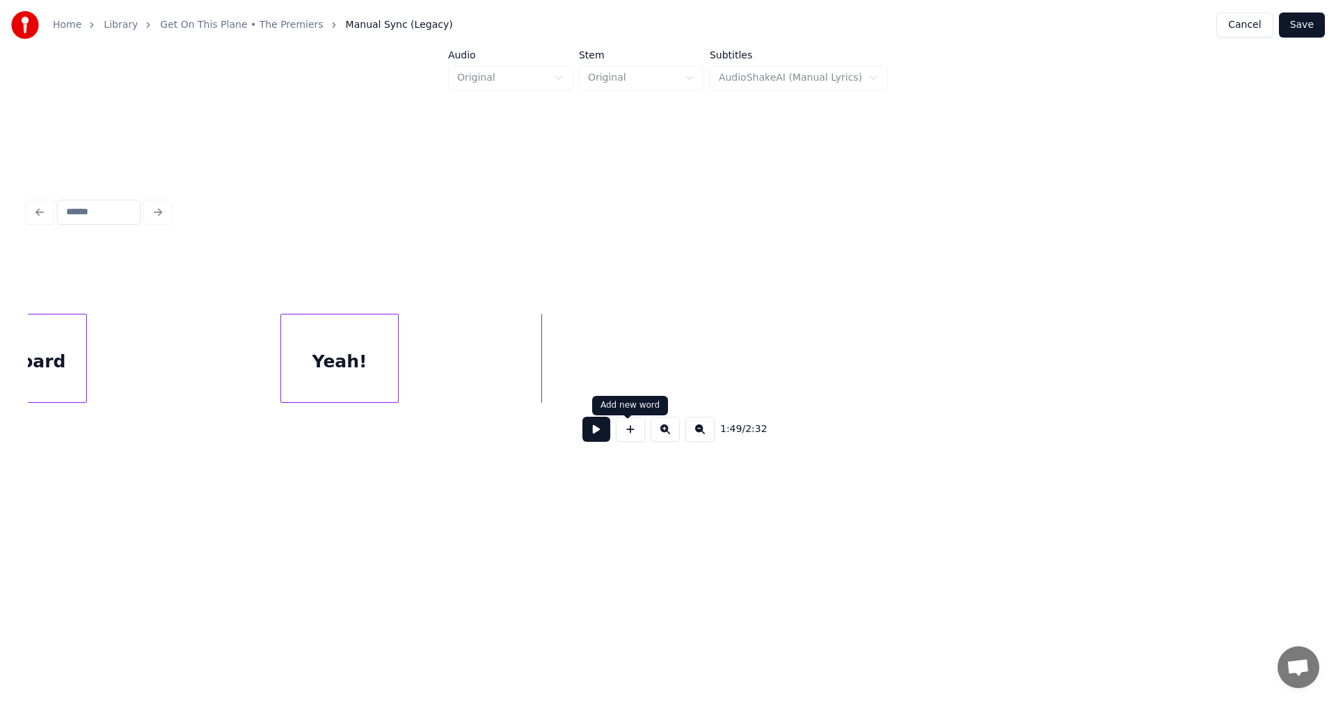
click at [629, 440] on button at bounding box center [630, 429] width 29 height 25
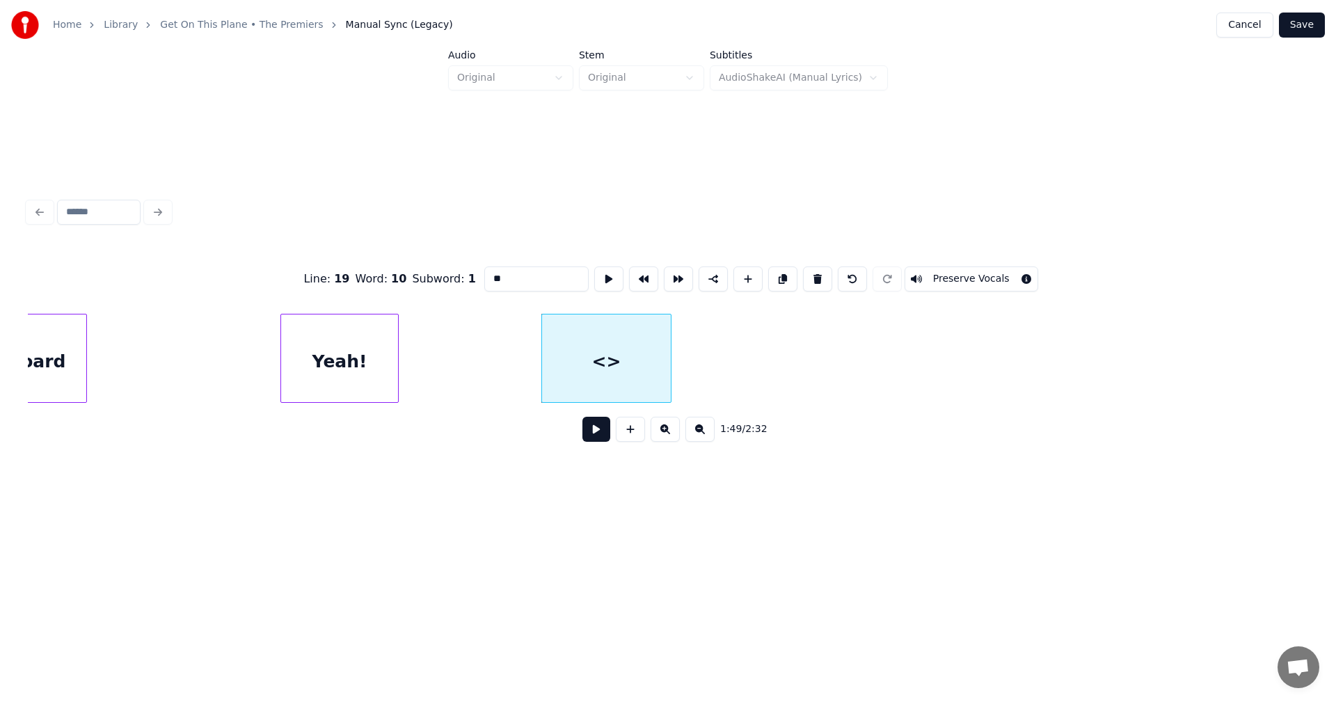
click at [668, 367] on div at bounding box center [668, 358] width 4 height 88
click at [538, 346] on div at bounding box center [540, 358] width 4 height 88
drag, startPoint x: 520, startPoint y: 273, endPoint x: 426, endPoint y: 273, distance: 93.9
click at [426, 273] on div "Line : 19 Word : 10 Subword : 1 ** Preserve Vocals" at bounding box center [668, 279] width 1280 height 70
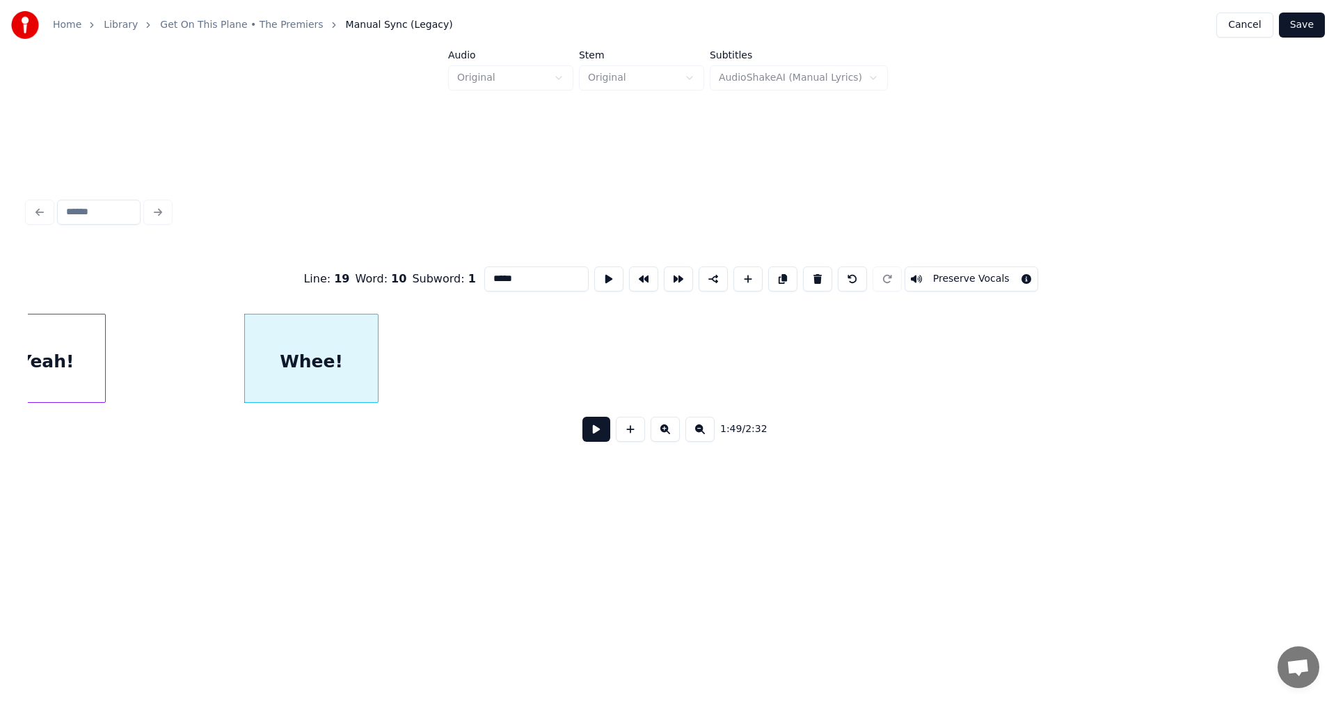
scroll to position [0, 15093]
type input "*****"
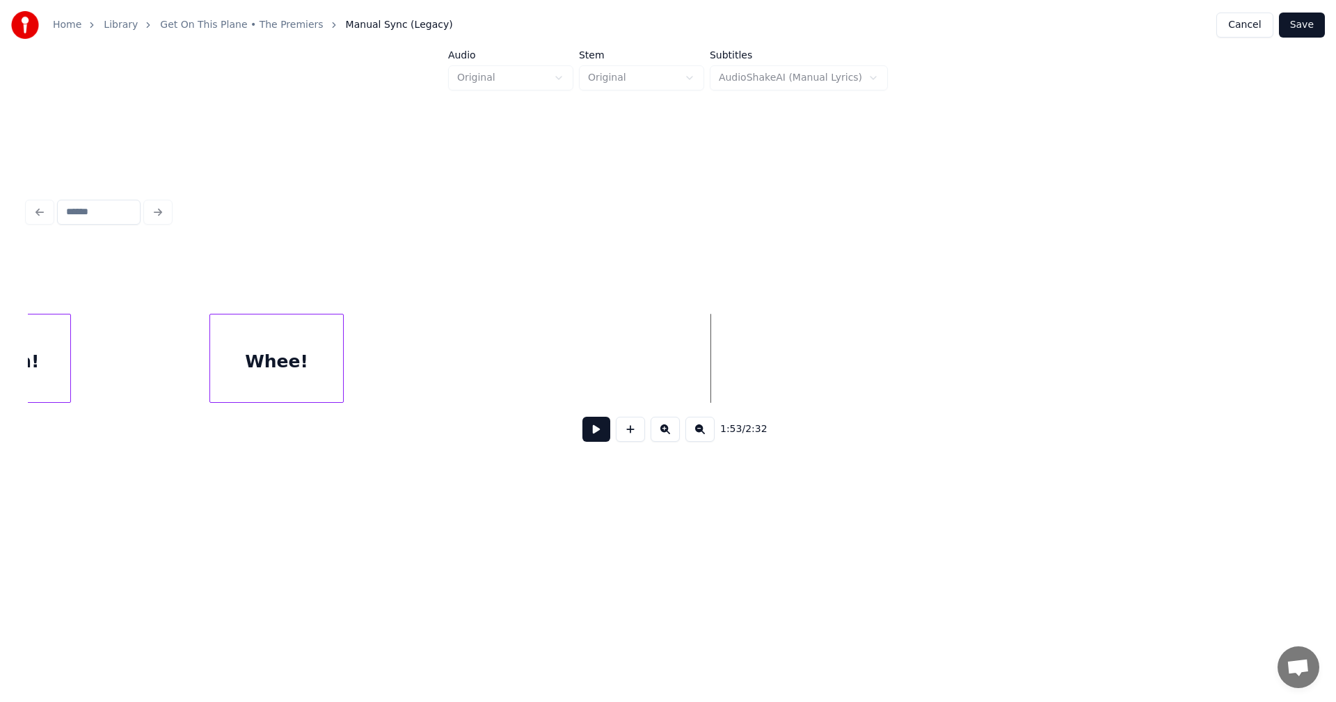
click at [639, 433] on button at bounding box center [630, 429] width 29 height 25
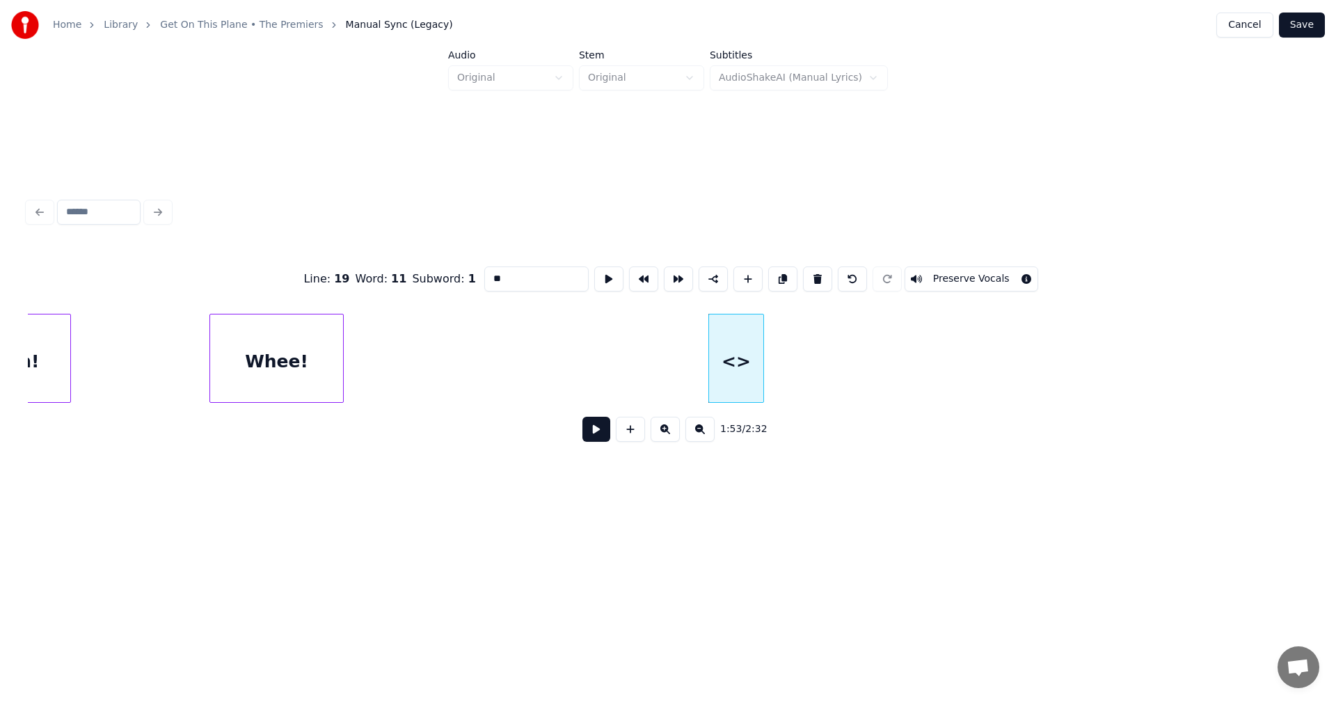
drag, startPoint x: 491, startPoint y: 274, endPoint x: 431, endPoint y: 274, distance: 59.8
click at [431, 274] on div "Line : 19 Word : 11 Subword : 1 ** Preserve Vocals" at bounding box center [668, 279] width 1280 height 70
click at [736, 351] on div at bounding box center [737, 358] width 4 height 88
click at [704, 344] on div at bounding box center [706, 358] width 4 height 88
click at [743, 334] on div at bounding box center [742, 358] width 4 height 88
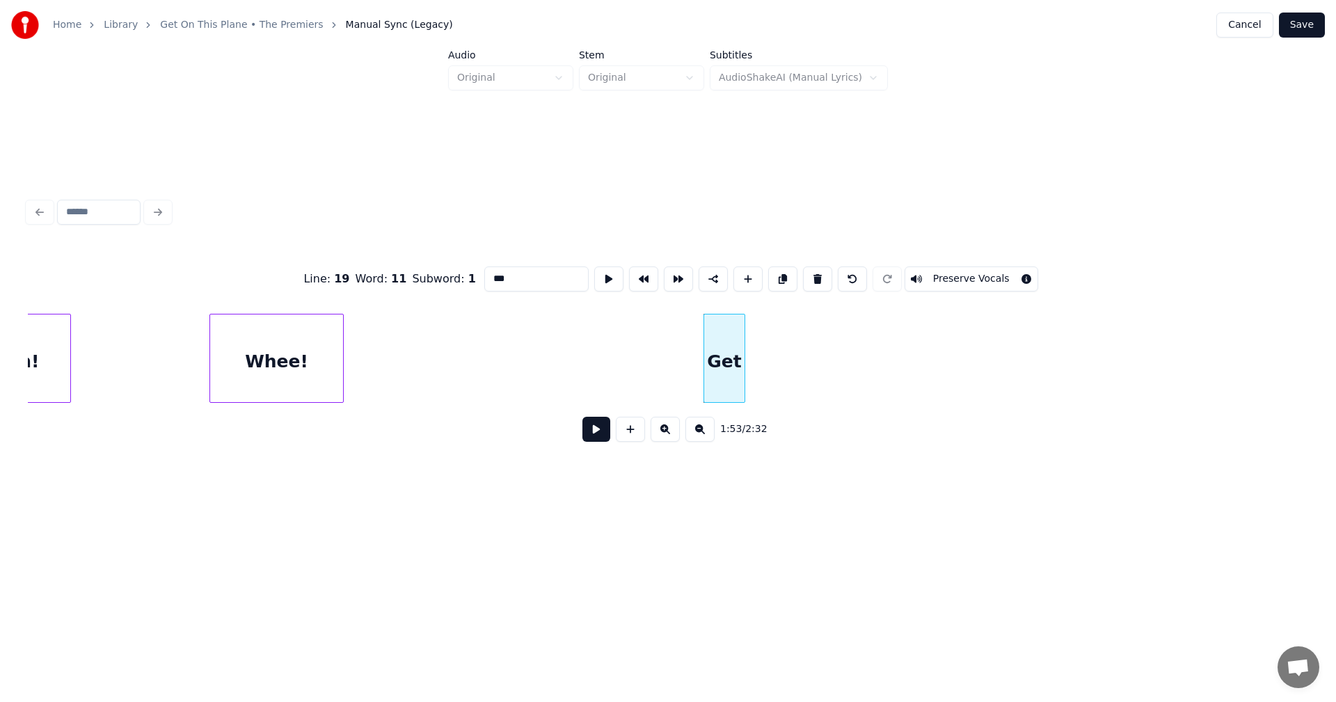
type input "***"
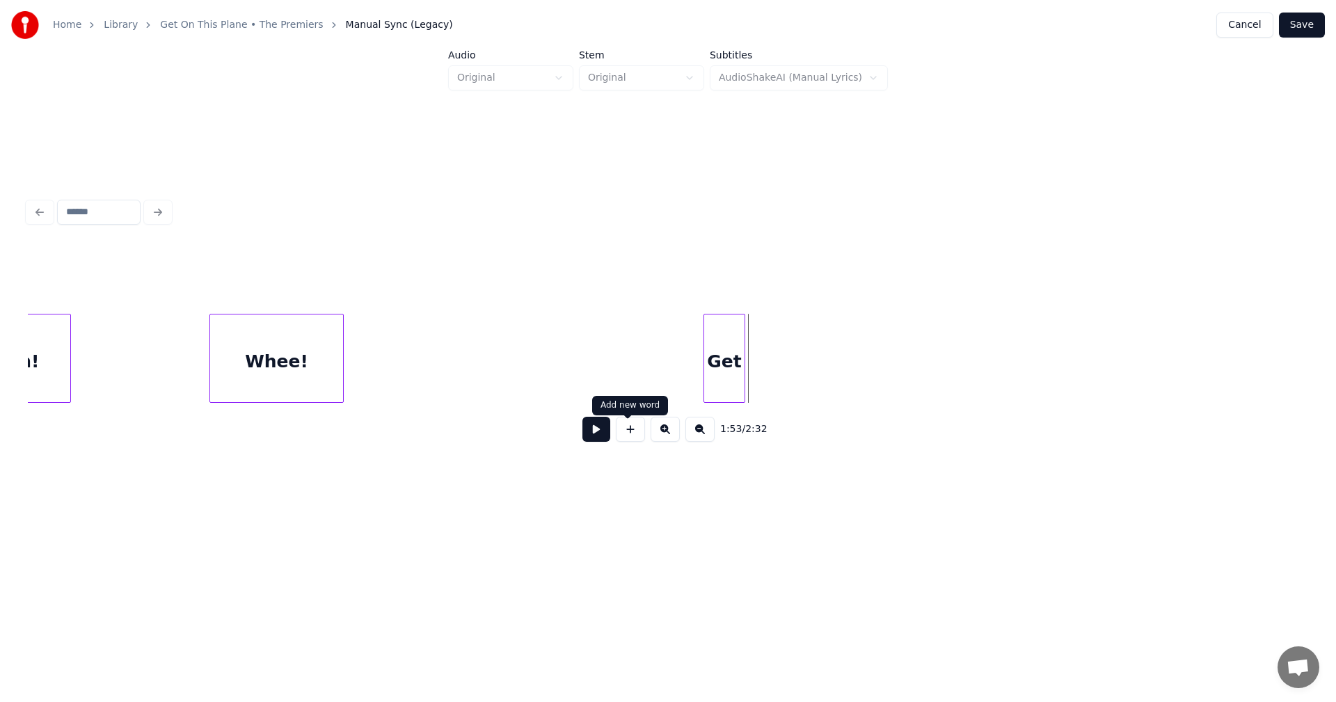
click at [630, 434] on button at bounding box center [630, 429] width 29 height 25
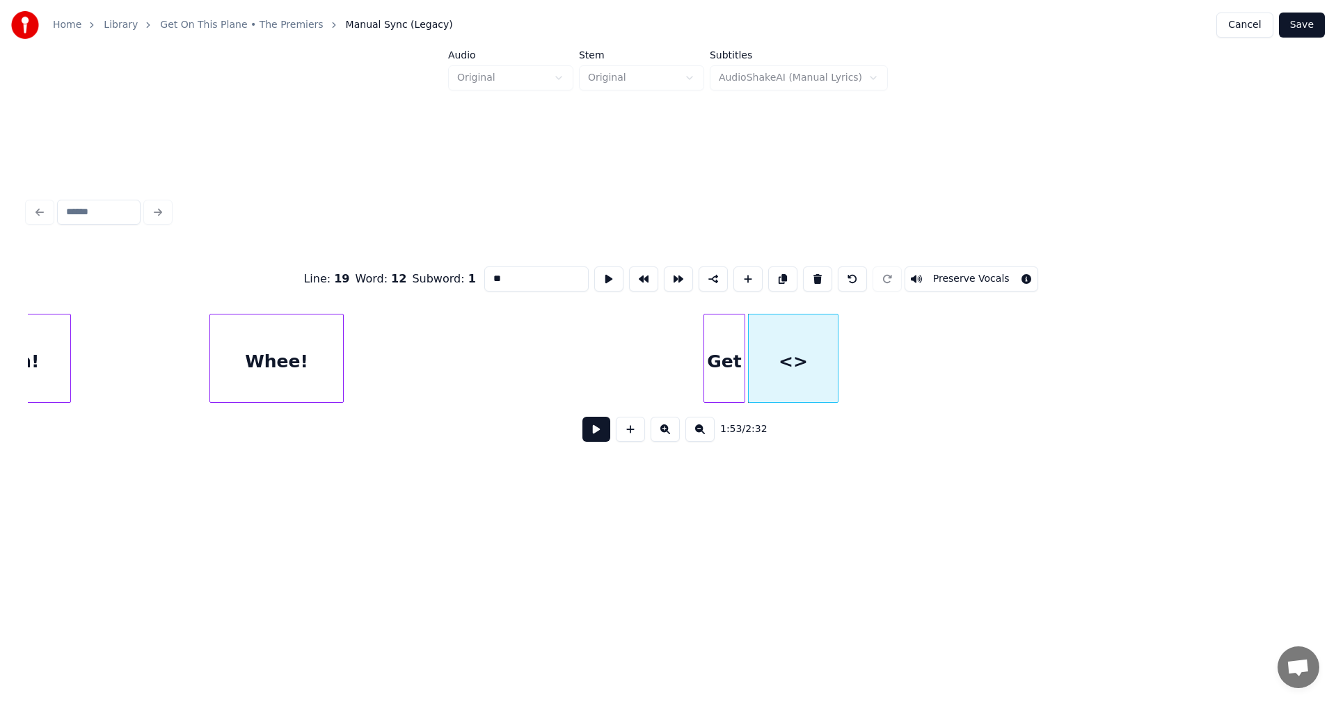
click at [837, 351] on div at bounding box center [835, 358] width 4 height 88
drag, startPoint x: 478, startPoint y: 273, endPoint x: 407, endPoint y: 261, distance: 71.9
click at [407, 261] on div "Line : 19 Word : 12 Subword : 1 ** Preserve Vocals" at bounding box center [668, 279] width 1280 height 70
type input "*"
type input "***"
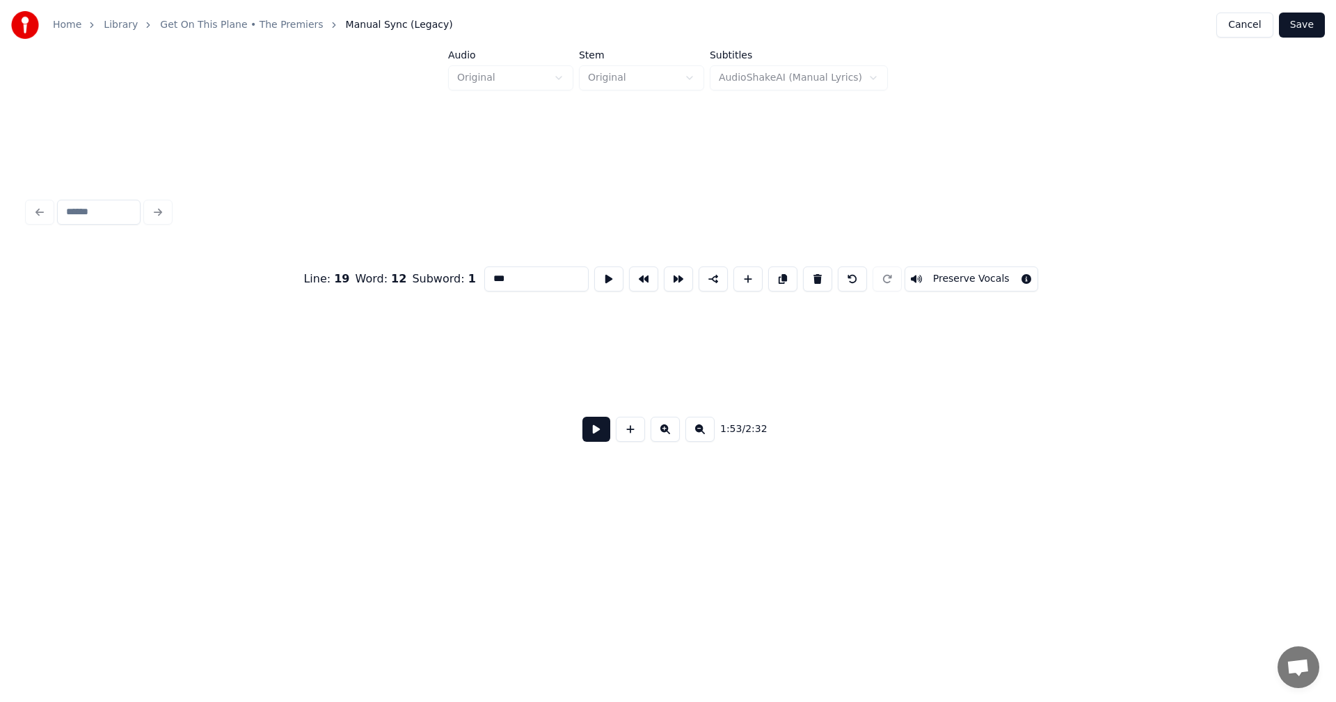
scroll to position [0, 19698]
click at [1295, 23] on button "Save" at bounding box center [1302, 25] width 46 height 25
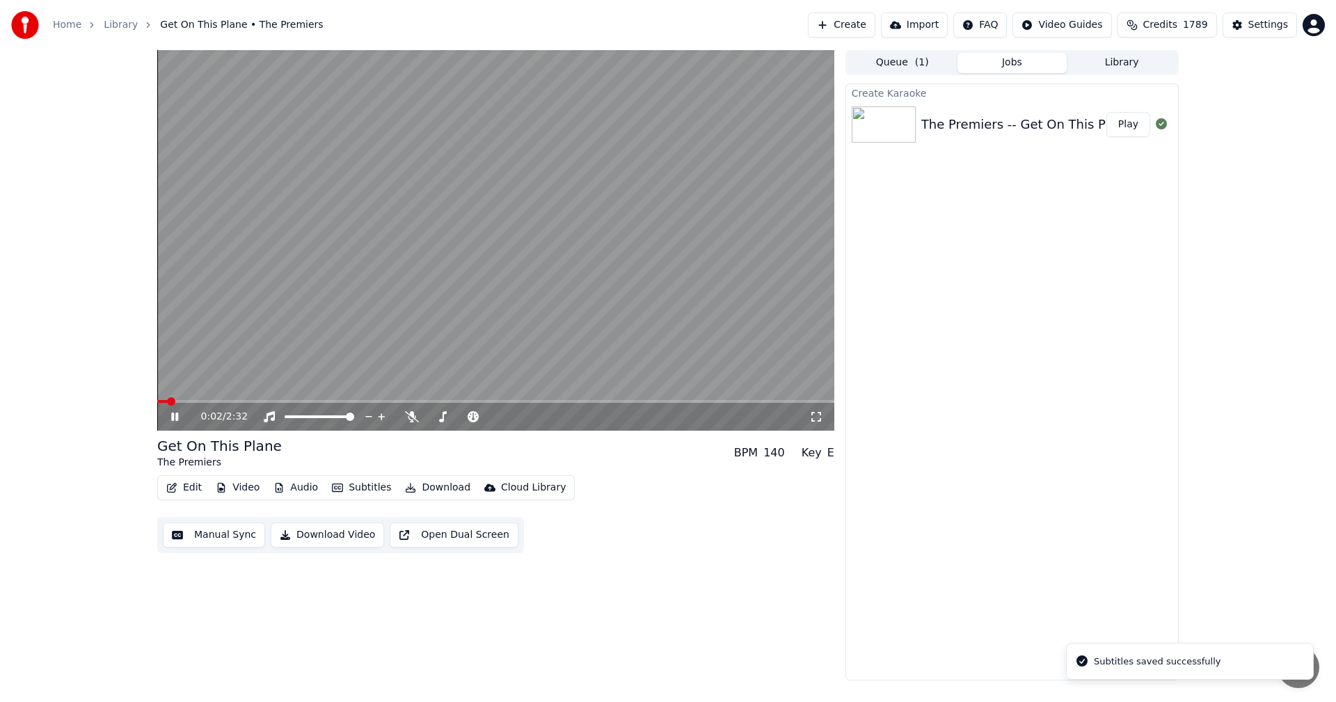
click at [571, 261] on video at bounding box center [495, 240] width 677 height 380
click at [157, 403] on span at bounding box center [161, 401] width 8 height 8
click at [813, 417] on icon at bounding box center [816, 416] width 14 height 11
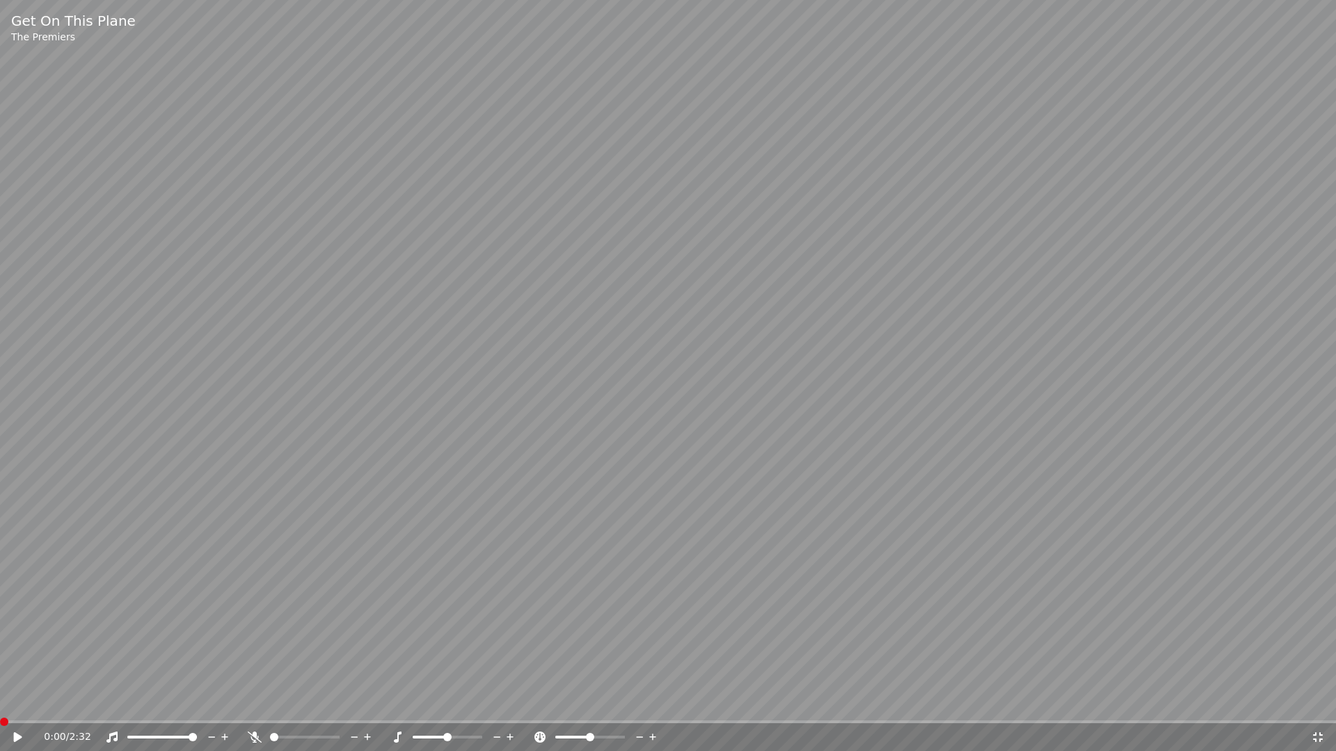
click at [15, 701] on icon at bounding box center [18, 737] width 8 height 10
click at [1068, 460] on video at bounding box center [668, 375] width 1336 height 751
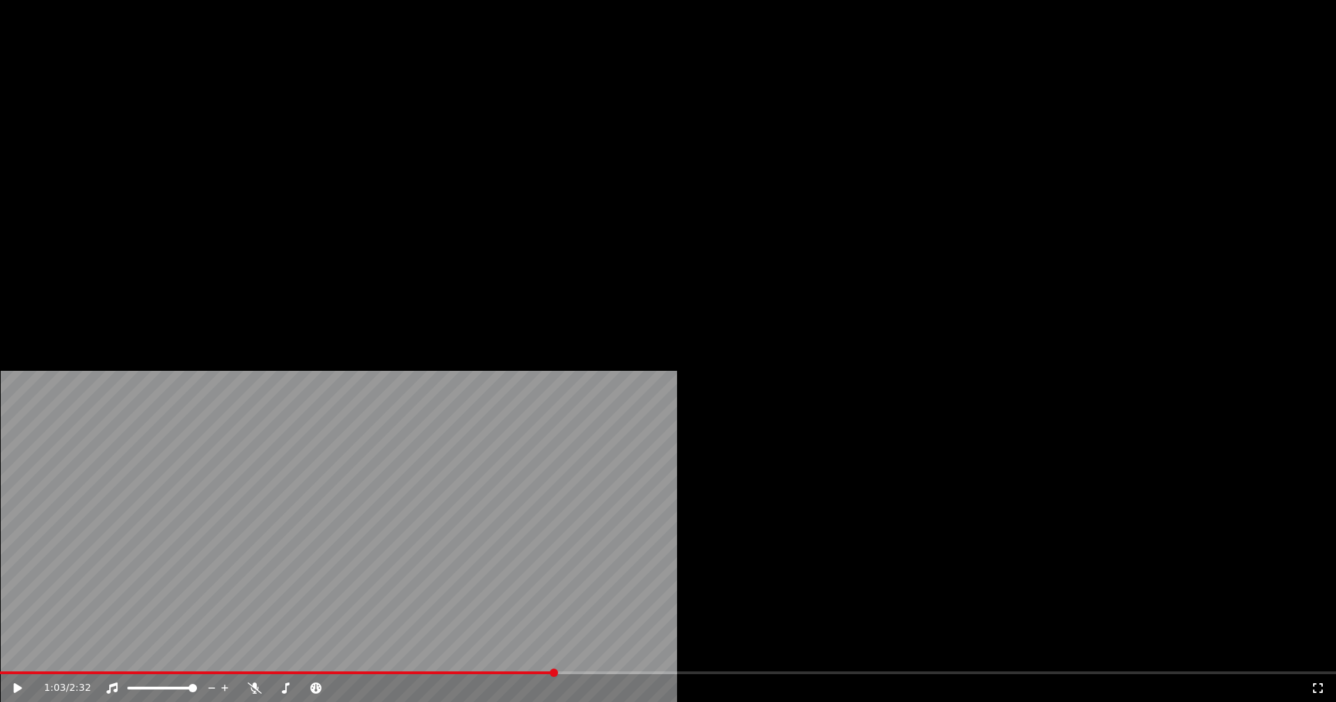
click at [189, 117] on button "Edit" at bounding box center [184, 106] width 47 height 19
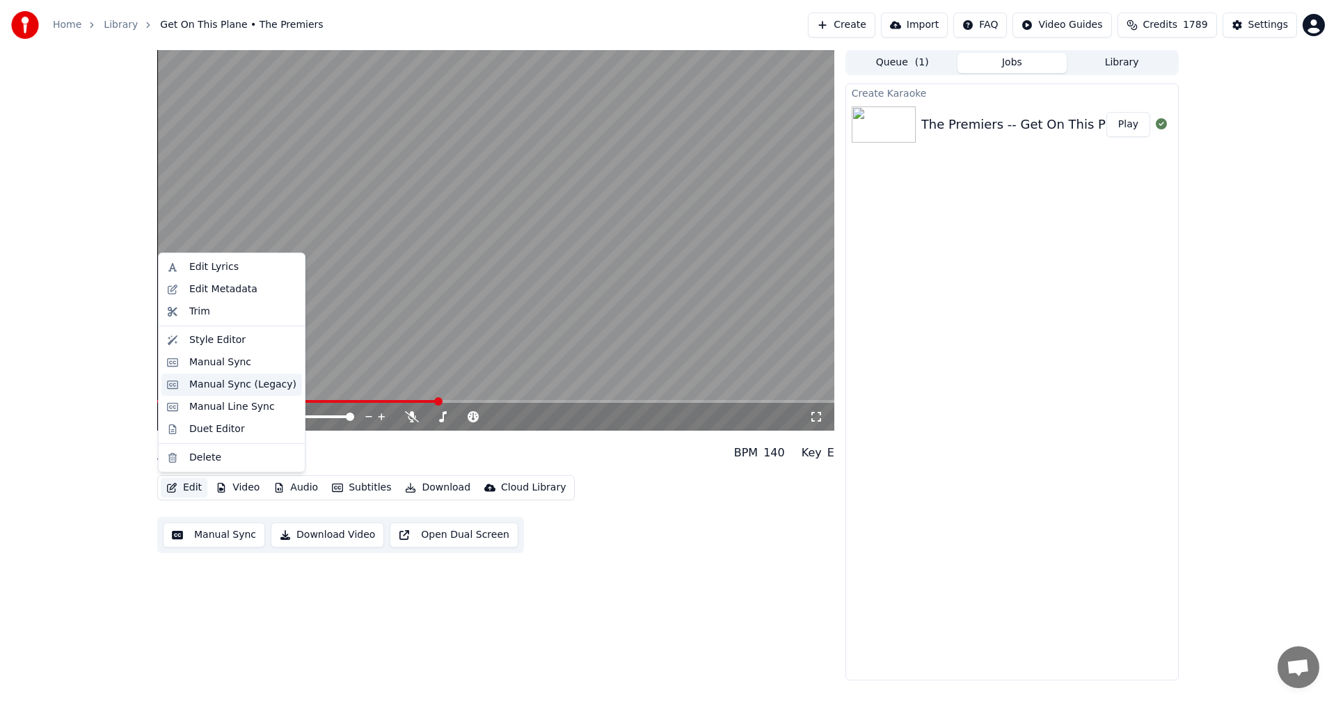
click at [221, 385] on div "Manual Sync (Legacy)" at bounding box center [242, 385] width 107 height 14
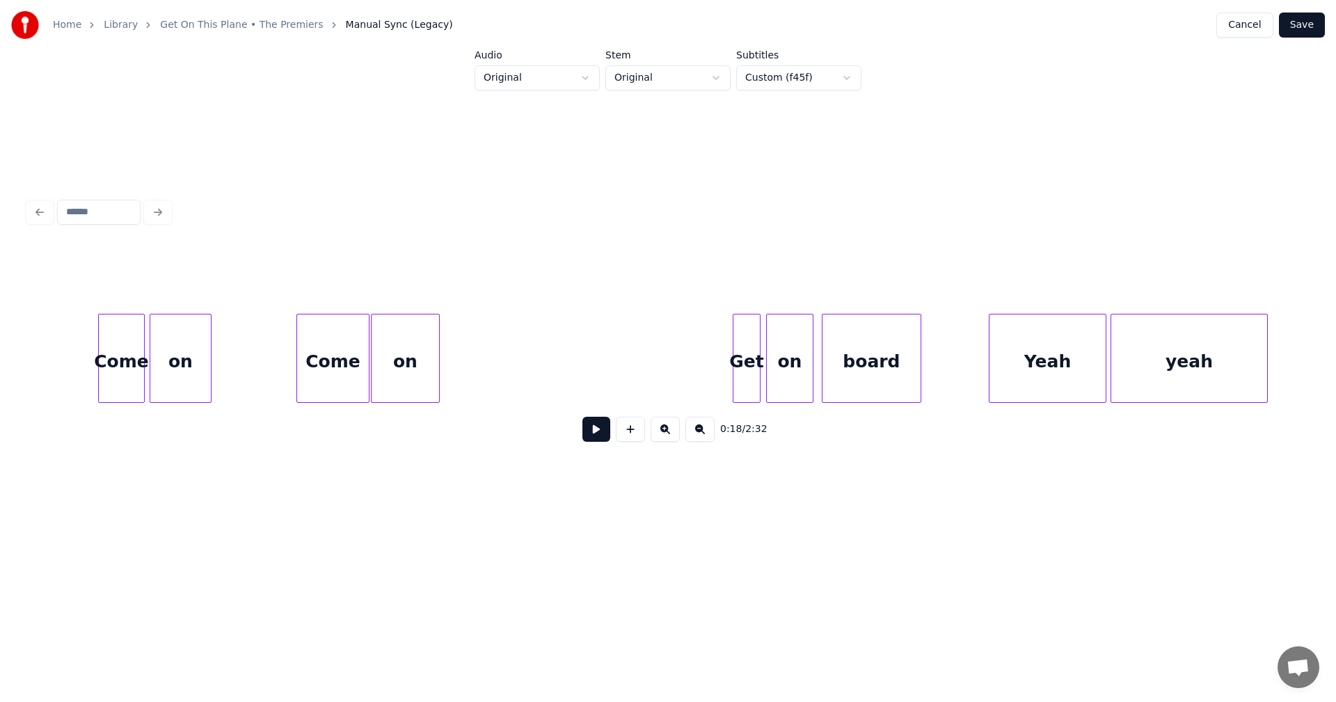
scroll to position [0, 7160]
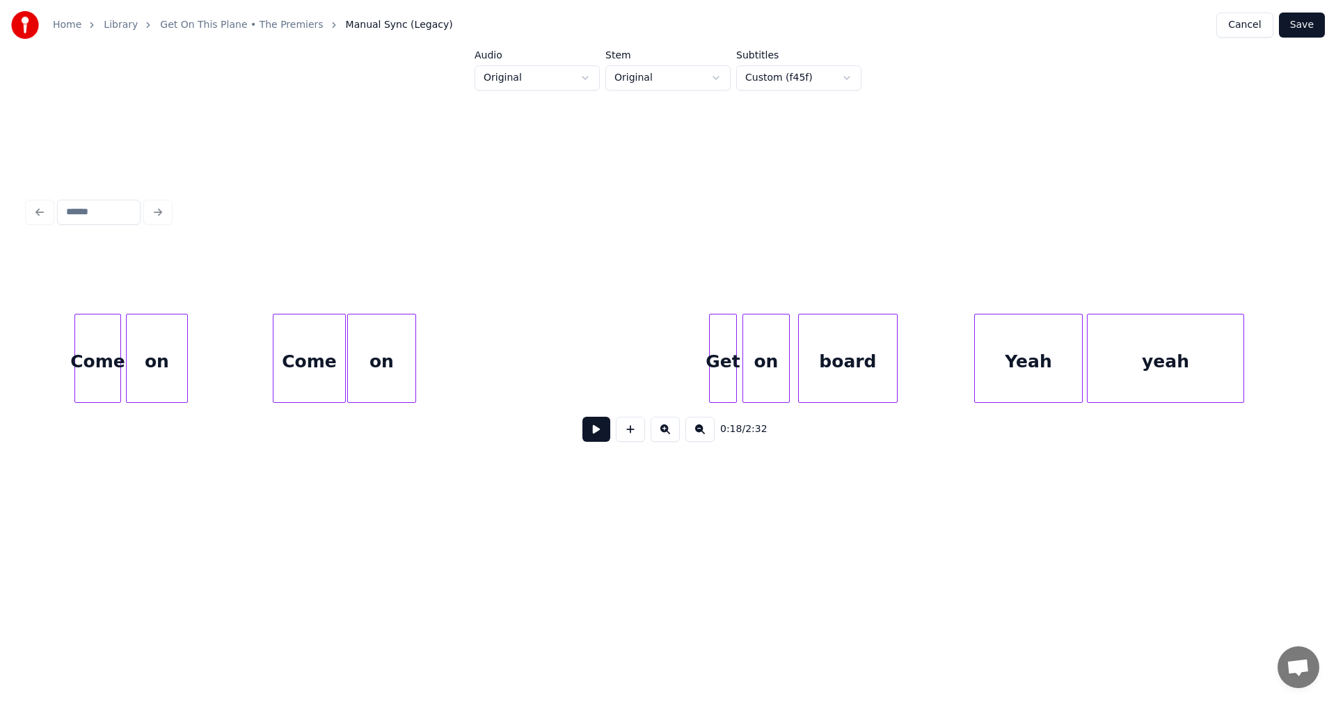
click at [977, 363] on div at bounding box center [977, 358] width 4 height 88
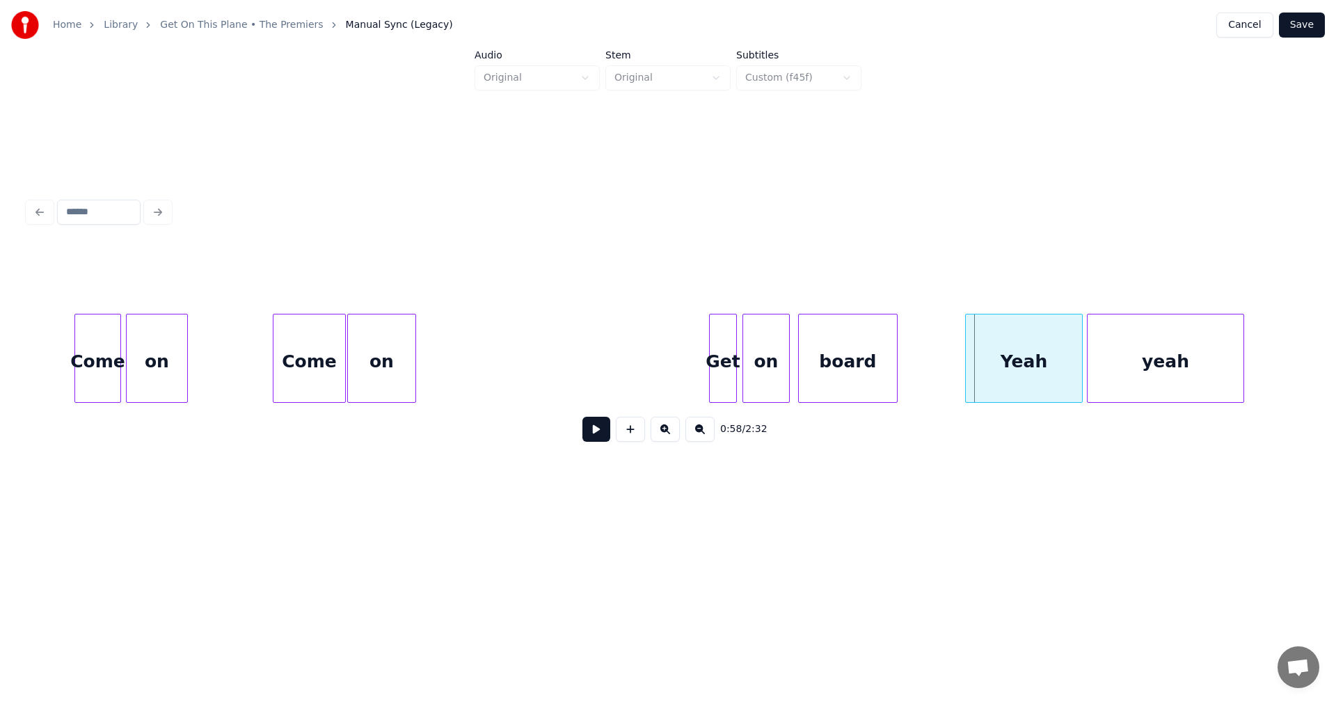
click at [969, 351] on div at bounding box center [968, 358] width 4 height 88
click at [741, 354] on div at bounding box center [740, 358] width 4 height 88
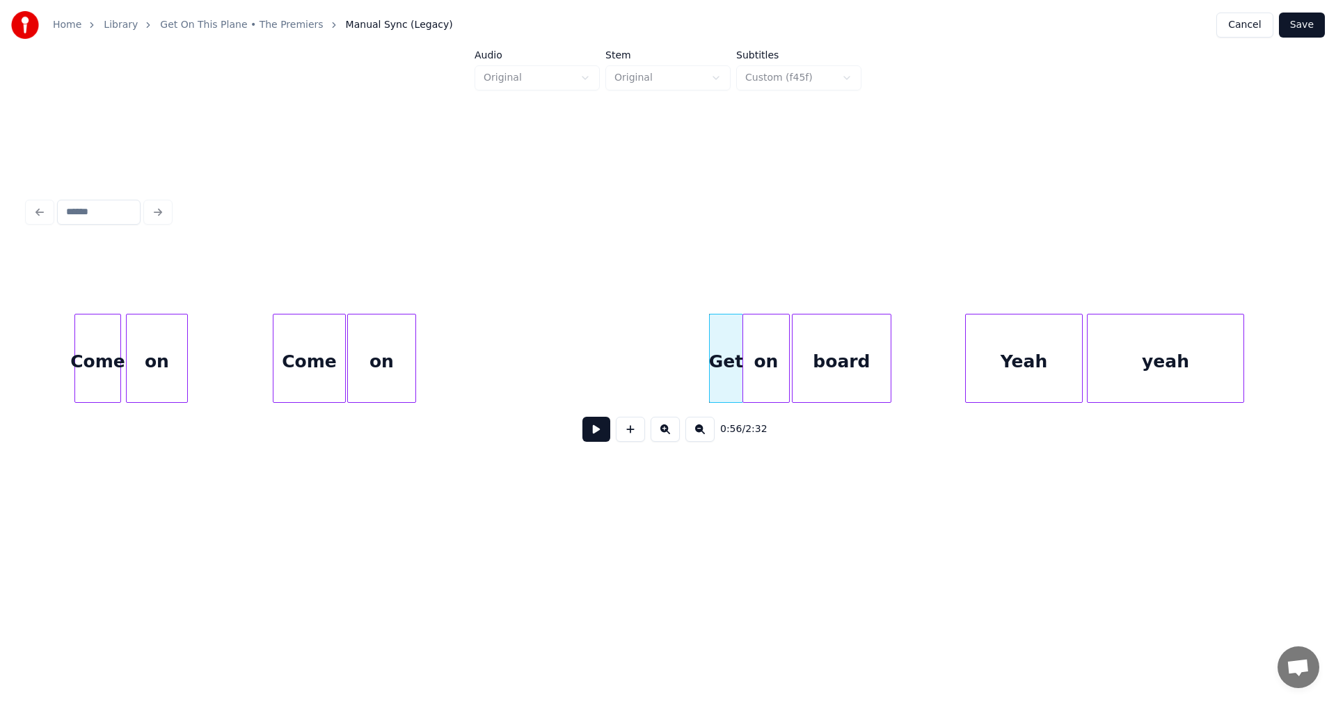
click at [819, 352] on div "board" at bounding box center [841, 361] width 98 height 95
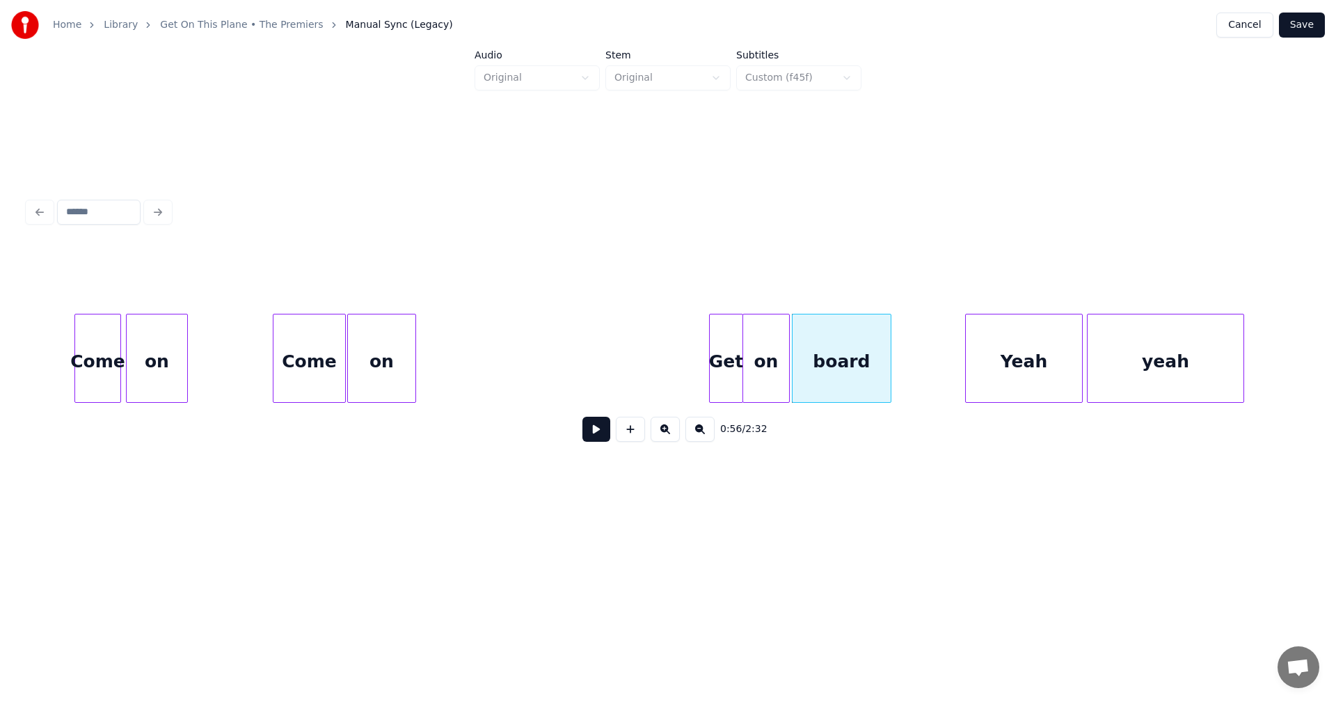
click at [1305, 17] on button "Save" at bounding box center [1302, 25] width 46 height 25
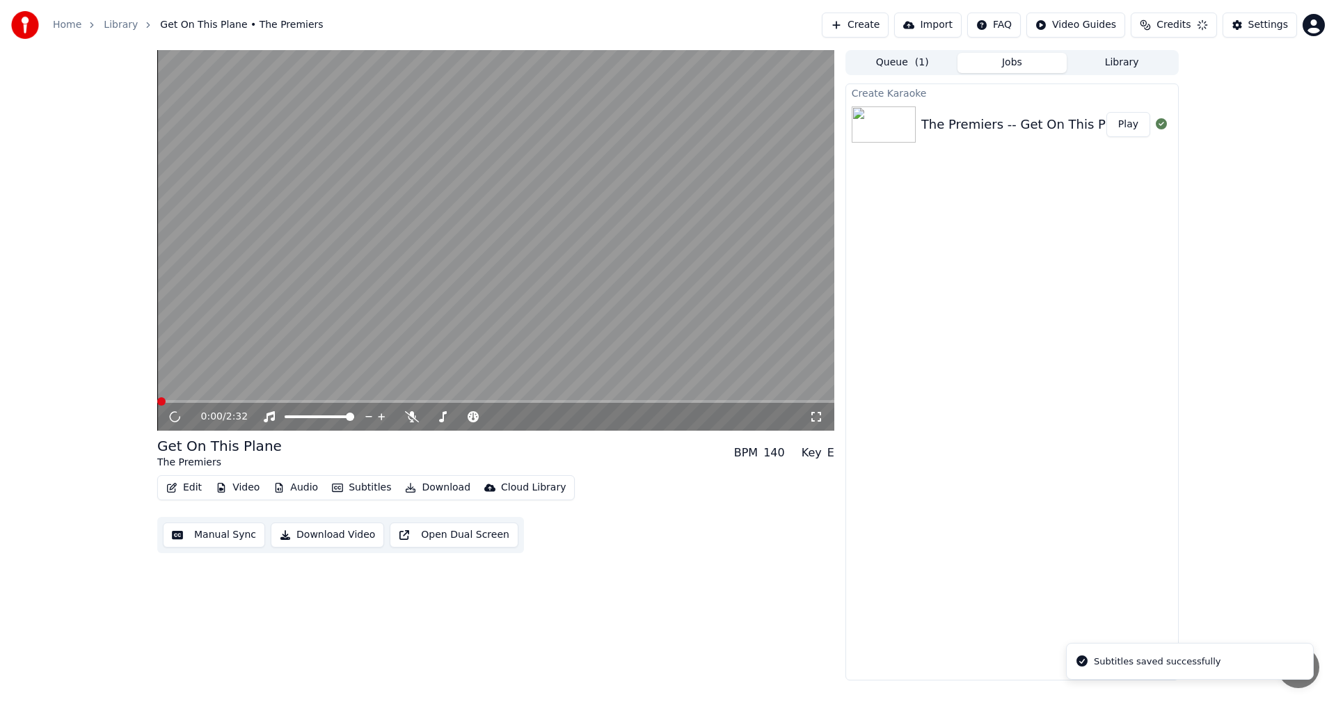
click at [817, 418] on icon at bounding box center [816, 416] width 14 height 11
